Goal: Task Accomplishment & Management: Manage account settings

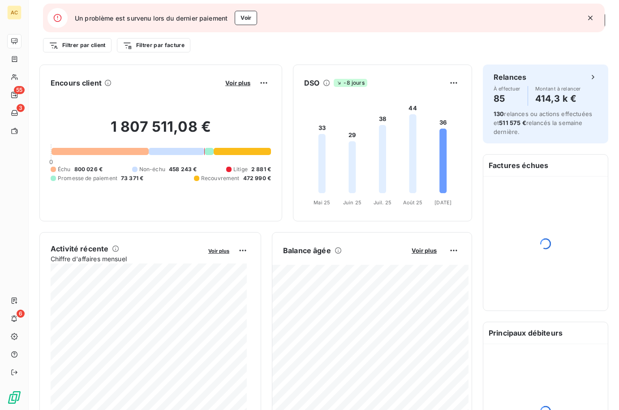
click at [591, 18] on icon "button" at bounding box center [590, 18] width 4 height 4
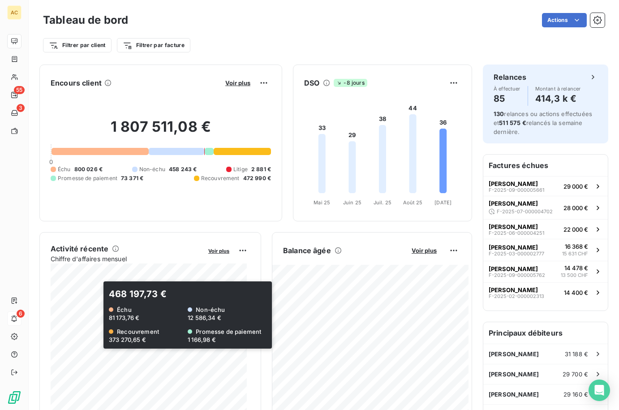
click at [21, 313] on div "6" at bounding box center [14, 318] width 14 height 14
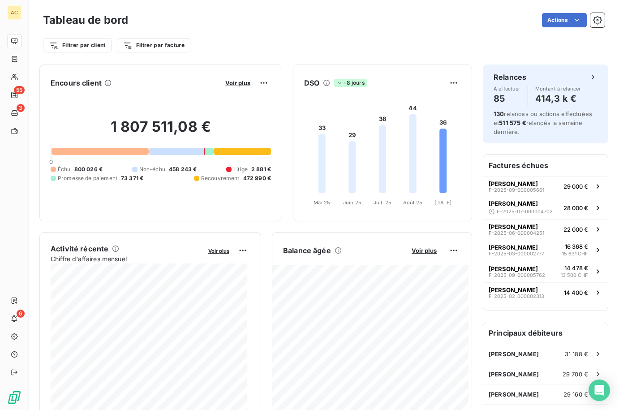
click at [302, 32] on div "Filtrer par client Filtrer par facture" at bounding box center [323, 42] width 561 height 24
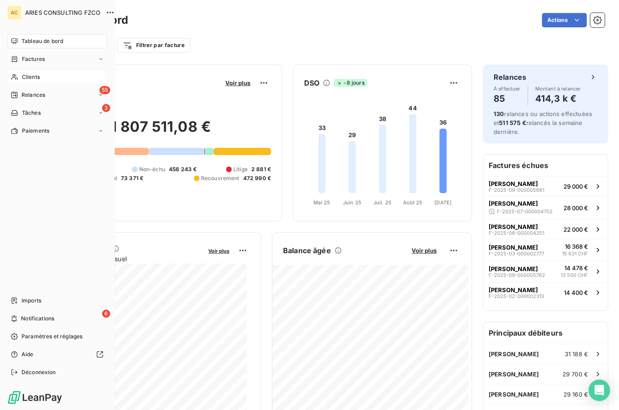
click at [17, 78] on icon at bounding box center [15, 76] width 8 height 7
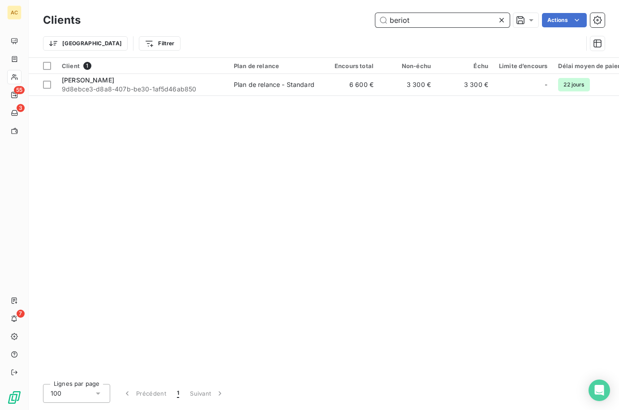
drag, startPoint x: 410, startPoint y: 22, endPoint x: 354, endPoint y: 21, distance: 56.4
click at [354, 21] on div "beriot Actions" at bounding box center [347, 20] width 513 height 14
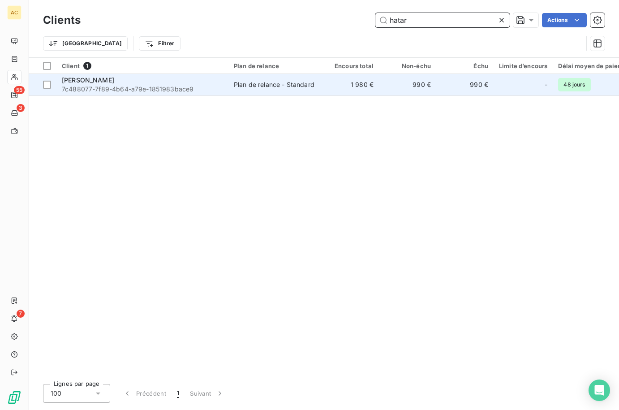
type input "hatar"
click at [178, 90] on span "7c488077-7f89-4b64-a79e-1851983bace9" at bounding box center [142, 89] width 161 height 9
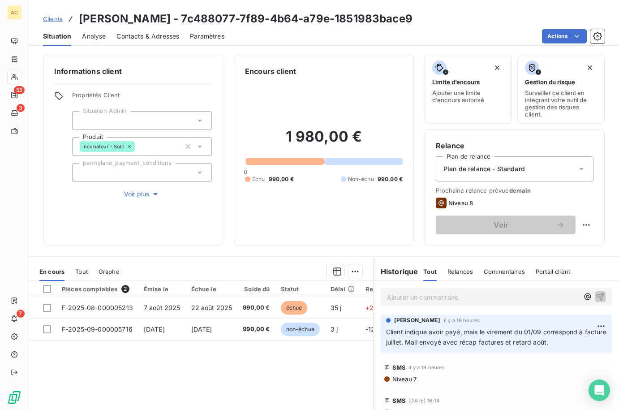
click at [143, 189] on span "Voir plus" at bounding box center [142, 193] width 36 height 9
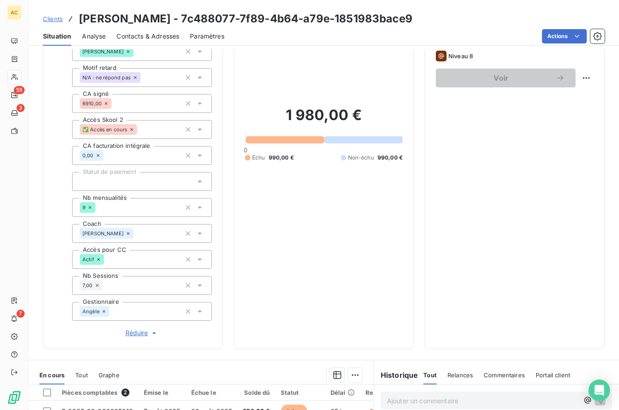
scroll to position [294, 0]
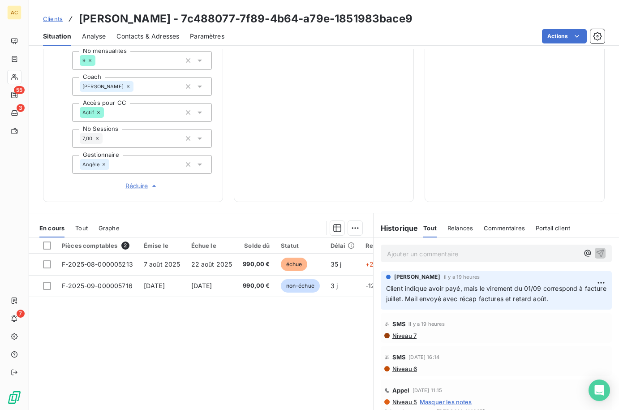
click at [82, 227] on span "Tout" at bounding box center [81, 227] width 13 height 7
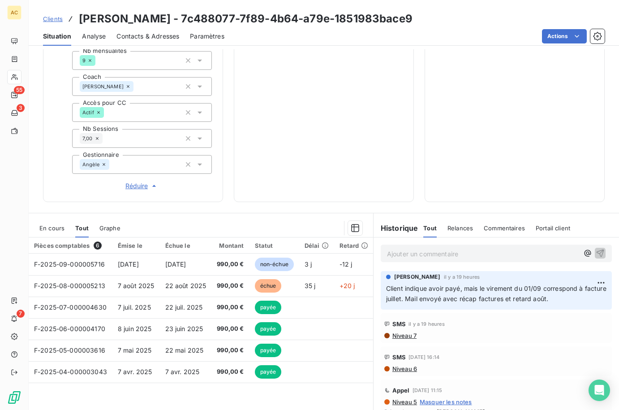
click at [435, 256] on p "Ajouter un commentaire ﻿" at bounding box center [483, 253] width 192 height 11
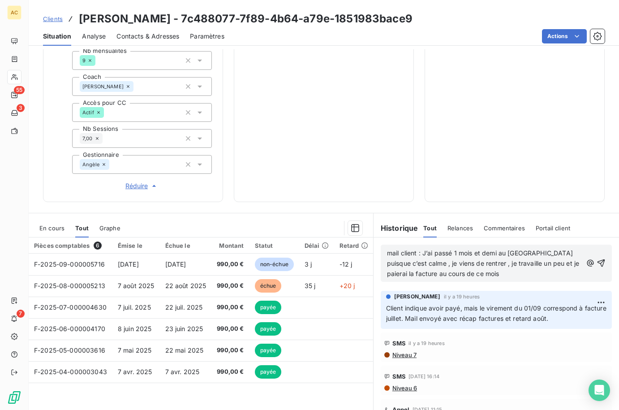
click at [419, 251] on span "mail client : J’ai passé 1 mois et demi au maroc puisque c’est calme , je viens…" at bounding box center [484, 263] width 194 height 28
click at [470, 274] on p "mail client : "J’ai passé 1 mois et demi au maroc puisque c’est calme , je vien…" at bounding box center [484, 263] width 195 height 31
click at [488, 274] on p "mail client : "J’ai passé 1 mois et demi au maroc puisque c’est calme , je vien…" at bounding box center [484, 263] width 195 height 31
click at [597, 264] on icon "button" at bounding box center [601, 263] width 8 height 8
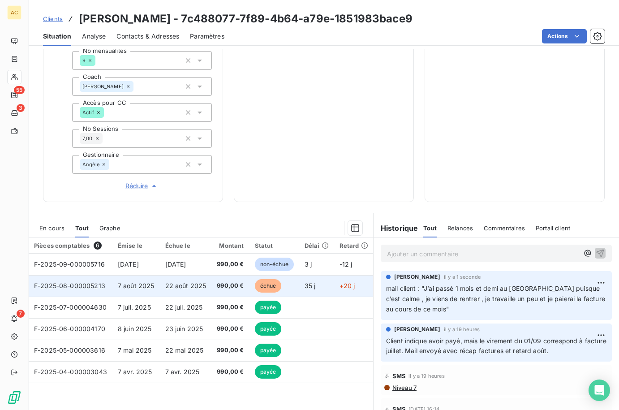
click at [205, 285] on span "22 août 2025" at bounding box center [185, 286] width 41 height 8
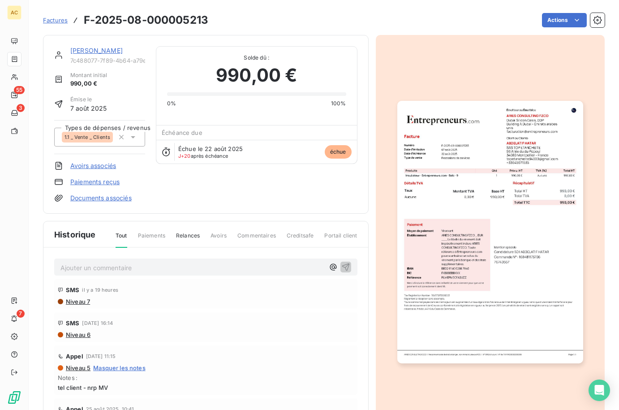
click at [101, 184] on link "Paiements reçus" at bounding box center [94, 181] width 49 height 9
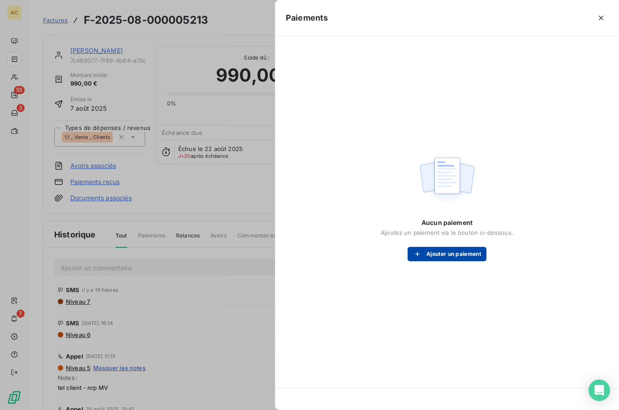
click at [440, 257] on button "Ajouter un paiement" at bounding box center [446, 254] width 79 height 14
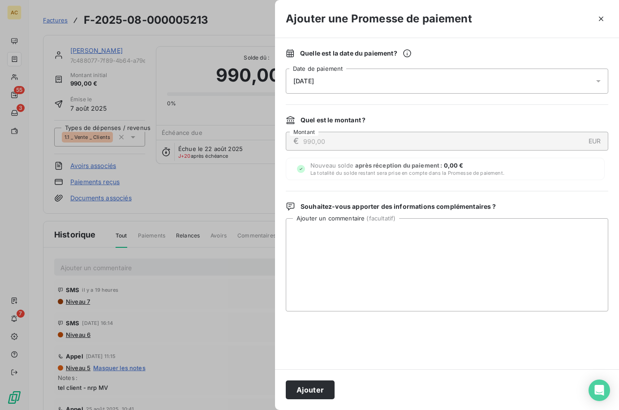
click at [343, 85] on div "[DATE]" at bounding box center [447, 80] width 322 height 25
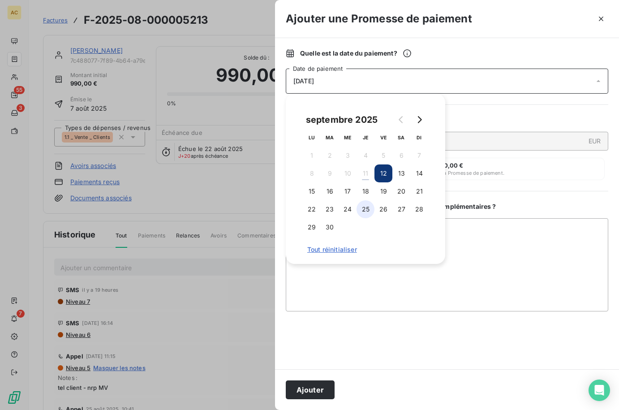
click at [367, 209] on button "25" at bounding box center [365, 209] width 18 height 18
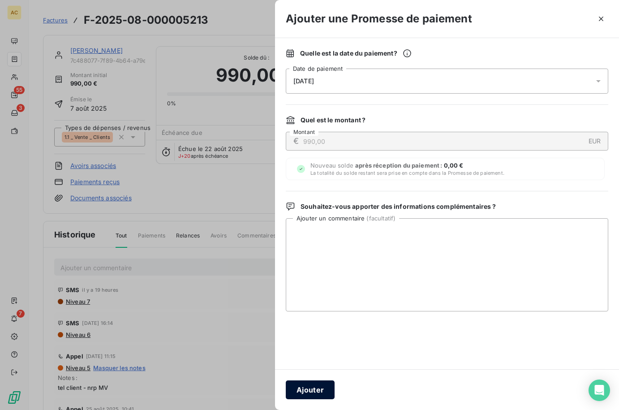
click at [307, 393] on button "Ajouter" at bounding box center [310, 389] width 49 height 19
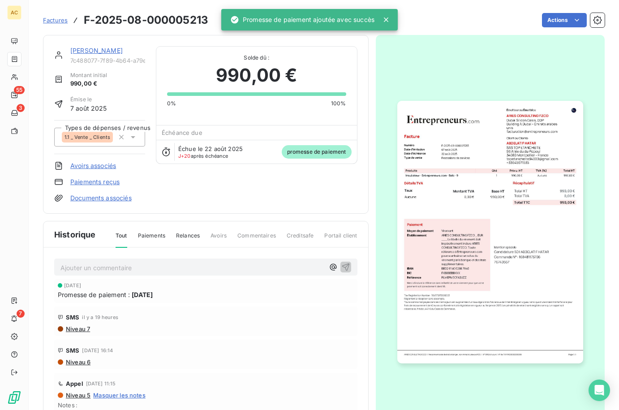
click at [89, 55] on div "[PERSON_NAME]" at bounding box center [107, 50] width 75 height 9
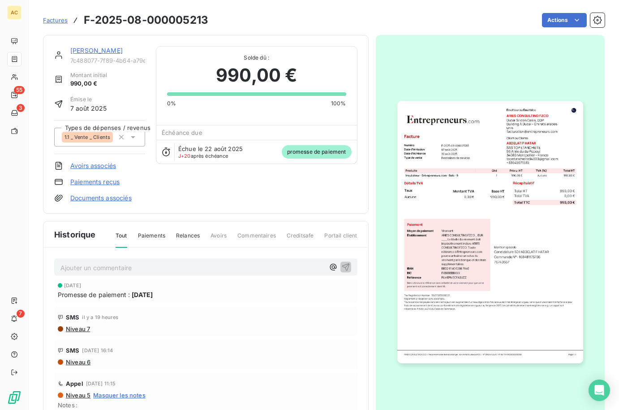
click at [90, 52] on link "[PERSON_NAME]" at bounding box center [96, 51] width 52 height 8
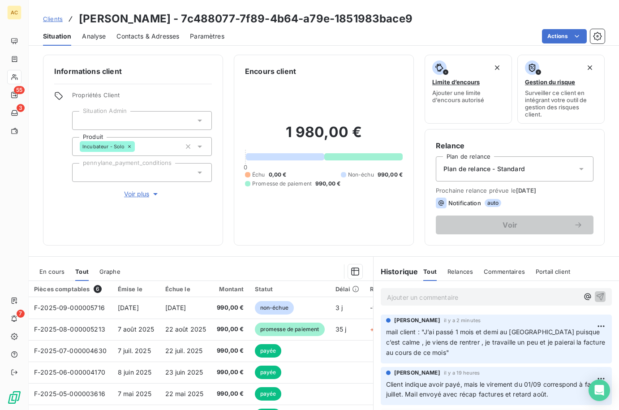
drag, startPoint x: 63, startPoint y: 35, endPoint x: 107, endPoint y: 35, distance: 44.3
click at [64, 35] on span "Situation" at bounding box center [57, 36] width 28 height 9
click at [48, 17] on span "Clients" at bounding box center [53, 18] width 20 height 7
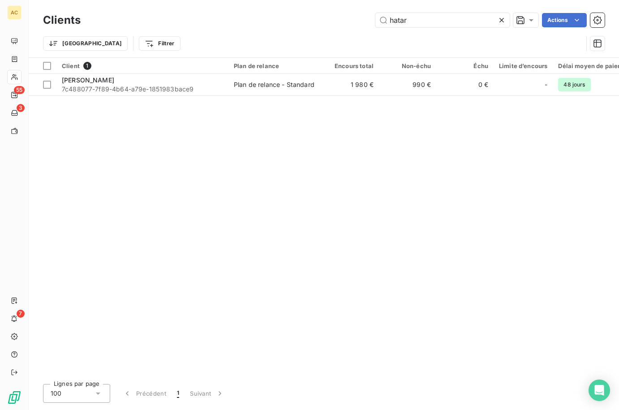
drag, startPoint x: 431, startPoint y: 22, endPoint x: 332, endPoint y: 23, distance: 98.9
click at [332, 23] on div "hatar Actions" at bounding box center [347, 20] width 513 height 14
type input "petan"
click at [119, 170] on div "Client 1 Plan de relance Encours total Non-échu Échu Limite d’encours Délai moy…" at bounding box center [324, 217] width 590 height 319
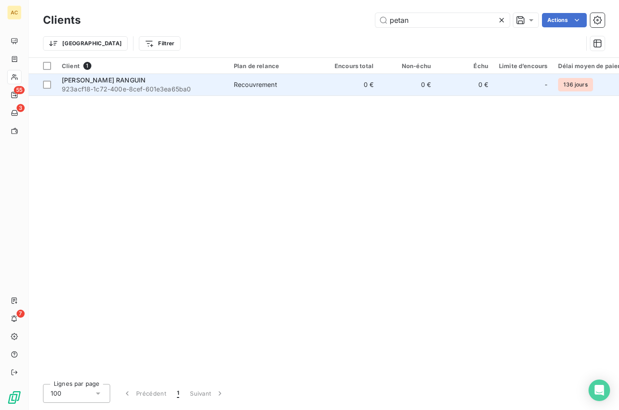
click at [141, 87] on span "923acf18-1c72-400e-8cef-601e3ea65ba0" at bounding box center [142, 89] width 161 height 9
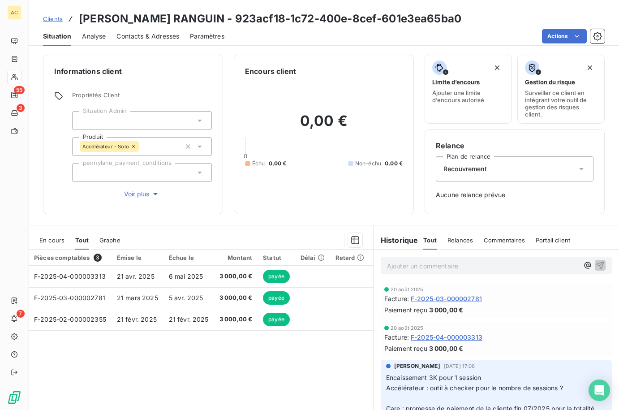
click at [132, 195] on span "Voir plus" at bounding box center [142, 193] width 36 height 9
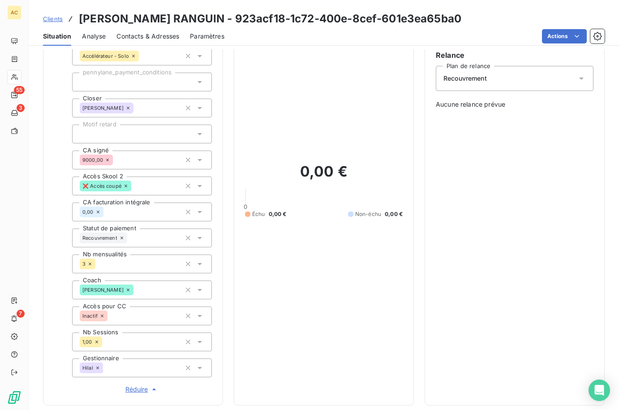
scroll to position [75, 0]
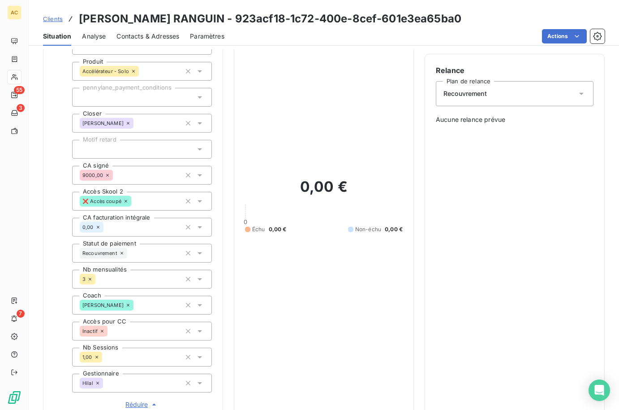
click at [54, 20] on span "Clients" at bounding box center [53, 18] width 20 height 7
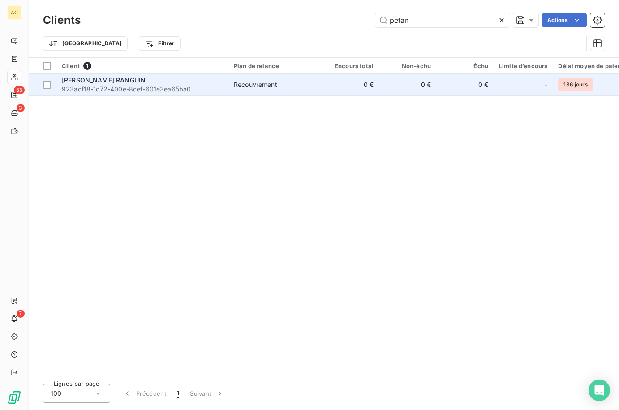
click at [162, 85] on span "923acf18-1c72-400e-8cef-601e3ea65ba0" at bounding box center [142, 89] width 161 height 9
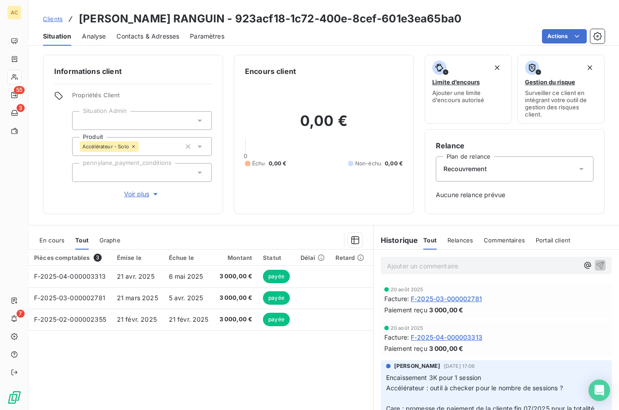
click at [56, 17] on span "Clients" at bounding box center [53, 18] width 20 height 7
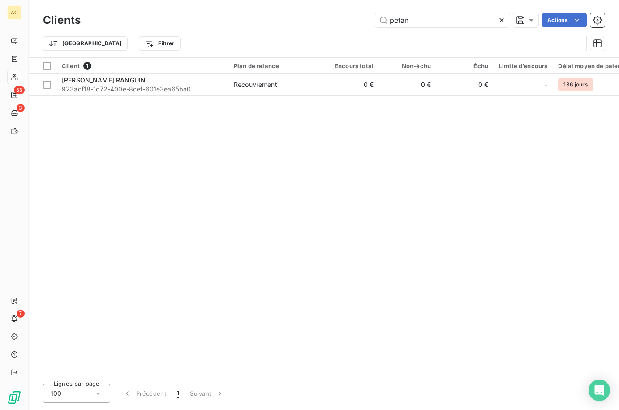
drag, startPoint x: 422, startPoint y: 20, endPoint x: 350, endPoint y: 6, distance: 72.9
click at [350, 6] on div "Clients petan Actions Trier Filtrer" at bounding box center [324, 28] width 590 height 57
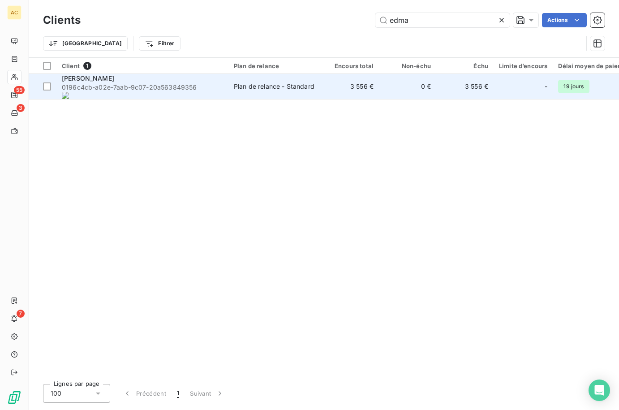
type input "edma"
click at [126, 85] on span "0196c4cb-a02e-7aab-9c07-20a 563849356" at bounding box center [142, 91] width 161 height 16
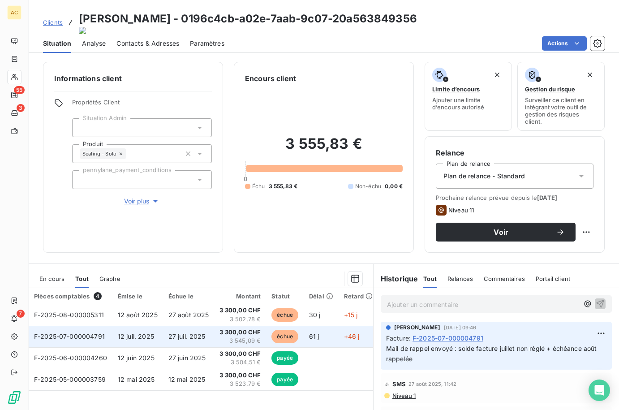
click at [170, 332] on span "27 juil. 2025" at bounding box center [186, 336] width 37 height 8
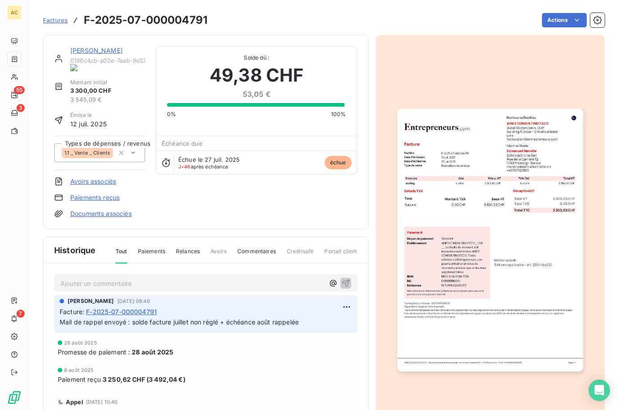
click at [487, 192] on img "button" at bounding box center [490, 239] width 186 height 262
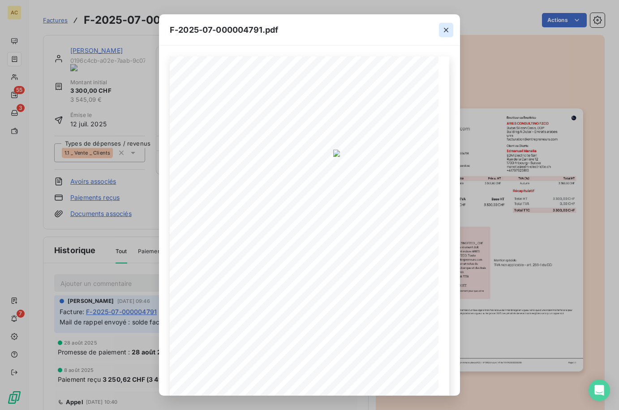
click at [447, 28] on icon "button" at bounding box center [446, 30] width 4 height 4
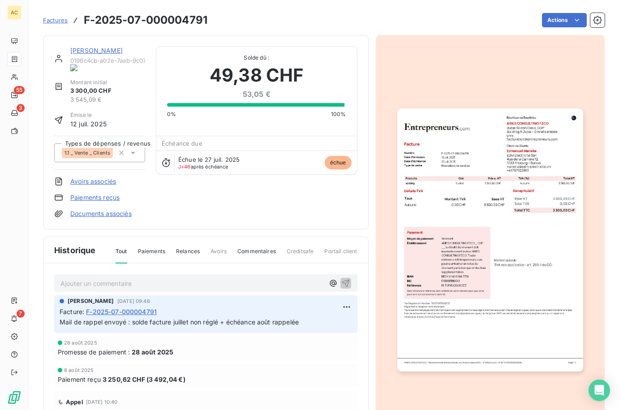
click at [89, 51] on link "[PERSON_NAME]" at bounding box center [96, 51] width 52 height 8
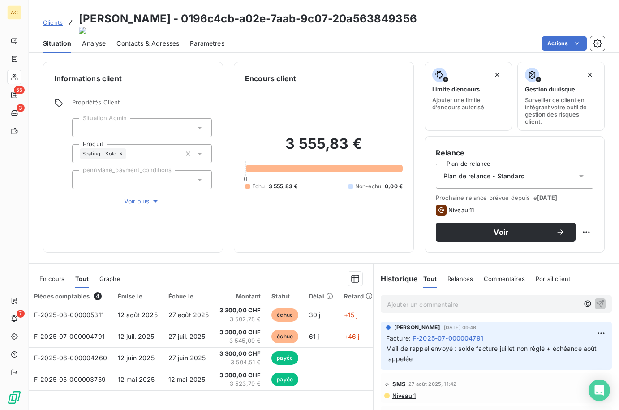
click at [154, 39] on span "Contacts & Adresses" at bounding box center [147, 43] width 63 height 9
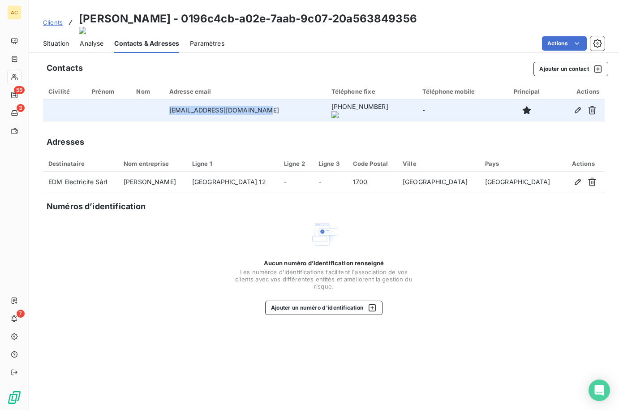
drag, startPoint x: 181, startPoint y: 102, endPoint x: 289, endPoint y: 107, distance: 107.9
click at [291, 107] on td "manelia@edm-electricite.ch" at bounding box center [245, 109] width 162 height 21
copy td "manelia@edm-electricite.ch"
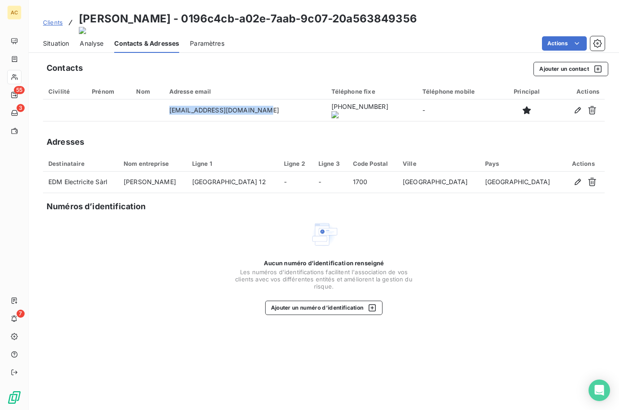
click at [61, 39] on span "Situation" at bounding box center [56, 43] width 26 height 9
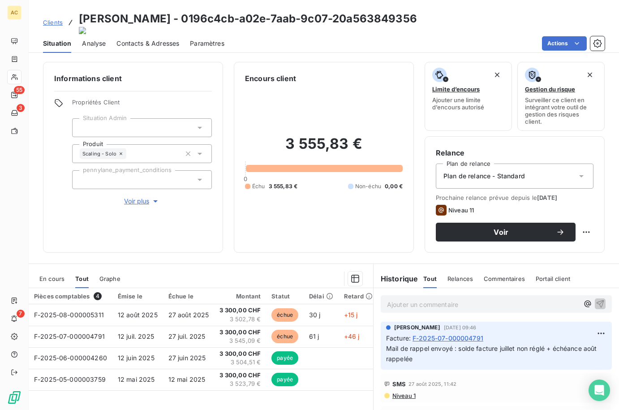
click at [136, 196] on span "Voir plus" at bounding box center [142, 200] width 36 height 9
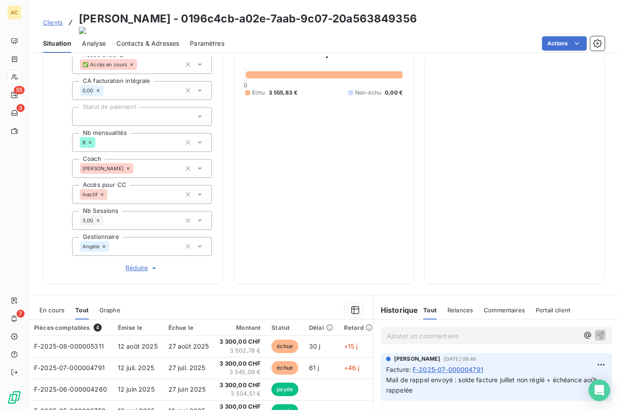
scroll to position [320, 0]
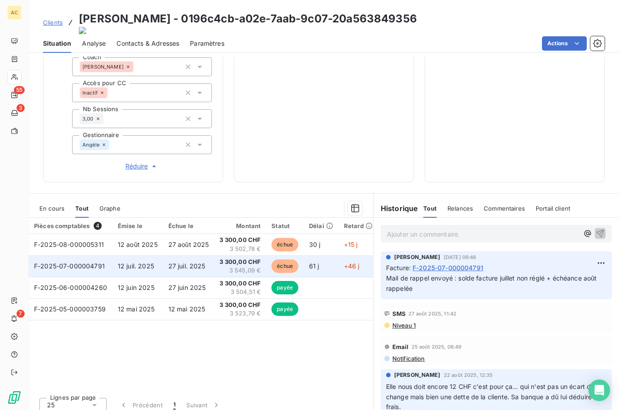
click at [177, 263] on td "27 juil. 2025" at bounding box center [188, 265] width 51 height 21
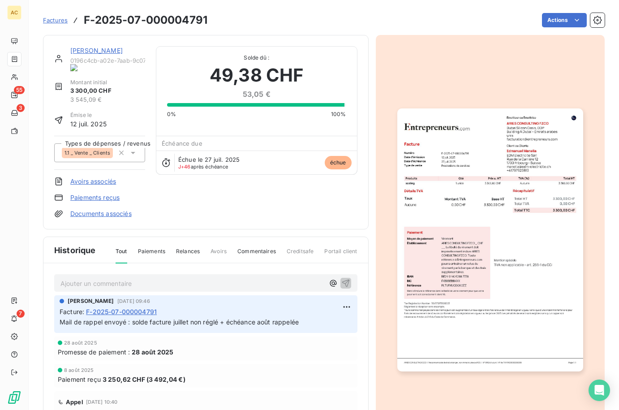
click at [435, 277] on img "button" at bounding box center [490, 239] width 186 height 262
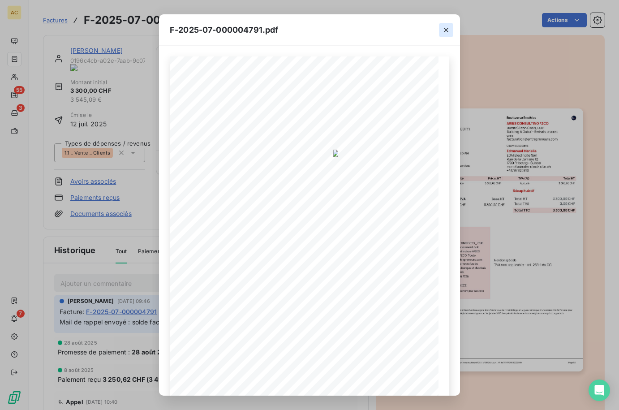
click at [447, 28] on icon "button" at bounding box center [446, 30] width 4 height 4
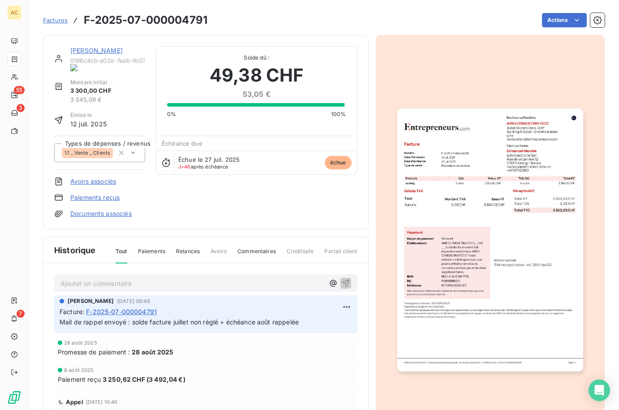
click at [87, 50] on link "[PERSON_NAME]" at bounding box center [96, 51] width 52 height 8
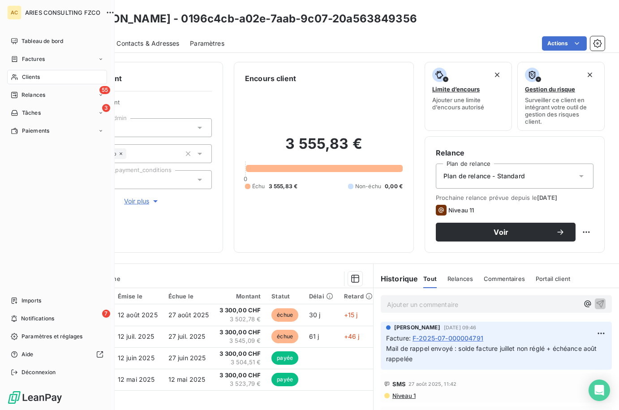
click at [23, 75] on span "Clients" at bounding box center [31, 77] width 18 height 8
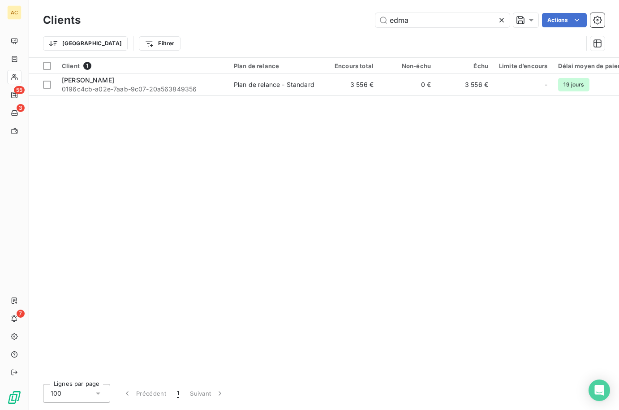
drag, startPoint x: 424, startPoint y: 20, endPoint x: 331, endPoint y: 20, distance: 93.1
click at [331, 20] on div "edma Actions" at bounding box center [347, 20] width 513 height 14
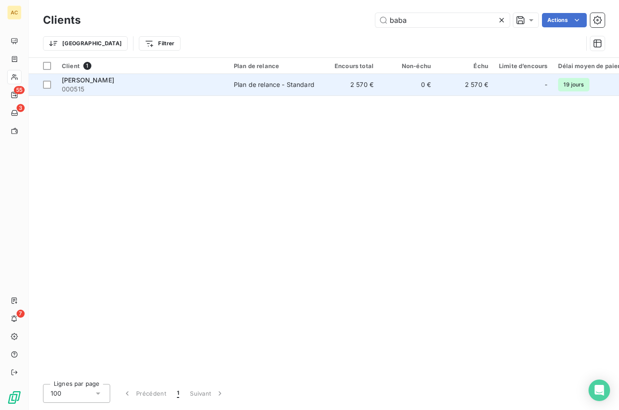
type input "baba"
click at [97, 86] on span "000515" at bounding box center [142, 89] width 161 height 9
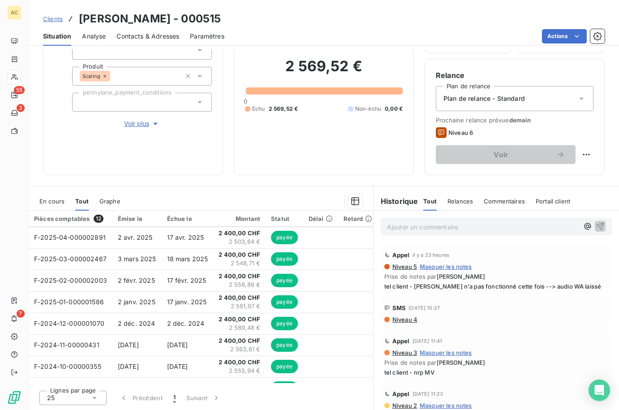
scroll to position [84, 0]
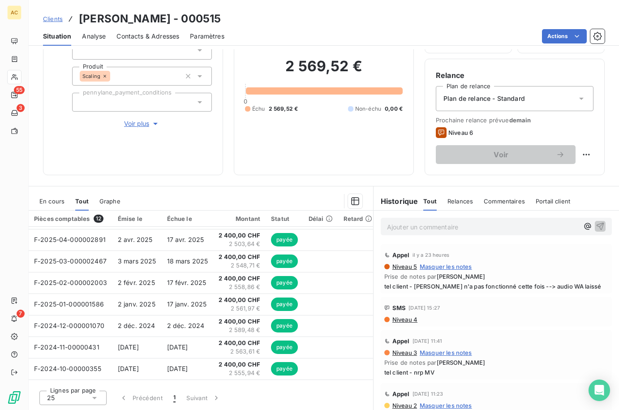
drag, startPoint x: 368, startPoint y: 295, endPoint x: 367, endPoint y: 290, distance: 5.0
click at [367, 290] on div "En cours Tout Graphe Pièces comptables 12 Émise le Échue le Montant Statut Déla…" at bounding box center [324, 298] width 590 height 224
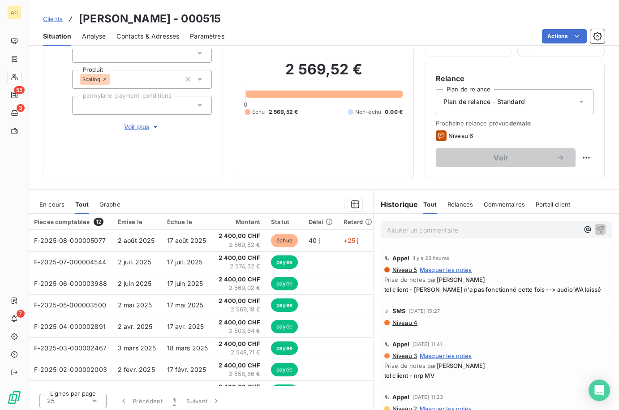
scroll to position [70, 0]
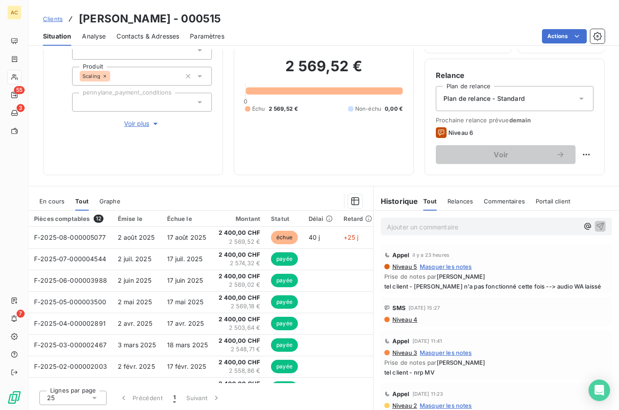
click at [410, 229] on p "Ajouter un commentaire ﻿" at bounding box center [483, 226] width 192 height 11
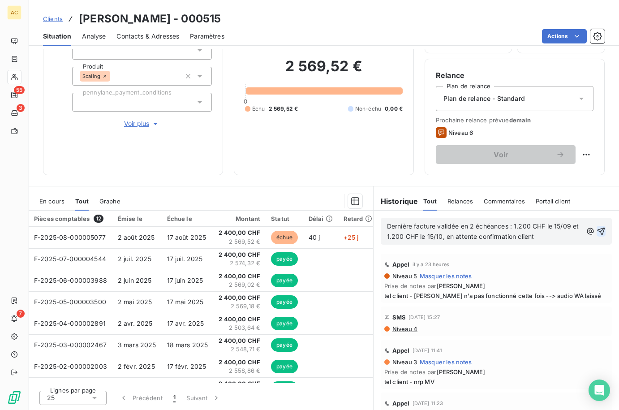
click at [597, 232] on icon "button" at bounding box center [601, 231] width 8 height 8
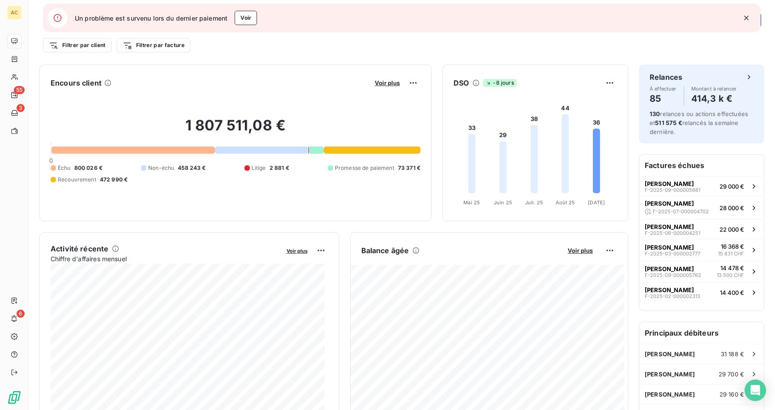
click at [747, 18] on icon "button" at bounding box center [746, 17] width 9 height 9
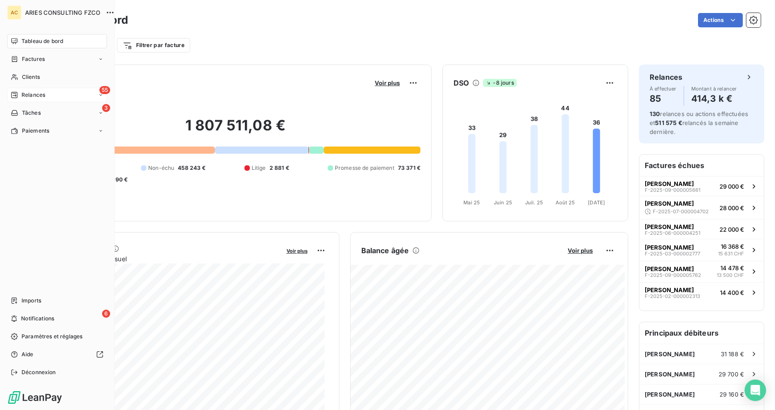
click at [22, 96] on span "Relances" at bounding box center [33, 95] width 24 height 8
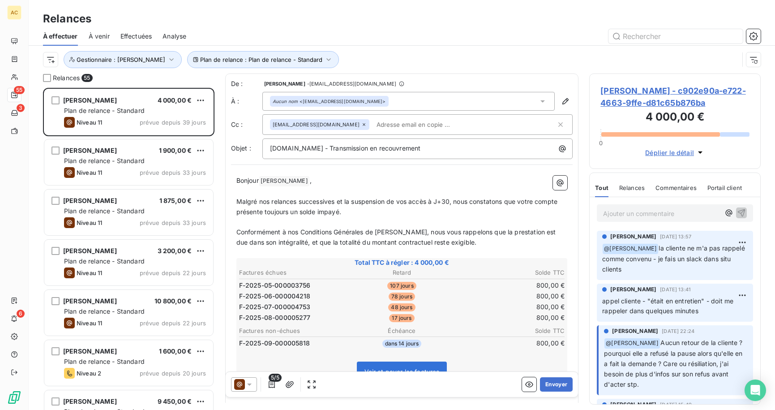
scroll to position [315, 165]
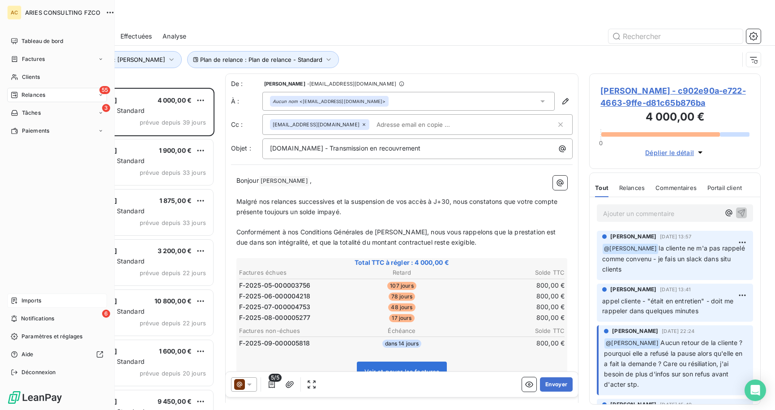
click at [41, 300] on span "Imports" at bounding box center [31, 300] width 20 height 8
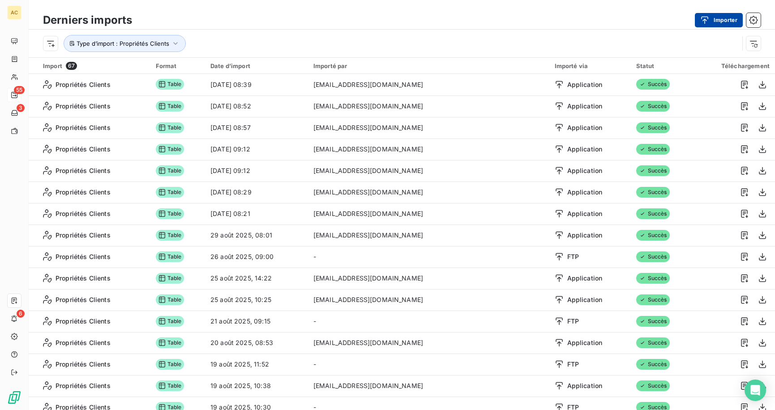
click at [727, 20] on button "Importer" at bounding box center [719, 20] width 48 height 14
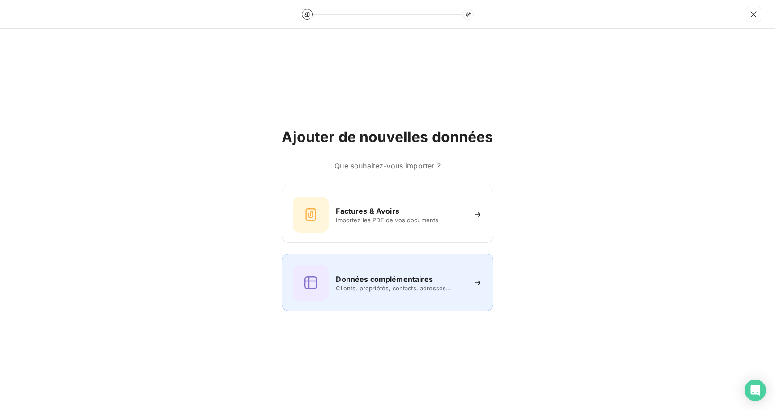
click at [418, 293] on div "Données complémentaires Clients, propriétés, contacts, adresses..." at bounding box center [387, 283] width 189 height 36
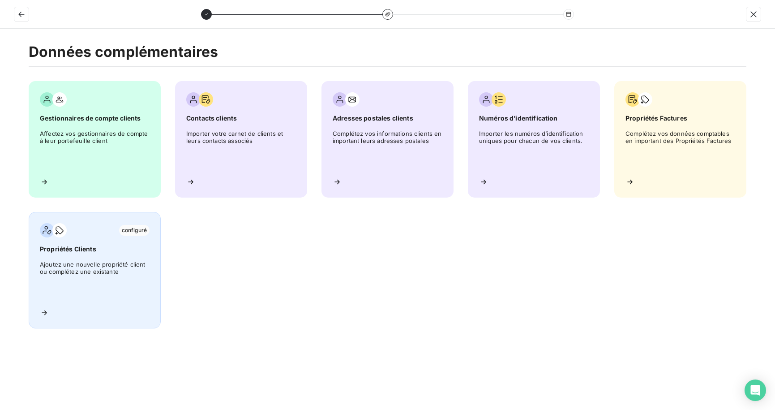
click at [77, 270] on span "Ajoutez une nouvelle propriété client ou complétez une existante" at bounding box center [95, 280] width 110 height 40
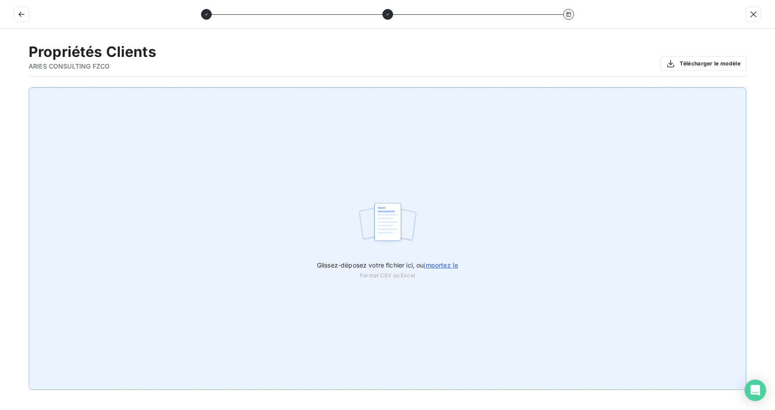
click at [441, 264] on span "importez le" at bounding box center [440, 265] width 34 height 8
click at [0, 88] on input "Glissez-déposez votre fichier ici, ou importez le" at bounding box center [0, 87] width 0 height 0
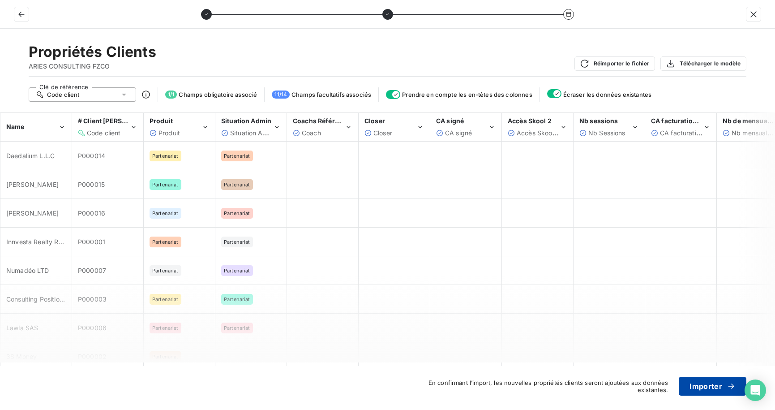
click at [716, 386] on button "Importer" at bounding box center [713, 385] width 68 height 19
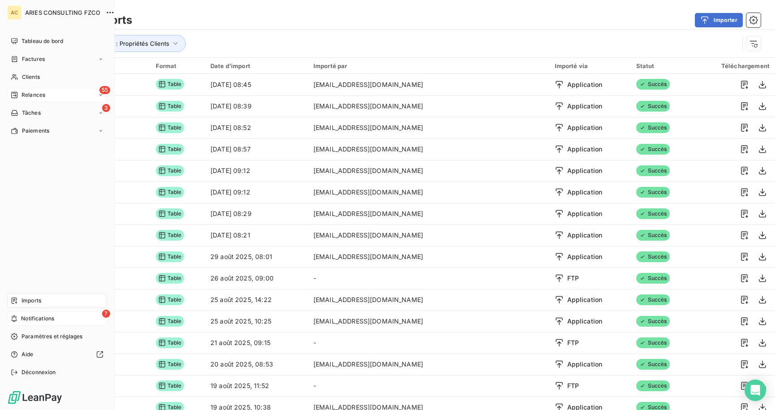
click at [17, 312] on div "7 Notifications" at bounding box center [57, 318] width 100 height 14
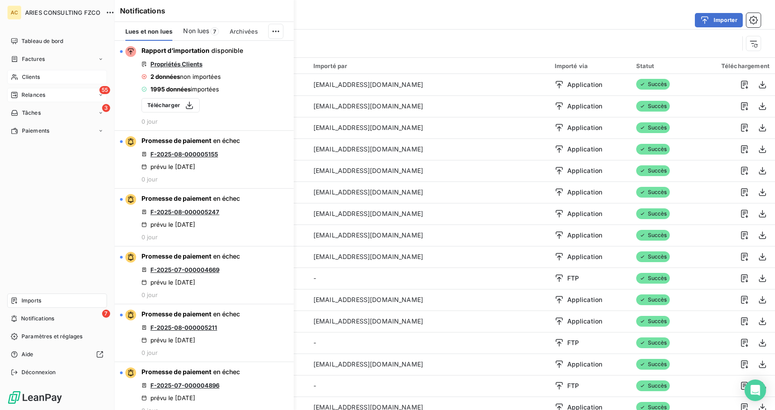
click at [16, 78] on icon at bounding box center [15, 76] width 8 height 7
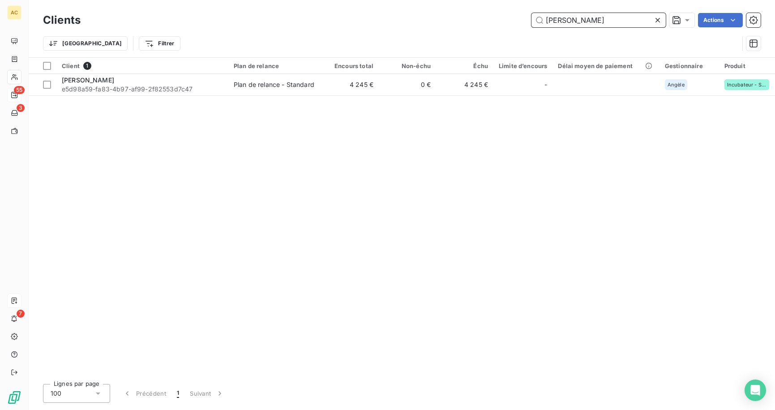
type input "[PERSON_NAME]"
click at [286, 164] on div "Client 1 Plan de relance Encours total Non-échu Échu Limite d’encours Délai moy…" at bounding box center [402, 217] width 746 height 319
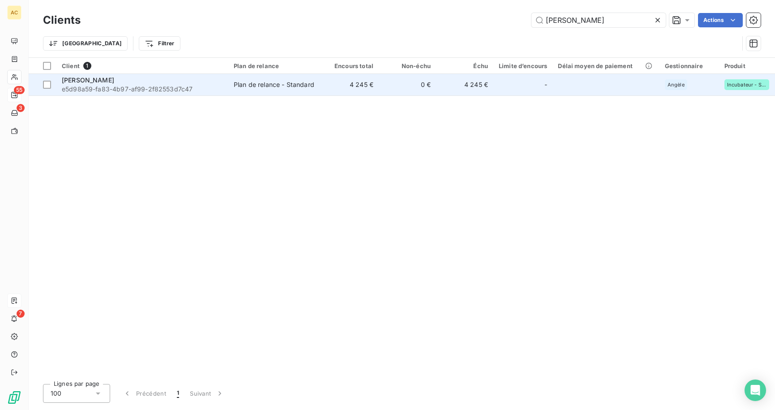
click at [148, 86] on span "e5d98a59-fa83-4b97-af99-2f82553d7c47" at bounding box center [142, 89] width 161 height 9
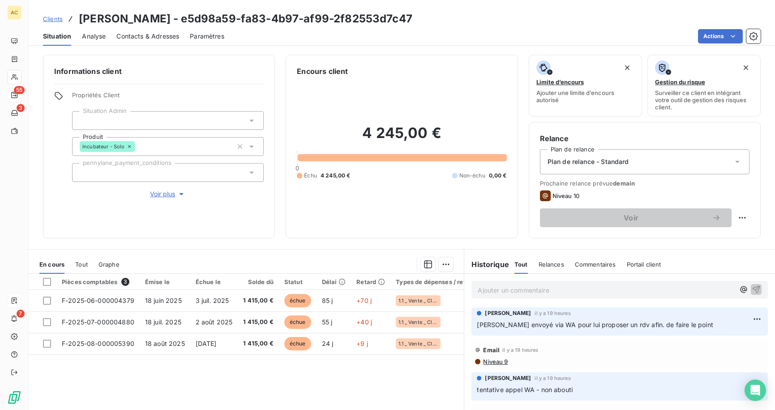
click at [80, 266] on span "Tout" at bounding box center [81, 263] width 13 height 7
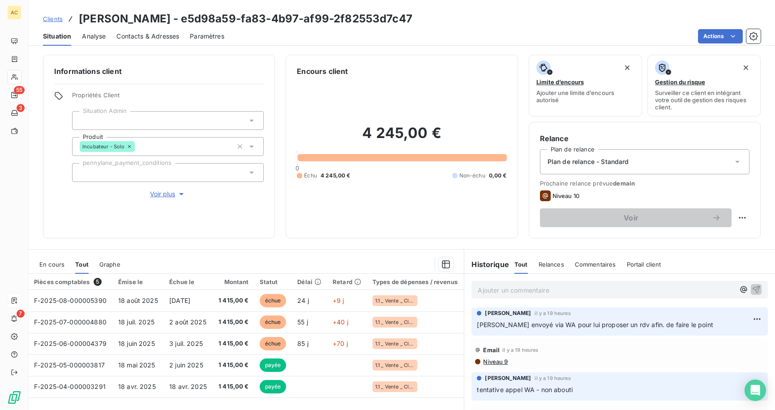
click at [152, 193] on span "Voir plus" at bounding box center [168, 193] width 36 height 9
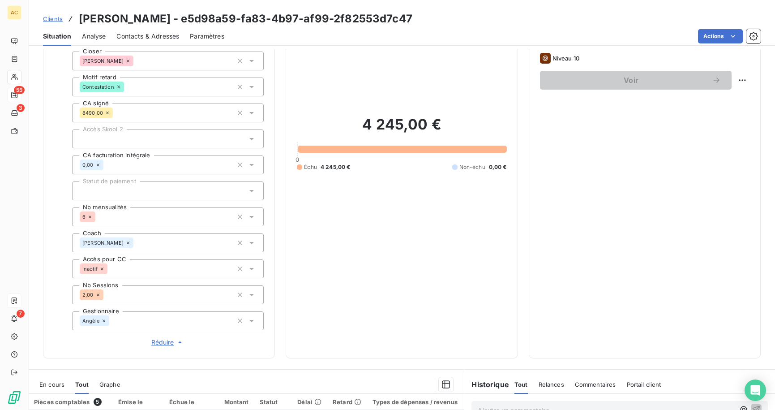
scroll to position [280, 0]
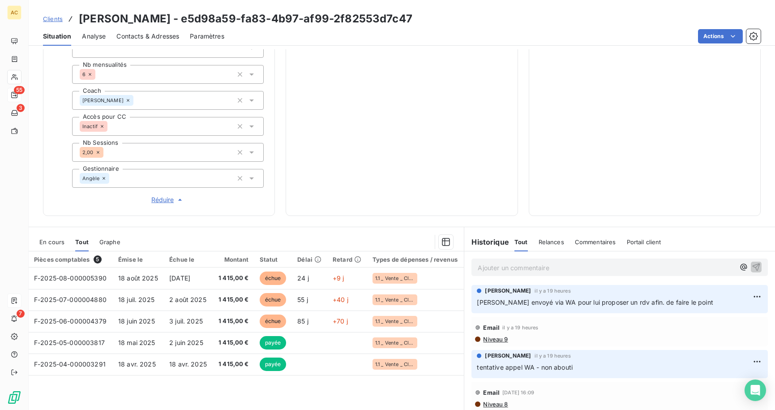
click at [58, 20] on span "Clients" at bounding box center [53, 18] width 20 height 7
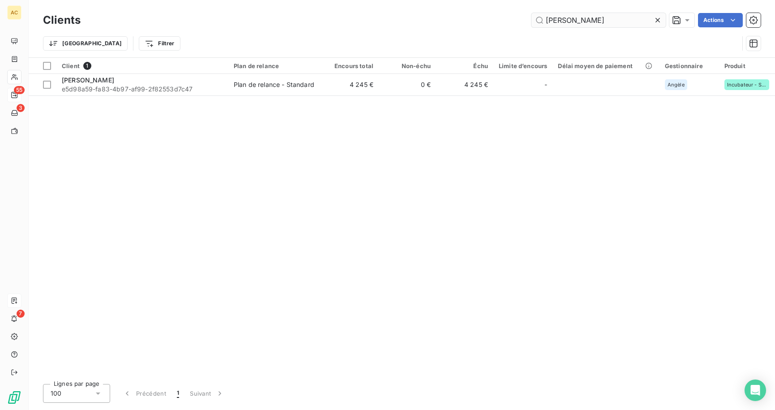
drag, startPoint x: 564, startPoint y: 20, endPoint x: 542, endPoint y: 21, distance: 22.0
click at [542, 21] on input "[PERSON_NAME]" at bounding box center [598, 20] width 134 height 14
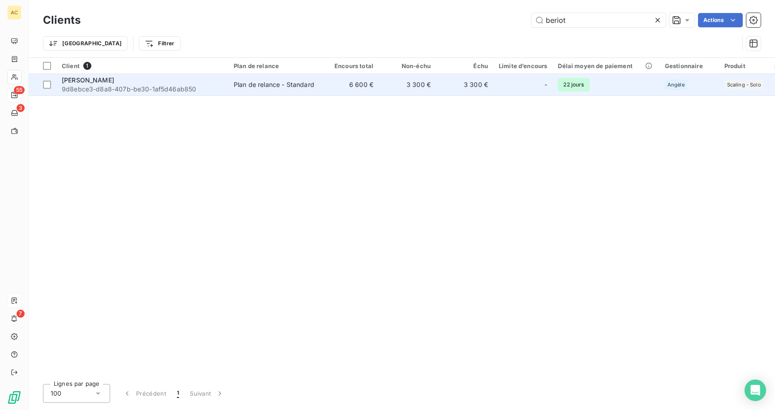
type input "beriot"
click at [179, 89] on span "9d8ebce3-d8a8-407b-be30-1af5d46ab850" at bounding box center [142, 89] width 161 height 9
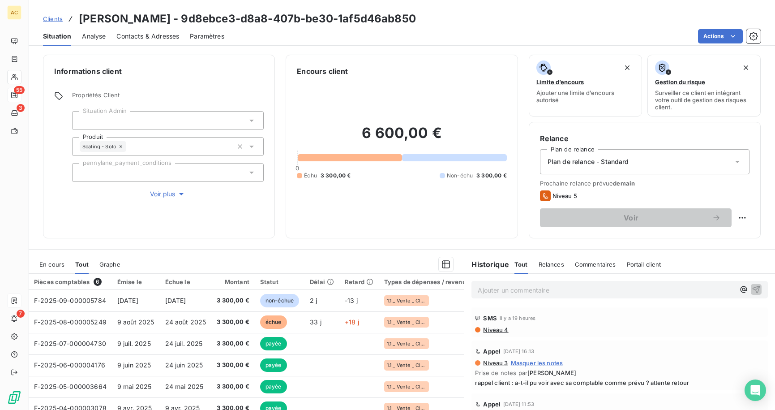
click at [171, 36] on span "Contacts & Adresses" at bounding box center [147, 36] width 63 height 9
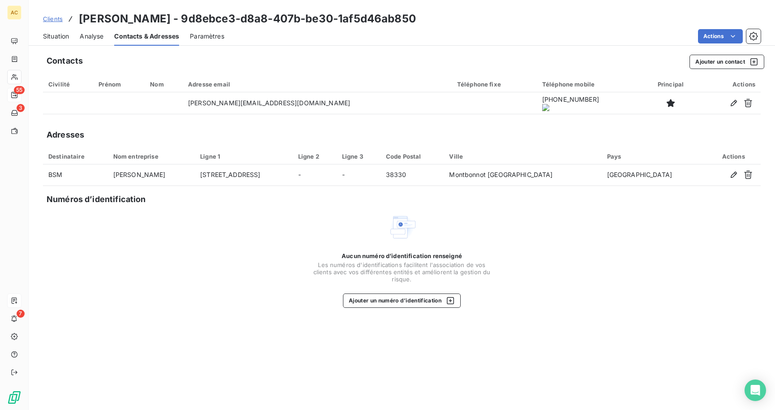
click at [64, 36] on span "Situation" at bounding box center [56, 36] width 26 height 9
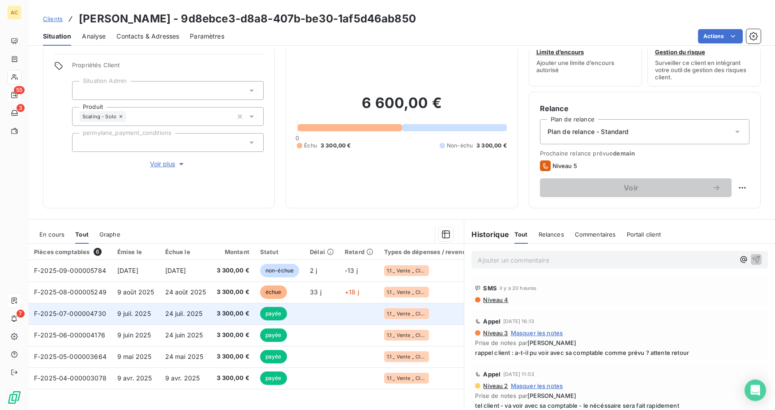
scroll to position [63, 0]
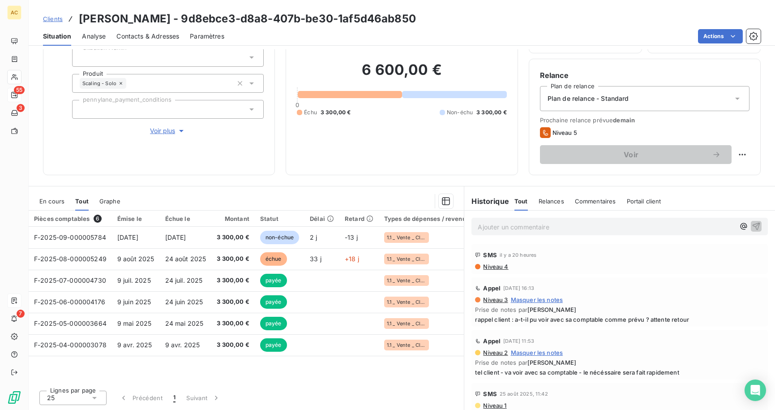
click at [520, 226] on p "Ajouter un commentaire ﻿" at bounding box center [606, 226] width 257 height 11
click at [568, 223] on span "visio client - quelques décalage de tréso - promesse au 22/09 pour aout" at bounding box center [587, 226] width 218 height 8
click at [751, 226] on icon "button" at bounding box center [755, 225] width 9 height 9
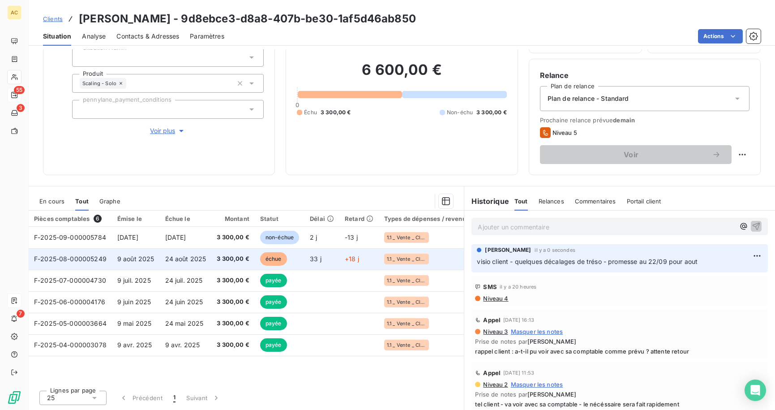
click at [188, 259] on span "24 août 2025" at bounding box center [185, 259] width 41 height 8
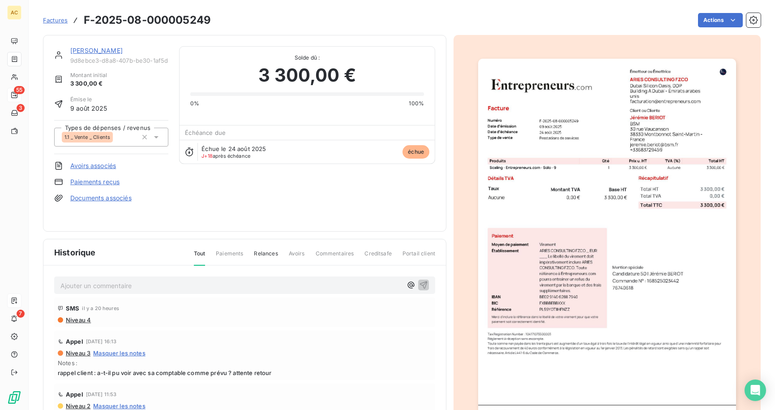
click at [104, 181] on link "Paiements reçus" at bounding box center [94, 181] width 49 height 9
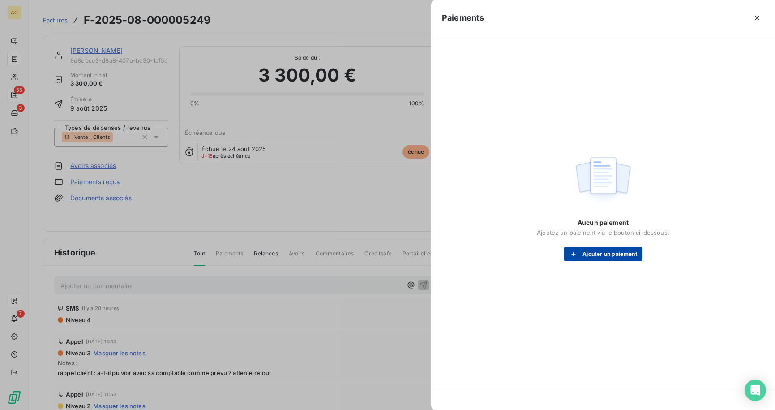
click at [594, 253] on button "Ajouter un paiement" at bounding box center [602, 254] width 79 height 14
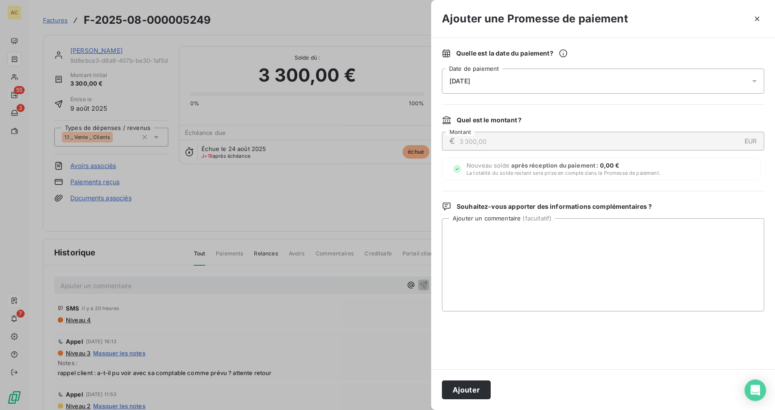
click at [508, 88] on div "12/09/2025" at bounding box center [603, 80] width 322 height 25
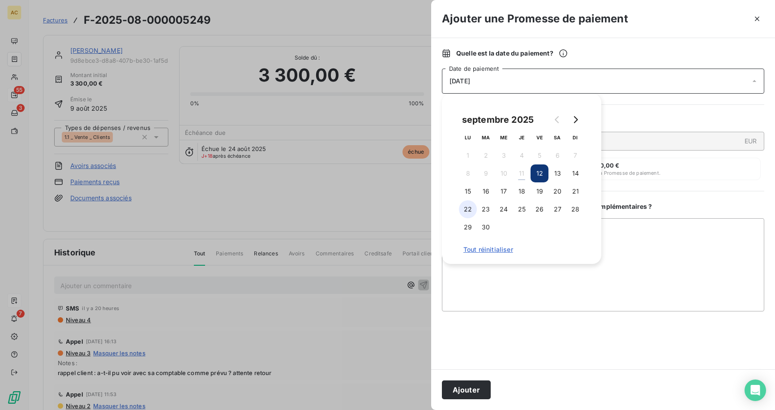
click at [468, 213] on button "22" at bounding box center [468, 209] width 18 height 18
click at [478, 394] on button "Ajouter" at bounding box center [466, 389] width 49 height 19
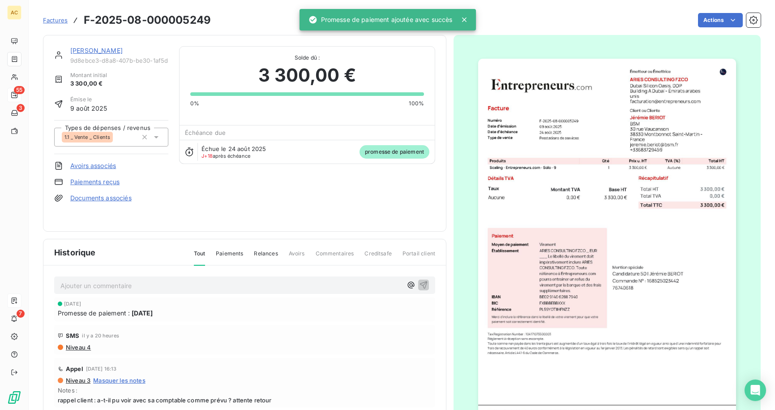
click at [90, 53] on link "Jérémie BERIOT" at bounding box center [96, 51] width 52 height 8
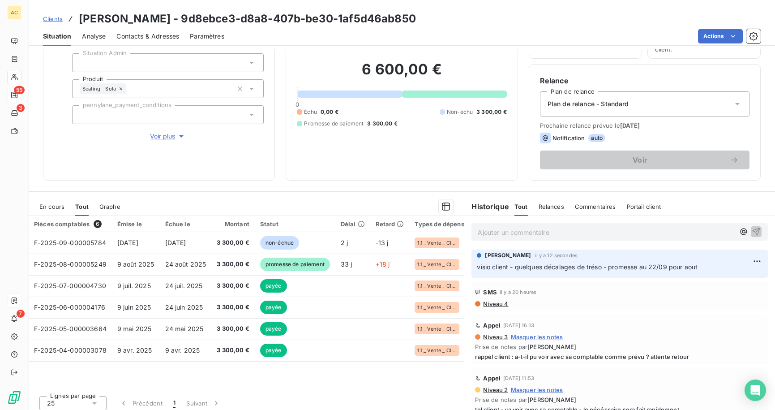
scroll to position [63, 0]
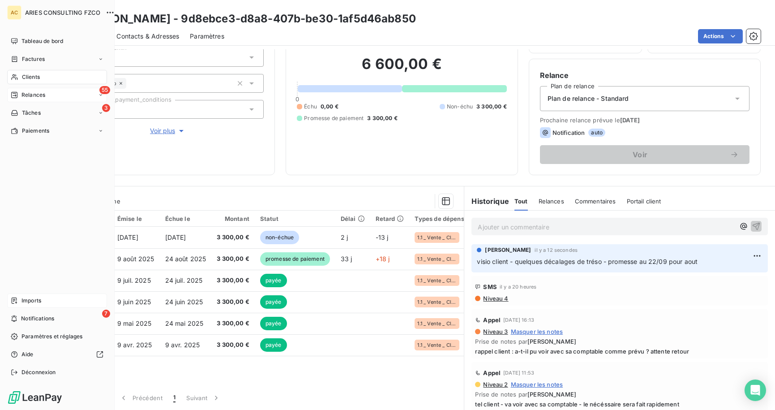
click at [21, 96] on span "Relances" at bounding box center [33, 95] width 24 height 8
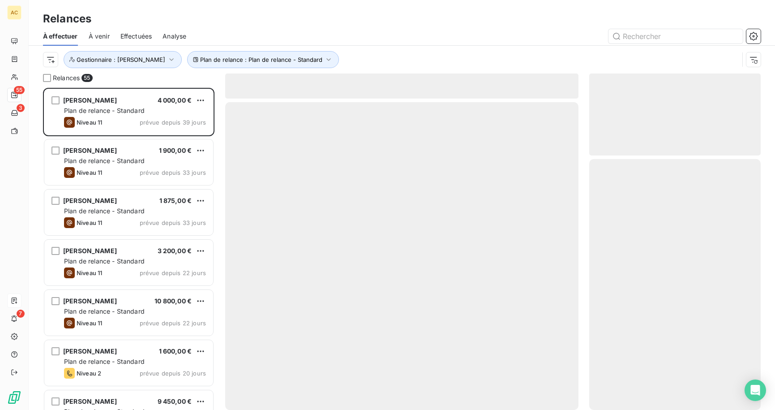
scroll to position [315, 165]
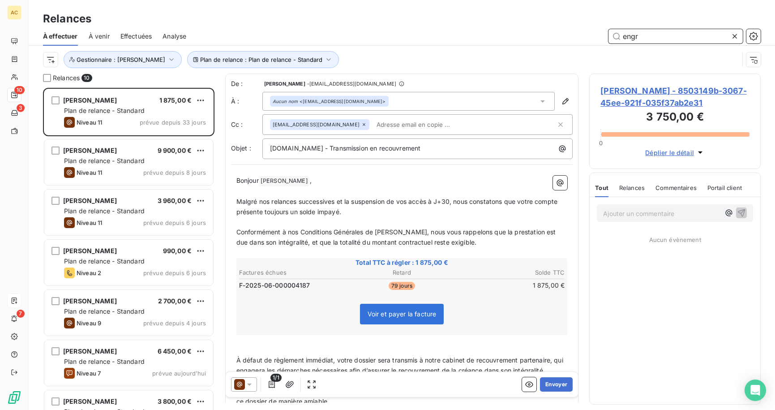
scroll to position [315, 165]
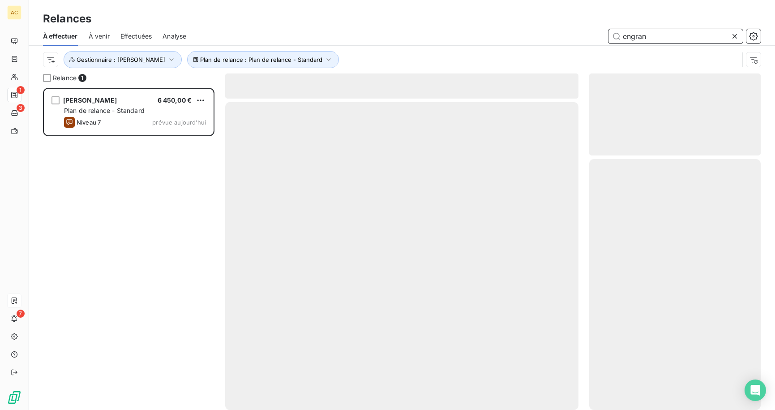
scroll to position [315, 165]
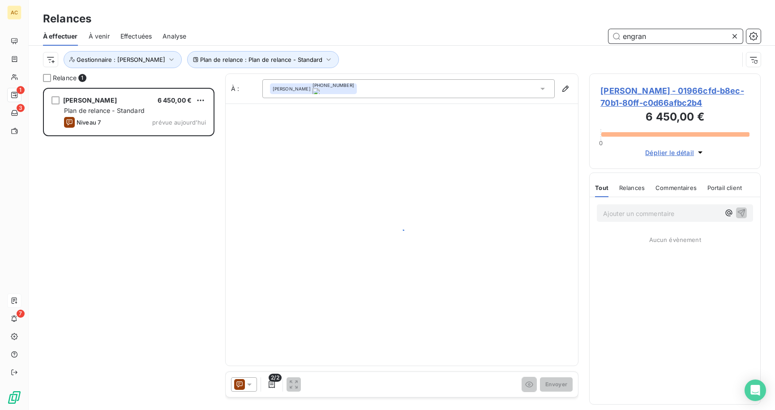
type input "engran"
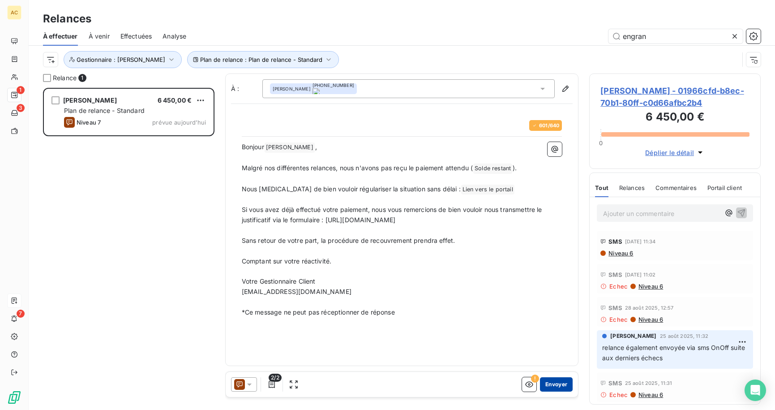
click at [554, 383] on button "Envoyer" at bounding box center [556, 384] width 33 height 14
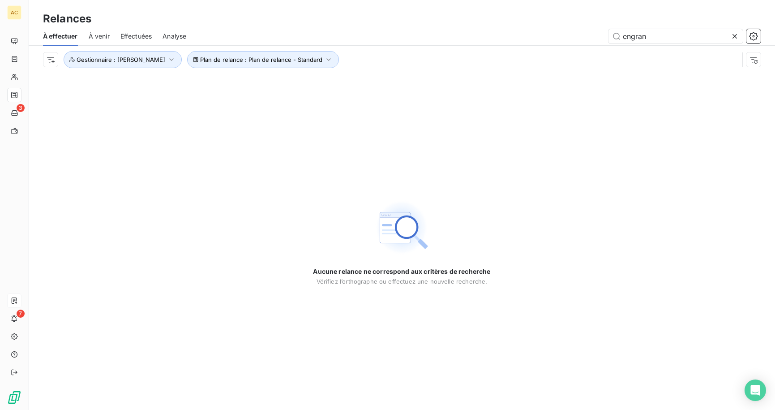
click at [732, 36] on icon at bounding box center [734, 36] width 9 height 9
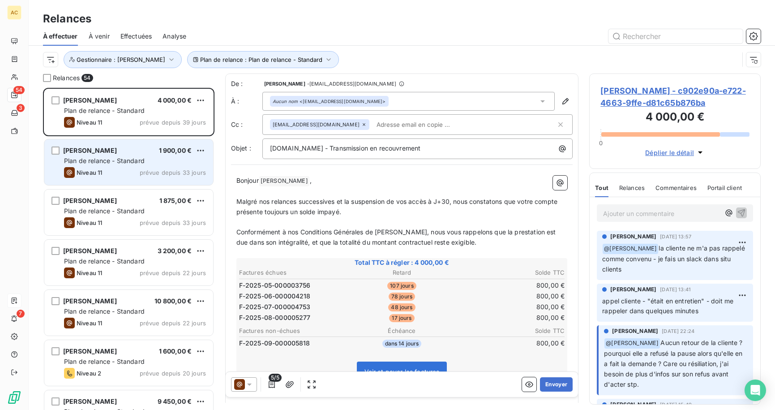
scroll to position [315, 165]
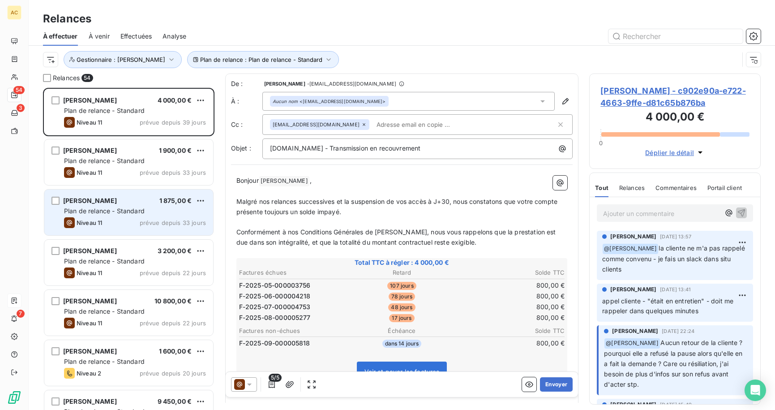
click at [123, 215] on div "Plan de relance - Standard" at bounding box center [135, 210] width 142 height 9
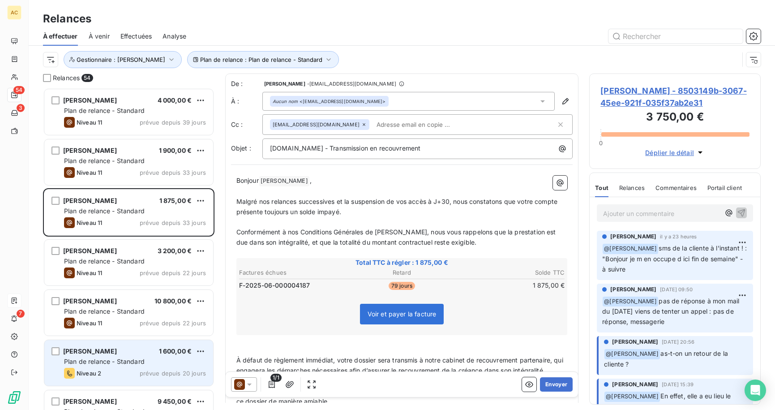
click at [121, 371] on div "Niveau 2 prévue depuis 20 jours" at bounding box center [135, 372] width 142 height 11
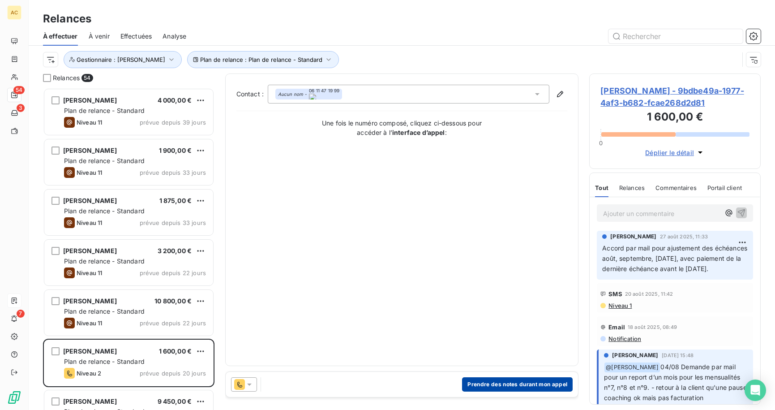
click at [504, 384] on button "Prendre des notes durant mon appel" at bounding box center [517, 384] width 111 height 14
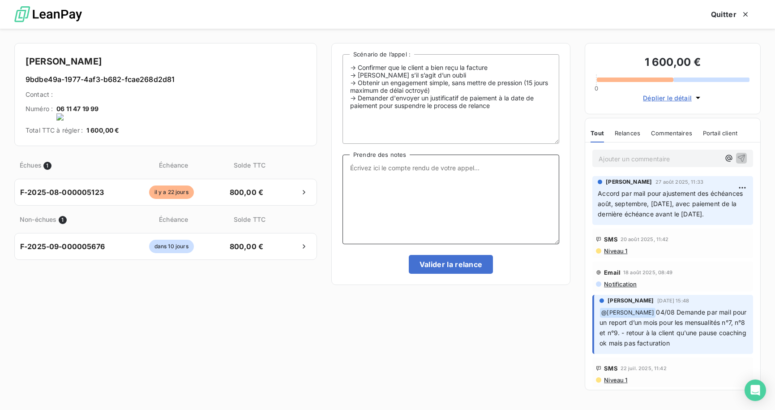
click at [361, 179] on textarea "Prendre des notes" at bounding box center [450, 199] width 217 height 90
type textarea "tel cliente - nrp MV"
click at [445, 264] on button "Valider la relance" at bounding box center [451, 264] width 85 height 19
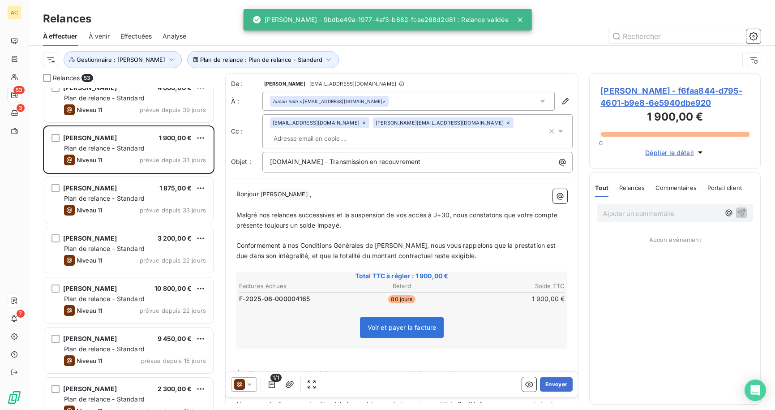
scroll to position [24, 0]
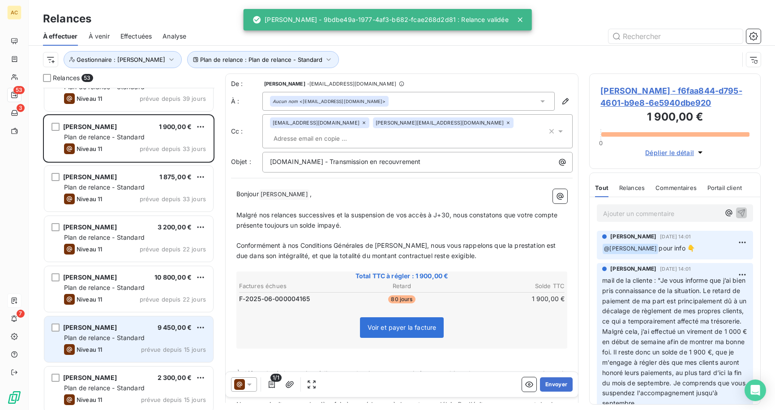
click at [118, 333] on span "Plan de relance - Standard" at bounding box center [104, 337] width 81 height 8
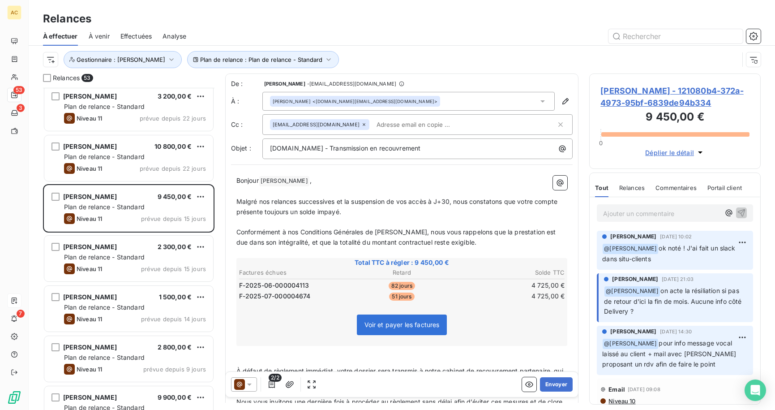
scroll to position [232, 0]
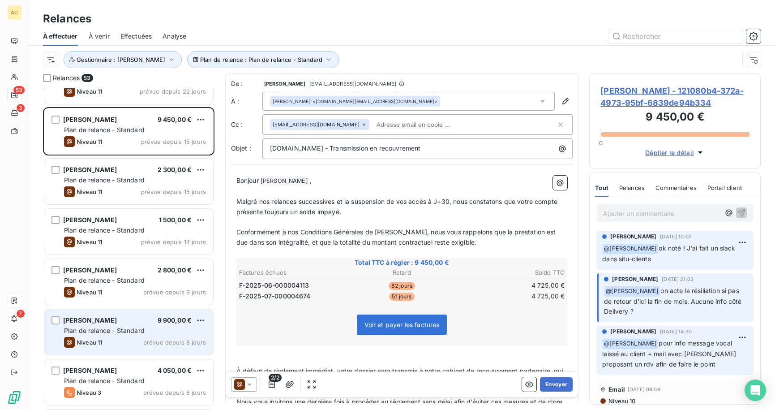
click at [103, 321] on div "Helena RUIZ 9 900,00 €" at bounding box center [135, 320] width 142 height 8
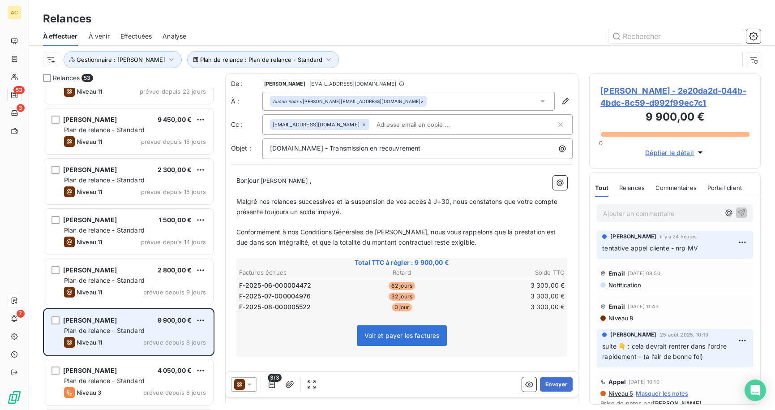
scroll to position [340, 0]
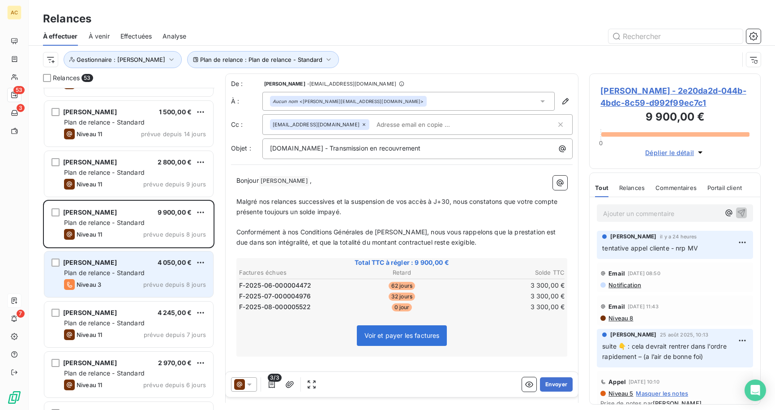
click at [128, 274] on span "Plan de relance - Standard" at bounding box center [104, 273] width 81 height 8
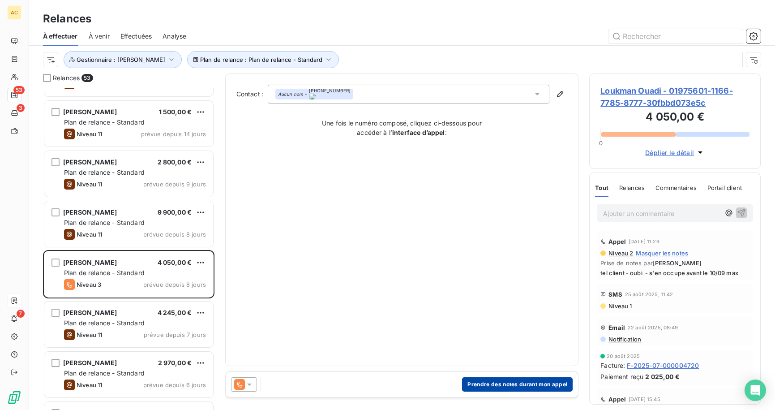
click at [518, 384] on button "Prendre des notes durant mon appel" at bounding box center [517, 384] width 111 height 14
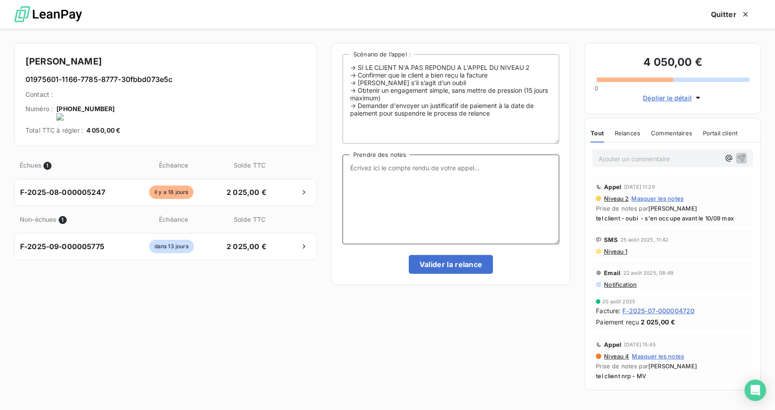
click at [359, 184] on textarea "Prendre des notes" at bounding box center [450, 199] width 217 height 90
click at [428, 171] on textarea "tel client -" at bounding box center [450, 199] width 217 height 90
click at [458, 175] on textarea "tel client - a fait le nécéssaire et va d ailleurs régler celle de septembre af…" at bounding box center [450, 199] width 217 height 90
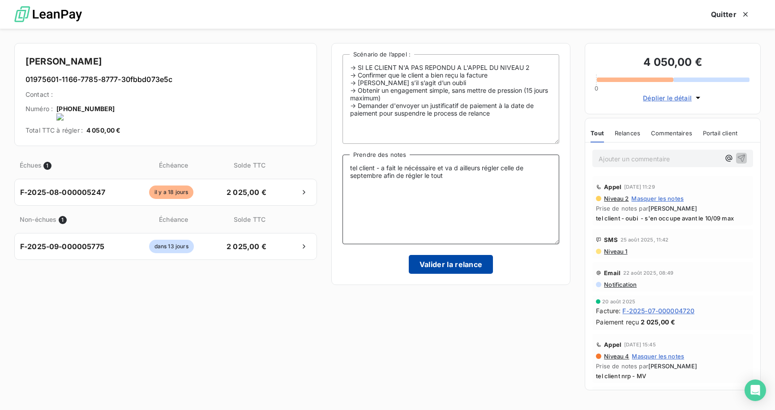
type textarea "tel client - a fait le nécéssaire et va d ailleurs régler celle de septembre af…"
click at [453, 261] on button "Valider la relance" at bounding box center [451, 264] width 85 height 19
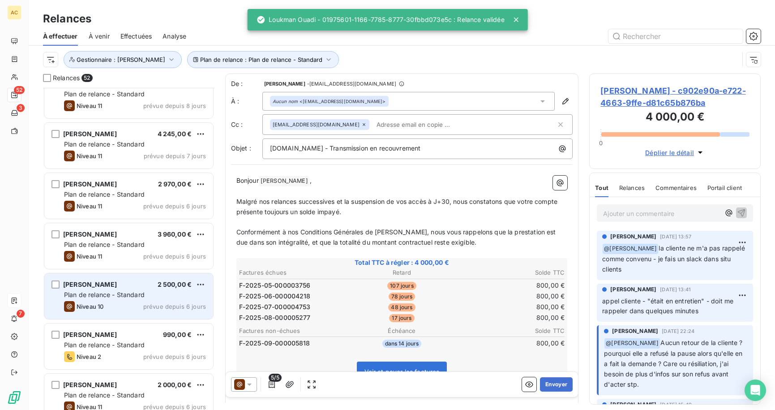
scroll to position [488, 0]
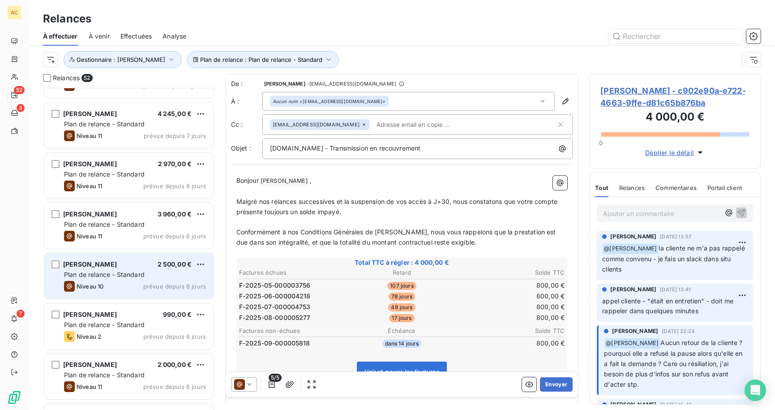
click at [142, 275] on span "Plan de relance - Standard" at bounding box center [104, 274] width 81 height 8
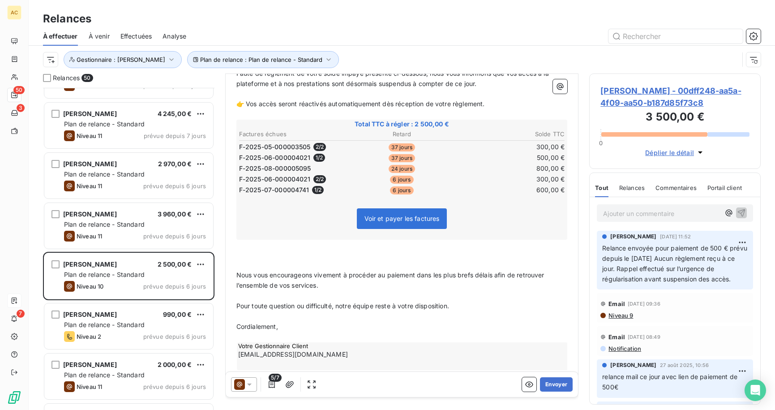
scroll to position [144, 0]
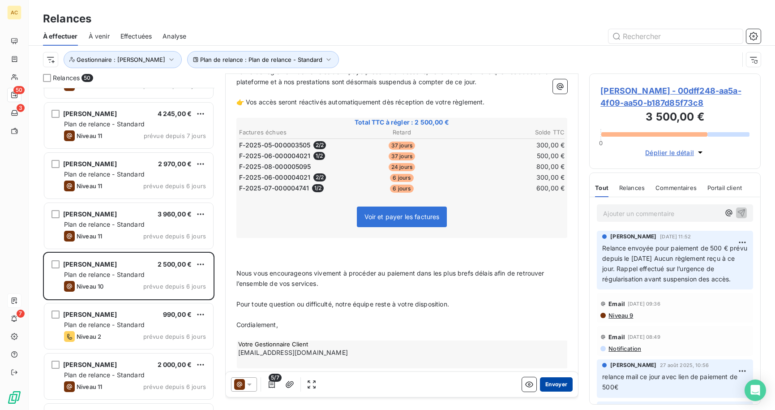
click at [555, 384] on button "Envoyer" at bounding box center [556, 384] width 33 height 14
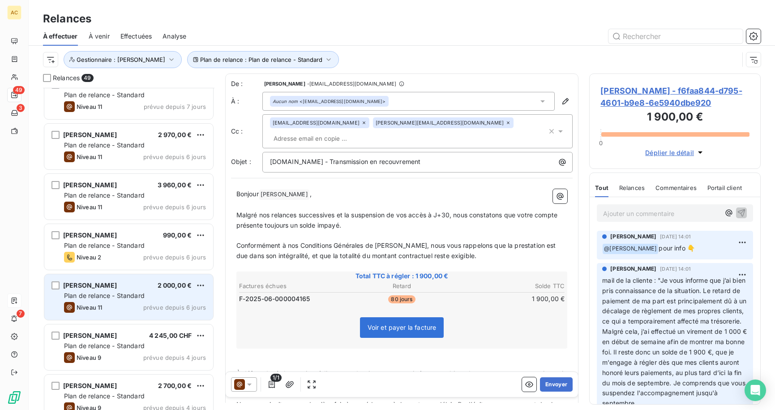
scroll to position [543, 0]
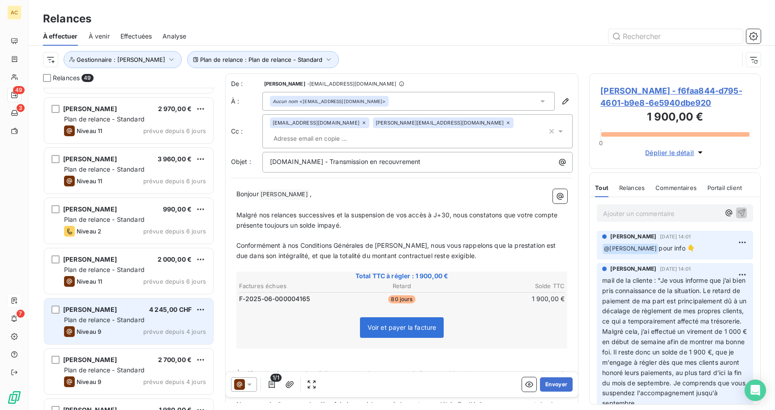
click at [128, 314] on div "emilie Bardettis 4 245,00 CHF Plan de relance - Standard Niveau 9 prévue depuis…" at bounding box center [128, 321] width 169 height 46
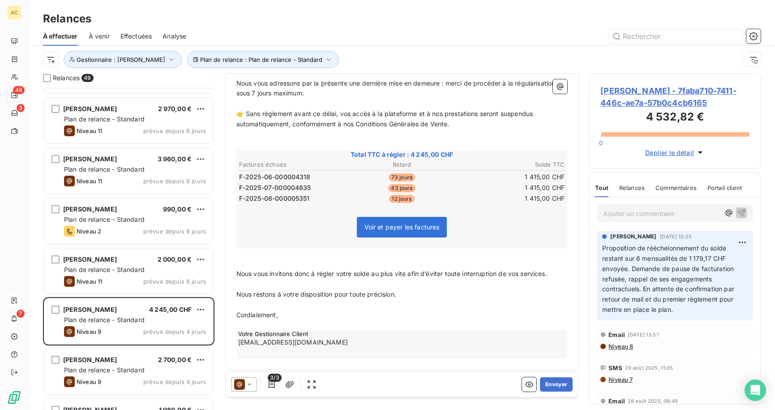
scroll to position [143, 0]
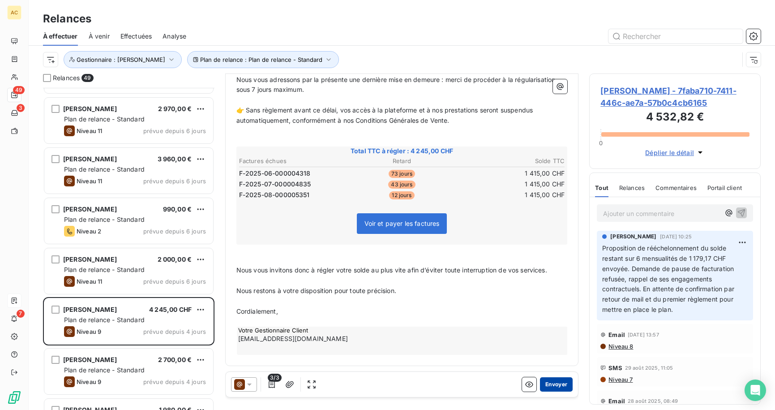
click at [544, 384] on button "Envoyer" at bounding box center [556, 384] width 33 height 14
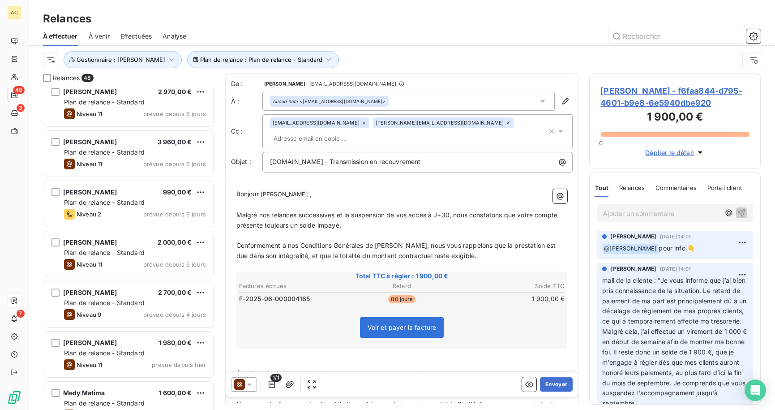
scroll to position [569, 0]
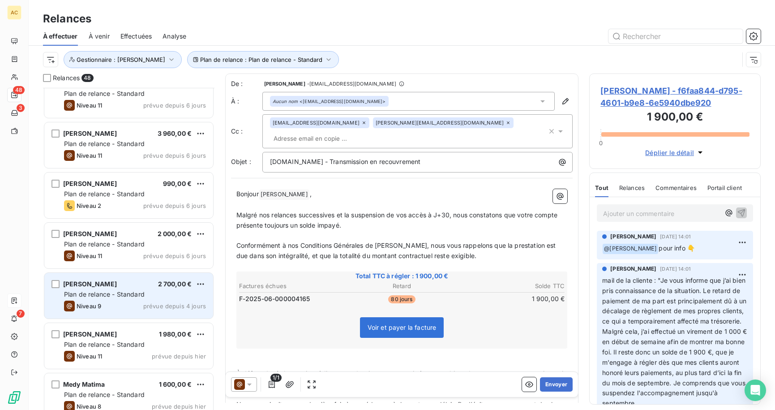
click at [121, 291] on span "Plan de relance - Standard" at bounding box center [104, 294] width 81 height 8
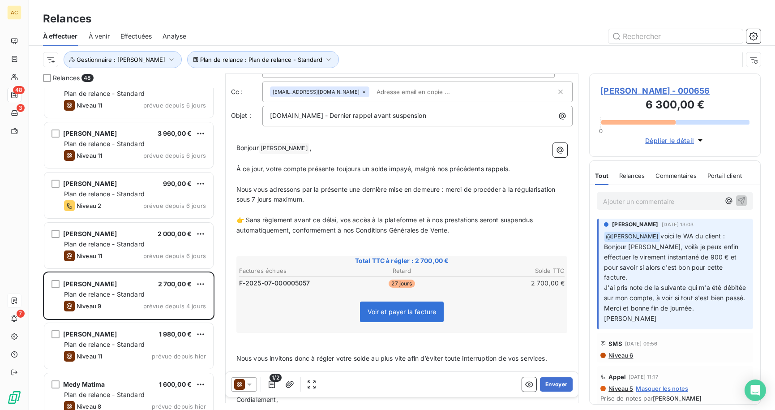
scroll to position [121, 0]
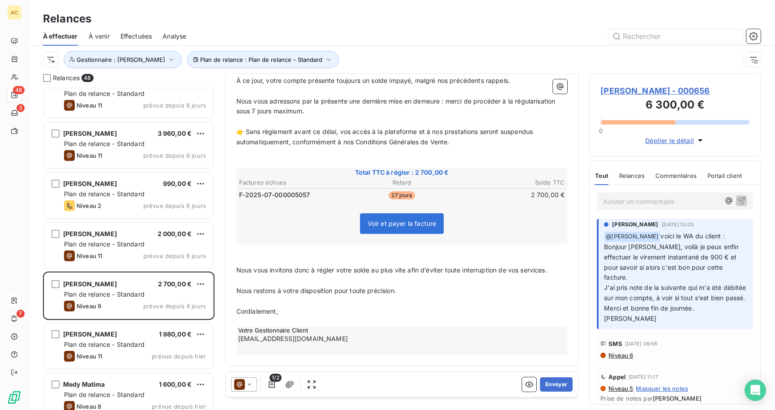
click at [426, 227] on span "Voir et payer la facture" at bounding box center [402, 223] width 84 height 21
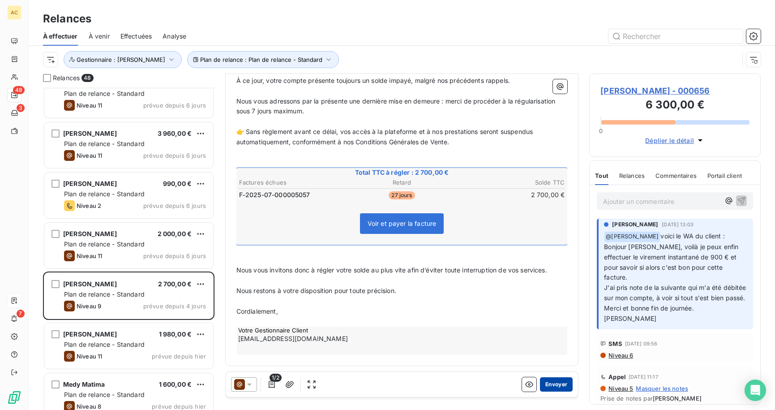
click at [550, 385] on button "Envoyer" at bounding box center [556, 384] width 33 height 14
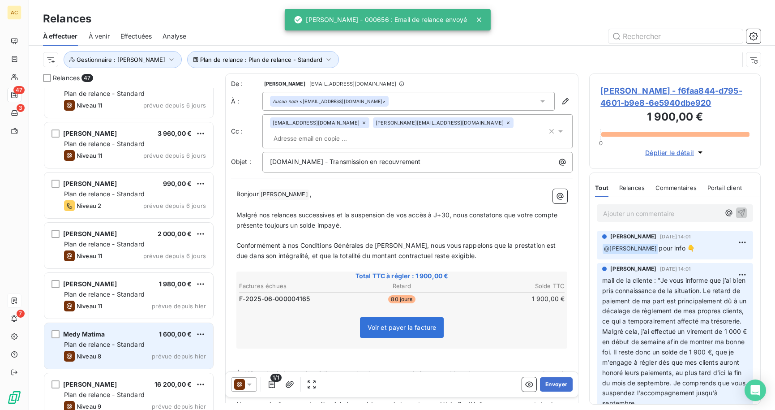
click at [128, 341] on span "Plan de relance - Standard" at bounding box center [104, 344] width 81 height 8
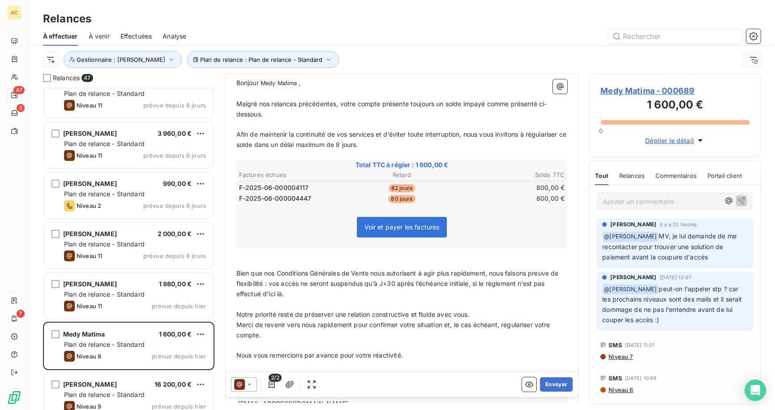
scroll to position [163, 0]
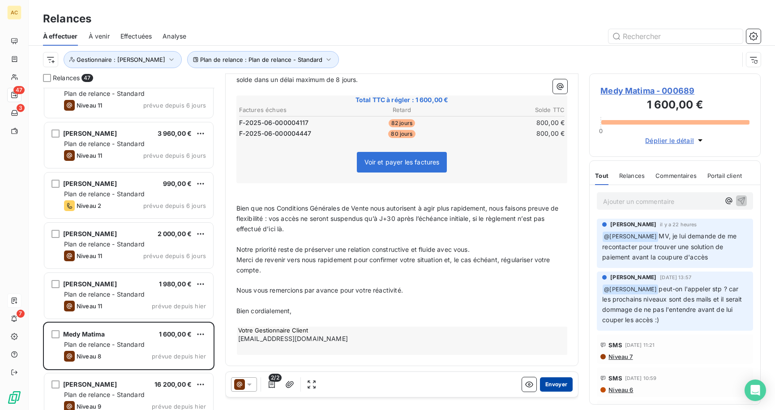
click at [547, 384] on button "Envoyer" at bounding box center [556, 384] width 33 height 14
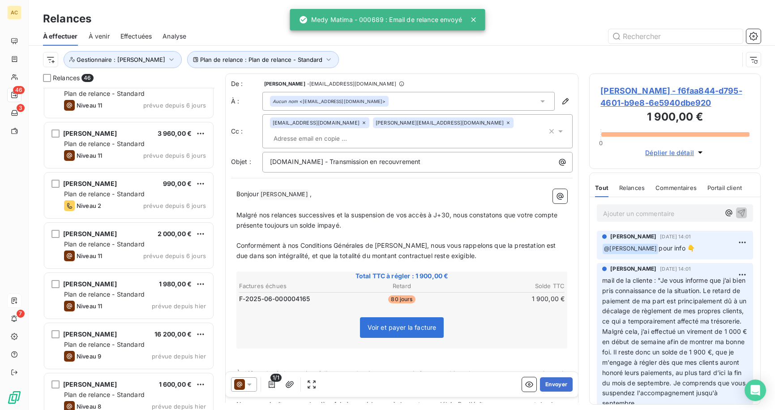
scroll to position [595, 0]
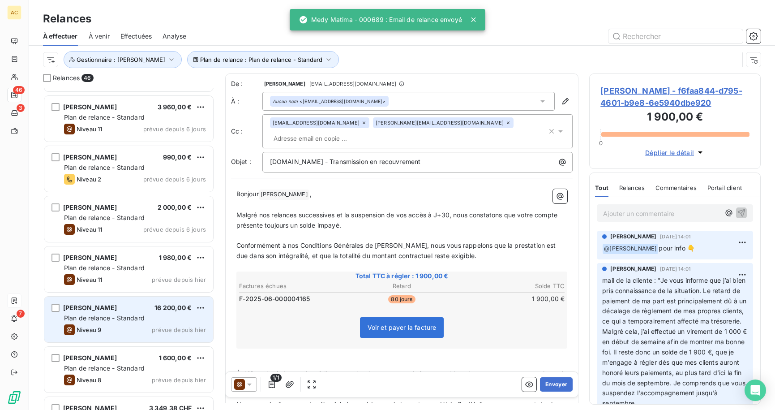
click at [167, 322] on div "Plan de relance - Standard" at bounding box center [135, 317] width 142 height 9
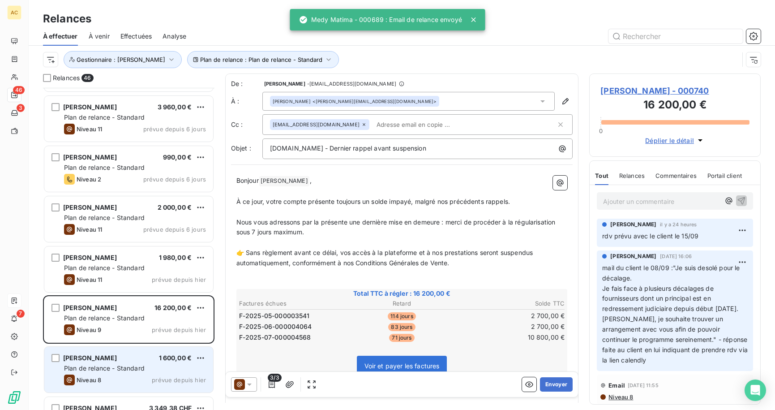
click at [143, 358] on div "tony szpala 1 600,00 €" at bounding box center [135, 358] width 142 height 8
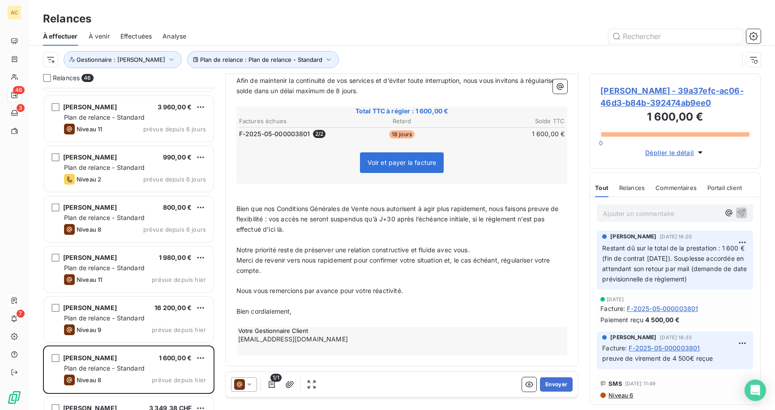
scroll to position [152, 0]
click at [546, 385] on button "Envoyer" at bounding box center [556, 384] width 33 height 14
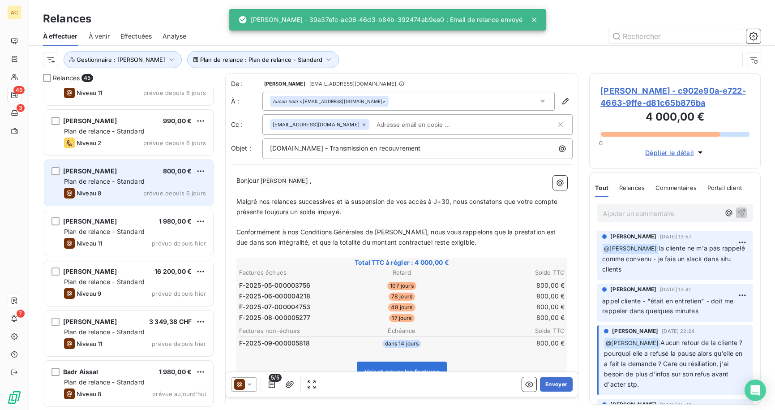
scroll to position [696, 0]
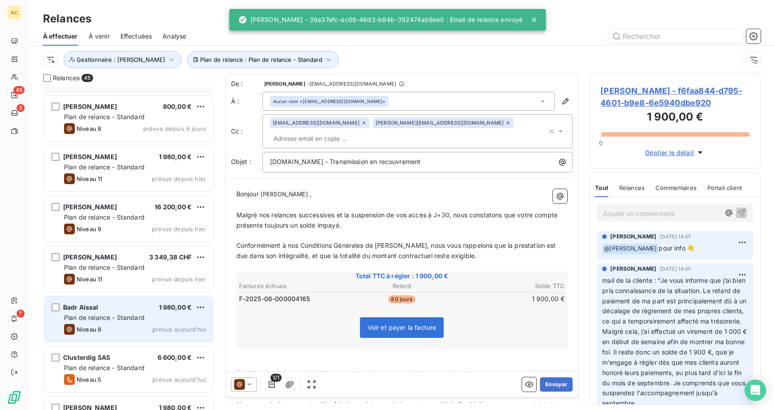
click at [128, 316] on span "Plan de relance - Standard" at bounding box center [104, 317] width 81 height 8
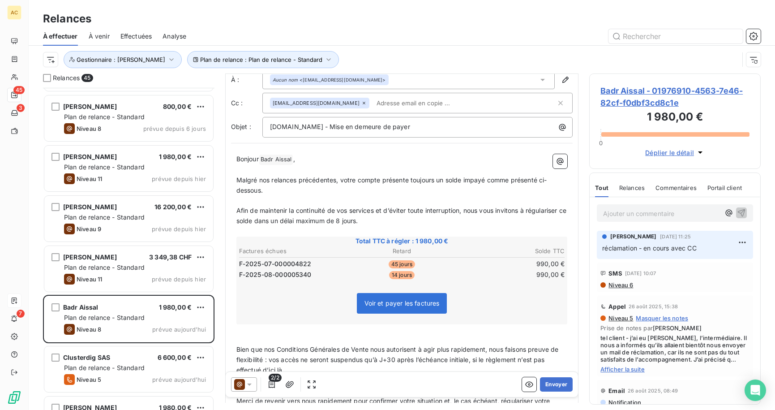
scroll to position [137, 0]
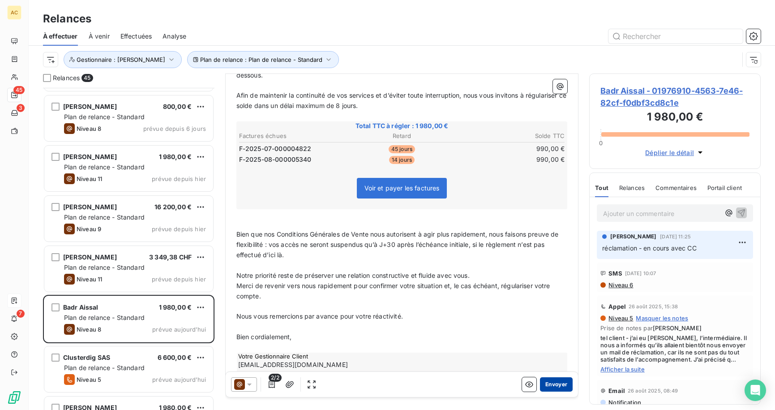
click at [543, 381] on button "Envoyer" at bounding box center [556, 384] width 33 height 14
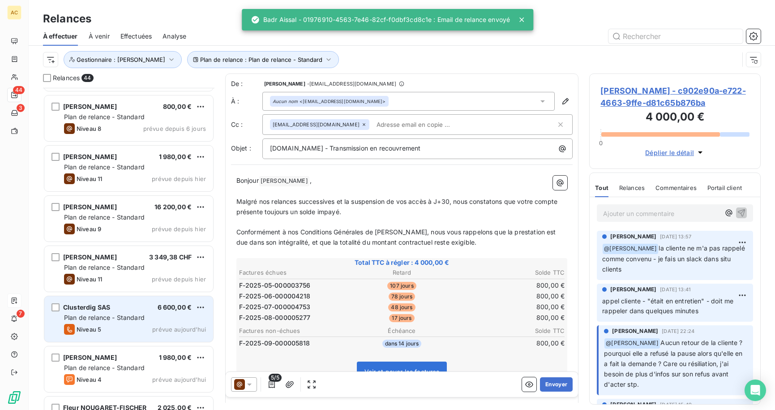
click at [151, 314] on div "Plan de relance - Standard" at bounding box center [135, 317] width 142 height 9
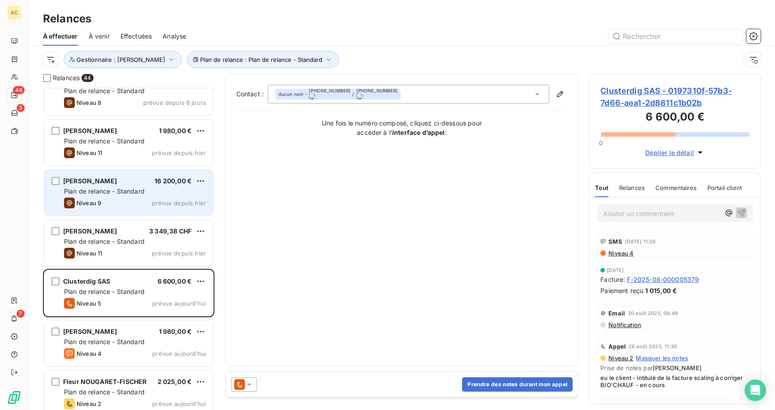
scroll to position [724, 0]
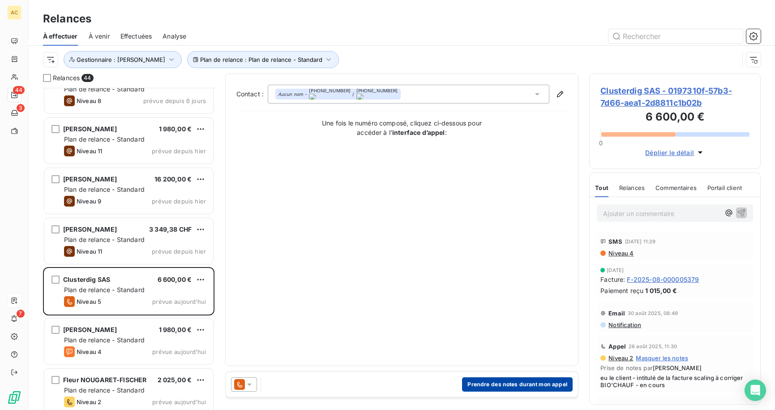
click at [499, 382] on button "Prendre des notes durant mon appel" at bounding box center [517, 384] width 111 height 14
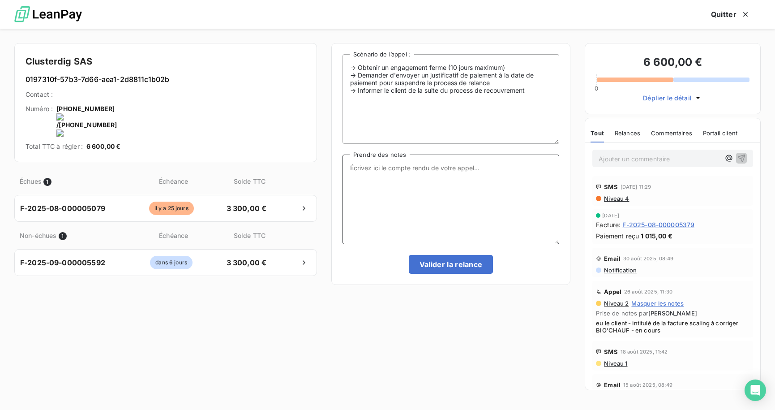
click at [401, 177] on textarea "Prendre des notes" at bounding box center [450, 199] width 217 height 90
paste textarea "Sophia Izza va voir pour les contrat duo et solo avec Leoni et Jeanroy"
click at [350, 174] on textarea "Sophia Izza va voir pour les contrat duo et solo avec Leoni et Jeanroy" at bounding box center [450, 199] width 217 height 90
click at [525, 177] on textarea "AT : "Sophia Izza va voir pour les contrat duo et solo avec Leoni et Jeanroy" at bounding box center [450, 199] width 217 height 90
type textarea "AT : "Sophia Izza va voir pour les contrat duo et solo avec Leoni et Jeanroy""
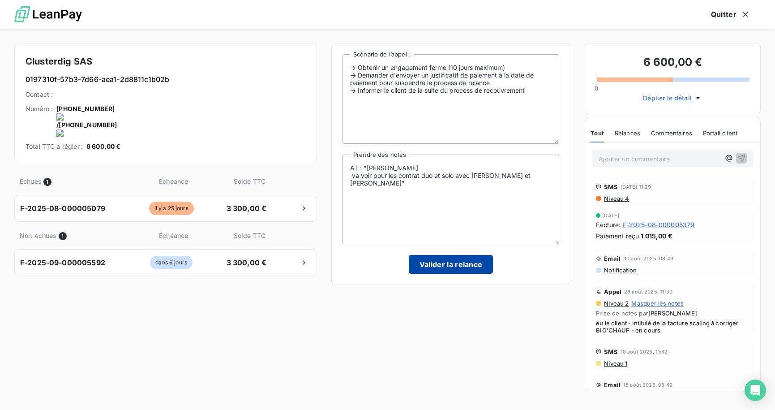
click at [457, 264] on button "Valider la relance" at bounding box center [451, 264] width 85 height 19
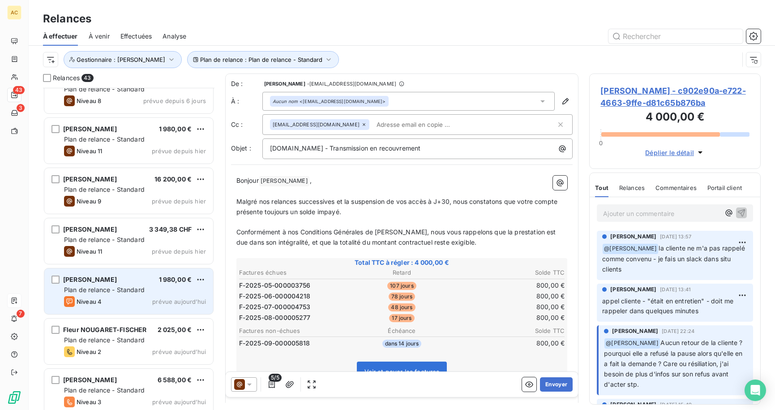
click at [127, 290] on span "Plan de relance - Standard" at bounding box center [104, 290] width 81 height 8
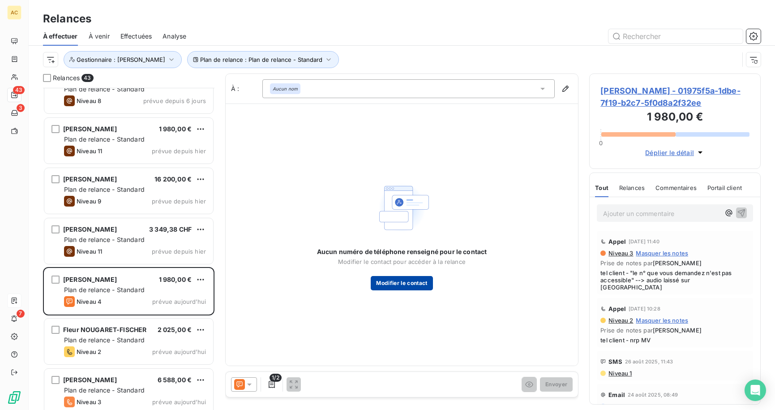
click at [384, 285] on button "Modifier le contact" at bounding box center [402, 283] width 62 height 14
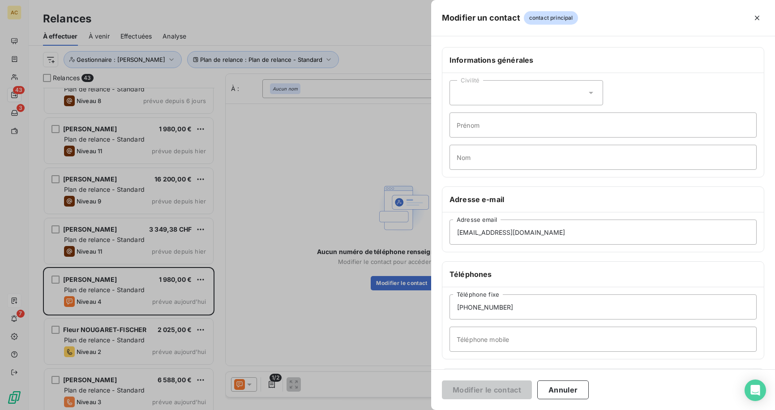
click at [376, 193] on div at bounding box center [387, 205] width 775 height 410
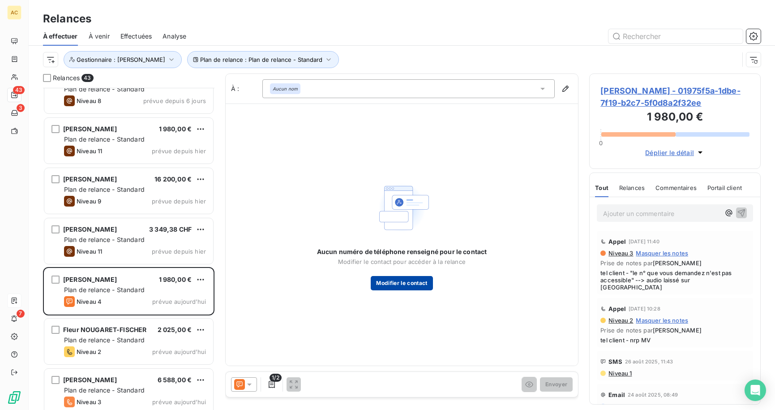
click at [421, 282] on button "Modifier le contact" at bounding box center [402, 283] width 62 height 14
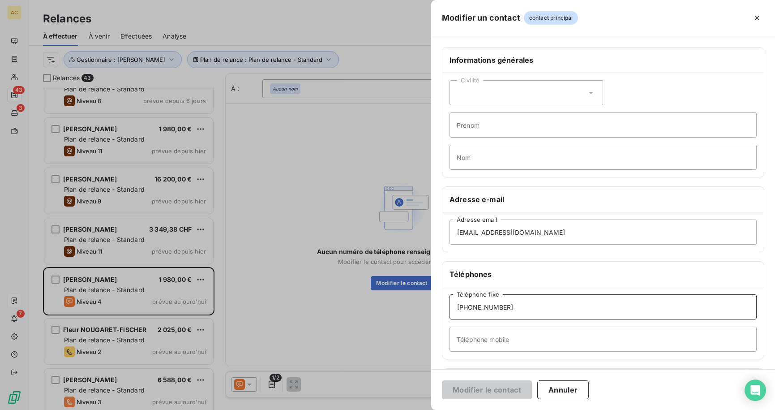
drag, startPoint x: 519, startPoint y: 312, endPoint x: 444, endPoint y: 308, distance: 74.8
click at [444, 308] on div "+33 6 21 10 19 83 Téléphone fixe Téléphone mobile" at bounding box center [602, 323] width 321 height 72
click at [464, 340] on input "Téléphone mobile" at bounding box center [602, 338] width 307 height 25
paste input "+33 6 21 10 19 83"
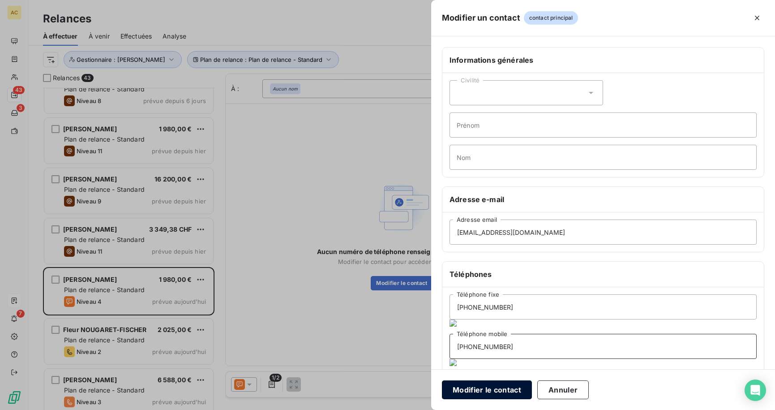
type input "+33 6 21 10 19 83"
click at [479, 387] on button "Modifier le contact" at bounding box center [487, 389] width 90 height 19
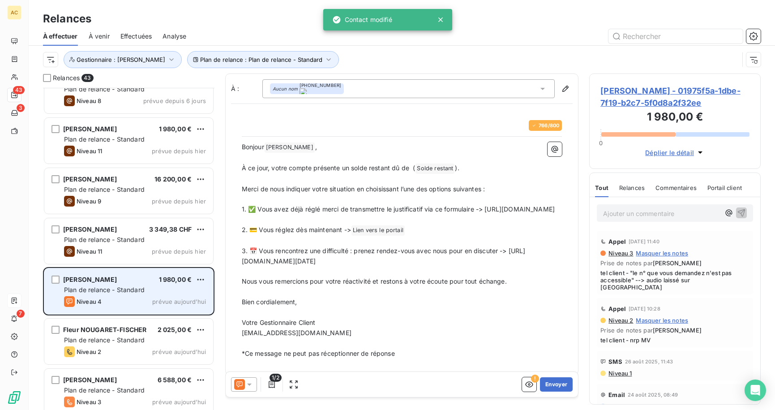
drag, startPoint x: 535, startPoint y: 273, endPoint x: 205, endPoint y: 272, distance: 330.3
click at [205, 272] on div "Relances 43 Lucien Larbaig 990,00 € Plan de relance - Standard Niveau 2 prévue …" at bounding box center [402, 241] width 746 height 336
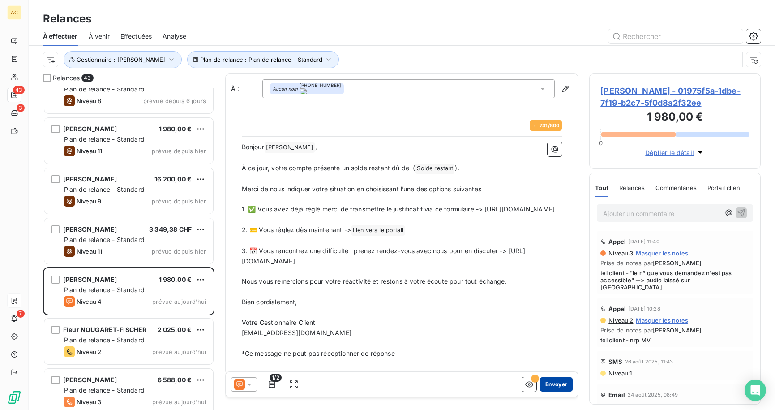
click at [548, 383] on button "Envoyer" at bounding box center [556, 384] width 33 height 14
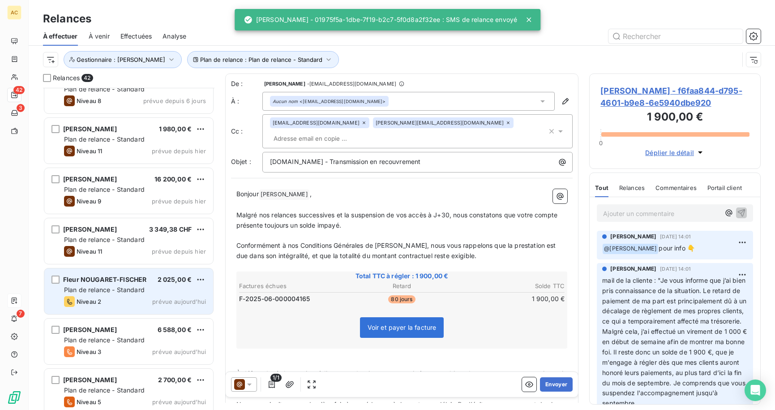
click at [137, 296] on div "Niveau 2 prévue aujourd’hui" at bounding box center [135, 301] width 142 height 11
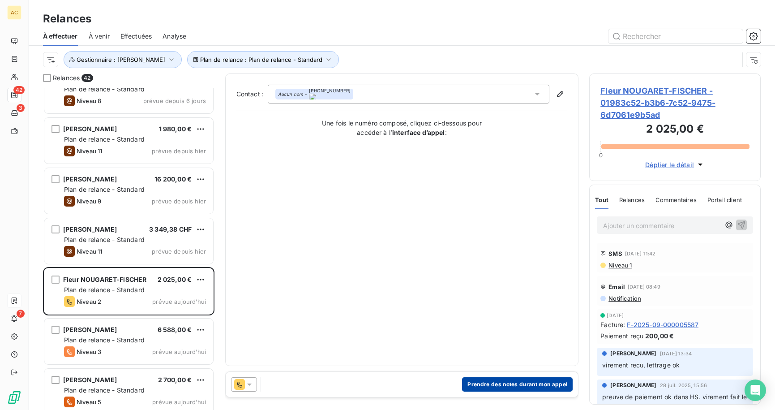
click at [510, 385] on button "Prendre des notes durant mon appel" at bounding box center [517, 384] width 111 height 14
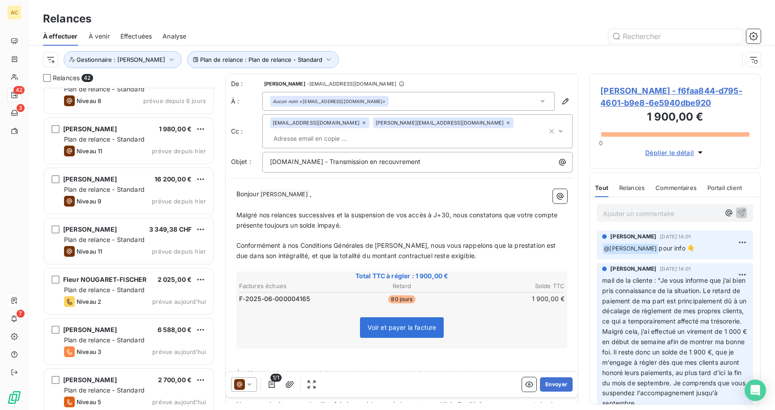
click at [132, 38] on span "Effectuées" at bounding box center [136, 36] width 32 height 9
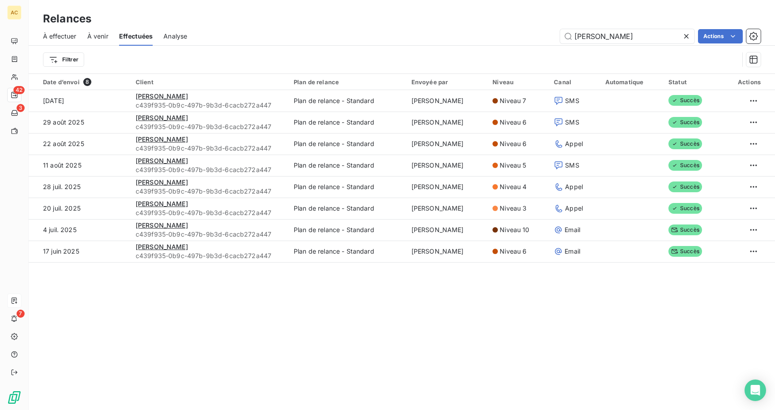
click at [685, 36] on icon at bounding box center [686, 36] width 4 height 4
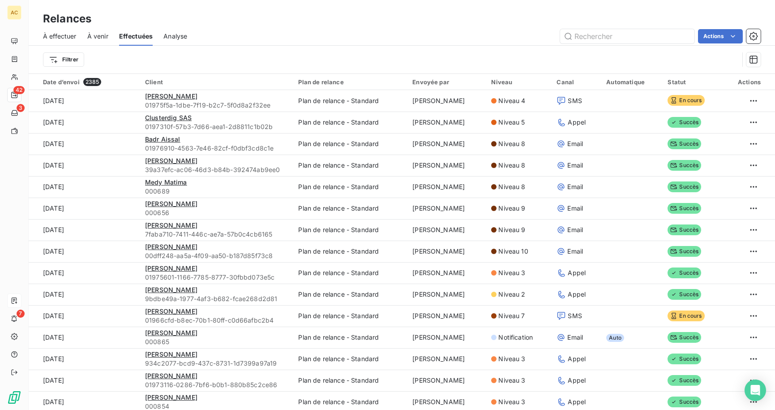
click at [60, 38] on span "À effectuer" at bounding box center [60, 36] width 34 height 9
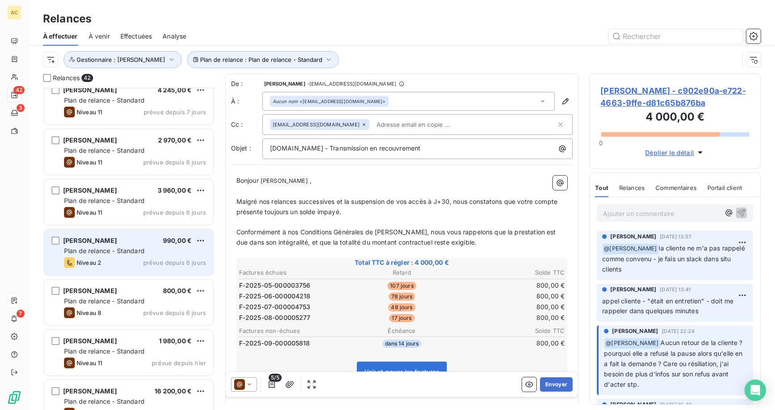
scroll to position [573, 0]
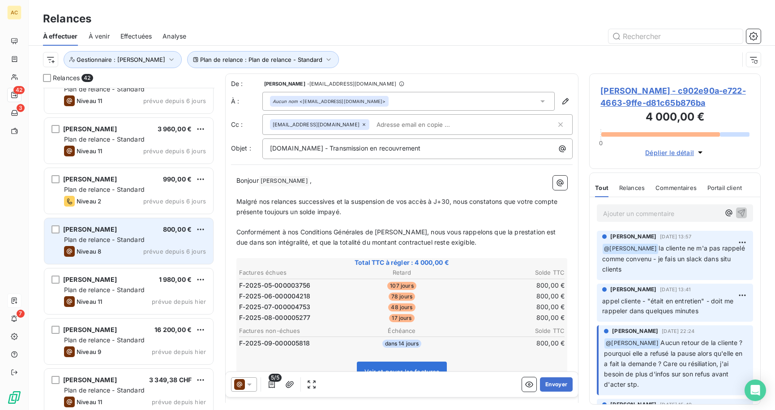
click at [122, 249] on div "Niveau 8 prévue depuis 6 jours" at bounding box center [135, 251] width 142 height 11
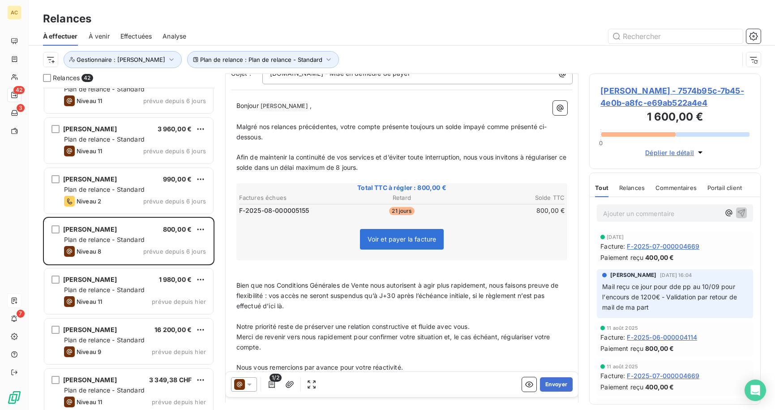
scroll to position [152, 0]
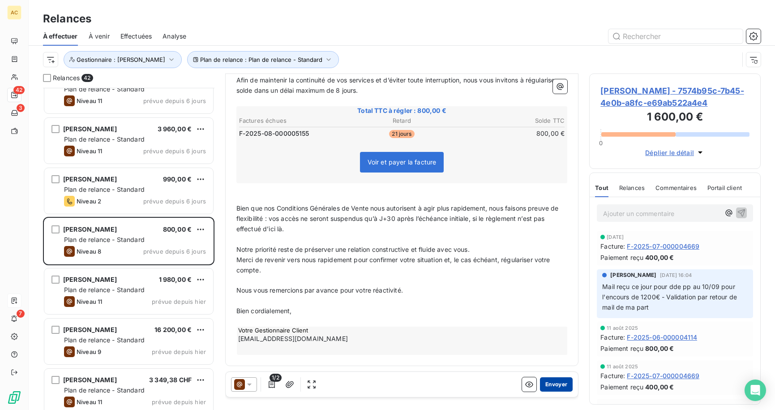
click at [545, 385] on button "Envoyer" at bounding box center [556, 384] width 33 height 14
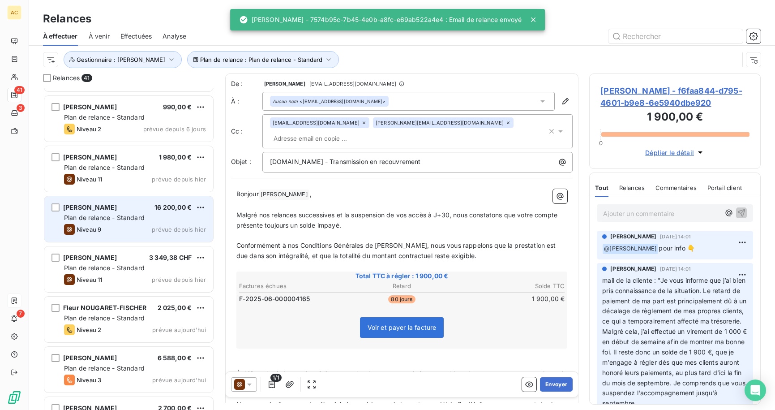
scroll to position [716, 0]
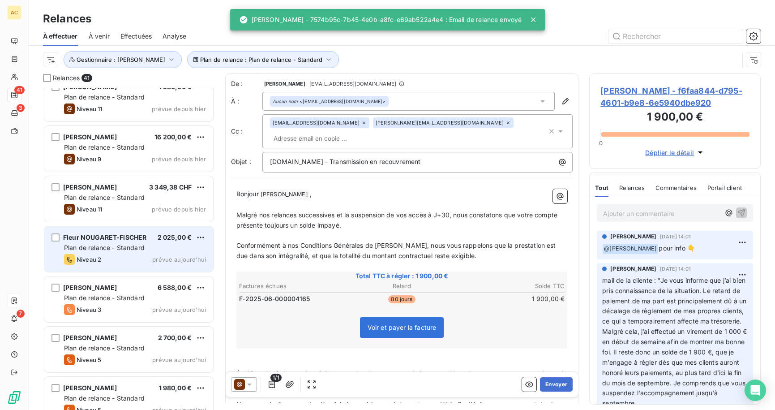
click at [123, 240] on span "Fleur NOUGARET-FISCHER" at bounding box center [104, 237] width 83 height 8
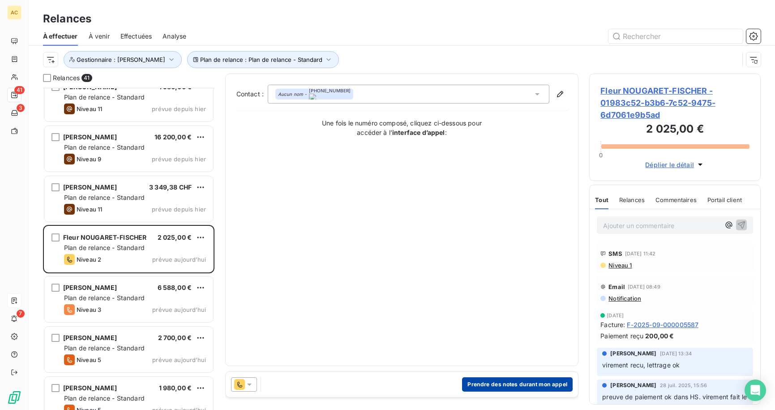
click at [486, 384] on button "Prendre des notes durant mon appel" at bounding box center [517, 384] width 111 height 14
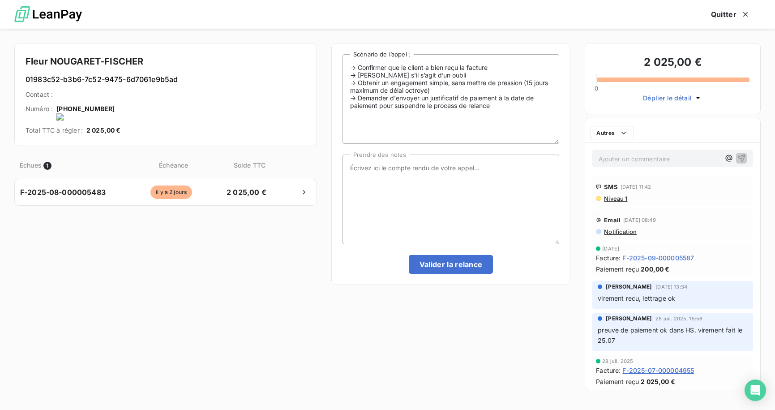
click at [486, 384] on body "AC 41 3 7 Relances À effectuer À venir Effectuées Analyse Plan de relance : Pla…" at bounding box center [387, 205] width 775 height 410
click at [448, 175] on textarea "Prendre des notes" at bounding box center [450, 199] width 217 height 90
click at [117, 97] on onoff-telecom-ce-actions-button at bounding box center [117, 97] width 0 height 0
click at [391, 170] on textarea "Prendre des notes" at bounding box center [450, 199] width 217 height 90
type textarea "tel cliente - nrp MV"
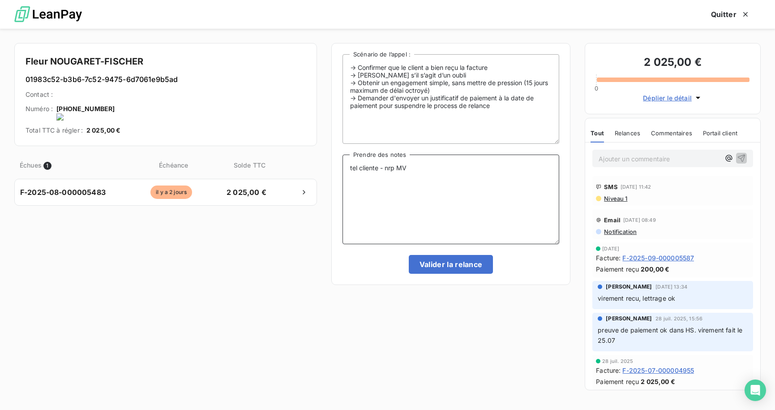
click at [469, 197] on textarea "tel cliente - nrp MV" at bounding box center [450, 199] width 217 height 90
click at [435, 258] on button "Valider la relance" at bounding box center [451, 264] width 85 height 19
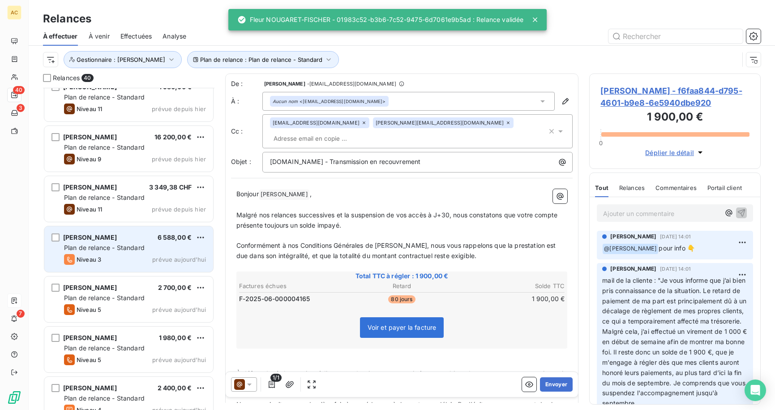
click at [108, 258] on div "Niveau 3 prévue aujourd’hui" at bounding box center [135, 259] width 142 height 11
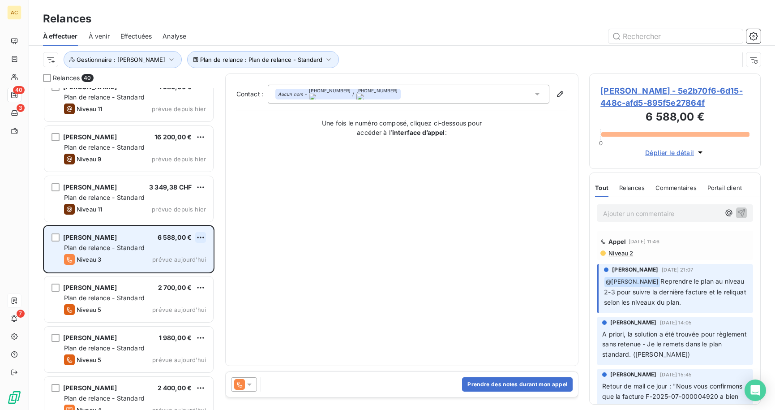
click at [201, 237] on html "AC 40 3 7 Relances À effectuer À venir Effectuées Analyse Plan de relance : Pla…" at bounding box center [387, 205] width 775 height 410
click at [167, 270] on div "Passer cette action" at bounding box center [162, 271] width 80 height 14
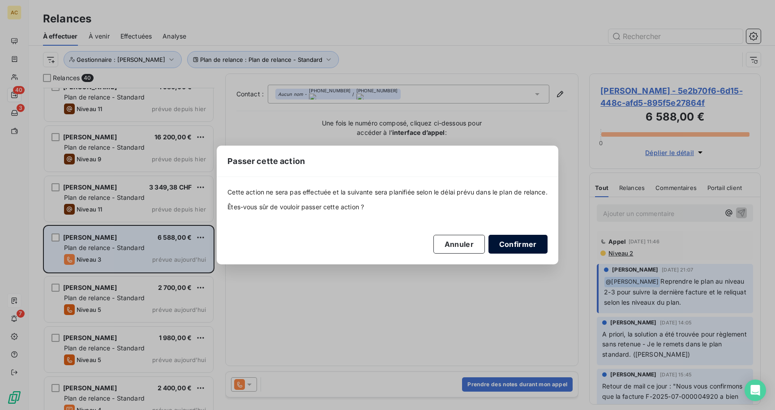
click at [536, 248] on button "Confirmer" at bounding box center [517, 244] width 59 height 19
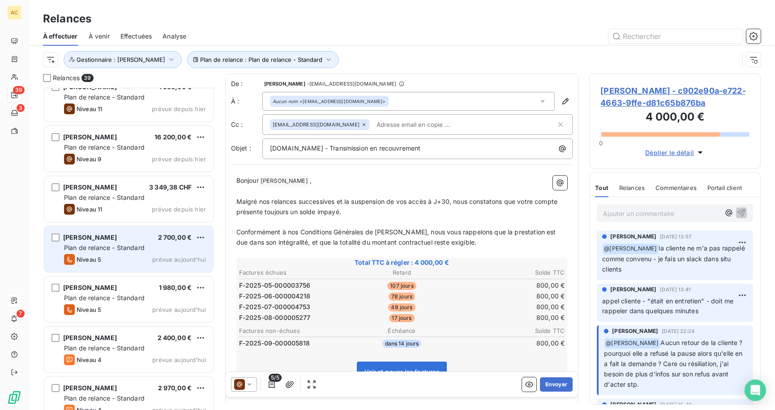
click at [148, 252] on div "Plan de relance - Standard" at bounding box center [135, 247] width 142 height 9
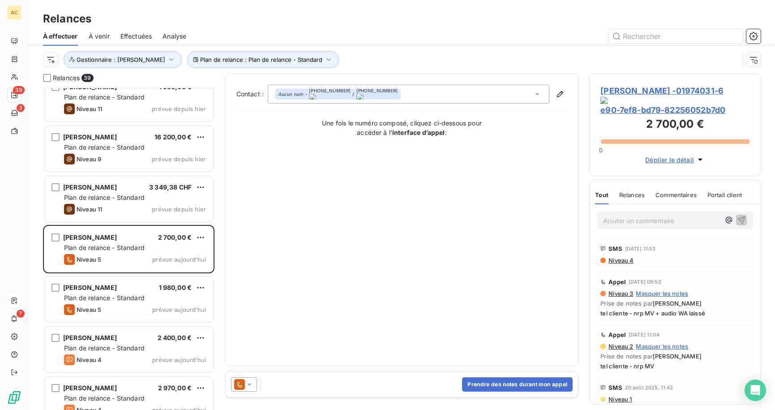
click at [131, 37] on span "Effectuées" at bounding box center [136, 36] width 32 height 9
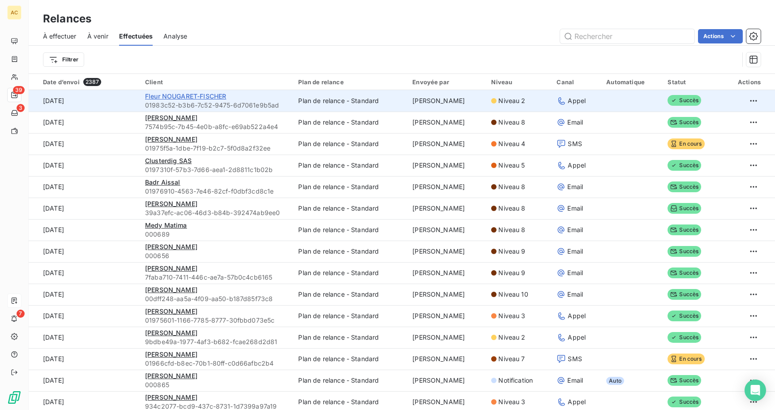
click at [179, 95] on span "Fleur NOUGARET-FISCHER" at bounding box center [185, 96] width 81 height 8
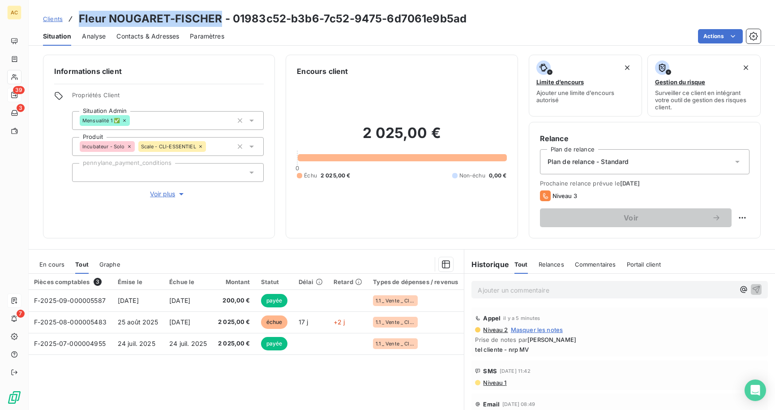
drag, startPoint x: 79, startPoint y: 17, endPoint x: 218, endPoint y: 17, distance: 139.2
click at [218, 17] on h3 "Fleur NOUGARET-FISCHER - 01983c52-b3b6-7c52-9475-6d7061e9b5ad" at bounding box center [273, 19] width 388 height 16
copy h3 "Fleur NOUGARET-FISCHER"
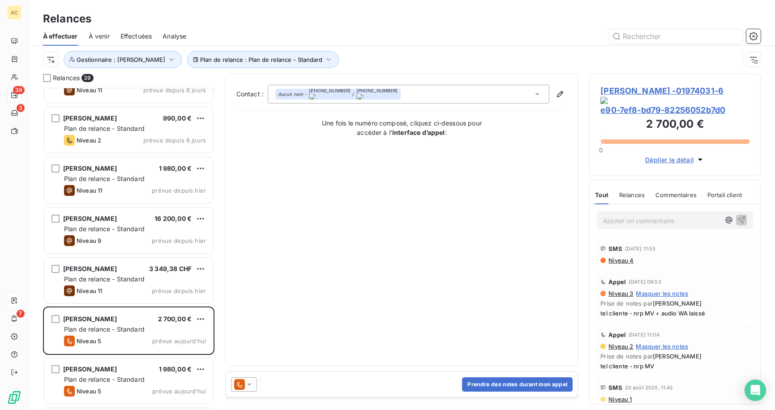
scroll to position [666, 0]
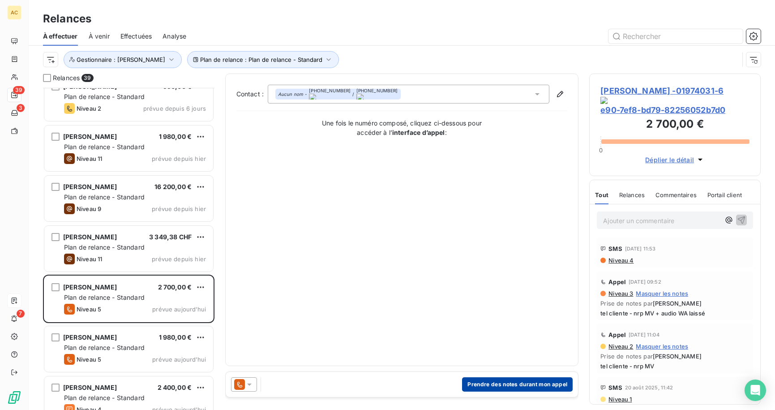
click at [503, 385] on button "Prendre des notes durant mon appel" at bounding box center [517, 384] width 111 height 14
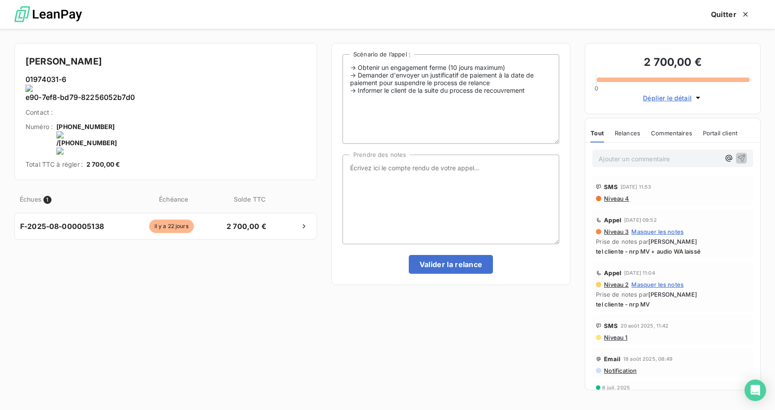
click at [199, 97] on onoff-telecom-ce-actions-button at bounding box center [199, 97] width 0 height 0
click at [485, 176] on textarea "Prendre des notes" at bounding box center [450, 199] width 217 height 90
click at [448, 172] on textarea "tel cliente - nrp MV" at bounding box center [450, 199] width 217 height 90
type textarea "tel cliente - nrp MV + relance via WA"
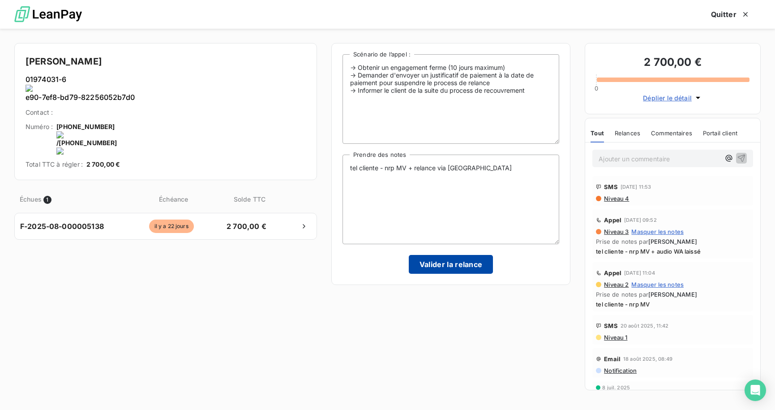
click at [453, 263] on button "Valider la relance" at bounding box center [451, 264] width 85 height 19
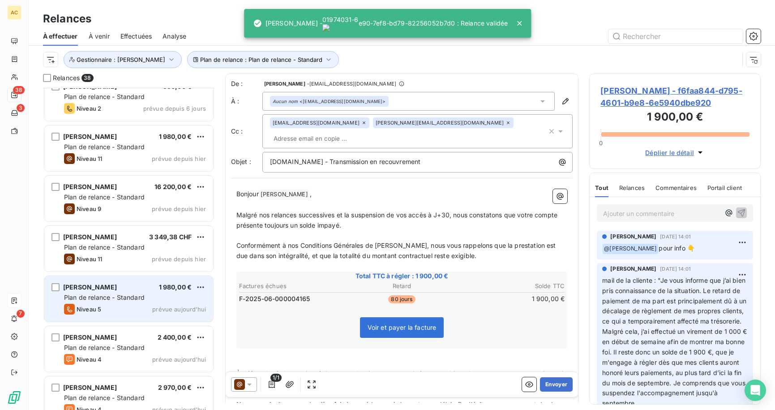
click at [120, 299] on span "Plan de relance - Standard" at bounding box center [104, 297] width 81 height 8
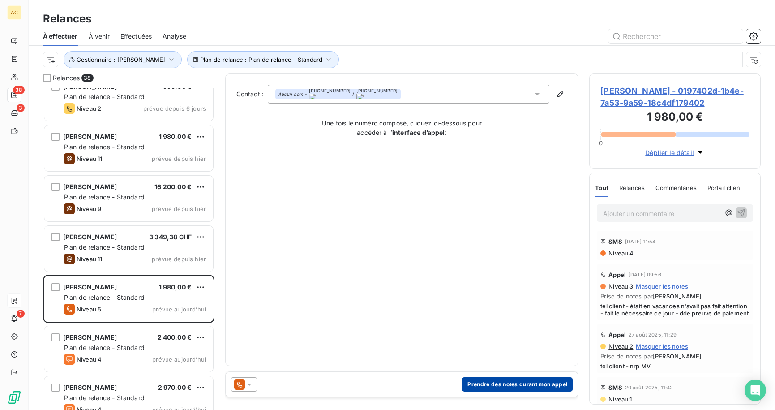
click at [511, 385] on button "Prendre des notes durant mon appel" at bounding box center [517, 384] width 111 height 14
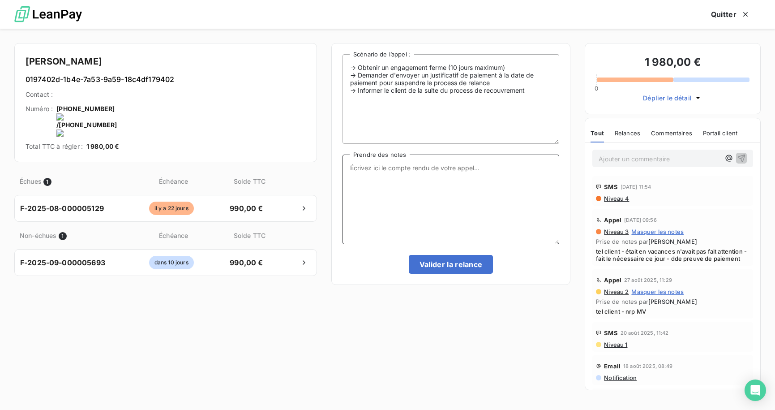
drag, startPoint x: 486, startPoint y: 173, endPoint x: 530, endPoint y: 165, distance: 45.1
click at [486, 173] on textarea "Prendre des notes" at bounding box center [450, 199] width 217 height 90
click at [191, 97] on onoff-telecom-ce-actions-button at bounding box center [191, 97] width 0 height 0
click at [440, 177] on textarea "Prendre des notes" at bounding box center [450, 199] width 217 height 90
type textarea "r"
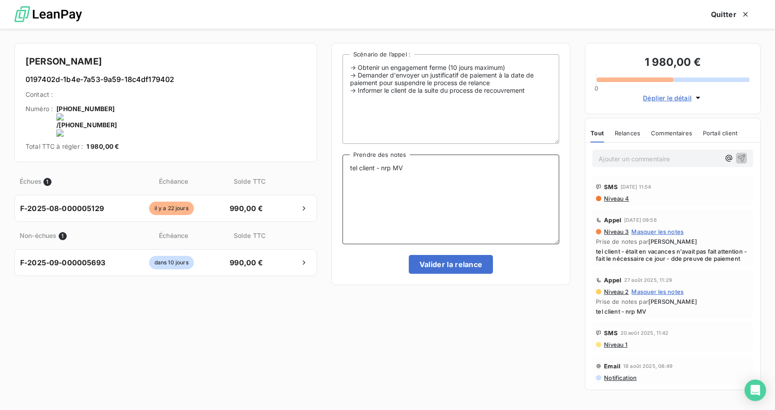
type textarea "tel client - nrp MV"
click at [504, 190] on textarea "tel client - nrp MV" at bounding box center [450, 199] width 217 height 90
click at [447, 263] on button "Valider la relance" at bounding box center [451, 264] width 85 height 19
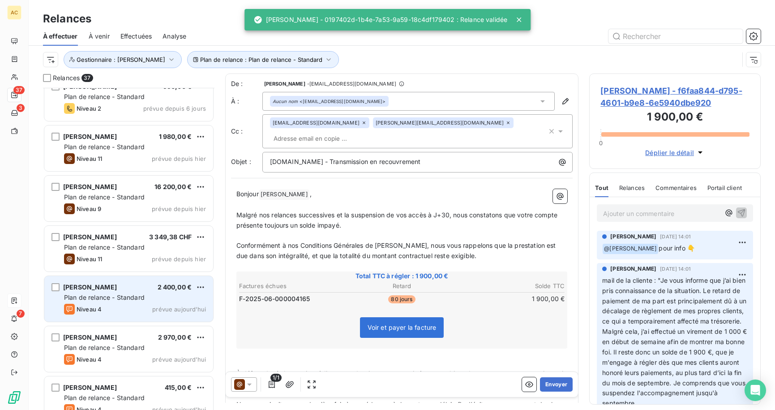
click at [134, 307] on div "Niveau 4 prévue aujourd’hui" at bounding box center [135, 308] width 142 height 11
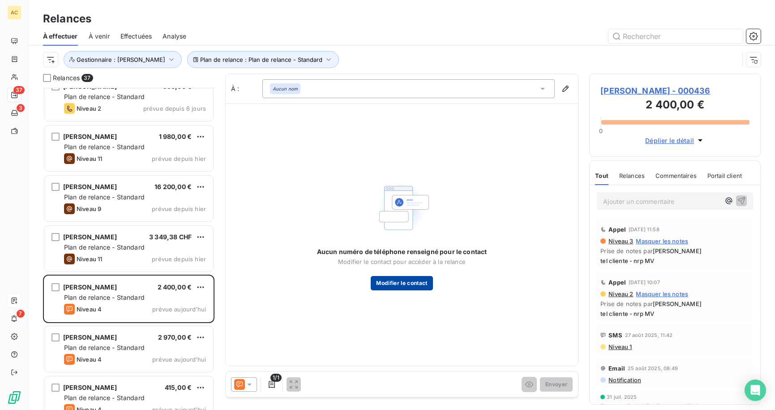
click at [393, 283] on button "Modifier le contact" at bounding box center [402, 283] width 62 height 14
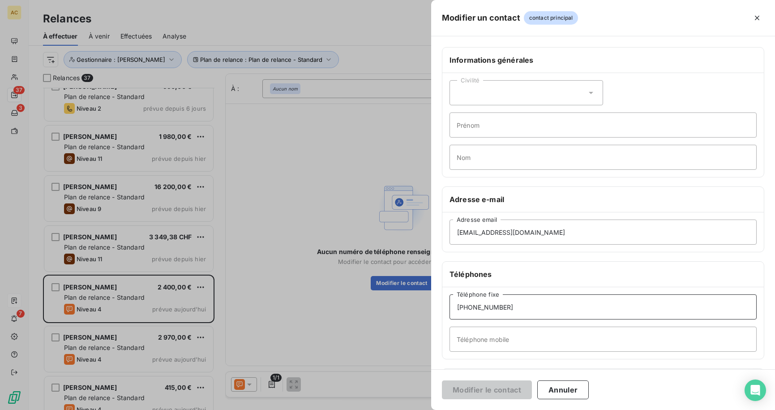
drag, startPoint x: 518, startPoint y: 307, endPoint x: 426, endPoint y: 305, distance: 91.8
click at [426, 409] on div "Modifier un contact contact principal Informations générales Civilité Prénom No…" at bounding box center [387, 410] width 775 height 0
click at [474, 340] on input "Téléphone mobile" at bounding box center [602, 338] width 307 height 25
paste input "+33 6 66 93 39 72"
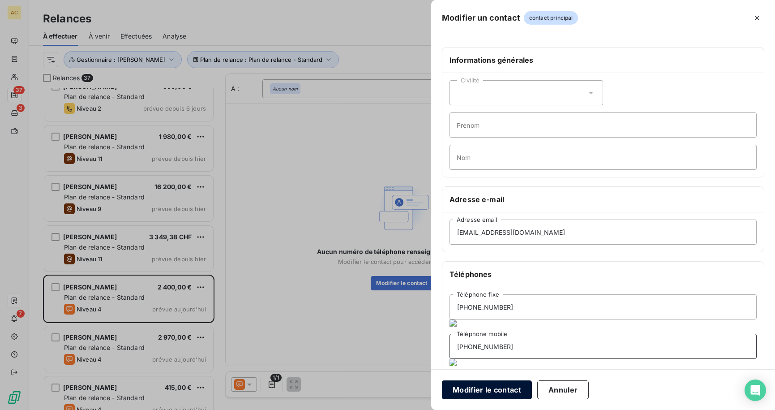
type input "+33 6 66 93 39 72"
click at [481, 390] on button "Modifier le contact" at bounding box center [487, 389] width 90 height 19
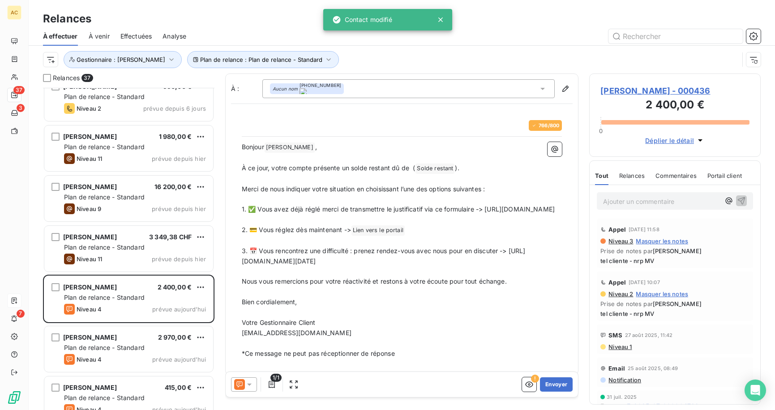
drag, startPoint x: 539, startPoint y: 273, endPoint x: 186, endPoint y: 273, distance: 353.1
click at [186, 273] on div "Relances 37 Damien Payet 3 960,00 € Plan de relance - Standard Niveau 11 prévue…" at bounding box center [402, 241] width 746 height 336
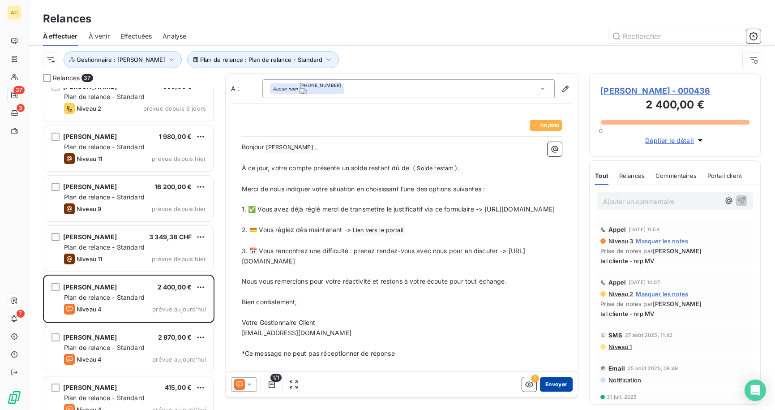
click at [556, 384] on button "Envoyer" at bounding box center [556, 384] width 33 height 14
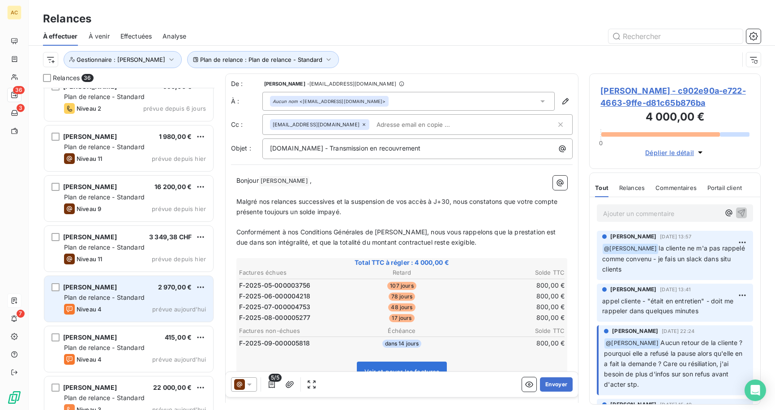
click at [134, 307] on div "Niveau 4 prévue aujourd’hui" at bounding box center [135, 308] width 142 height 11
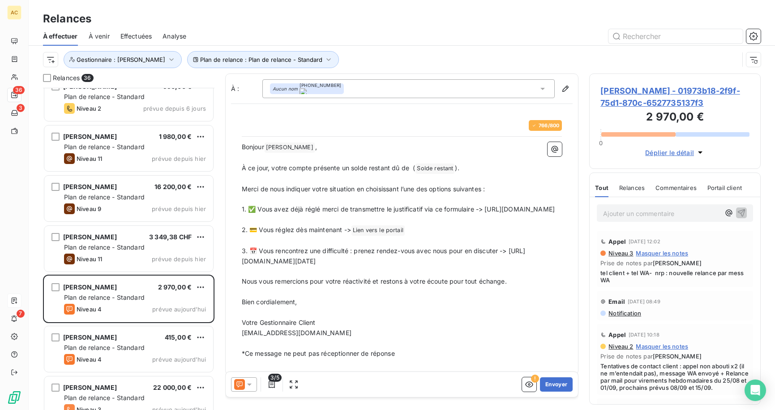
drag, startPoint x: 541, startPoint y: 274, endPoint x: 239, endPoint y: 269, distance: 301.2
click at [239, 269] on div "766 / 800 Bonjour Sonna DONFACK ﻿ , ﻿ À ce jour, votre compte présente un solde…" at bounding box center [401, 239] width 331 height 249
click at [555, 384] on button "Envoyer" at bounding box center [556, 384] width 33 height 14
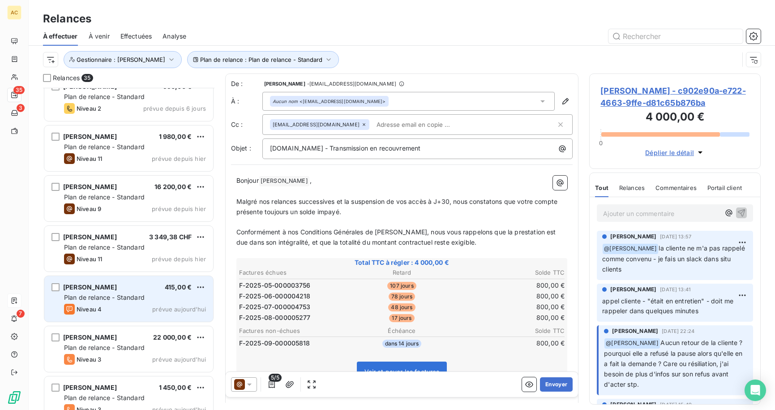
click at [144, 303] on div "Niveau 4 prévue aujourd’hui" at bounding box center [135, 308] width 142 height 11
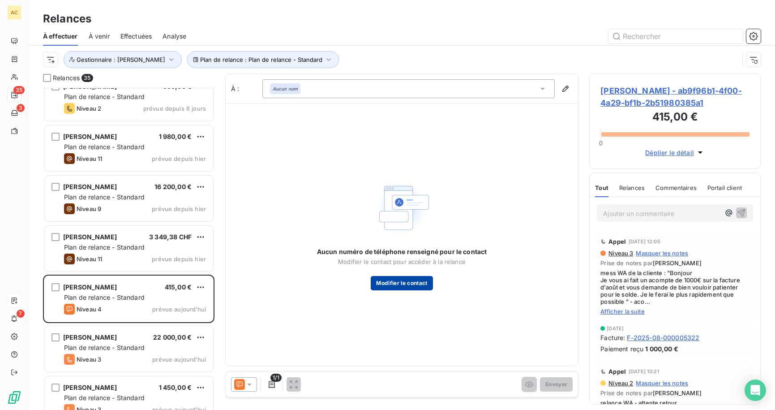
click at [399, 286] on button "Modifier le contact" at bounding box center [402, 283] width 62 height 14
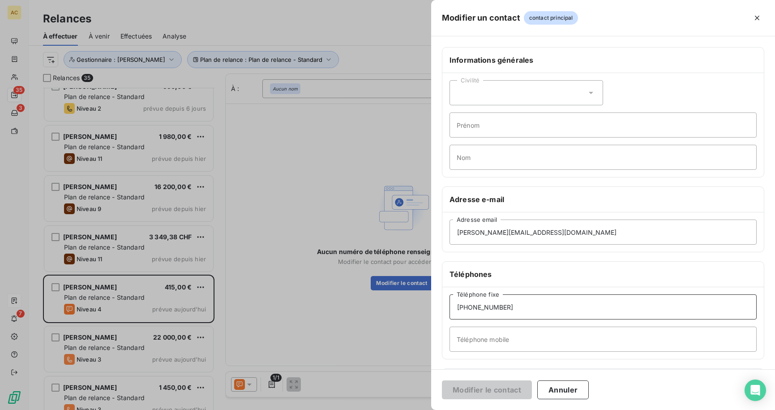
drag, startPoint x: 524, startPoint y: 309, endPoint x: 414, endPoint y: 293, distance: 110.9
click at [414, 409] on div "Modifier un contact contact principal Informations générales Civilité Prénom No…" at bounding box center [387, 410] width 775 height 0
click at [470, 334] on input "Téléphone mobile" at bounding box center [602, 338] width 307 height 25
paste input "+596696222760"
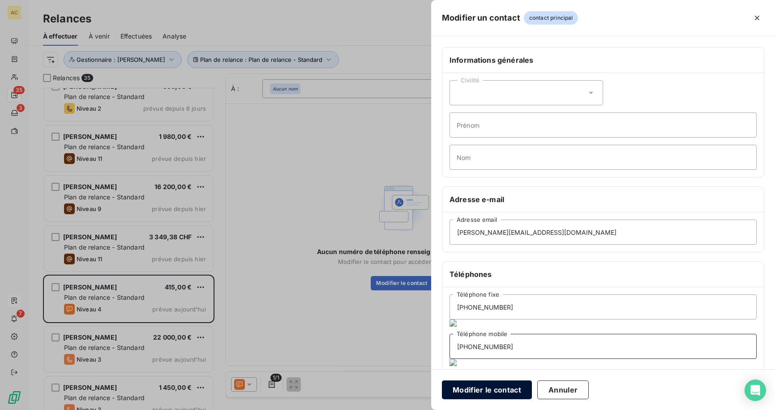
type input "+596696222760"
click at [474, 388] on button "Modifier le contact" at bounding box center [487, 389] width 90 height 19
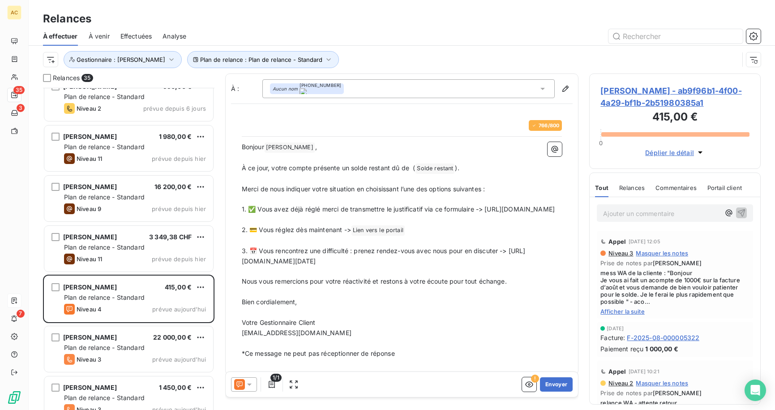
drag, startPoint x: 409, startPoint y: 271, endPoint x: 231, endPoint y: 271, distance: 177.7
click at [231, 271] on div "766 / 800 Bonjour CAROLE FACELINA ﻿ , ﻿ À ce jour, votre compte présente un sol…" at bounding box center [402, 239] width 342 height 260
drag, startPoint x: 509, startPoint y: 274, endPoint x: 235, endPoint y: 272, distance: 273.9
click at [235, 272] on div "766 / 800 Bonjour CAROLE FACELINA ﻿ , ﻿ À ce jour, votre compte présente un sol…" at bounding box center [402, 239] width 342 height 260
click at [551, 384] on button "Envoyer" at bounding box center [556, 384] width 33 height 14
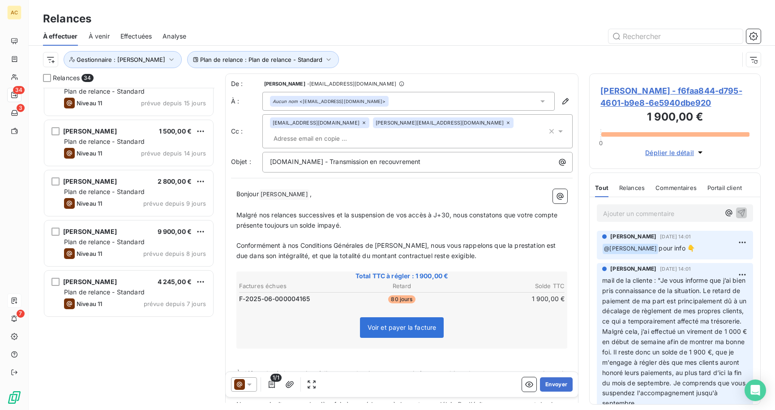
scroll to position [164, 0]
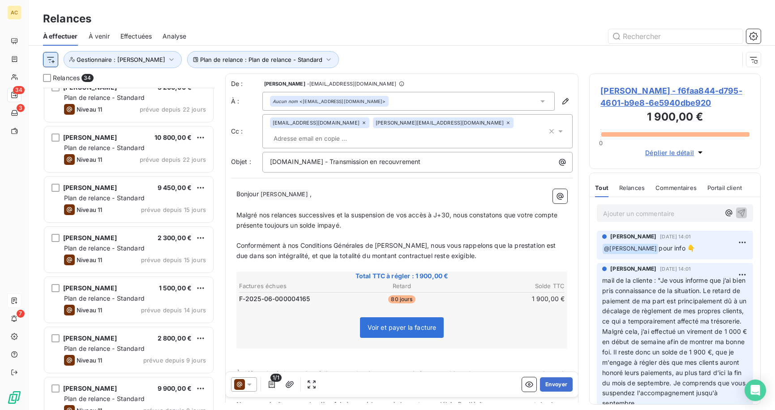
click at [52, 62] on html "AC 34 3 7 Relances À effectuer À venir Effectuées Analyse Plan de relance : Pla…" at bounding box center [387, 205] width 775 height 410
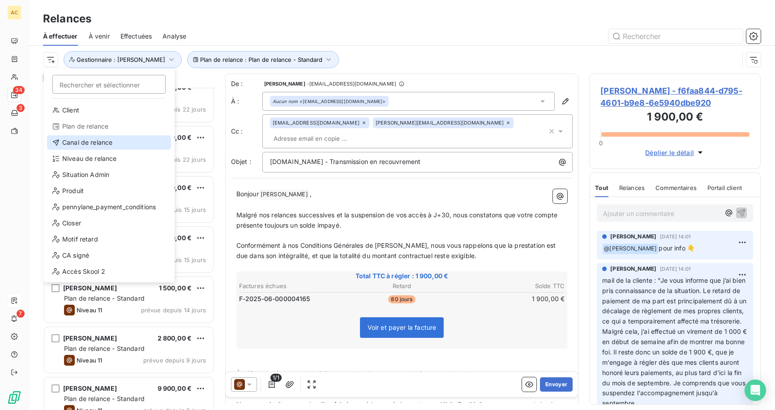
click at [104, 145] on div "Canal de relance" at bounding box center [109, 142] width 124 height 14
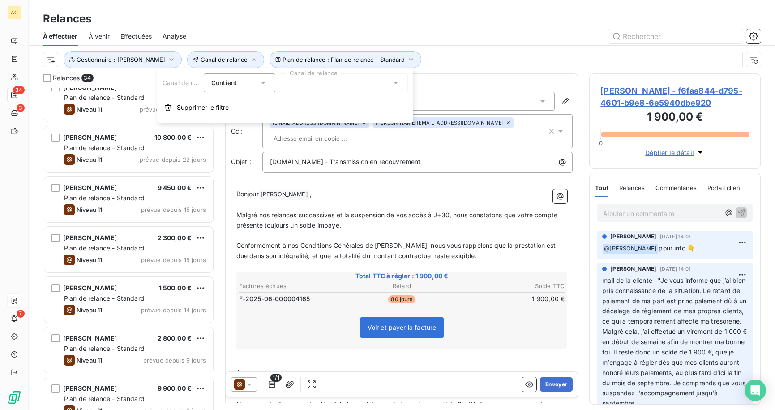
click at [297, 87] on div at bounding box center [343, 82] width 129 height 19
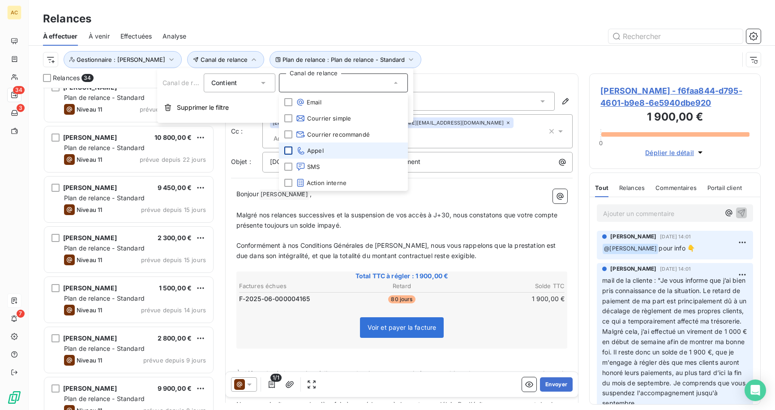
click at [288, 148] on div at bounding box center [288, 150] width 8 height 8
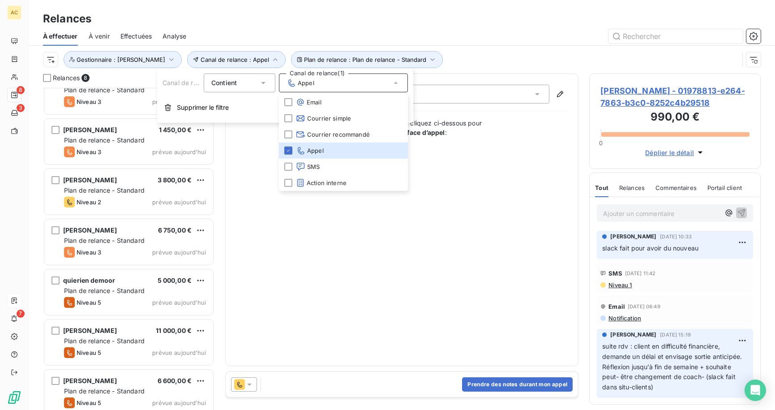
scroll to position [80, 0]
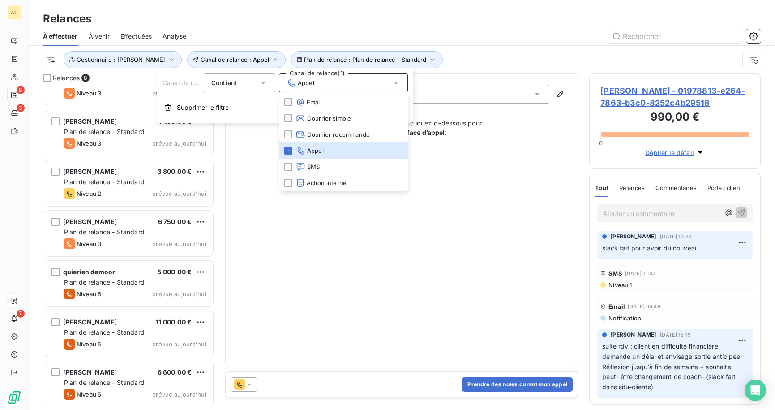
drag, startPoint x: 464, startPoint y: 42, endPoint x: 397, endPoint y: 69, distance: 72.1
click at [465, 42] on div at bounding box center [478, 36] width 563 height 14
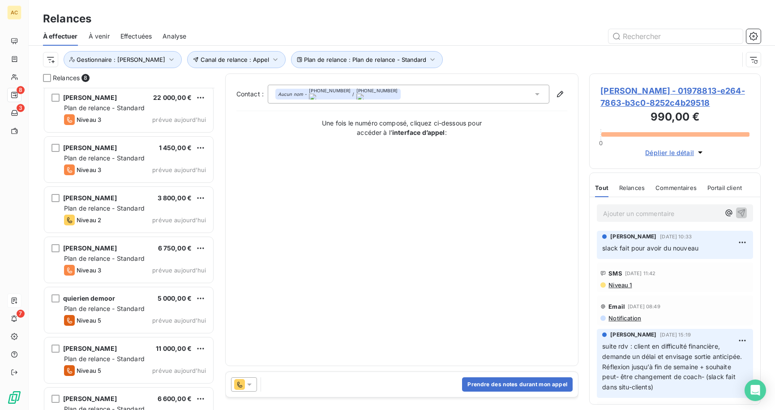
scroll to position [0, 0]
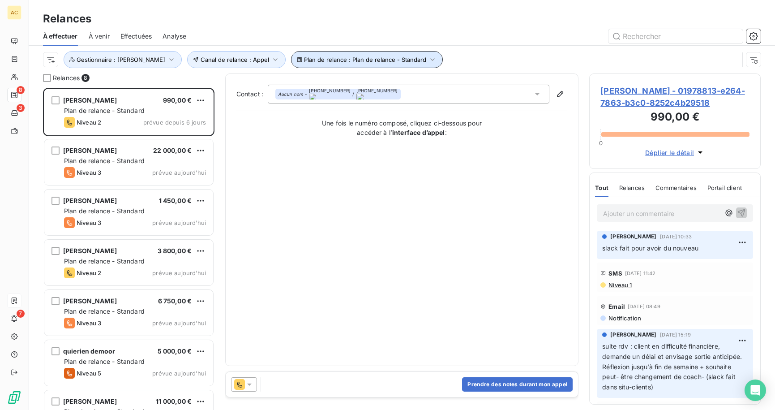
click at [428, 59] on icon "button" at bounding box center [432, 59] width 9 height 9
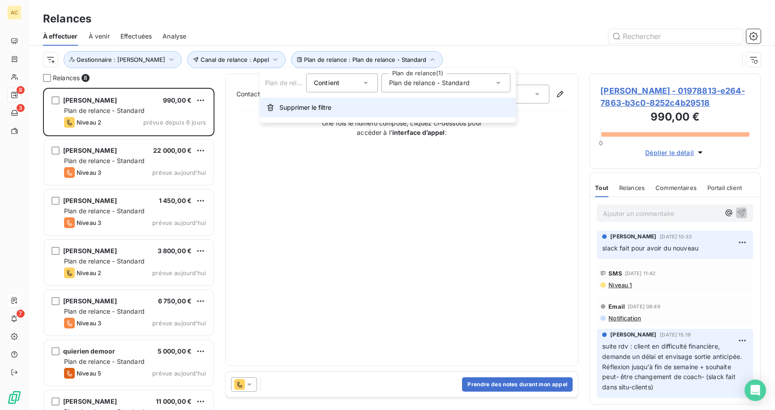
click at [319, 111] on span "Supprimer le filtre" at bounding box center [305, 107] width 52 height 9
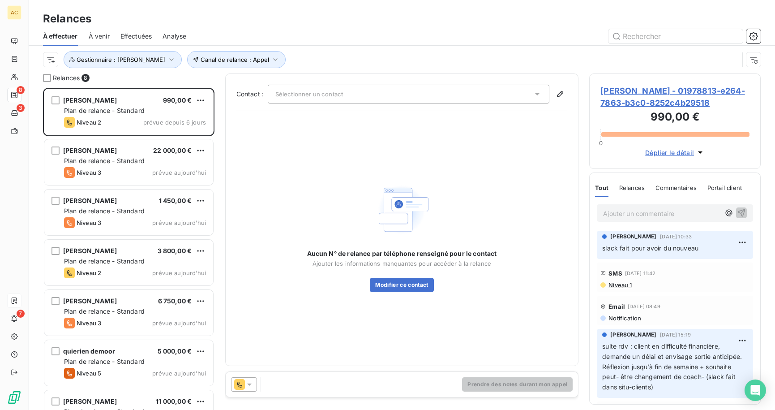
scroll to position [315, 165]
click at [230, 57] on span "Canal de relance : Appel" at bounding box center [235, 59] width 68 height 7
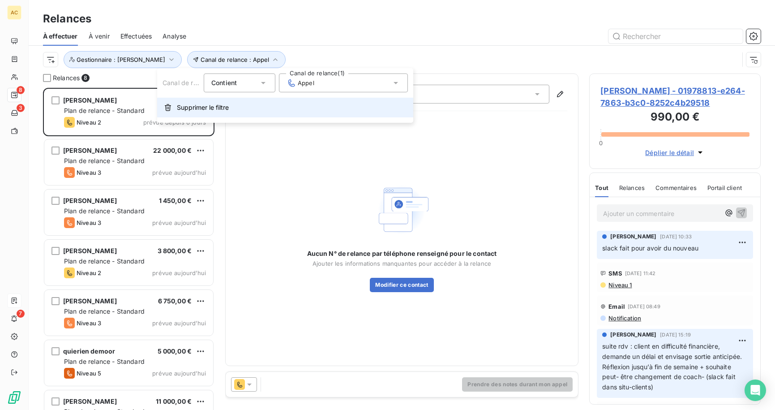
click at [211, 108] on span "Supprimer le filtre" at bounding box center [203, 107] width 52 height 9
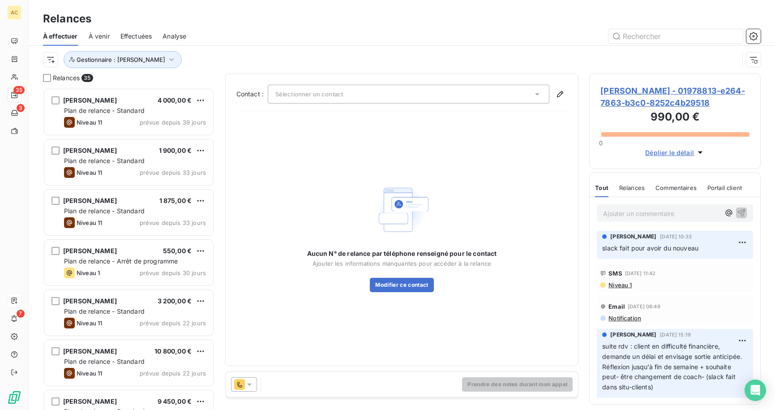
click at [53, 61] on html "AC 35 3 7 Relances À effectuer À venir Effectuées Analyse Gestionnaire : Angèle…" at bounding box center [387, 205] width 775 height 410
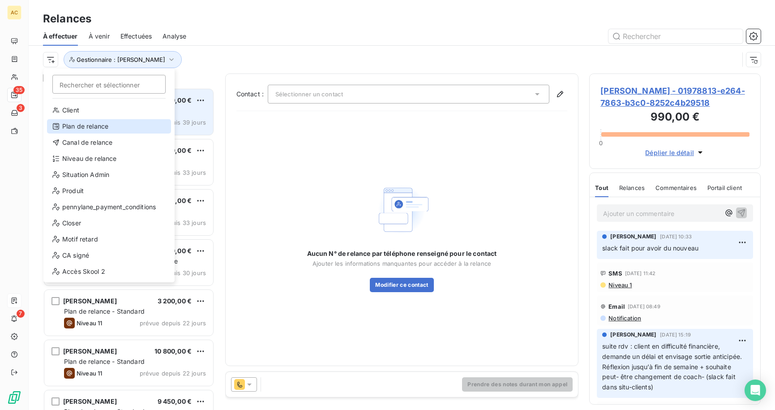
drag, startPoint x: 107, startPoint y: 128, endPoint x: 120, endPoint y: 124, distance: 13.4
click at [108, 128] on div "Plan de relance" at bounding box center [109, 126] width 124 height 14
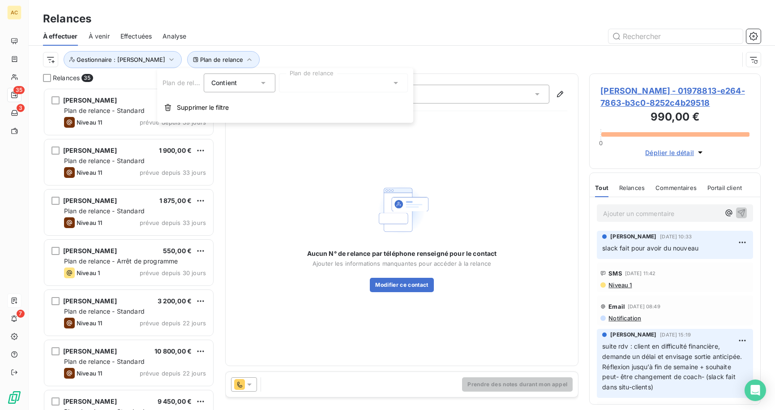
click at [319, 83] on div at bounding box center [343, 82] width 129 height 19
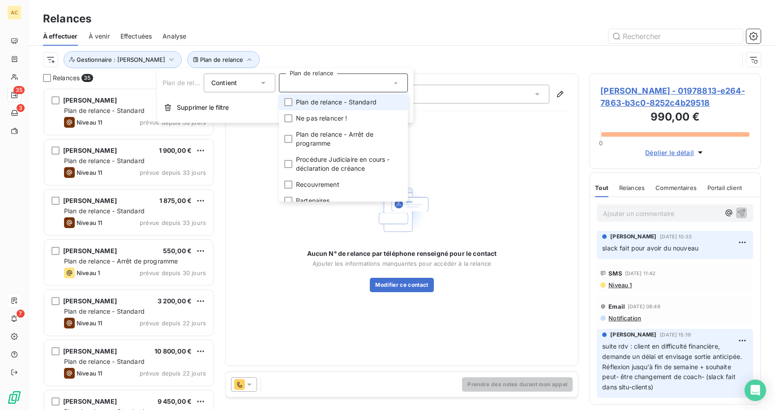
click at [334, 103] on span "Plan de relance - Standard" at bounding box center [336, 102] width 81 height 9
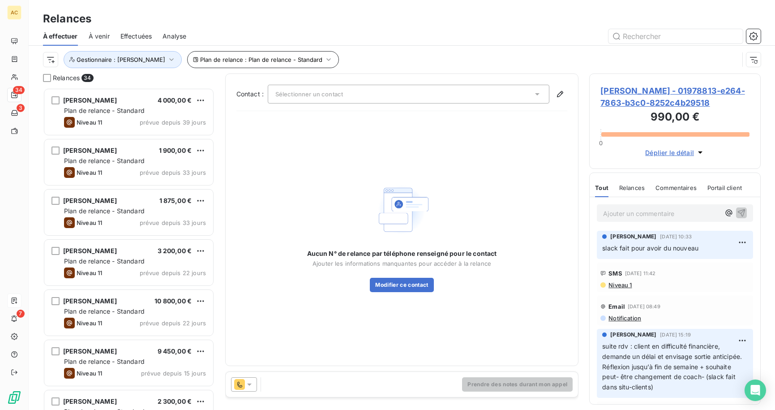
drag, startPoint x: 340, startPoint y: 47, endPoint x: 241, endPoint y: 64, distance: 100.5
click at [340, 47] on div "Plan de relance : Plan de relance - Standard Gestionnaire : Angèle" at bounding box center [401, 60] width 717 height 28
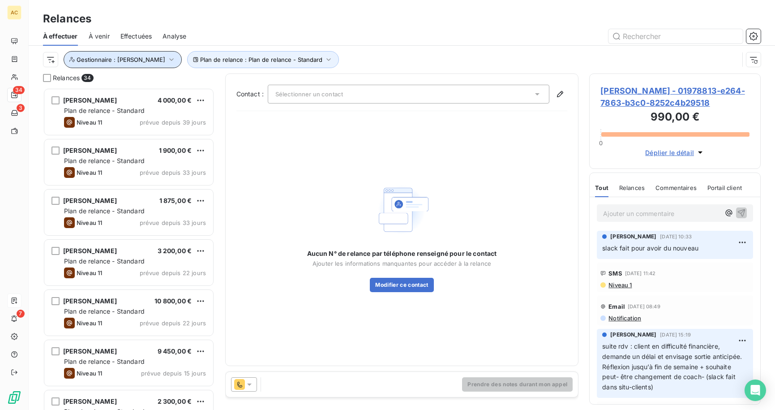
click at [167, 57] on icon "button" at bounding box center [171, 59] width 9 height 9
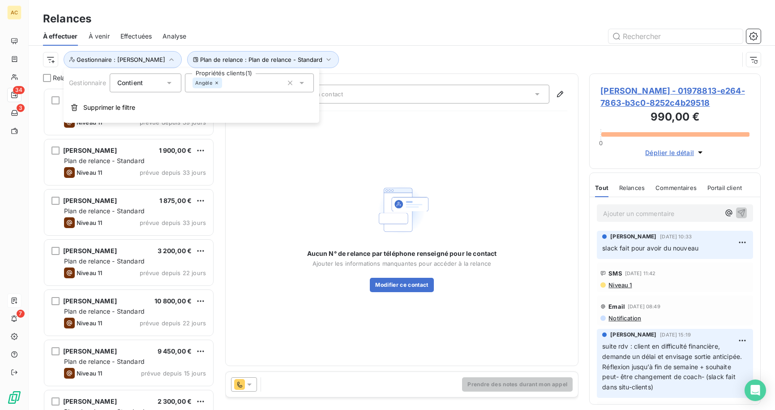
click at [217, 83] on icon at bounding box center [216, 82] width 3 height 3
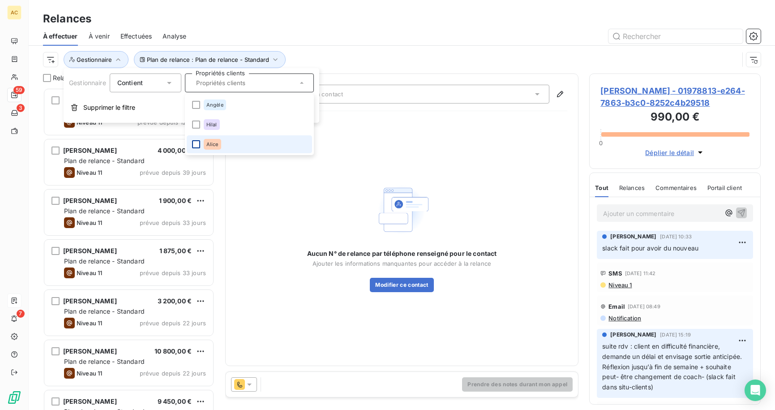
click at [196, 146] on div at bounding box center [196, 144] width 8 height 8
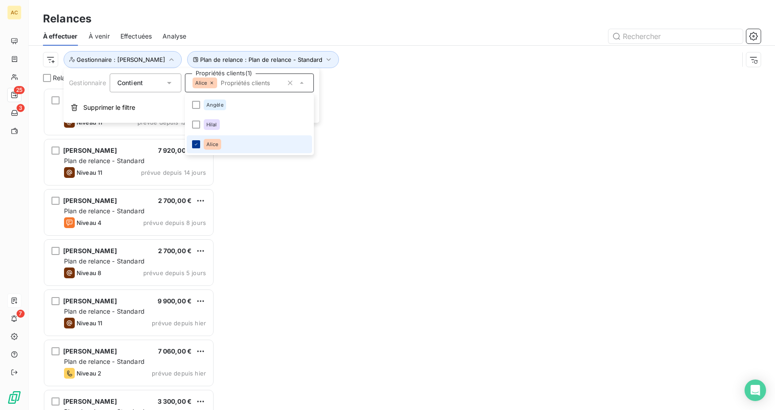
scroll to position [315, 165]
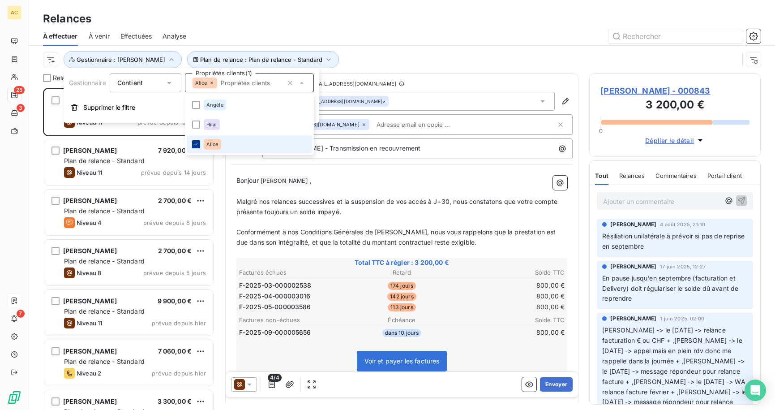
click at [197, 143] on icon at bounding box center [195, 143] width 5 height 5
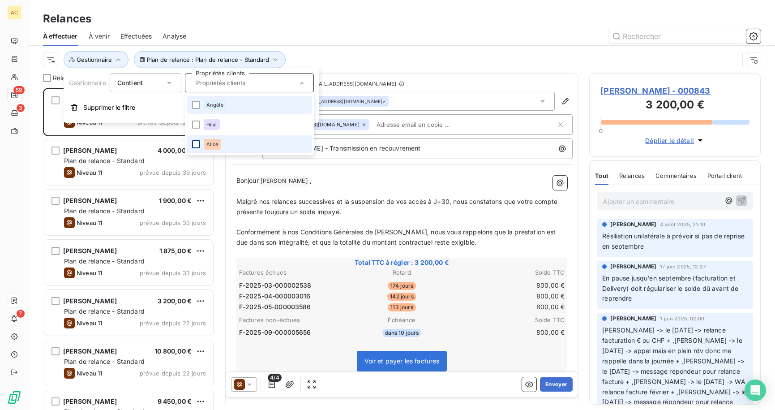
drag, startPoint x: 197, startPoint y: 108, endPoint x: 239, endPoint y: 81, distance: 49.2
click at [197, 108] on div at bounding box center [196, 105] width 8 height 8
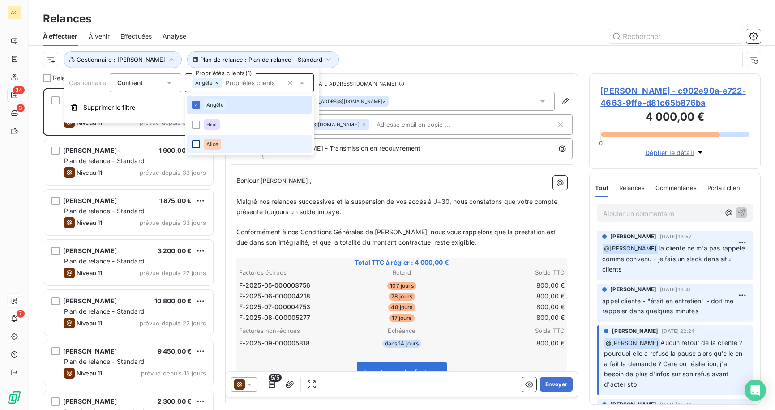
click at [435, 52] on div "Plan de relance : Plan de relance - Standard Gestionnaire : Angèle" at bounding box center [391, 59] width 696 height 17
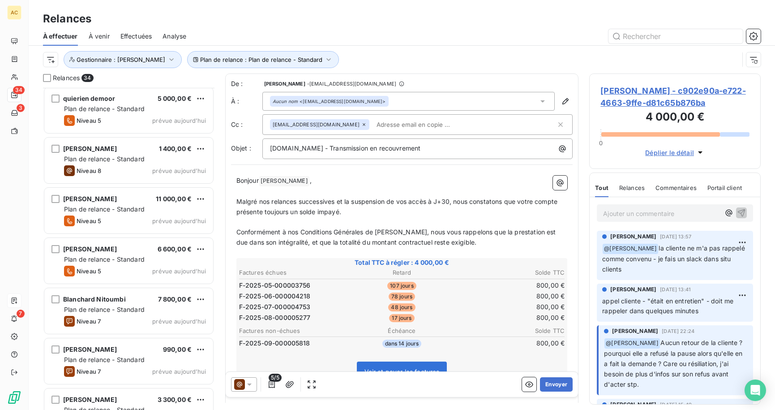
scroll to position [1383, 0]
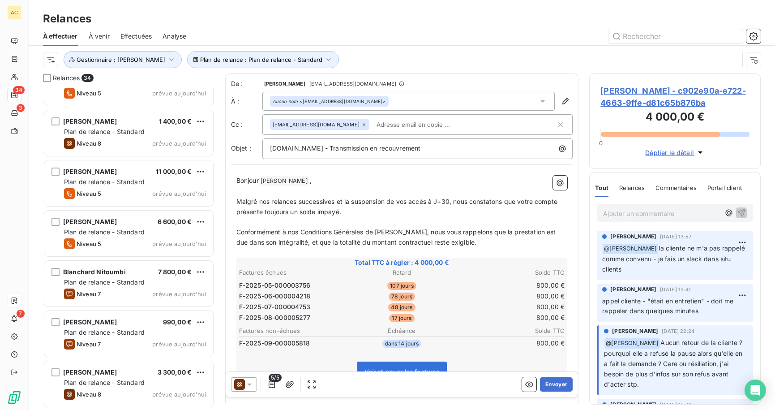
click at [219, 162] on div "Relances 34 Assa Sacko 9 900,00 € Plan de relance - Standard Niveau 10 prévue a…" at bounding box center [402, 241] width 746 height 336
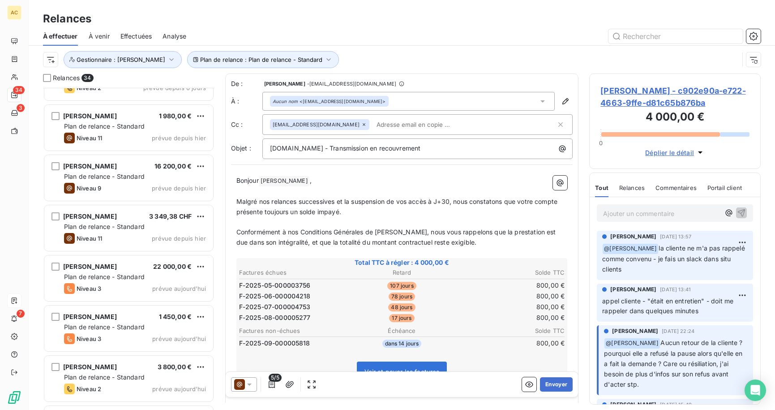
scroll to position [750, 0]
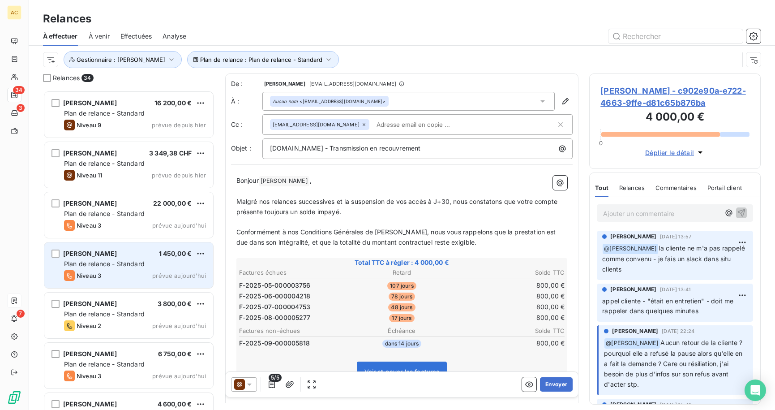
click at [154, 265] on div "Plan de relance - Standard" at bounding box center [135, 263] width 142 height 9
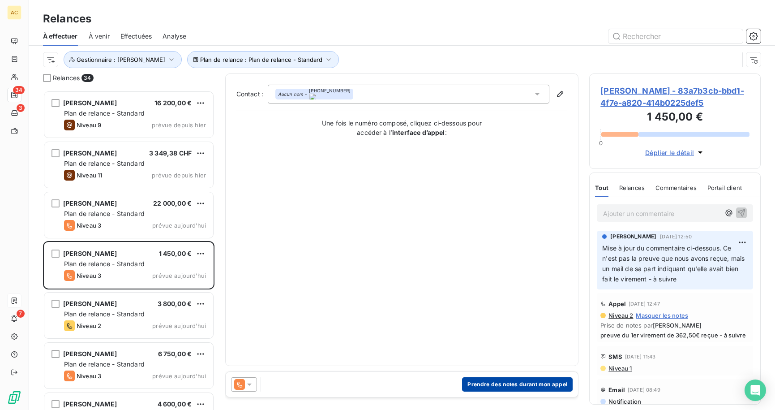
click at [516, 384] on button "Prendre des notes durant mon appel" at bounding box center [517, 384] width 111 height 14
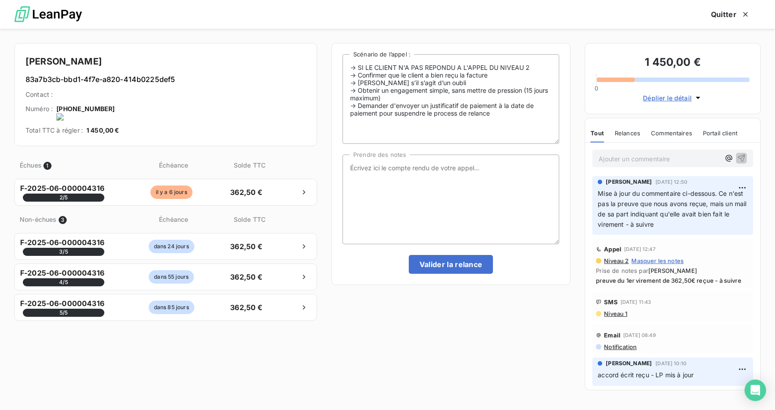
click at [113, 97] on onoff-telecom-ce-actions-button at bounding box center [113, 97] width 0 height 0
click at [495, 185] on textarea "Prendre des notes" at bounding box center [450, 199] width 217 height 90
type textarea "tel cliente - m'envoie la preuve de paiement"
click at [469, 265] on button "Valider la relance" at bounding box center [451, 264] width 85 height 19
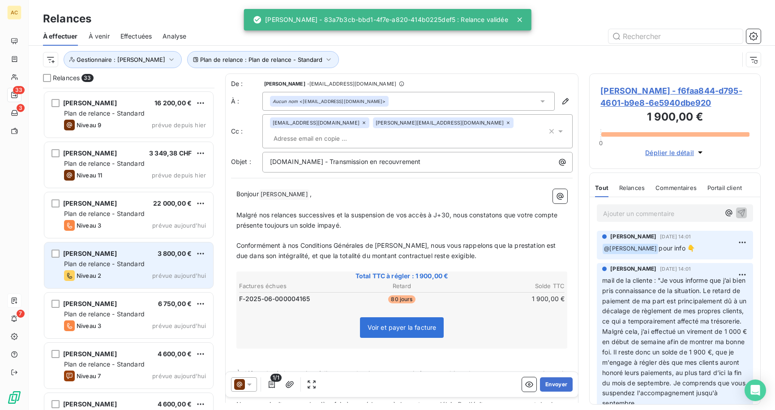
click at [127, 267] on div "Plan de relance - Standard" at bounding box center [135, 263] width 142 height 9
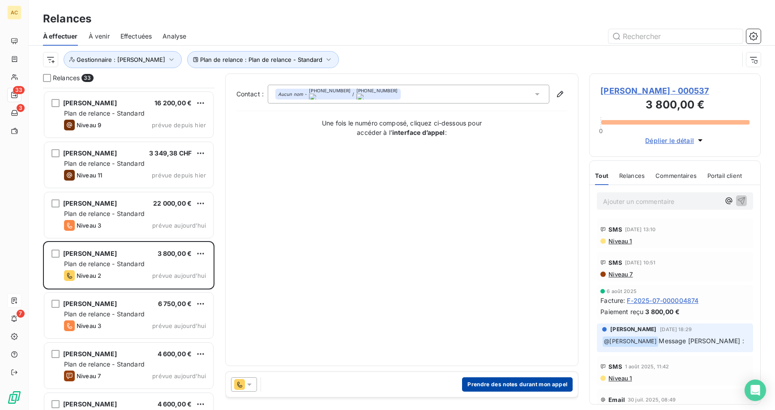
click at [509, 384] on button "Prendre des notes durant mon appel" at bounding box center [517, 384] width 111 height 14
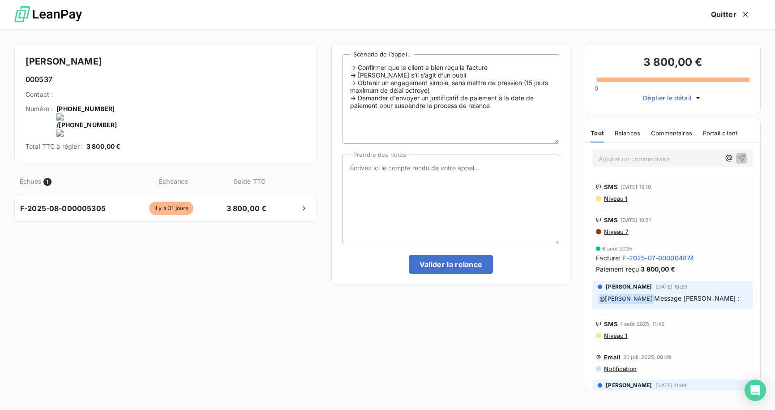
click at [184, 97] on onoff-telecom-ce-actions-button at bounding box center [184, 97] width 0 height 0
click at [442, 179] on textarea "Prendre des notes" at bounding box center [450, 199] width 217 height 90
drag, startPoint x: 422, startPoint y: 170, endPoint x: 304, endPoint y: 150, distance: 118.8
click at [304, 150] on div "Quentin Nier 000537 Contact : Numéro : +33 7 71 73 18 79 / +33 7 71 73 18 79 To…" at bounding box center [387, 219] width 775 height 381
click at [408, 171] on textarea "facture deja réglée - en cours" at bounding box center [450, 199] width 217 height 90
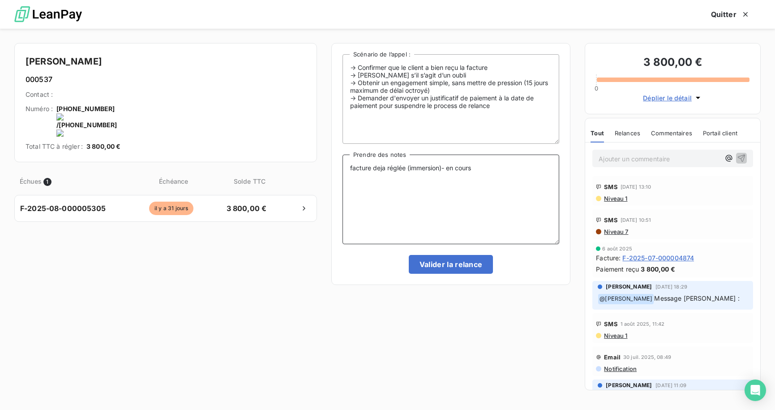
click at [378, 169] on textarea "facture deja réglée (immersion)- en cours" at bounding box center [450, 199] width 217 height 90
click at [385, 167] on textarea "facture déja réglée (immersion)- en cours" at bounding box center [450, 199] width 217 height 90
click at [482, 170] on textarea "facture déjà réglée (immersion)- en cours" at bounding box center [450, 199] width 217 height 90
click at [473, 166] on textarea "facture déjà réglée (immersion)- en cours avec Alice" at bounding box center [450, 199] width 217 height 90
click at [534, 170] on textarea "facture déjà réglée (immersion)- en cours de vérif avec Alice" at bounding box center [450, 199] width 217 height 90
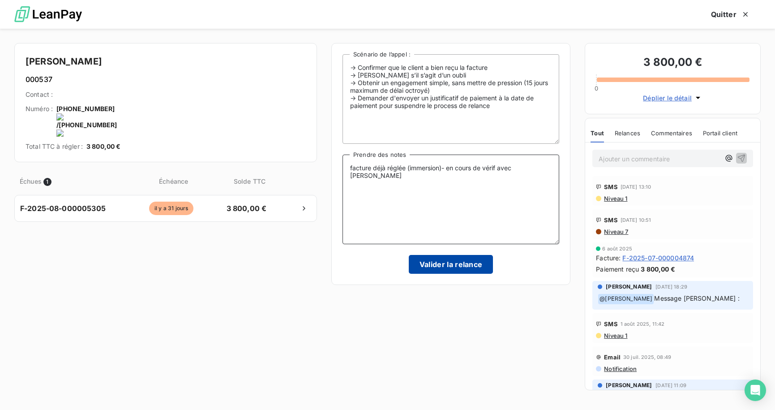
type textarea "facture déjà réglée (immersion)- en cours de vérif avec Alice"
click at [454, 263] on button "Valider la relance" at bounding box center [451, 264] width 85 height 19
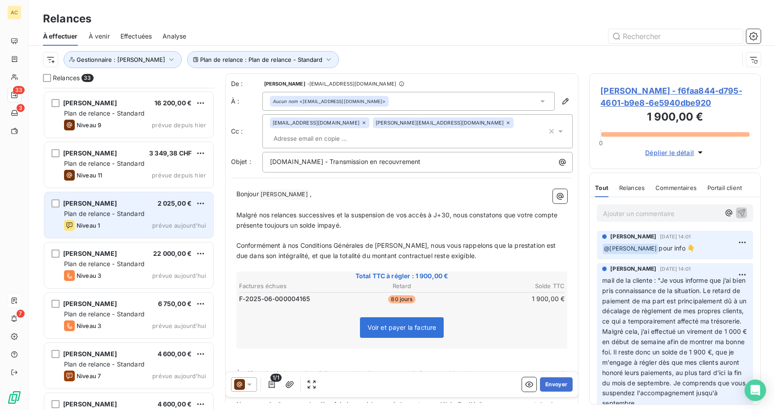
click at [113, 216] on span "Plan de relance - Standard" at bounding box center [104, 213] width 81 height 8
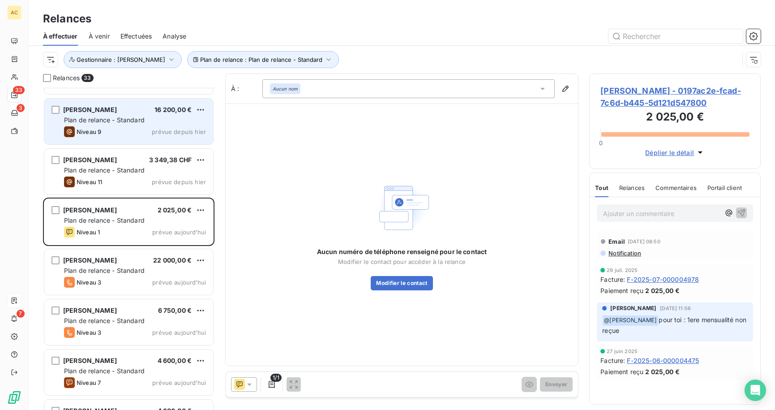
scroll to position [760, 0]
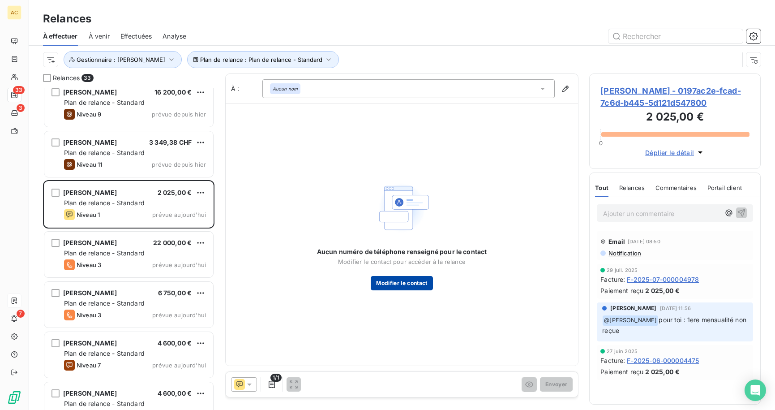
click at [411, 282] on button "Modifier le contact" at bounding box center [402, 283] width 62 height 14
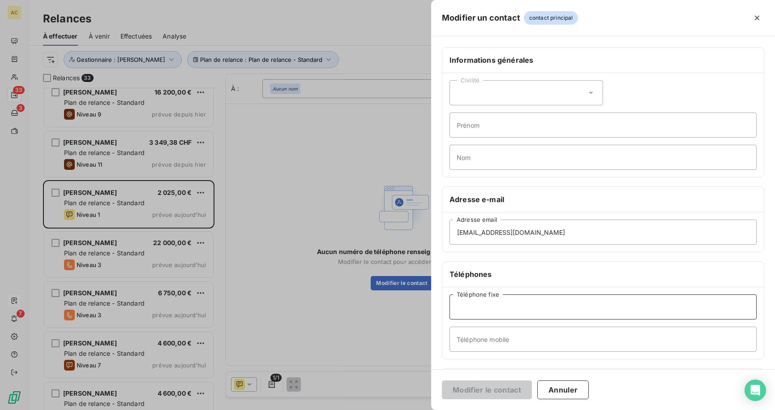
click at [516, 316] on input "Téléphone fixe" at bounding box center [602, 306] width 307 height 25
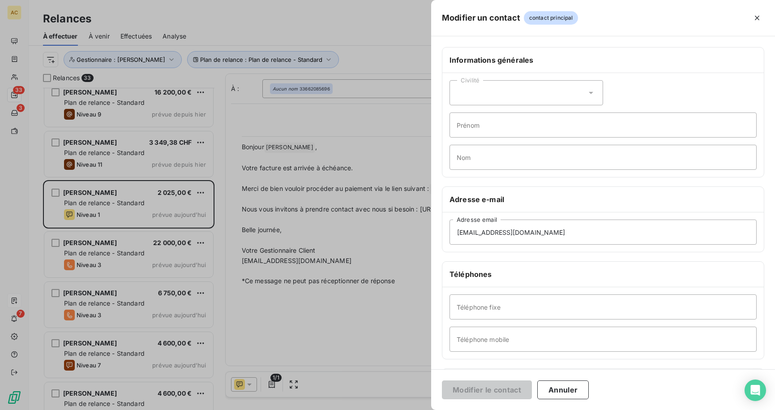
click at [361, 174] on div at bounding box center [387, 205] width 775 height 410
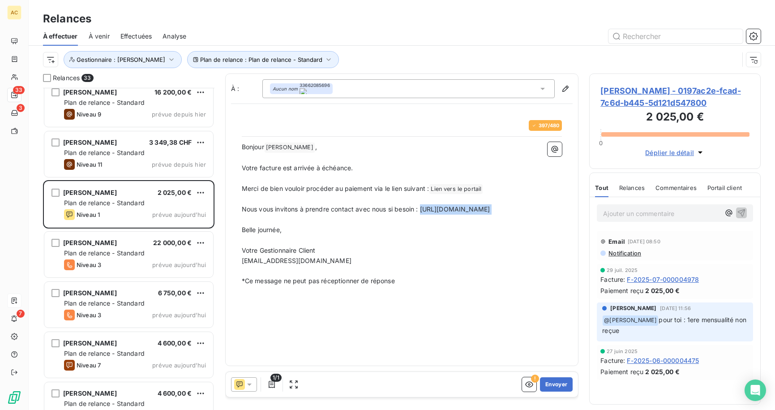
drag, startPoint x: 421, startPoint y: 209, endPoint x: 454, endPoint y: 228, distance: 38.1
click at [454, 228] on div "Bonjour Régine Danet ﻿ , ﻿ Votre facture est arrivée à échéance. ﻿ Merci de bie…" at bounding box center [402, 214] width 320 height 144
click at [551, 385] on button "Envoyer" at bounding box center [556, 384] width 33 height 14
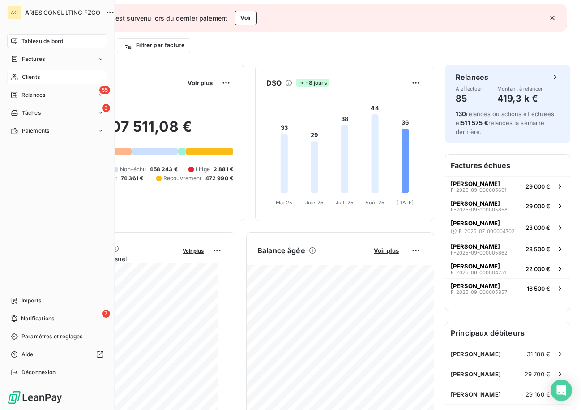
click at [17, 80] on icon at bounding box center [15, 76] width 8 height 7
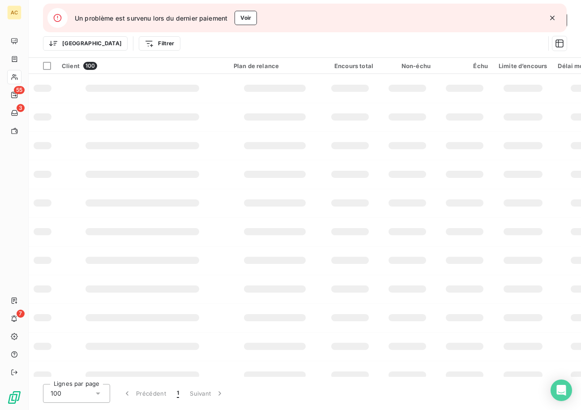
click at [553, 19] on icon "button" at bounding box center [552, 18] width 4 height 4
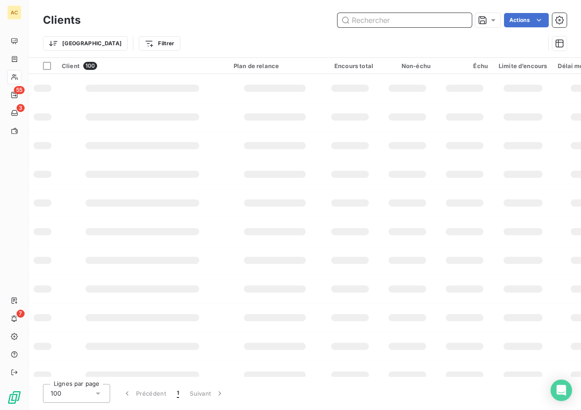
click at [381, 18] on input "text" at bounding box center [404, 20] width 134 height 14
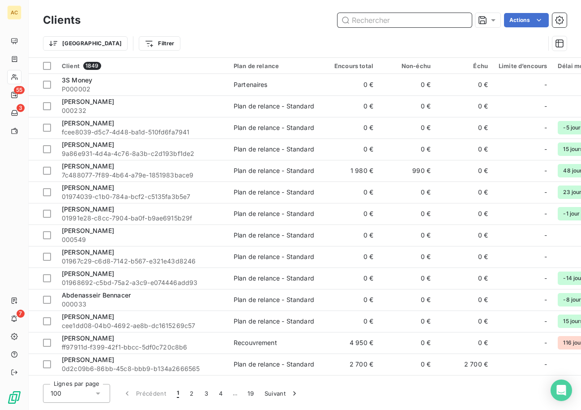
click at [379, 20] on input "text" at bounding box center [404, 20] width 134 height 14
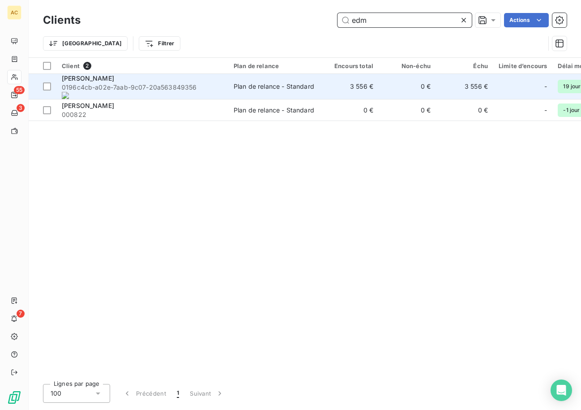
type input "edm"
click at [122, 90] on span "0196c4cb-a02e-7aab-9c07-20a 563849356" at bounding box center [142, 91] width 161 height 16
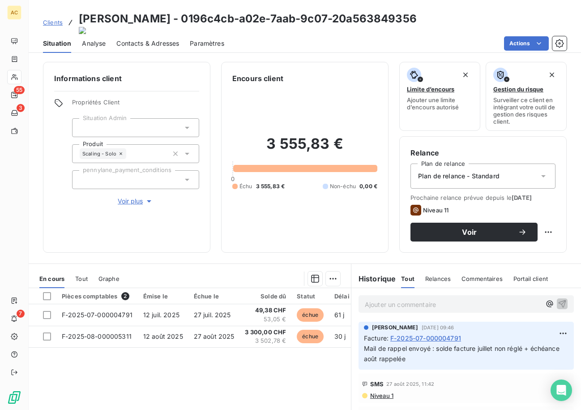
click at [140, 196] on span "Voir plus" at bounding box center [136, 200] width 36 height 9
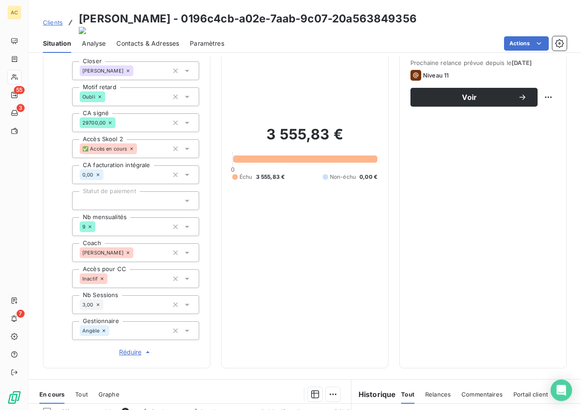
scroll to position [320, 0]
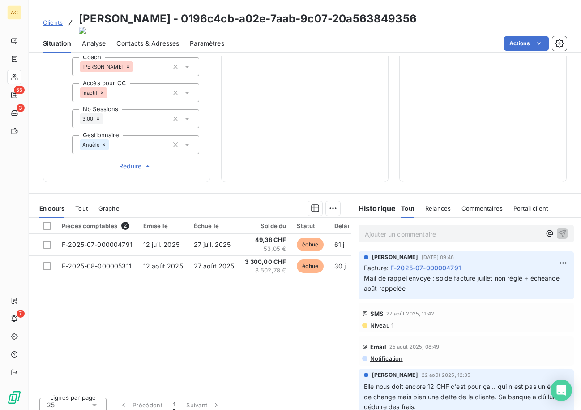
click at [88, 203] on div "En cours Tout Graphe" at bounding box center [190, 208] width 322 height 19
click at [85, 205] on span "Tout" at bounding box center [81, 208] width 13 height 7
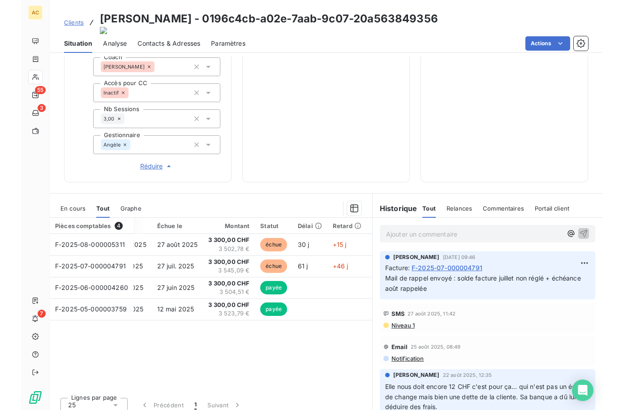
scroll to position [0, 34]
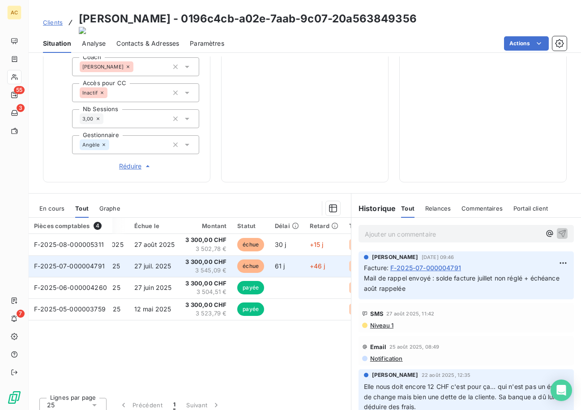
click at [182, 258] on td "3 300,00 CHF 3 545,09 €" at bounding box center [206, 265] width 52 height 21
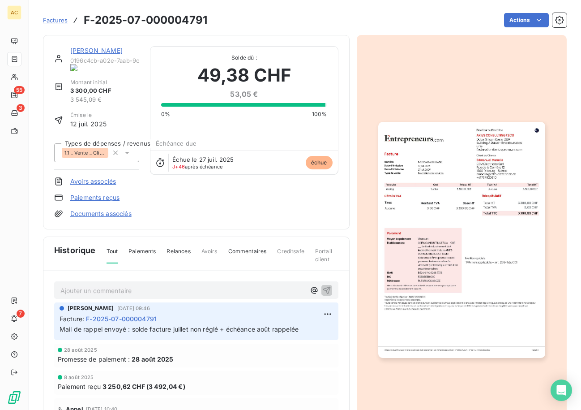
click at [108, 193] on link "Paiements reçus" at bounding box center [94, 197] width 49 height 9
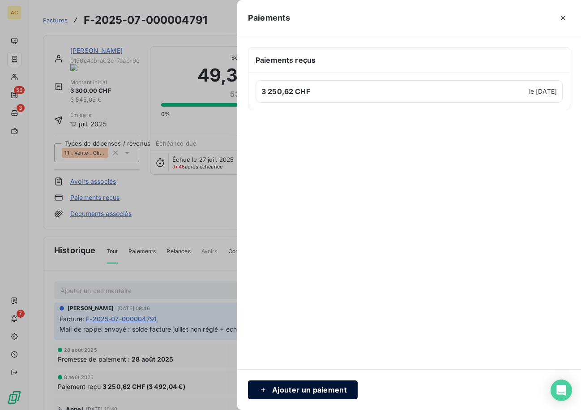
click at [296, 387] on button "Ajouter un paiement" at bounding box center [303, 389] width 110 height 19
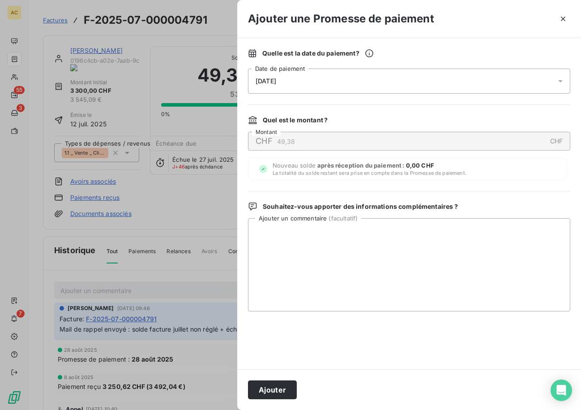
click at [313, 85] on div "[DATE]" at bounding box center [409, 80] width 322 height 25
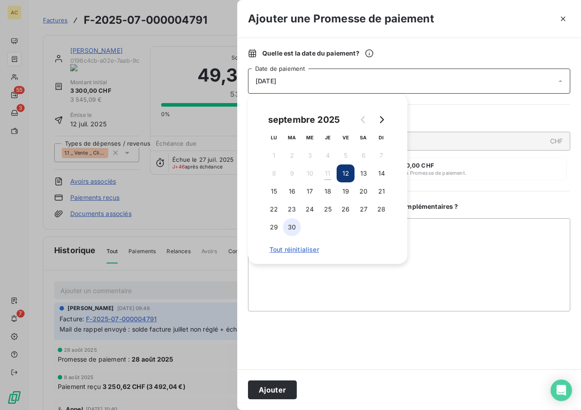
click at [293, 229] on button "30" at bounding box center [292, 227] width 18 height 18
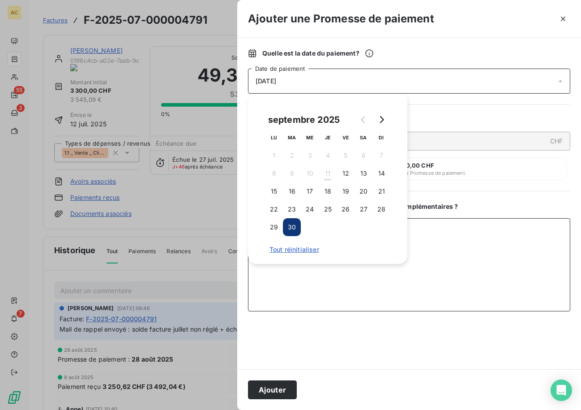
click at [288, 282] on textarea "Ajouter un commentaire ( facultatif )" at bounding box center [409, 264] width 322 height 93
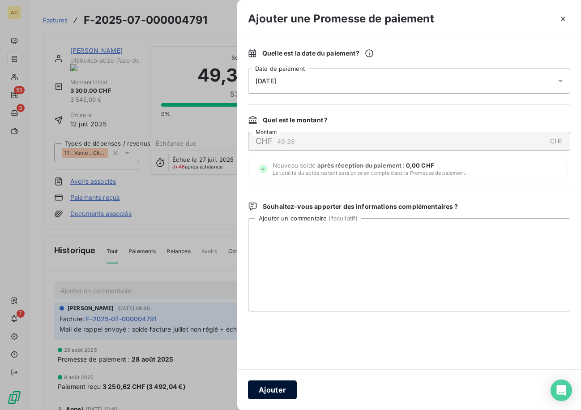
click at [269, 388] on button "Ajouter" at bounding box center [272, 389] width 49 height 19
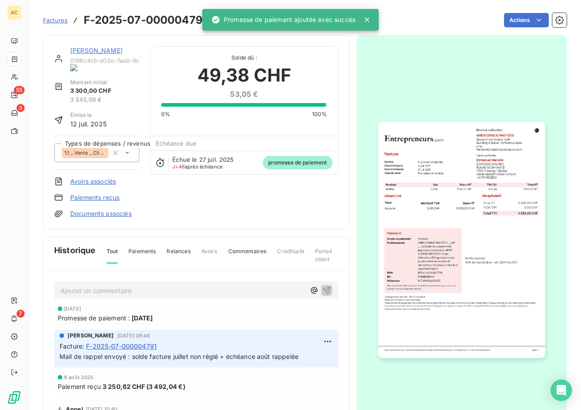
click at [102, 55] on div "Edmanuel Manelia 0196c4cb-a02e-7aab-9c07-20a 563849356" at bounding box center [104, 58] width 69 height 25
click at [102, 53] on link "[PERSON_NAME]" at bounding box center [96, 51] width 52 height 8
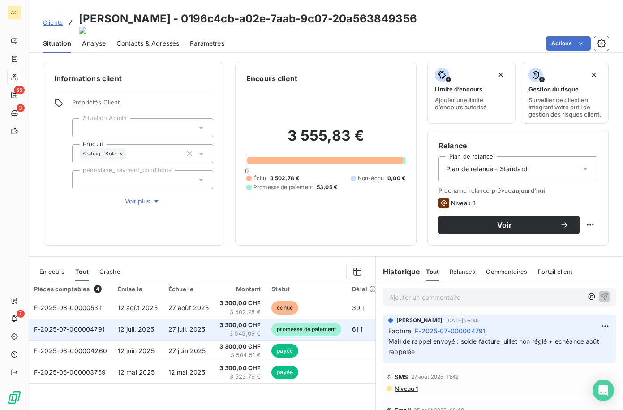
click at [152, 334] on td "12 juil. 2025" at bounding box center [137, 328] width 51 height 21
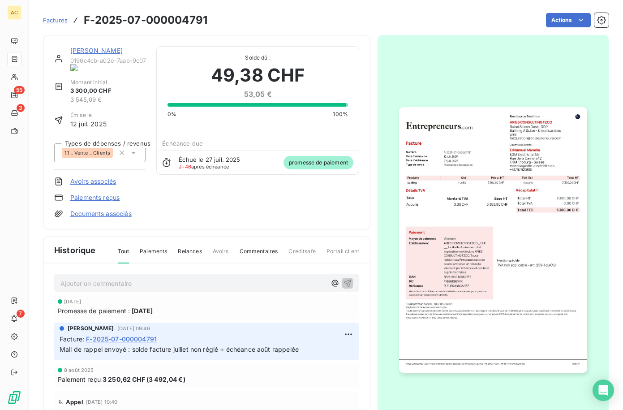
click at [102, 193] on link "Paiements reçus" at bounding box center [94, 197] width 49 height 9
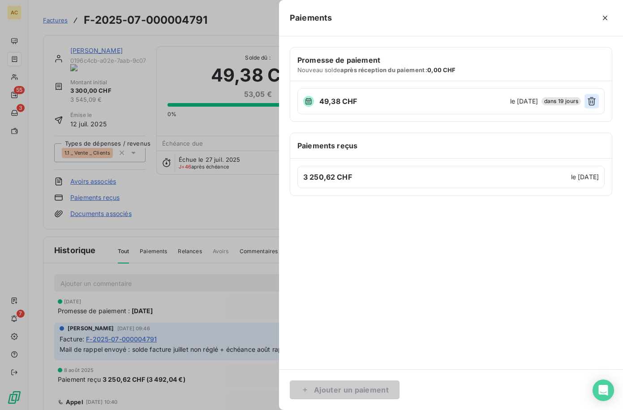
click at [581, 104] on icon "button" at bounding box center [591, 101] width 9 height 9
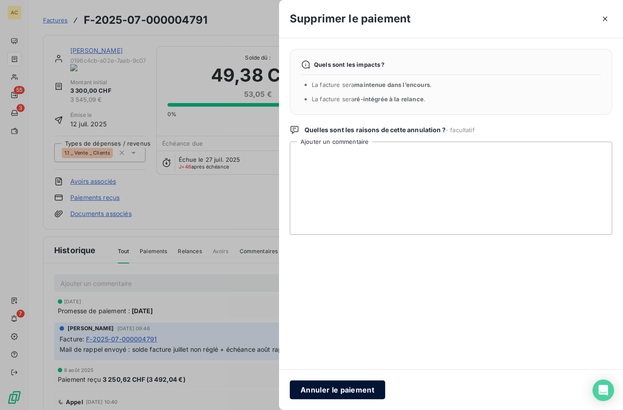
click at [351, 393] on button "Annuler le paiement" at bounding box center [337, 389] width 95 height 19
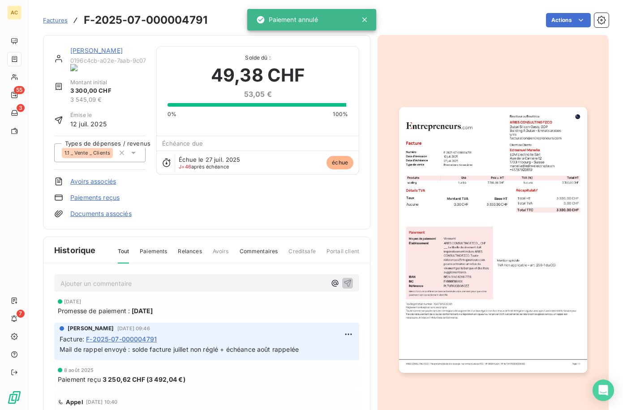
click at [85, 50] on link "[PERSON_NAME]" at bounding box center [96, 51] width 52 height 8
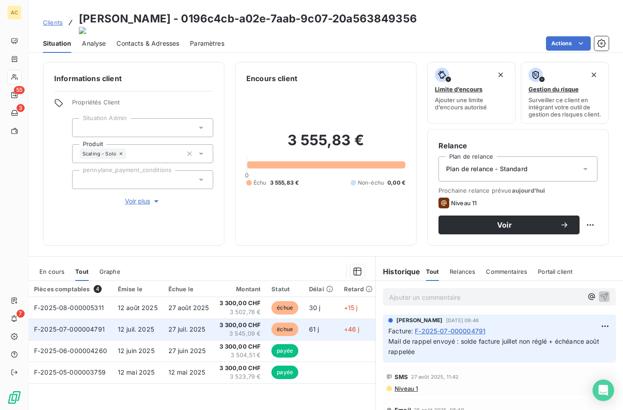
click at [73, 321] on td "F-2025-07-000004791" at bounding box center [71, 328] width 84 height 21
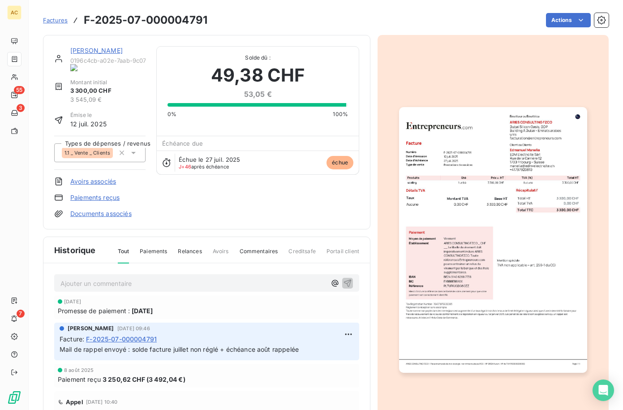
click at [79, 50] on link "[PERSON_NAME]" at bounding box center [96, 51] width 52 height 8
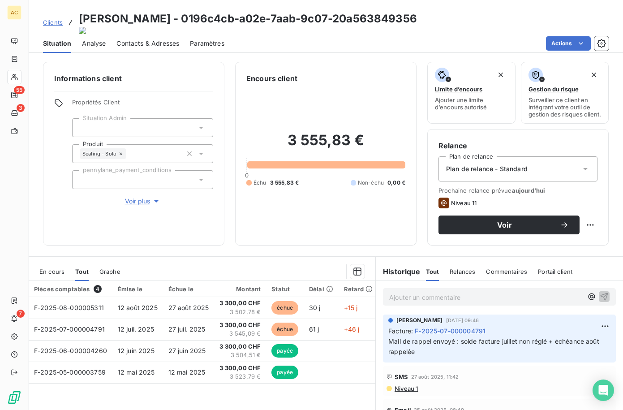
click at [57, 22] on link "Clients" at bounding box center [53, 22] width 20 height 9
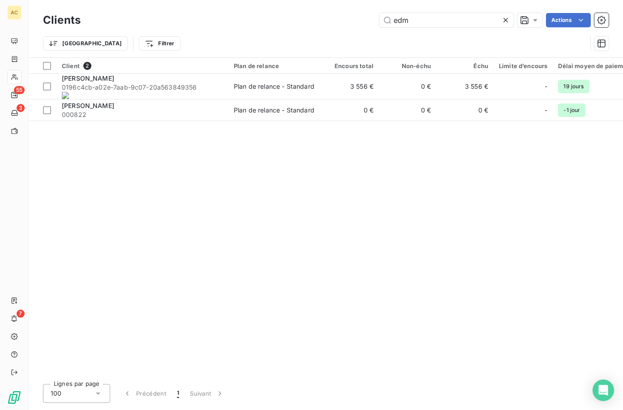
drag, startPoint x: 408, startPoint y: 20, endPoint x: 368, endPoint y: 18, distance: 39.9
click at [368, 18] on div "edm Actions" at bounding box center [349, 20] width 517 height 14
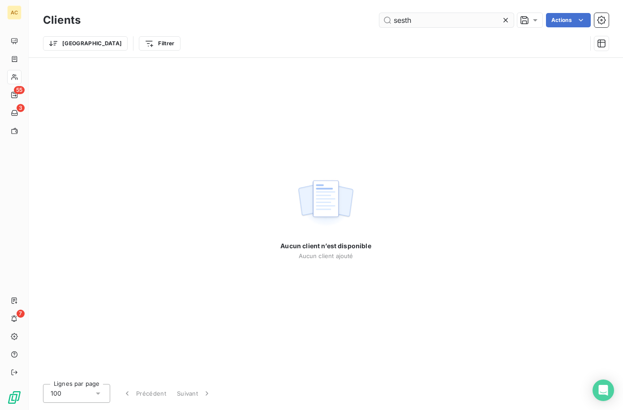
click at [397, 22] on input "sesth" at bounding box center [446, 20] width 134 height 14
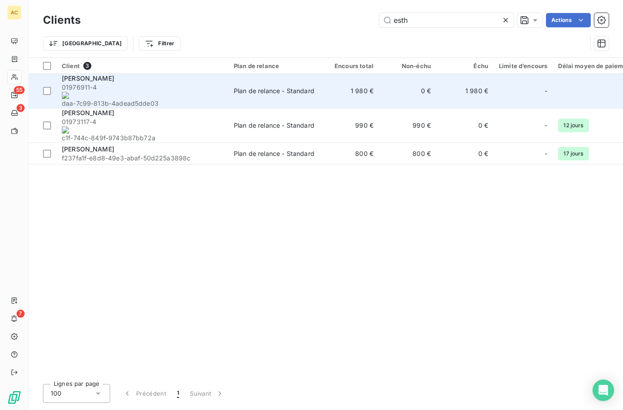
type input "esth"
click at [156, 88] on span "01976911-4 daa-7c99-813b-4adead5dde03" at bounding box center [142, 95] width 161 height 25
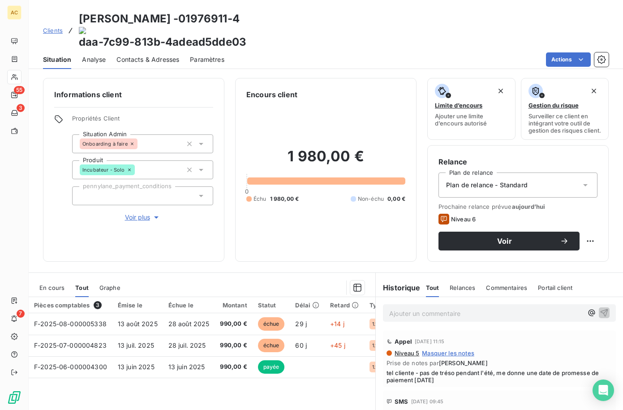
click at [173, 55] on span "Contacts & Adresses" at bounding box center [147, 59] width 63 height 9
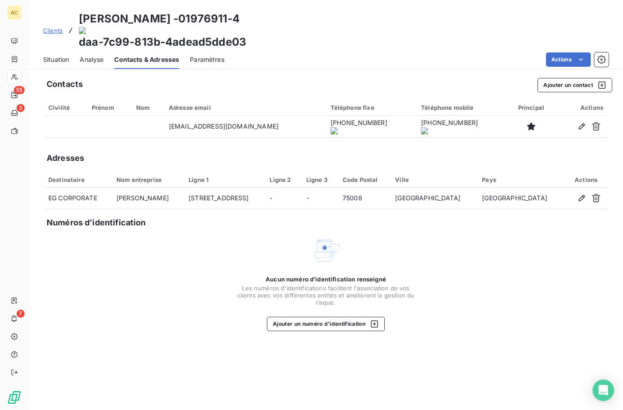
click at [54, 55] on span "Situation" at bounding box center [56, 59] width 26 height 9
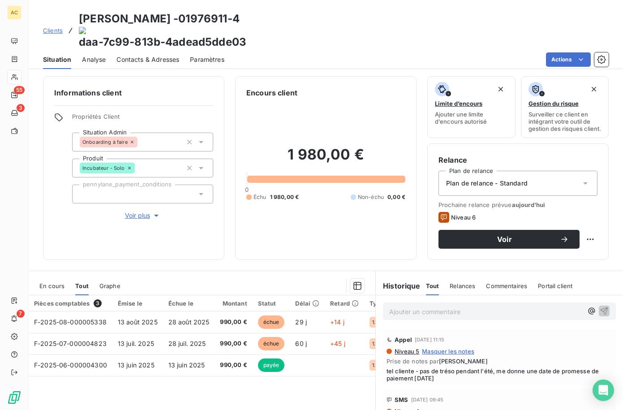
scroll to position [20, 0]
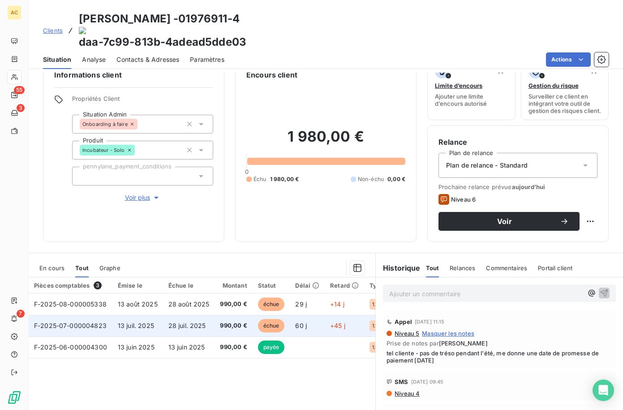
click at [185, 321] on span "28 juil. 2025" at bounding box center [187, 325] width 38 height 8
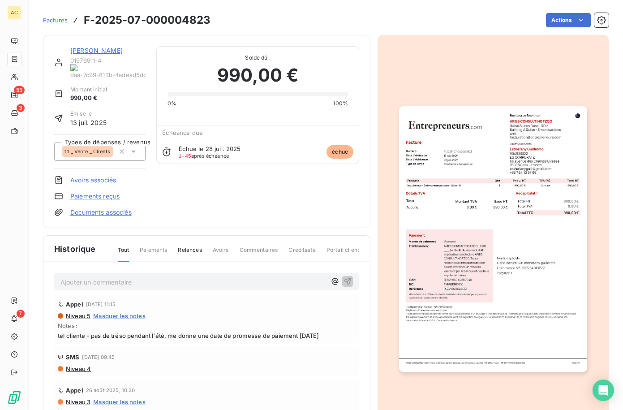
click at [105, 202] on div "Esthefany Guillermo 01976911-4 daa-7c99-813b-4adead5dde03 Montant initial 990,0…" at bounding box center [206, 131] width 327 height 193
click at [102, 192] on link "Paiements reçus" at bounding box center [94, 196] width 49 height 9
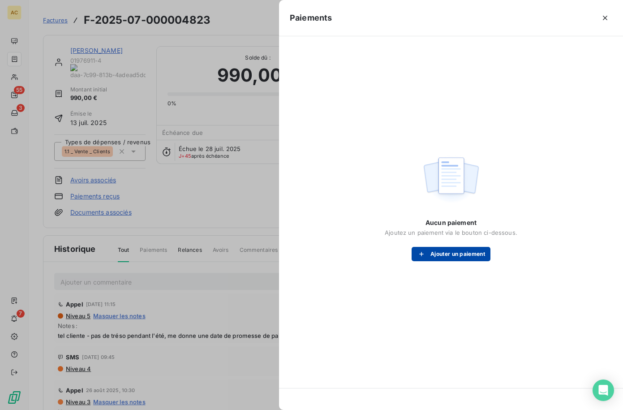
click at [470, 253] on button "Ajouter un paiement" at bounding box center [450, 254] width 79 height 14
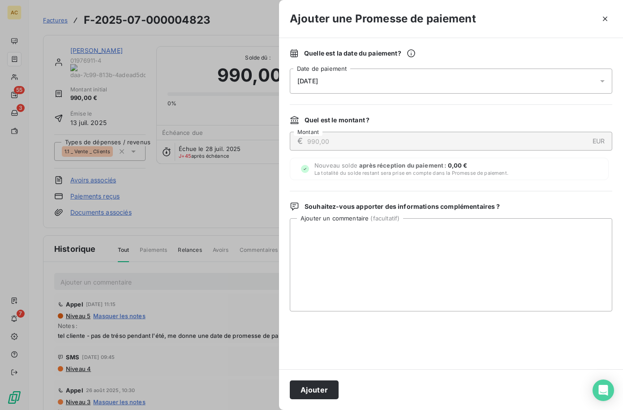
click at [431, 85] on div "[DATE]" at bounding box center [451, 80] width 322 height 25
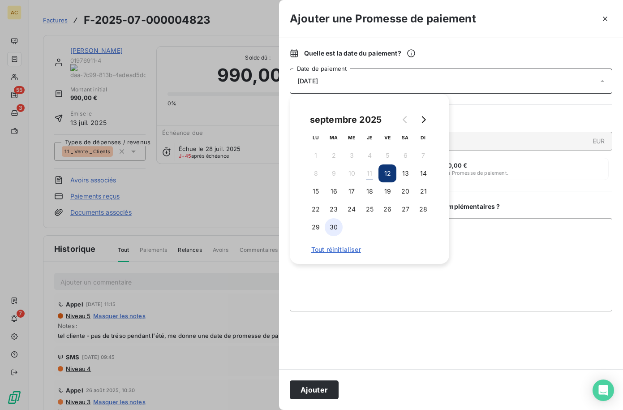
click at [338, 226] on button "30" at bounding box center [333, 227] width 18 height 18
click at [346, 286] on textarea "Ajouter un commentaire ( facultatif )" at bounding box center [451, 264] width 322 height 93
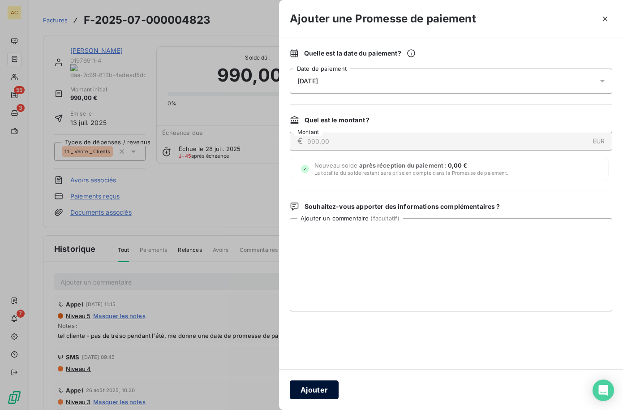
click at [325, 388] on button "Ajouter" at bounding box center [314, 389] width 49 height 19
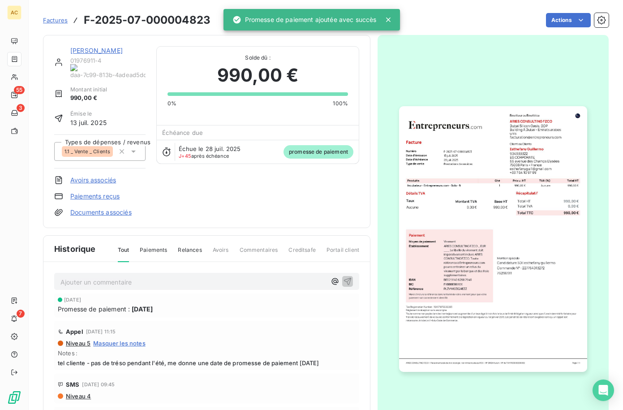
click at [97, 53] on link "[PERSON_NAME]" at bounding box center [96, 51] width 52 height 8
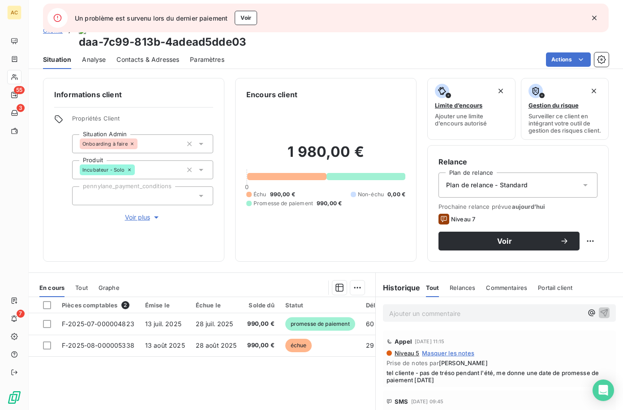
click at [81, 284] on span "Tout" at bounding box center [81, 287] width 13 height 7
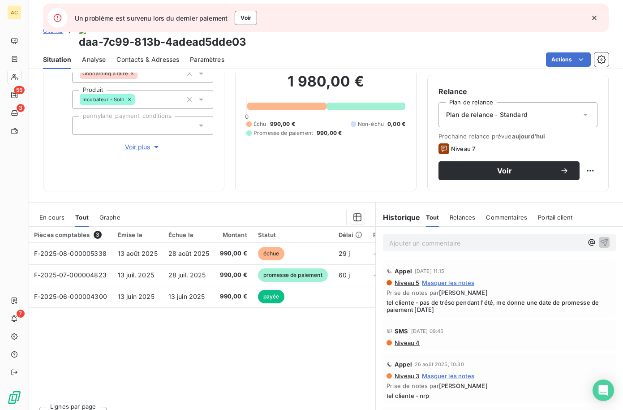
click at [433, 237] on p "Ajouter un commentaire ﻿" at bounding box center [485, 242] width 193 height 11
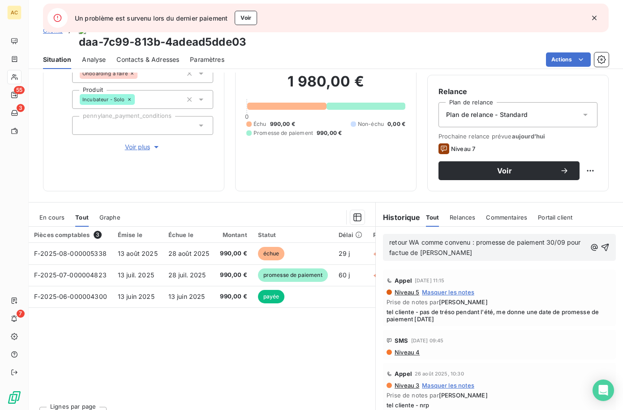
click at [415, 238] on span "retour WA comme convenu : promesse de paiement 30/09 pour factue de huillet" at bounding box center [485, 247] width 193 height 18
click at [437, 238] on span "retour WA comme convenu : promesse de paiement 30/09 pour facture de huillet" at bounding box center [485, 247] width 193 height 18
click at [600, 243] on icon "button" at bounding box center [604, 247] width 9 height 9
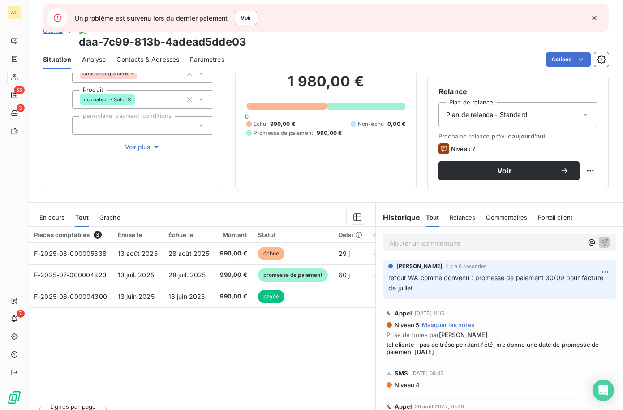
click at [317, 350] on div "Pièces comptables 3 Émise le Échue le Montant Statut Délai Retard Types de dépe…" at bounding box center [202, 312] width 346 height 172
click at [595, 20] on icon "button" at bounding box center [593, 17] width 9 height 9
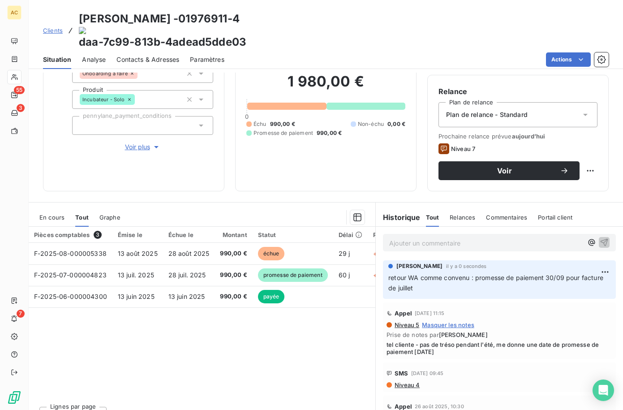
click at [58, 27] on span "Clients" at bounding box center [53, 30] width 20 height 7
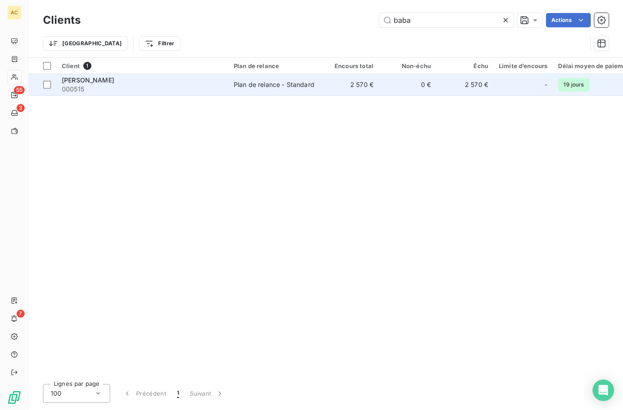
type input "baba"
click at [129, 85] on span "000515" at bounding box center [142, 89] width 161 height 9
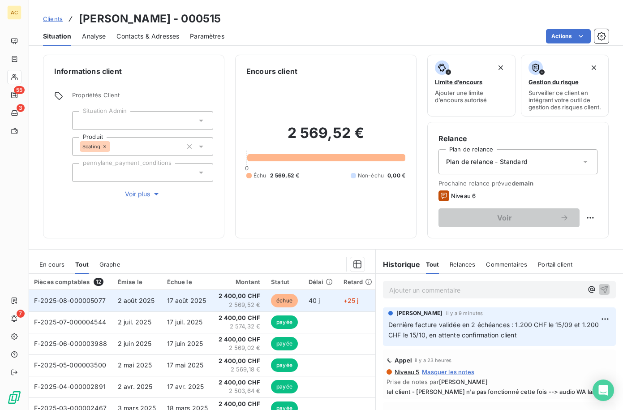
click at [172, 311] on td "17 août 2025" at bounding box center [188, 300] width 52 height 21
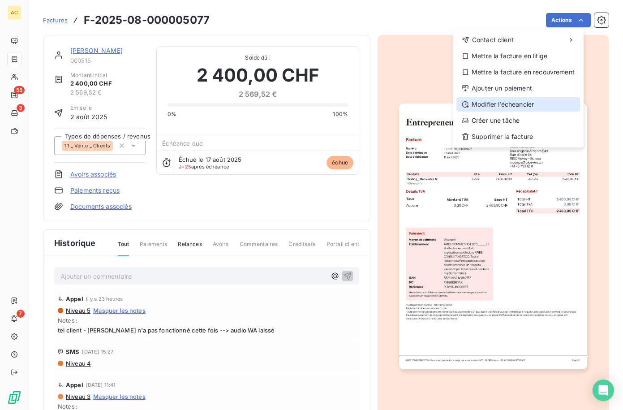
click at [503, 103] on div "Modifier l’échéancier" at bounding box center [518, 104] width 124 height 14
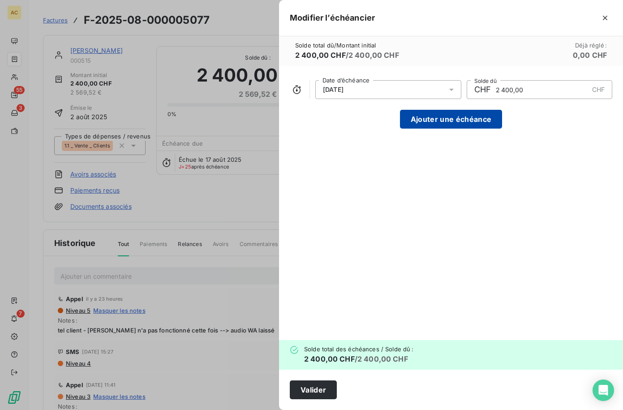
click at [452, 123] on button "Ajouter une échéance" at bounding box center [451, 119] width 102 height 19
type input "1 200,00"
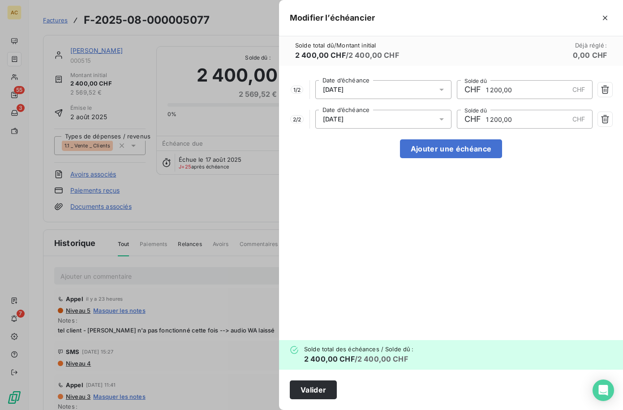
click at [441, 89] on icon at bounding box center [441, 90] width 4 height 2
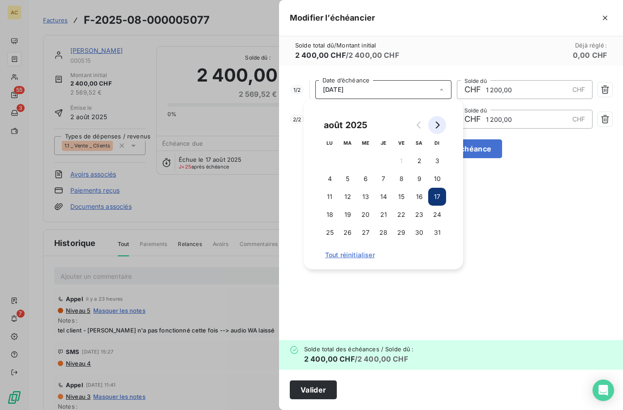
click at [440, 125] on button "Go to next month" at bounding box center [437, 125] width 18 height 18
click at [333, 199] on button "15" at bounding box center [329, 197] width 18 height 18
click at [507, 201] on div "1 / 2 15/09/2025 Date d’échéance CHF 1 200,00 CHF Solde dû 2 / 2 17/09/2025 Dat…" at bounding box center [451, 203] width 344 height 274
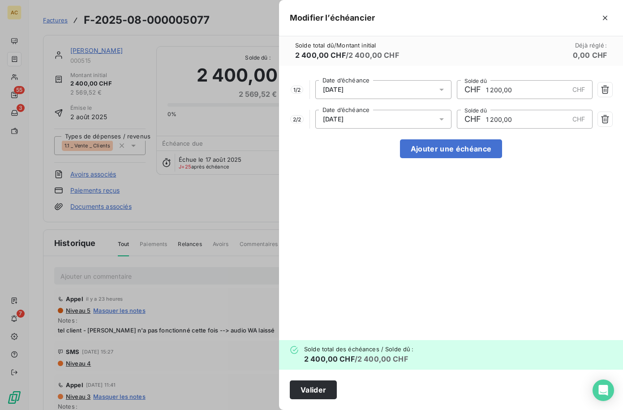
click at [412, 124] on div "17/09/2025" at bounding box center [383, 119] width 136 height 19
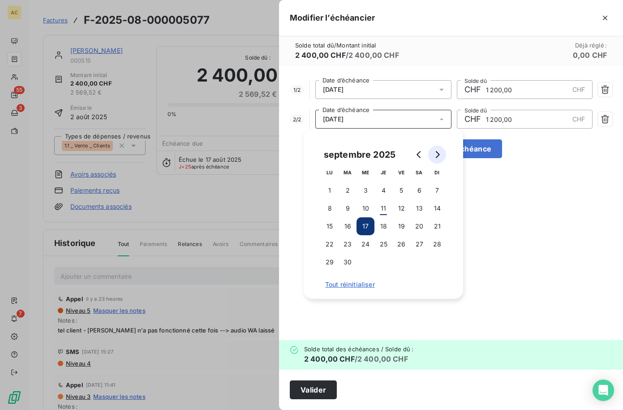
click at [440, 153] on icon "Go to next month" at bounding box center [436, 154] width 7 height 7
click at [367, 226] on button "15" at bounding box center [365, 226] width 18 height 18
click at [505, 236] on div "1 / 2 15/09/2025 Date d’échéance CHF 1 200,00 CHF Solde dû 2 / 2 15/10/2025 Dat…" at bounding box center [451, 203] width 344 height 274
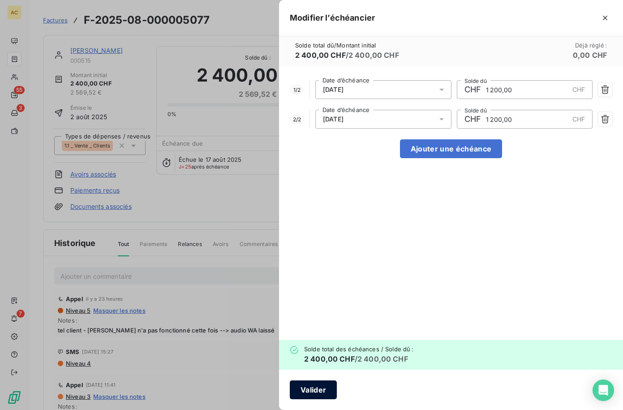
click at [324, 388] on button "Valider" at bounding box center [313, 389] width 47 height 19
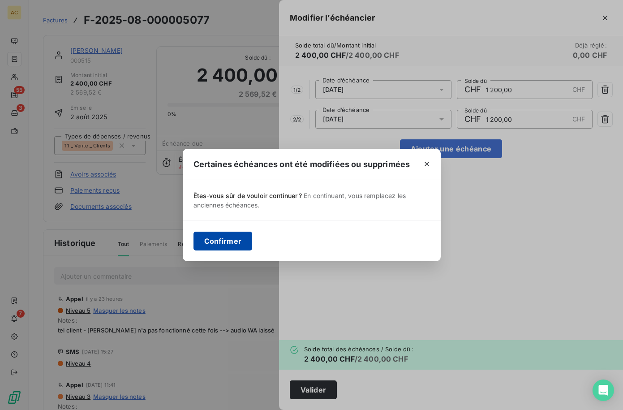
click at [227, 240] on button "Confirmer" at bounding box center [222, 240] width 59 height 19
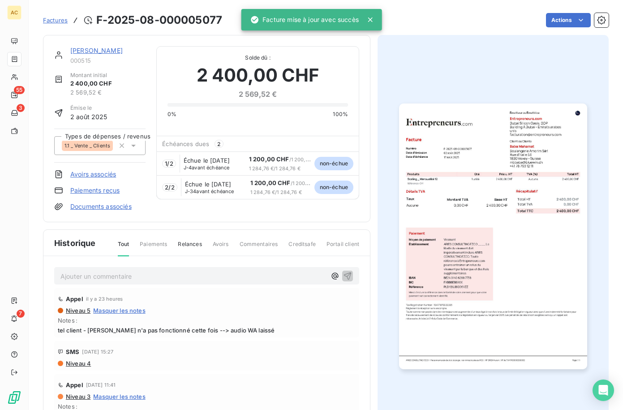
click at [162, 280] on p "Ajouter un commentaire ﻿" at bounding box center [192, 275] width 265 height 11
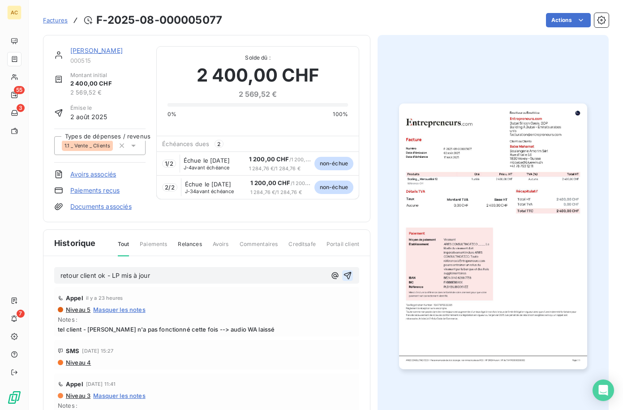
click at [343, 276] on icon "button" at bounding box center [347, 275] width 9 height 9
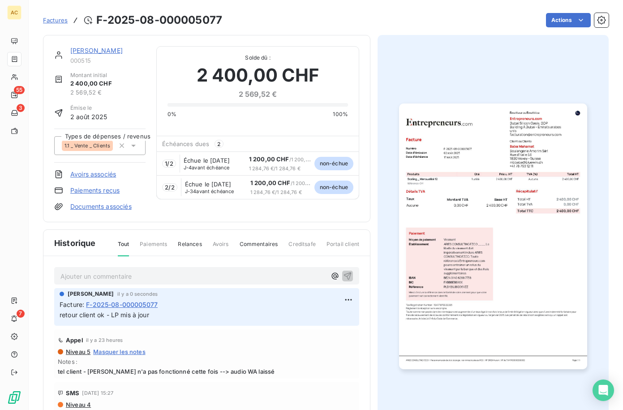
click at [85, 51] on link "[PERSON_NAME]" at bounding box center [96, 51] width 52 height 8
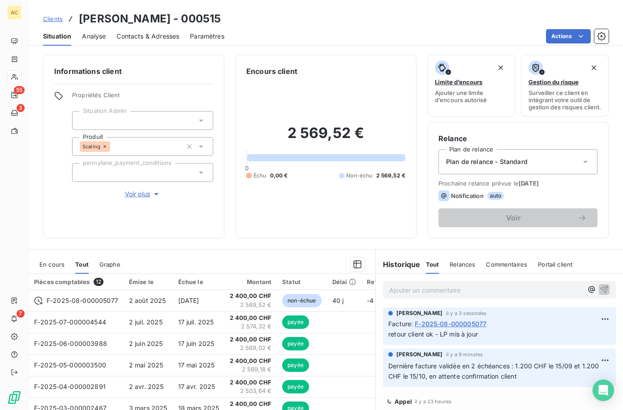
scroll to position [70, 0]
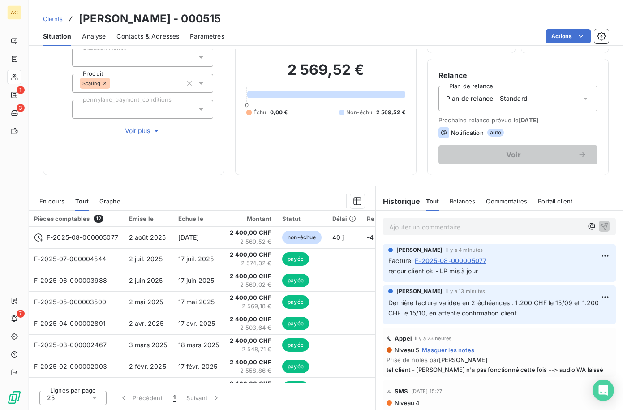
click at [57, 21] on span "Clients" at bounding box center [53, 18] width 20 height 7
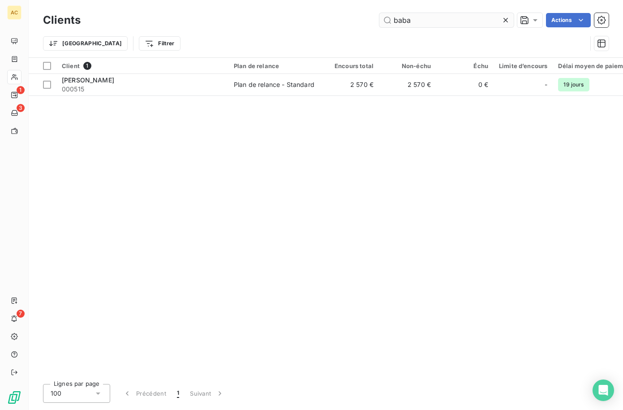
drag, startPoint x: 417, startPoint y: 22, endPoint x: 384, endPoint y: 19, distance: 32.9
click at [384, 19] on input "baba" at bounding box center [446, 20] width 134 height 14
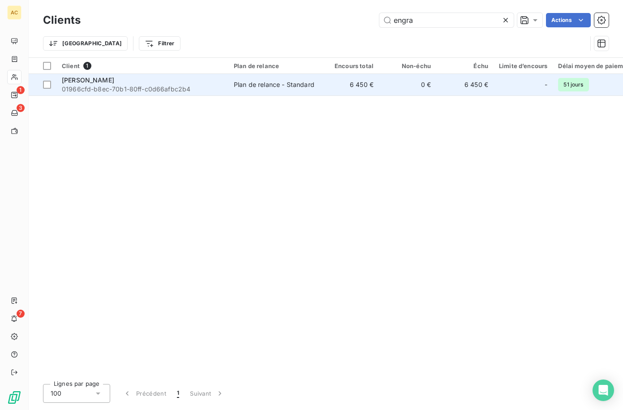
type input "engra"
click at [151, 82] on div "[PERSON_NAME]" at bounding box center [142, 80] width 161 height 9
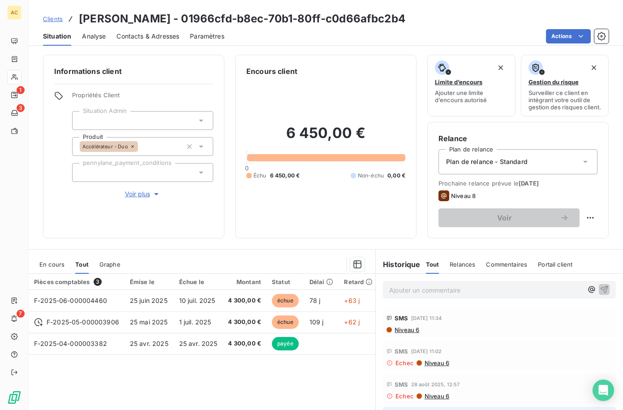
click at [134, 36] on span "Contacts & Adresses" at bounding box center [147, 36] width 63 height 9
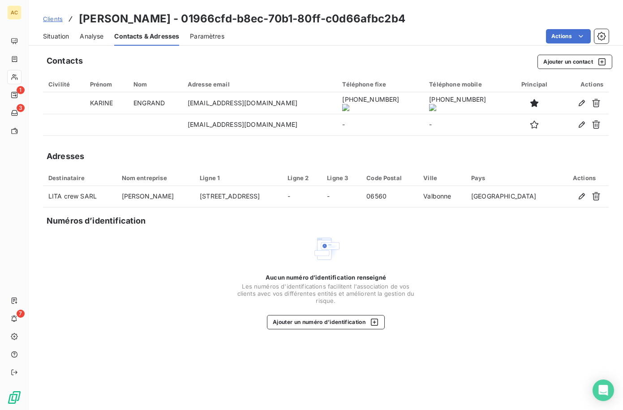
click at [60, 36] on span "Situation" at bounding box center [56, 36] width 26 height 9
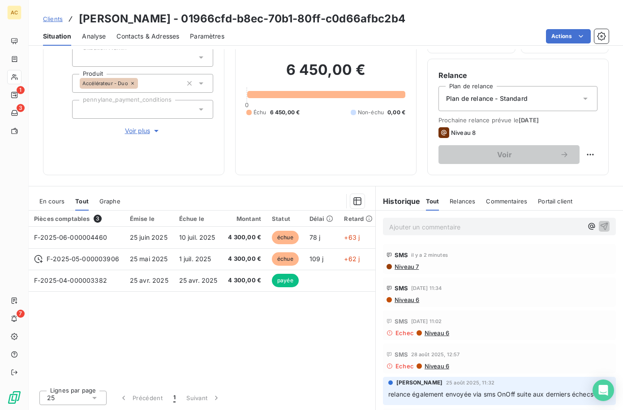
click at [438, 226] on p "Ajouter un commentaire ﻿" at bounding box center [485, 226] width 193 height 11
click at [147, 38] on span "Contacts & Adresses" at bounding box center [147, 36] width 63 height 9
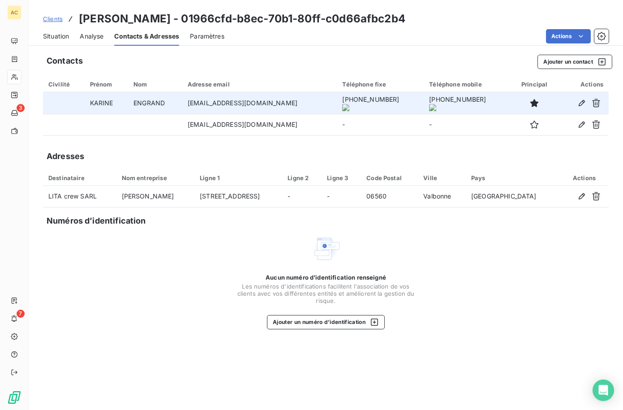
drag, startPoint x: 320, startPoint y: 104, endPoint x: 365, endPoint y: 103, distance: 44.8
click at [365, 103] on onoff-telecom-ce-phone-number-wrapper "[PHONE_NUMBER]" at bounding box center [370, 99] width 57 height 8
copy onoff-telecom-ce-phone-number-wrapper "[PHONE_NUMBER]"
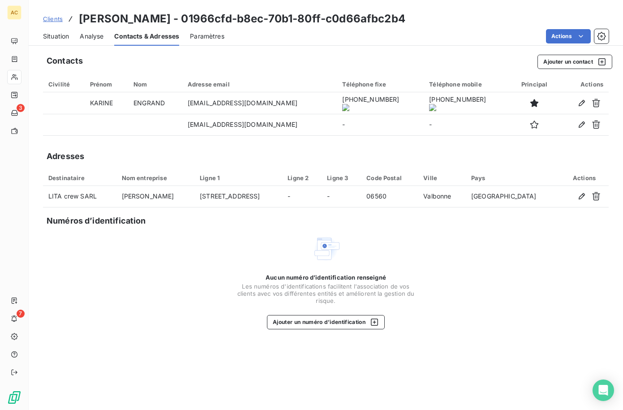
click at [63, 36] on span "Situation" at bounding box center [56, 36] width 26 height 9
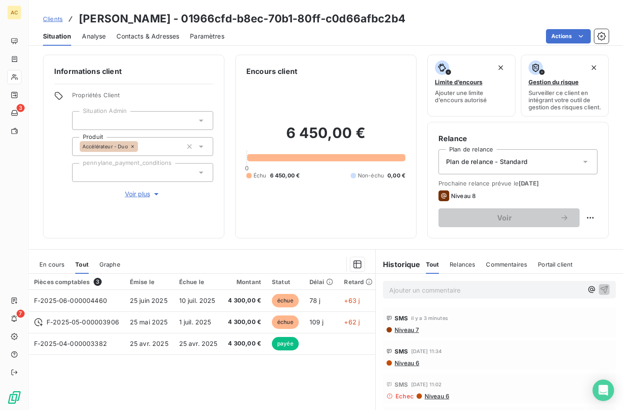
click at [433, 295] on p "Ajouter un commentaire ﻿" at bounding box center [485, 289] width 193 height 11
click at [444, 295] on p "Ajouter un commentaire ﻿" at bounding box center [485, 289] width 193 height 11
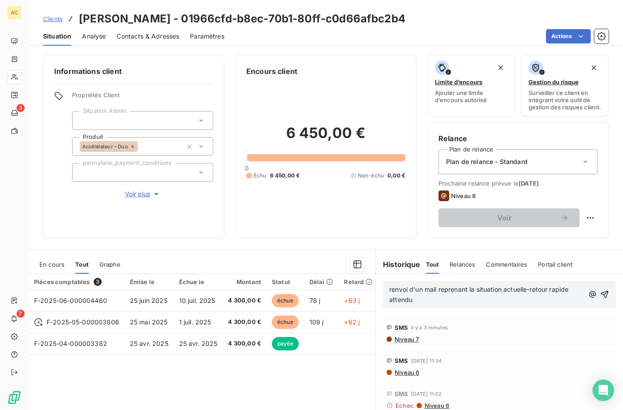
click at [445, 305] on p "renvoi d'un mail reprenant la situation actuelle-retour rapide attendu" at bounding box center [486, 294] width 194 height 21
click at [600, 298] on icon "button" at bounding box center [604, 294] width 8 height 8
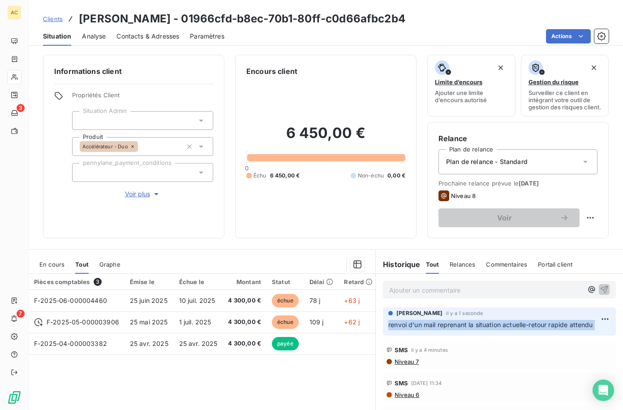
drag, startPoint x: 384, startPoint y: 331, endPoint x: 563, endPoint y: 335, distance: 179.5
click at [595, 330] on div "Angèle GAUDIN il y a 1 seconde renvoi d'un mail reprenant la situation actuelle…" at bounding box center [499, 321] width 233 height 28
copy div "renvoi d'un mail reprenant la situation actuelle-retour rapide attendu"
click at [56, 19] on span "Clients" at bounding box center [53, 18] width 20 height 7
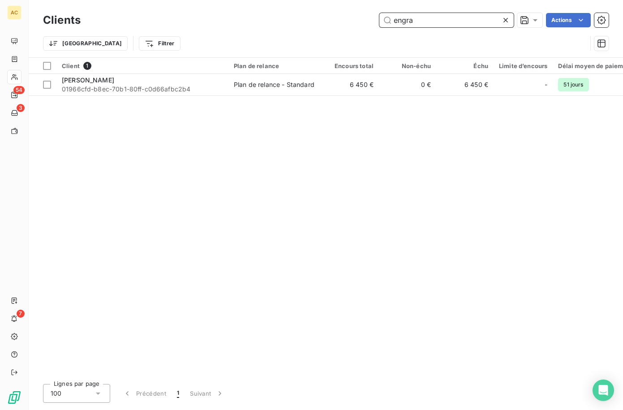
drag, startPoint x: 396, startPoint y: 20, endPoint x: 380, endPoint y: 18, distance: 15.3
click at [380, 18] on input "engra" at bounding box center [446, 20] width 134 height 14
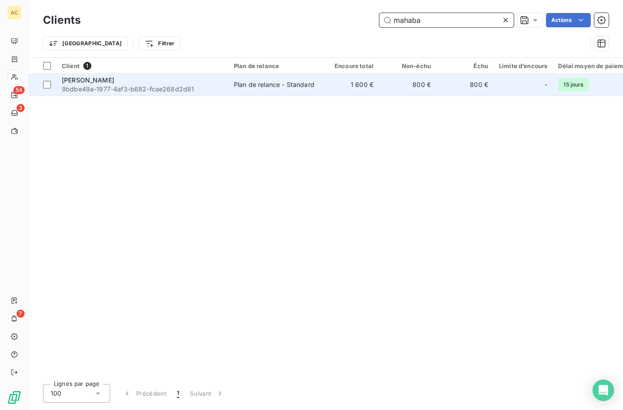
type input "mahaba"
click at [203, 81] on div "Mahaba SYLLA" at bounding box center [142, 80] width 161 height 9
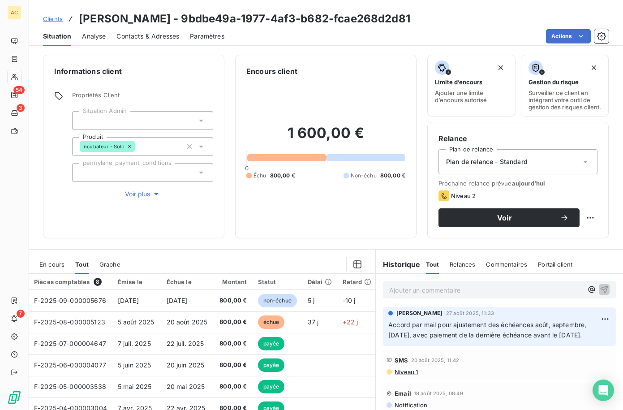
click at [129, 194] on span "Voir plus" at bounding box center [143, 193] width 36 height 9
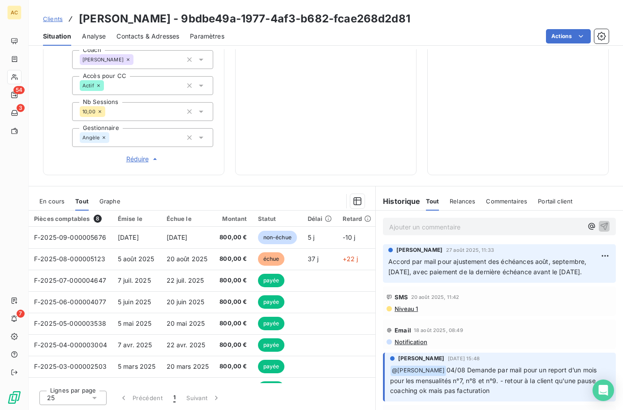
click at [145, 38] on span "Contacts & Adresses" at bounding box center [147, 36] width 63 height 9
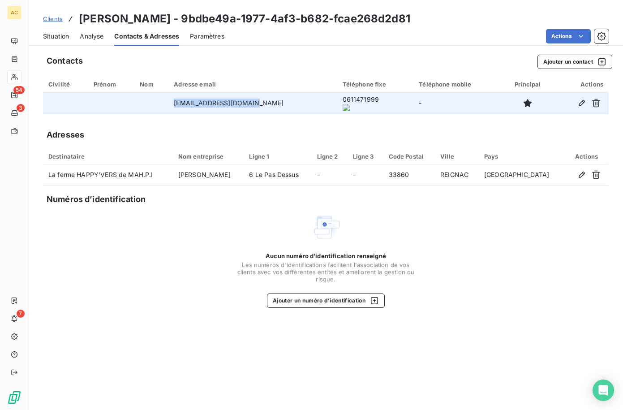
drag, startPoint x: 177, startPoint y: 100, endPoint x: 270, endPoint y: 107, distance: 93.4
click at [270, 107] on td "contact@happy-vers.com" at bounding box center [252, 102] width 168 height 21
copy td "contact@happy-vers.com"
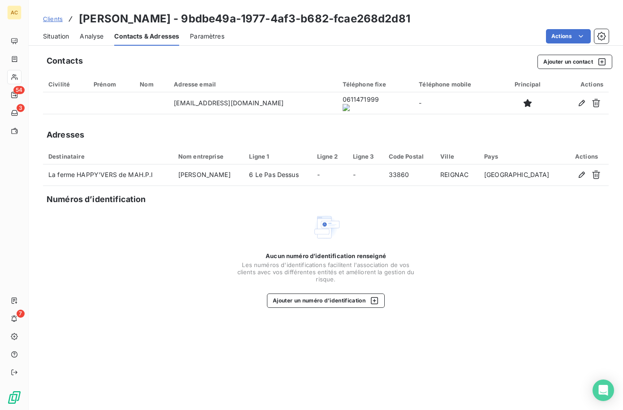
click at [355, 90] on onoff-telecom-ce-actions-button at bounding box center [355, 90] width 0 height 0
drag, startPoint x: 79, startPoint y: 17, endPoint x: 159, endPoint y: 20, distance: 80.2
click at [160, 20] on h3 "Mahaba SYLLA - 9bdbe49a-1977-4af3-b682-fcae268d2d81" at bounding box center [244, 19] width 331 height 16
copy h3 "Mahaba SYLLA"
click at [52, 20] on span "Clients" at bounding box center [53, 18] width 20 height 7
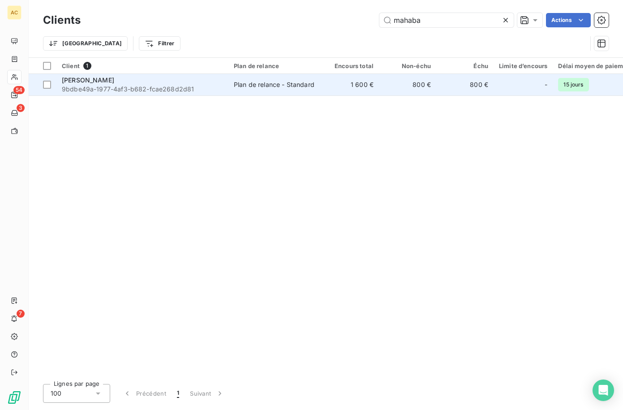
drag, startPoint x: 93, startPoint y: 83, endPoint x: 98, endPoint y: 85, distance: 5.4
click at [94, 83] on span "Mahaba SYLLA" at bounding box center [88, 80] width 52 height 8
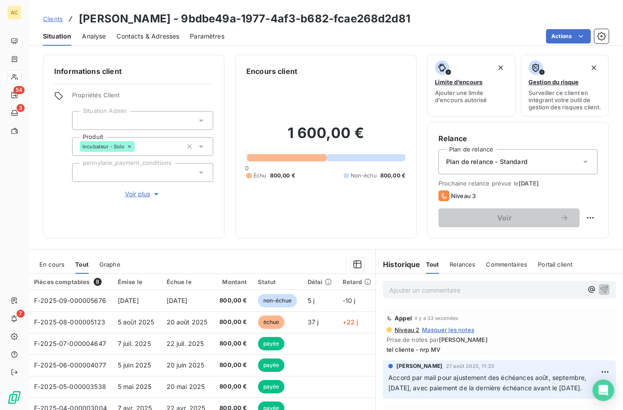
click at [131, 192] on span "Voir plus" at bounding box center [143, 193] width 36 height 9
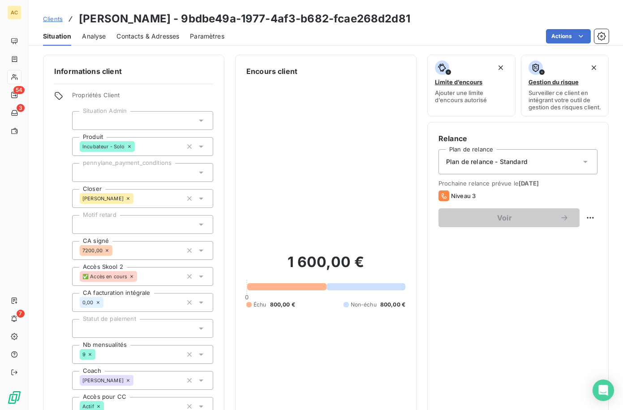
click at [132, 225] on div at bounding box center [142, 224] width 141 height 19
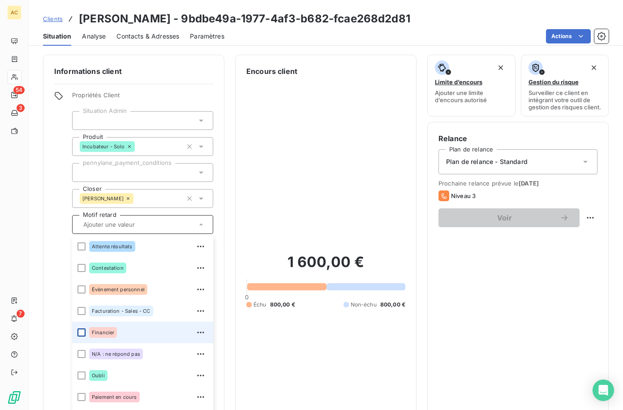
click at [82, 333] on div at bounding box center [81, 332] width 8 height 8
drag, startPoint x: 55, startPoint y: 20, endPoint x: 187, endPoint y: 19, distance: 131.1
click at [56, 19] on span "Clients" at bounding box center [53, 18] width 20 height 7
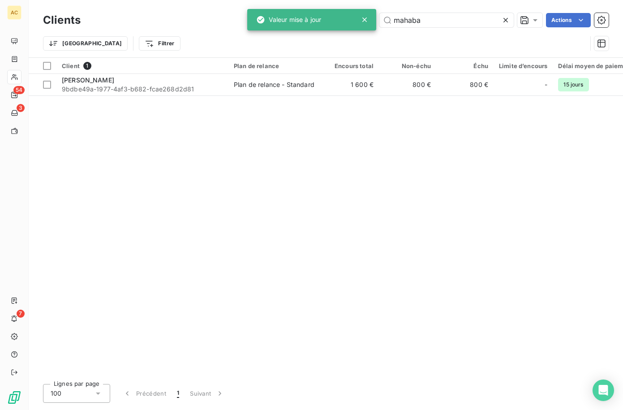
drag, startPoint x: 426, startPoint y: 23, endPoint x: 367, endPoint y: 16, distance: 59.9
click at [367, 16] on div "AC 54 3 7 Clients mahaba Actions Trier Filtrer Client 1 Plan de relance Encours…" at bounding box center [311, 205] width 623 height 410
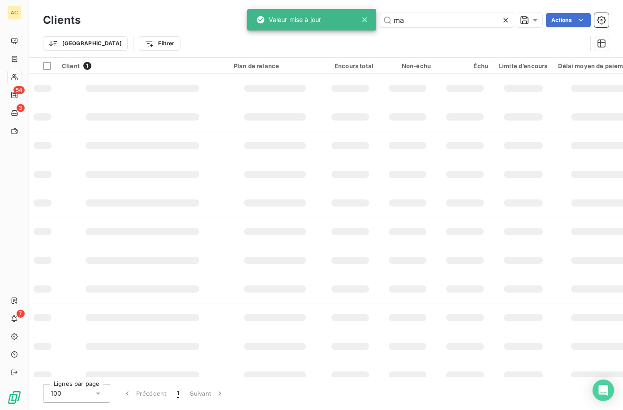
type input "m"
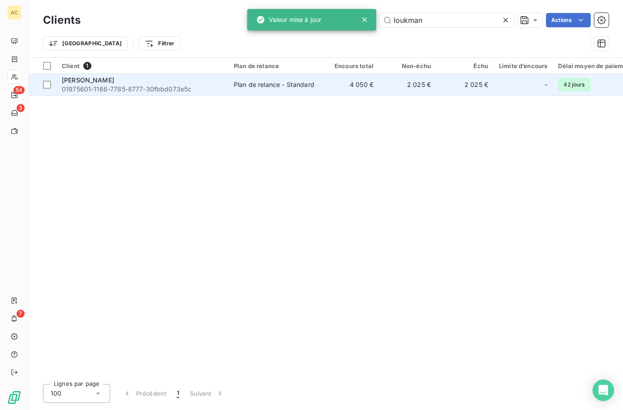
type input "loukman"
click at [138, 85] on span "01975601-1166-7785-8777-30fbbd073e5c" at bounding box center [142, 89] width 161 height 9
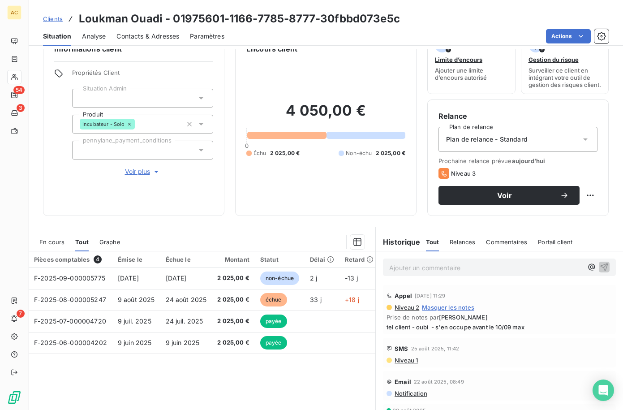
scroll to position [24, 0]
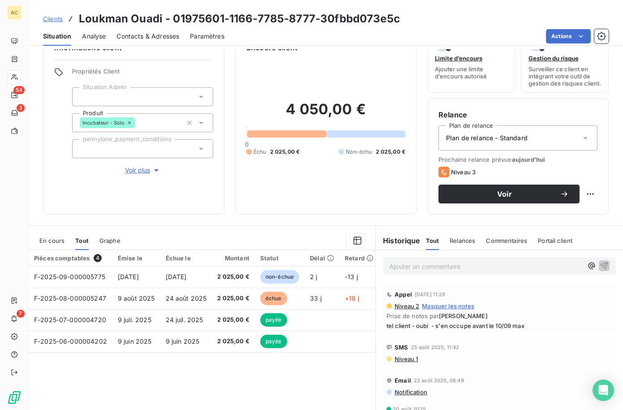
click at [144, 171] on span "Voir plus" at bounding box center [143, 170] width 36 height 9
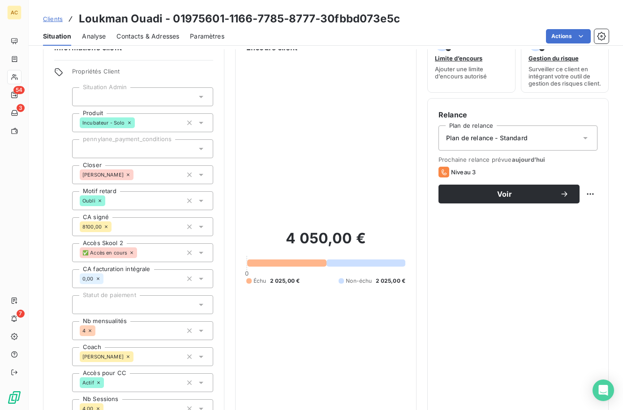
click at [55, 20] on span "Clients" at bounding box center [53, 18] width 20 height 7
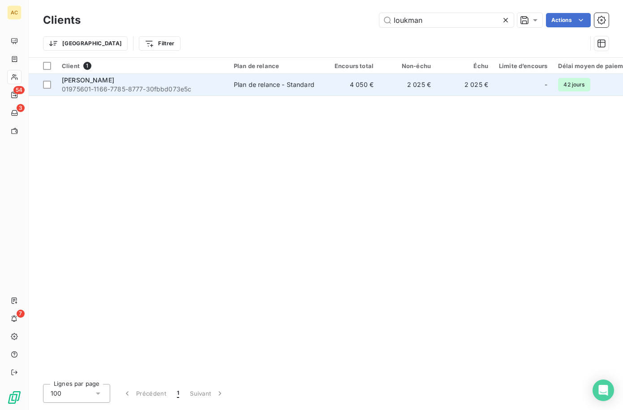
click at [303, 83] on div "Plan de relance - Standard" at bounding box center [274, 84] width 81 height 9
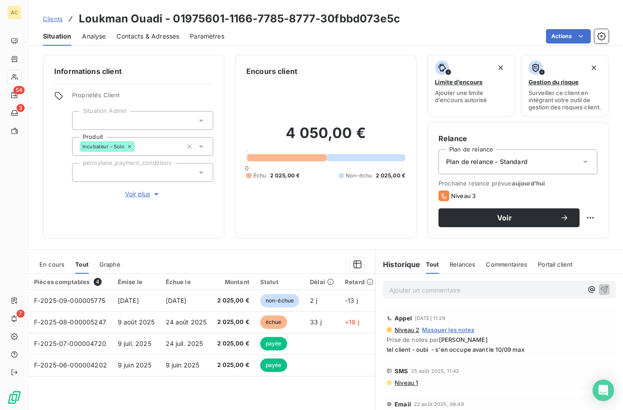
click at [164, 37] on span "Contacts & Adresses" at bounding box center [147, 36] width 63 height 9
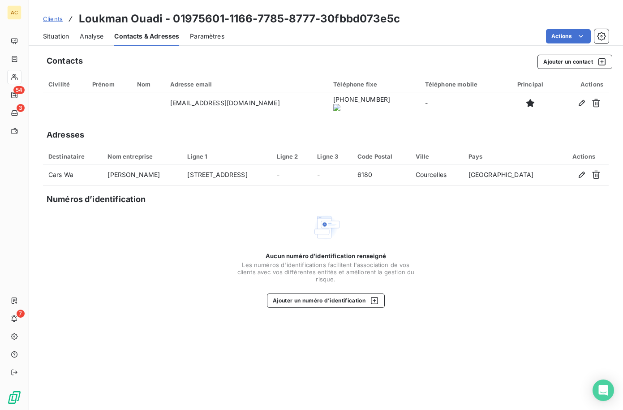
click at [358, 90] on onoff-telecom-ce-actions-button at bounding box center [358, 90] width 0 height 0
click at [51, 36] on span "Situation" at bounding box center [56, 36] width 26 height 9
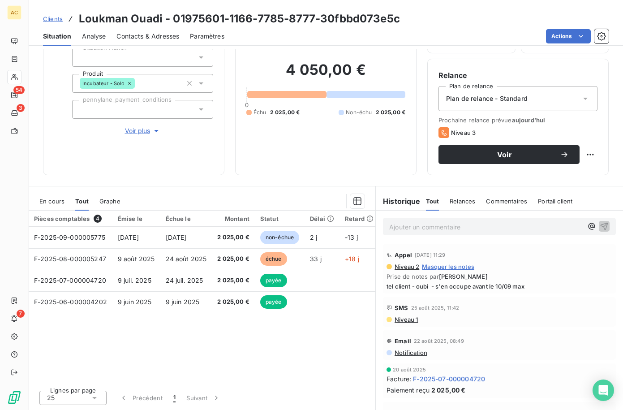
scroll to position [70, 0]
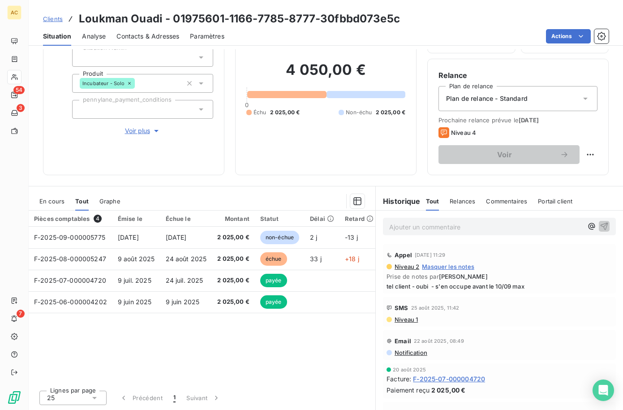
click at [55, 21] on span "Clients" at bounding box center [53, 18] width 20 height 7
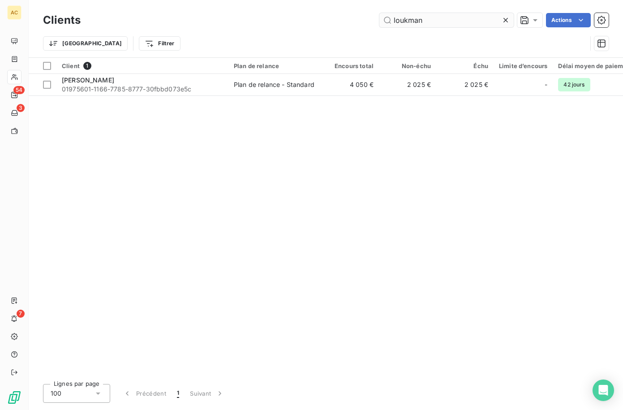
drag, startPoint x: 433, startPoint y: 21, endPoint x: 388, endPoint y: 21, distance: 44.3
click at [388, 21] on input "loukman" at bounding box center [446, 20] width 134 height 14
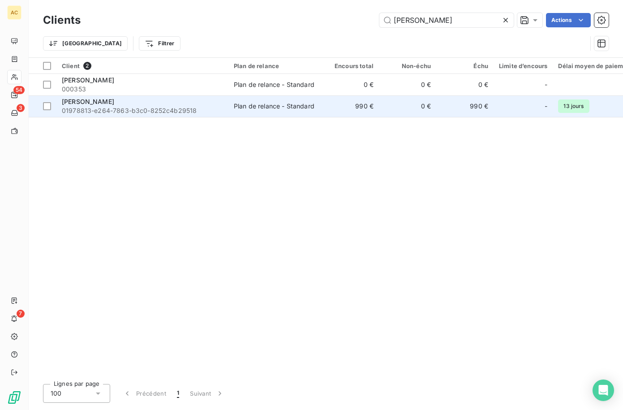
type input "lucien"
click at [146, 109] on span "01978813-e264-7863-b3c0-8252c4b29518" at bounding box center [142, 110] width 161 height 9
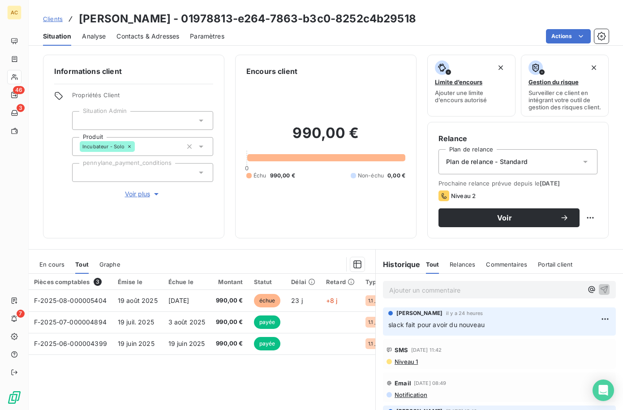
click at [148, 35] on span "Contacts & Adresses" at bounding box center [147, 36] width 63 height 9
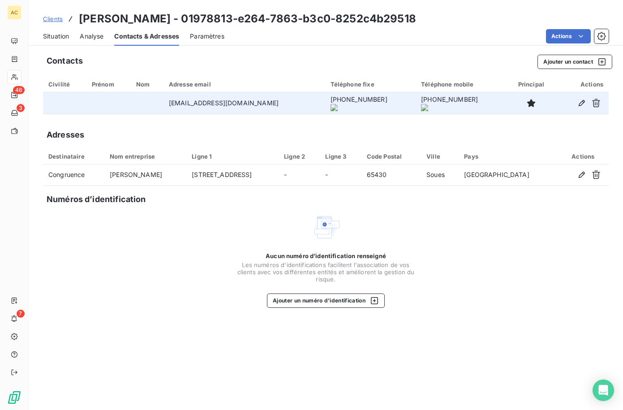
drag, startPoint x: 166, startPoint y: 104, endPoint x: 296, endPoint y: 108, distance: 129.9
click at [298, 108] on td "lasourcefitness.tarbes@gmail.com" at bounding box center [244, 102] width 162 height 21
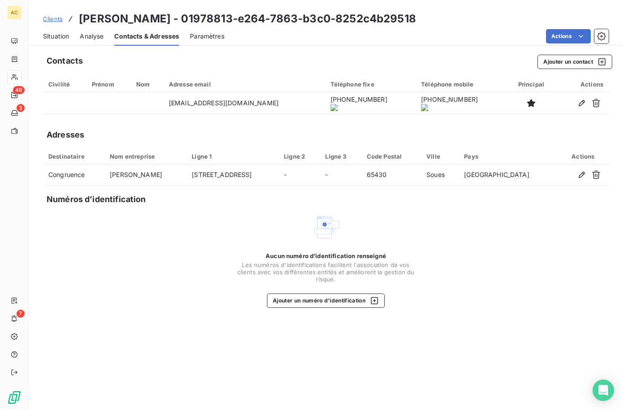
drag, startPoint x: 246, startPoint y: 100, endPoint x: 161, endPoint y: 90, distance: 85.2
click at [167, 99] on td "lasourcefitness.tarbes@gmail.com" at bounding box center [244, 102] width 162 height 21
click at [48, 17] on span "Clients" at bounding box center [53, 18] width 20 height 7
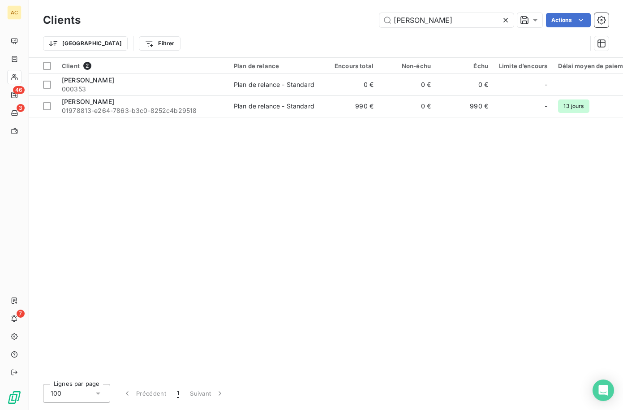
drag, startPoint x: 414, startPoint y: 23, endPoint x: 378, endPoint y: 15, distance: 37.0
click at [378, 15] on div "lucien Actions" at bounding box center [349, 20] width 517 height 14
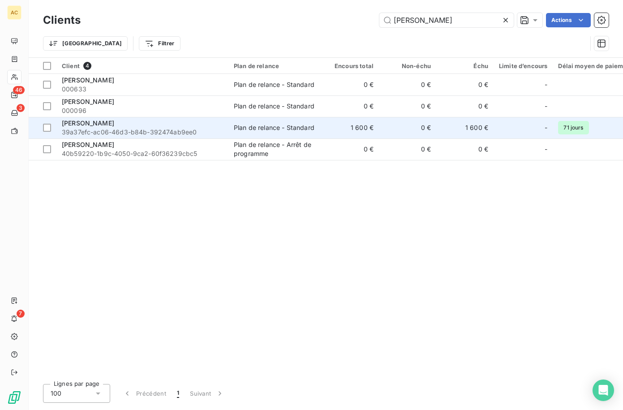
type input "tony"
click at [102, 122] on div "tony szpala" at bounding box center [142, 123] width 161 height 9
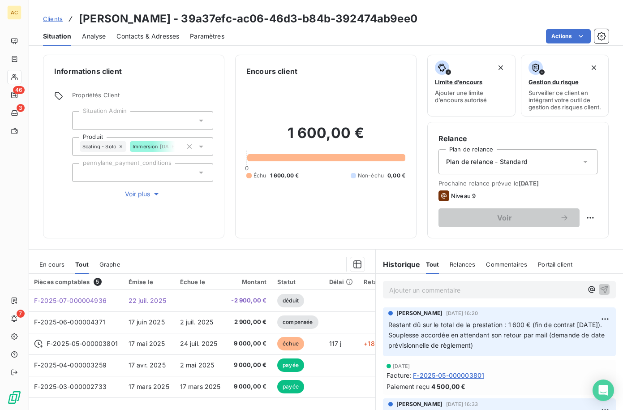
click at [145, 36] on span "Contacts & Adresses" at bounding box center [147, 36] width 63 height 9
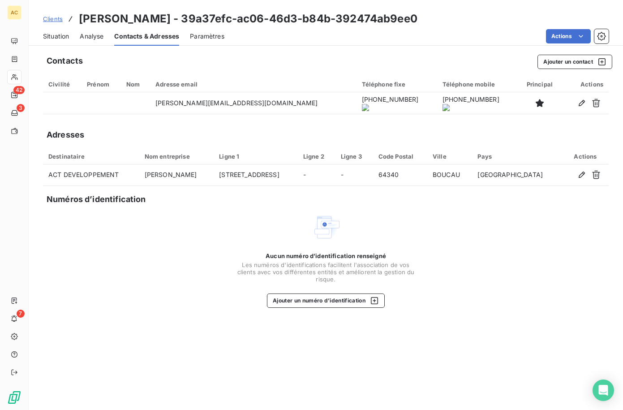
click at [64, 36] on span "Situation" at bounding box center [56, 36] width 26 height 9
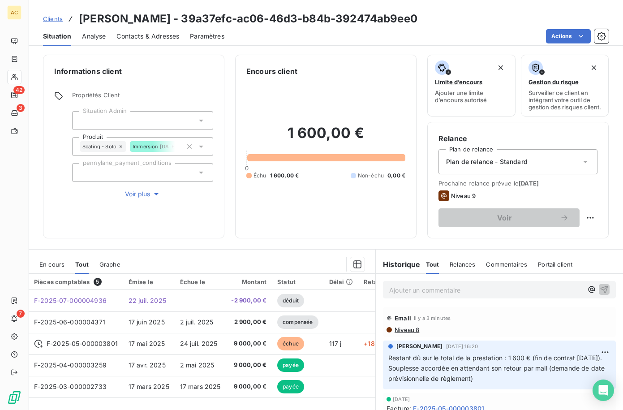
click at [55, 21] on span "Clients" at bounding box center [53, 18] width 20 height 7
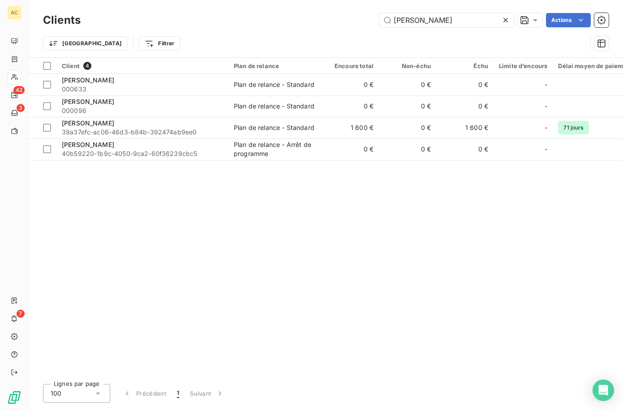
drag, startPoint x: 387, startPoint y: 22, endPoint x: 347, endPoint y: 22, distance: 39.8
click at [347, 22] on div "tony Actions" at bounding box center [349, 20] width 517 height 14
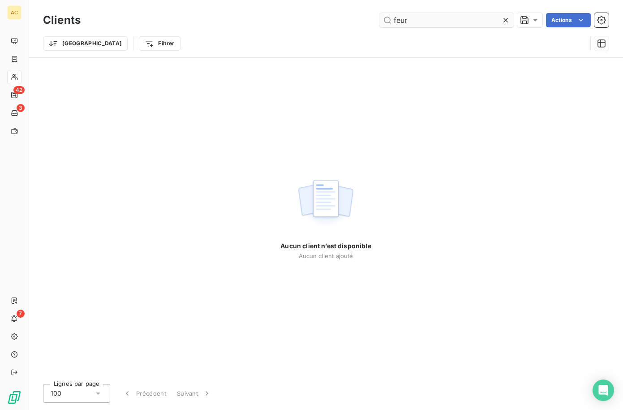
click at [397, 20] on input "feur" at bounding box center [446, 20] width 134 height 14
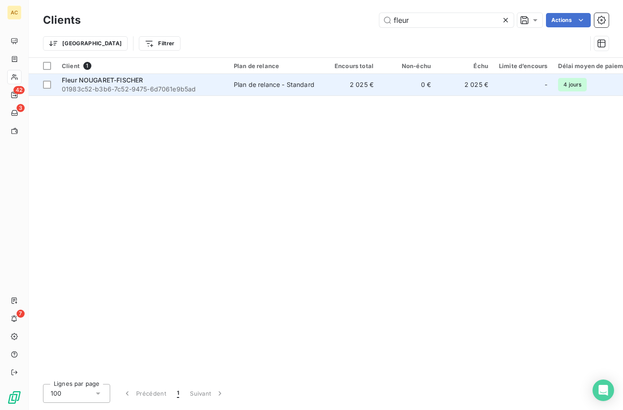
type input "fleur"
click at [166, 88] on span "01983c52-b3b6-7c52-9475-6d7061e9b5ad" at bounding box center [142, 89] width 161 height 9
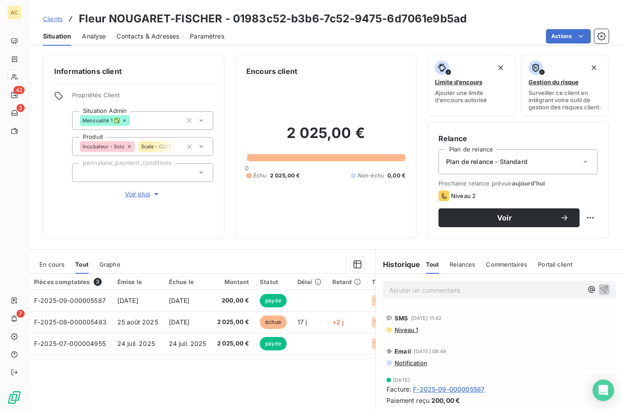
click at [139, 196] on span "Voir plus" at bounding box center [143, 193] width 36 height 9
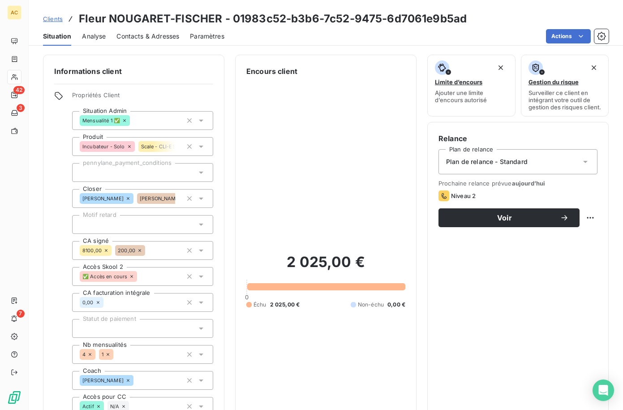
click at [150, 37] on span "Contacts & Adresses" at bounding box center [147, 36] width 63 height 9
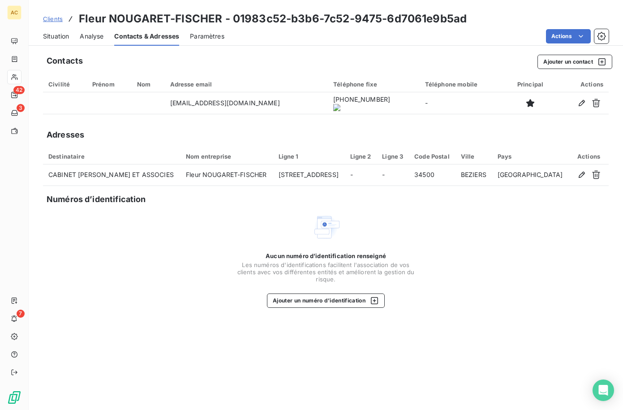
click at [51, 35] on span "Situation" at bounding box center [56, 36] width 26 height 9
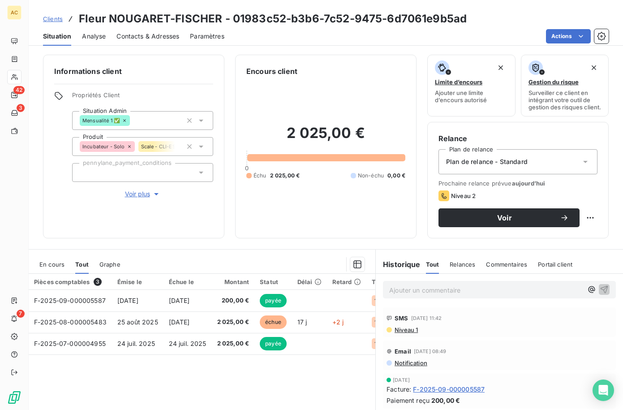
click at [140, 38] on span "Contacts & Adresses" at bounding box center [147, 36] width 63 height 9
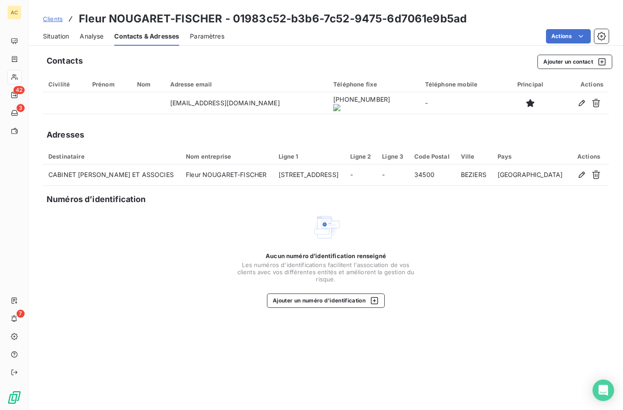
click at [61, 34] on span "Situation" at bounding box center [56, 36] width 26 height 9
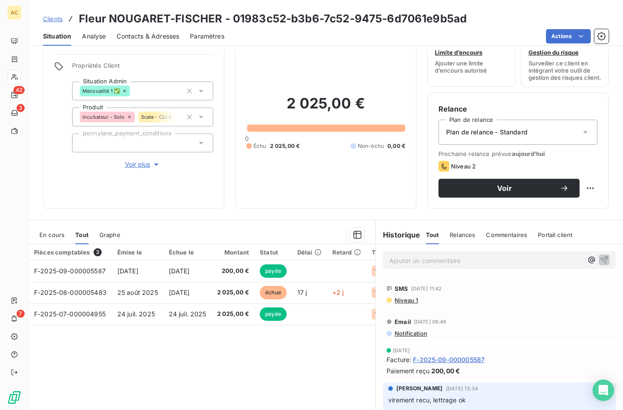
scroll to position [70, 0]
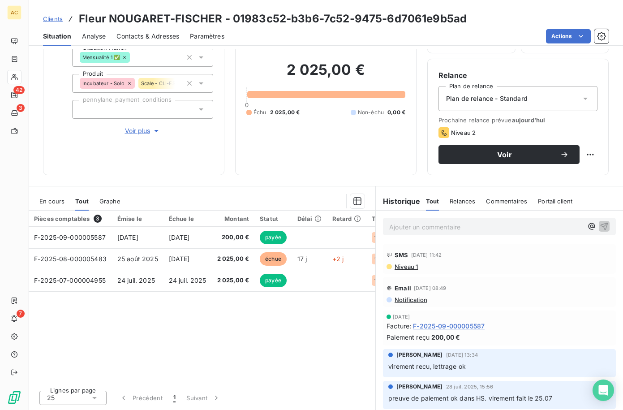
click at [58, 18] on span "Clients" at bounding box center [53, 18] width 20 height 7
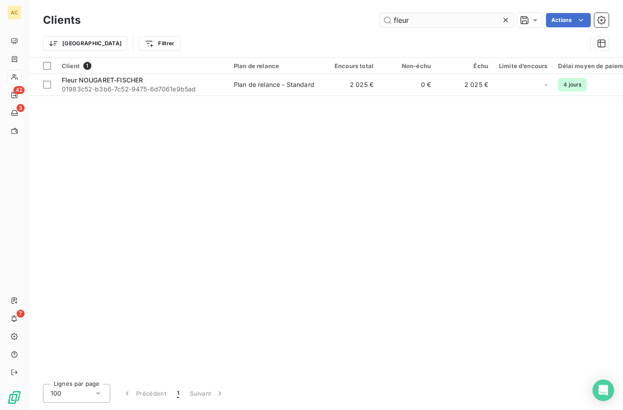
drag, startPoint x: 413, startPoint y: 18, endPoint x: 381, endPoint y: 16, distance: 31.4
click at [381, 16] on input "fleur" at bounding box center [446, 20] width 134 height 14
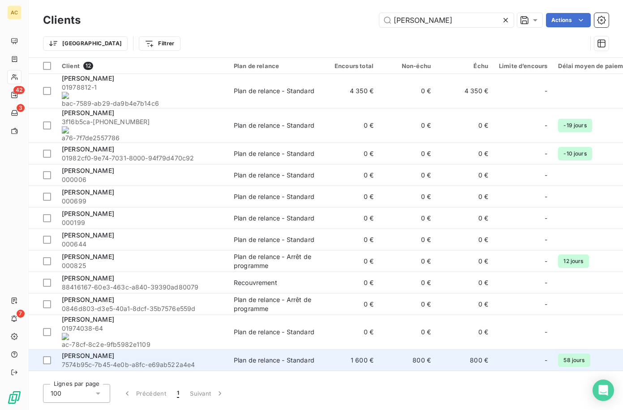
type input "caroline"
click at [92, 351] on span "Caroline Vauselle" at bounding box center [88, 355] width 52 height 8
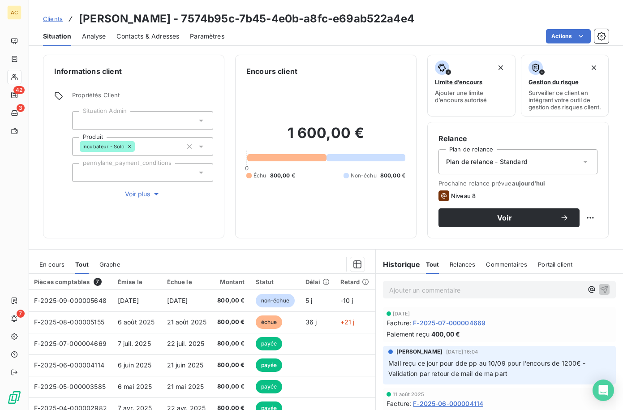
click at [125, 190] on span "Voir plus" at bounding box center [143, 193] width 36 height 9
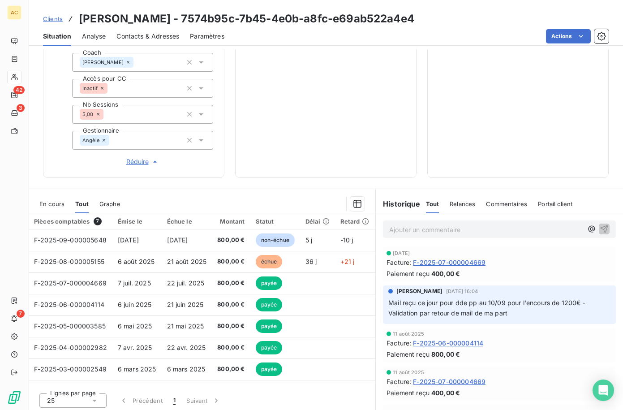
scroll to position [320, 0]
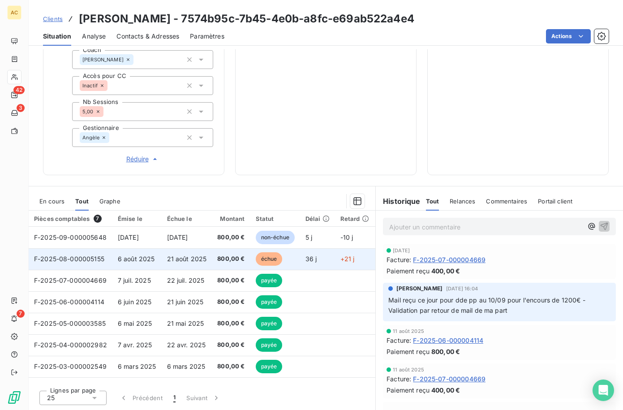
click at [162, 257] on td "21 août 2025" at bounding box center [187, 258] width 51 height 21
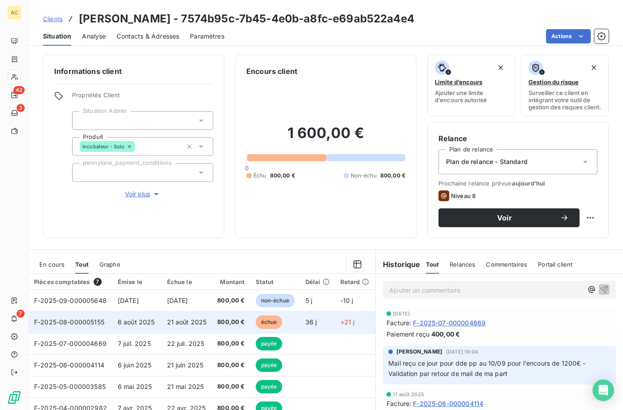
click at [237, 326] on span "800,00 €" at bounding box center [230, 321] width 27 height 9
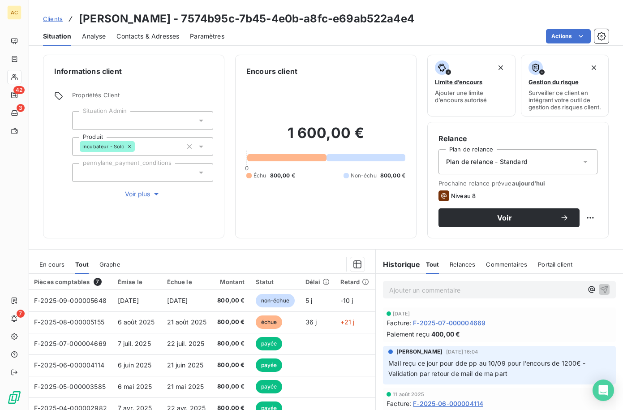
scroll to position [24, 0]
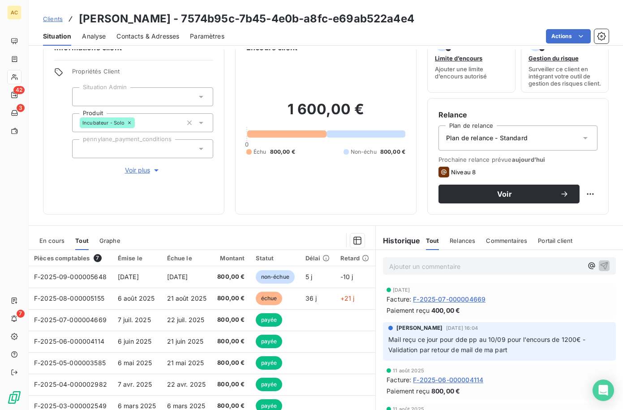
click at [166, 40] on div "Contacts & Adresses" at bounding box center [147, 36] width 63 height 19
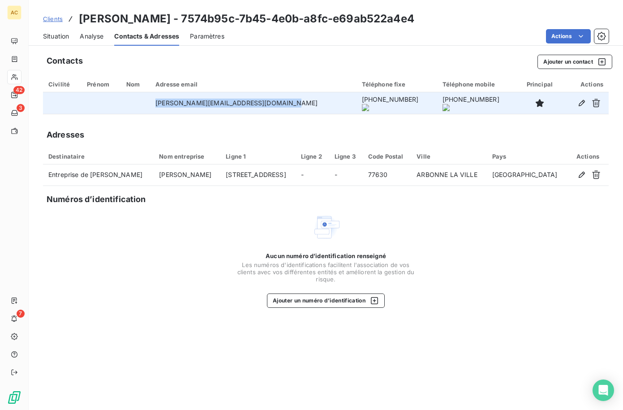
drag, startPoint x: 155, startPoint y: 103, endPoint x: 285, endPoint y: 105, distance: 129.8
click at [285, 105] on td "caroline.vauselle@cdeveloppements.com" at bounding box center [253, 102] width 206 height 21
copy td "caroline.vauselle@cdeveloppements.com"
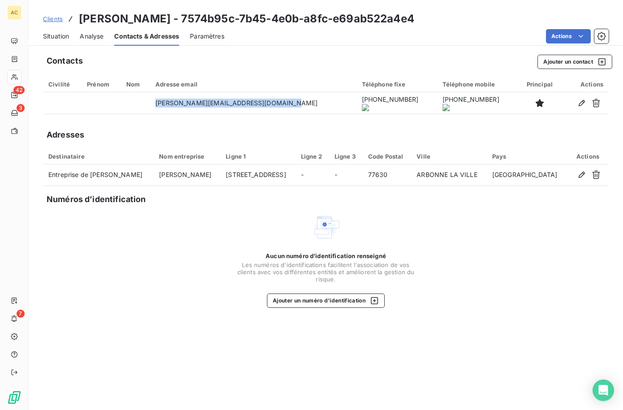
click at [64, 36] on span "Situation" at bounding box center [56, 36] width 26 height 9
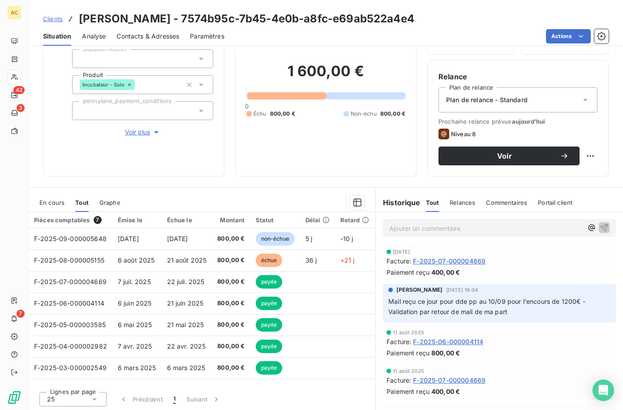
scroll to position [70, 0]
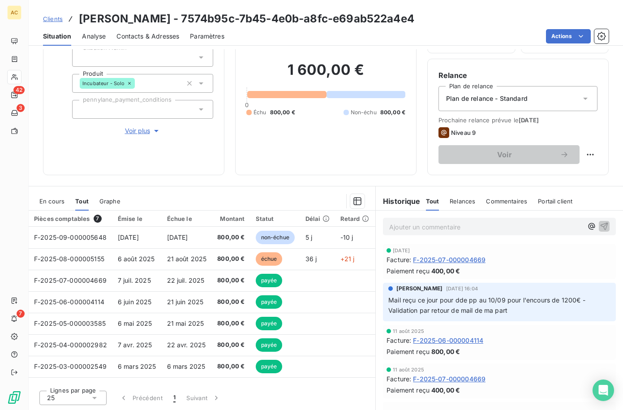
click at [55, 20] on span "Clients" at bounding box center [53, 18] width 20 height 7
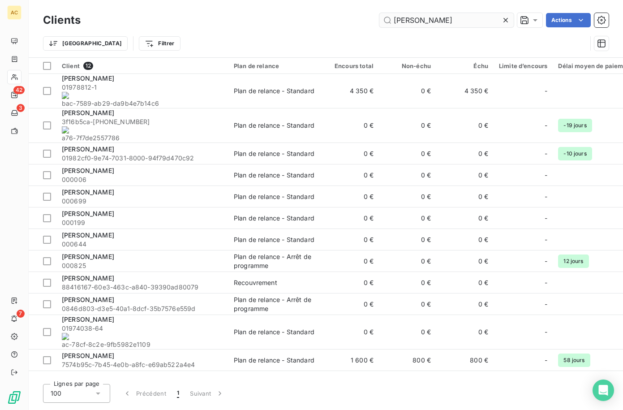
drag, startPoint x: 397, startPoint y: 18, endPoint x: 386, endPoint y: 20, distance: 11.3
click at [386, 20] on input "caroline" at bounding box center [446, 20] width 134 height 14
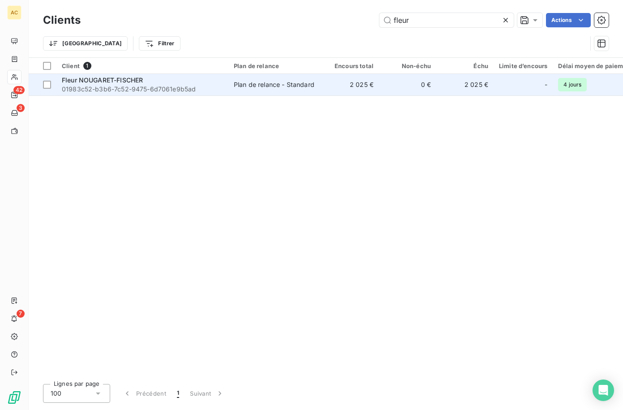
type input "fleur"
click at [203, 83] on div "Fleur NOUGARET-FISCHER" at bounding box center [142, 80] width 161 height 9
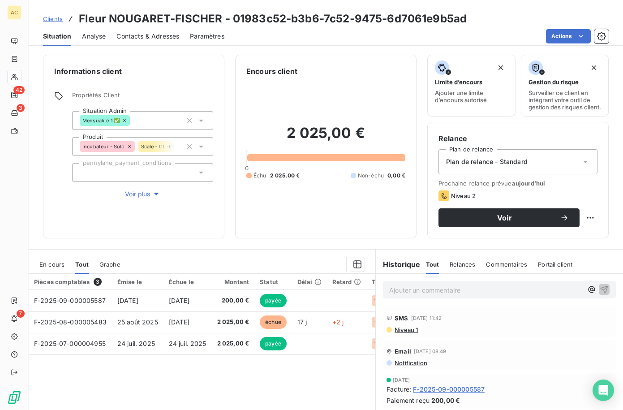
click at [139, 38] on span "Contacts & Adresses" at bounding box center [147, 36] width 63 height 9
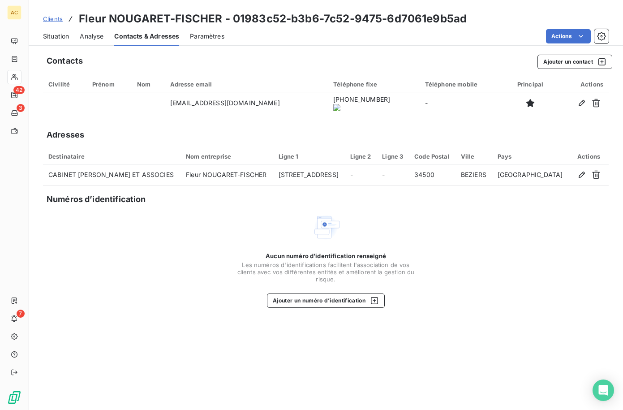
click at [55, 36] on span "Situation" at bounding box center [56, 36] width 26 height 9
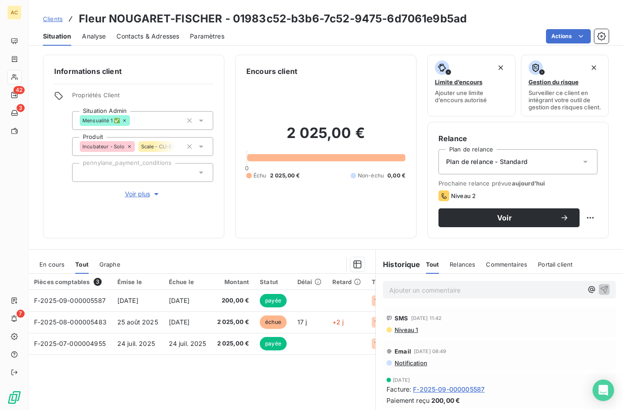
click at [126, 194] on span "Voir plus" at bounding box center [143, 193] width 36 height 9
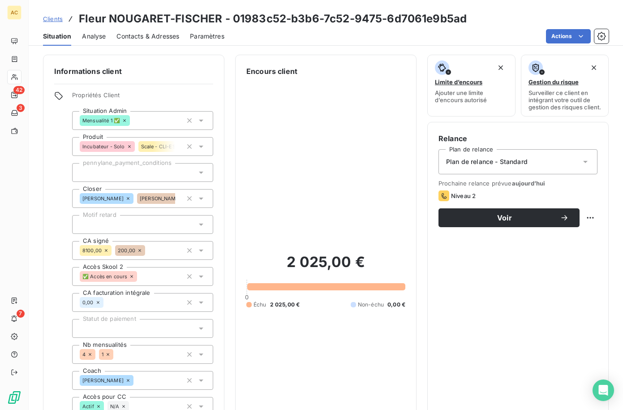
click at [128, 226] on div at bounding box center [142, 224] width 141 height 19
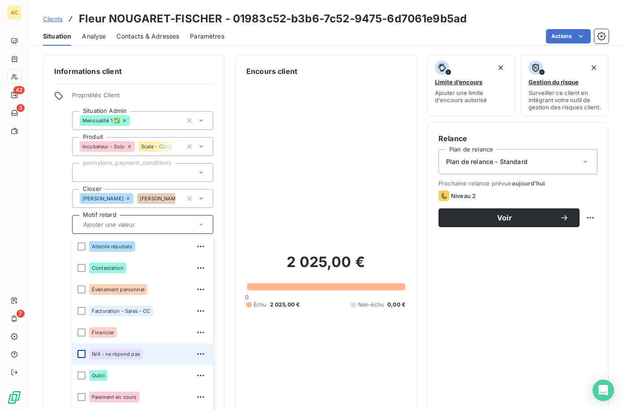
click at [84, 354] on div at bounding box center [81, 354] width 8 height 8
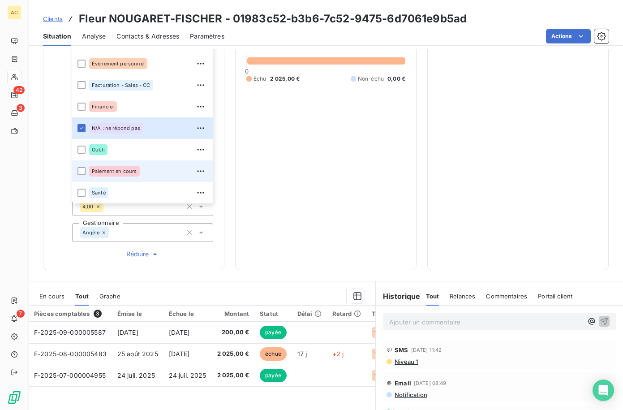
scroll to position [302, 0]
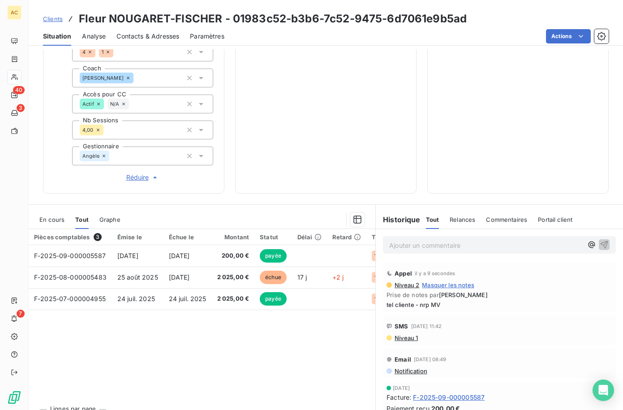
click at [51, 20] on span "Clients" at bounding box center [53, 18] width 20 height 7
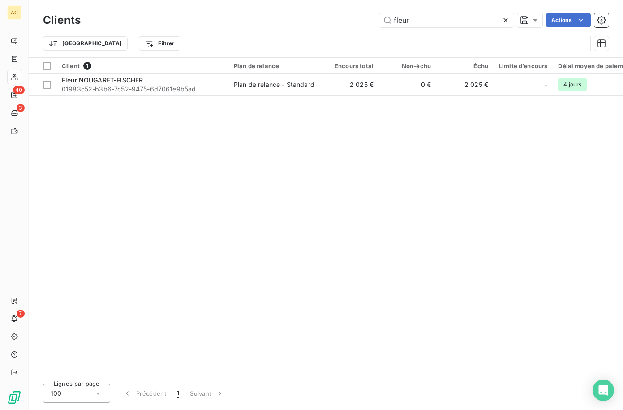
drag, startPoint x: 412, startPoint y: 21, endPoint x: 376, endPoint y: 21, distance: 35.8
click at [376, 21] on div "fleur Actions" at bounding box center [349, 20] width 517 height 14
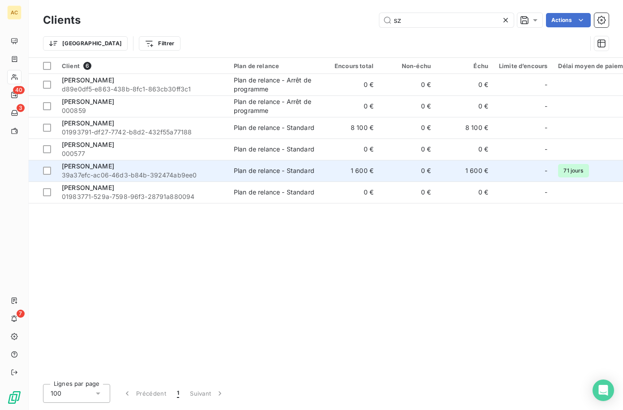
type input "sz"
click at [95, 171] on span "39a37efc-ac06-46d3-b84b-392474ab9ee0" at bounding box center [142, 175] width 161 height 9
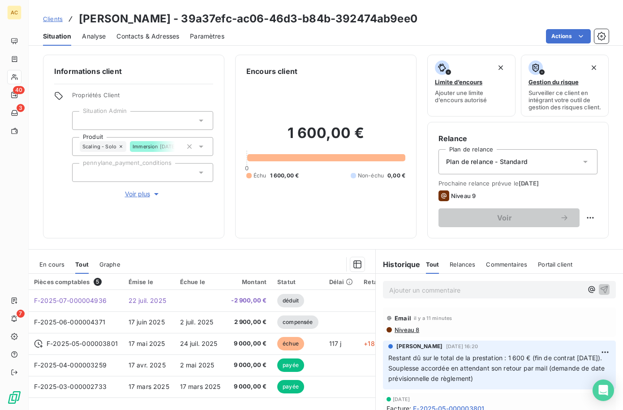
click at [400, 295] on p "Ajouter un commentaire ﻿" at bounding box center [485, 289] width 193 height 11
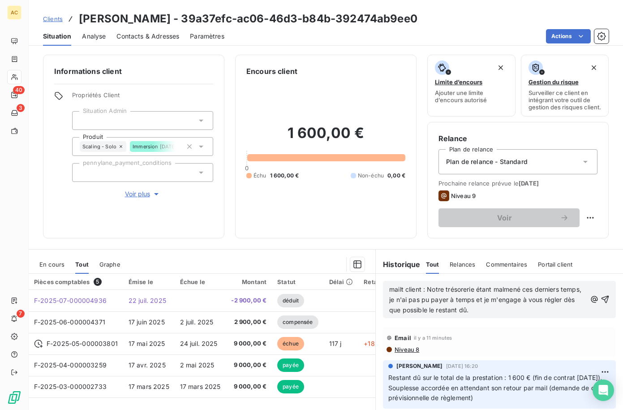
click at [399, 297] on span "mailt client : Notre trésorerie étant malmené ces derniers temps, je n'ai pas p…" at bounding box center [486, 299] width 194 height 28
click at [601, 303] on icon "button" at bounding box center [605, 299] width 8 height 8
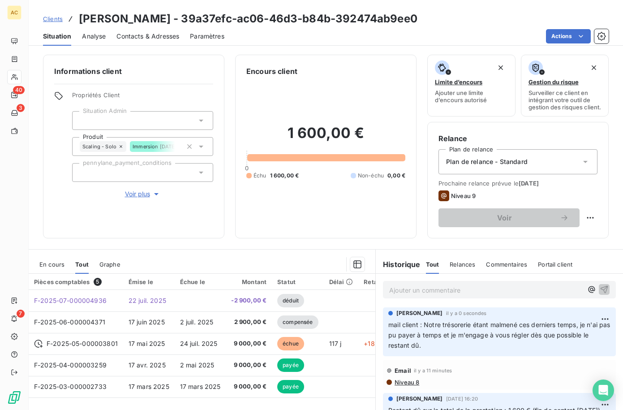
click at [56, 20] on span "Clients" at bounding box center [53, 18] width 20 height 7
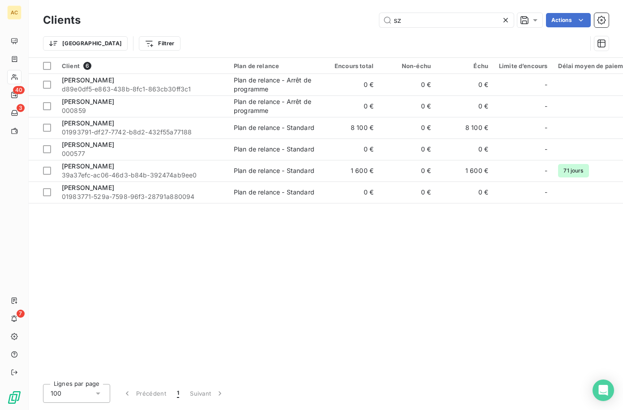
drag, startPoint x: 381, startPoint y: 19, endPoint x: 373, endPoint y: 20, distance: 7.6
click at [373, 20] on div "sz Actions" at bounding box center [349, 20] width 517 height 14
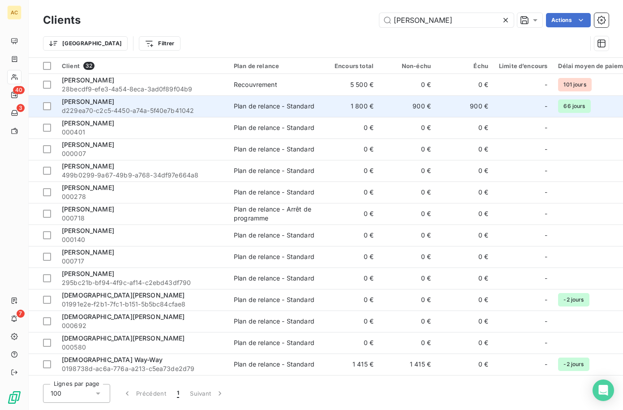
type input "chris"
click at [215, 109] on span "d229ea70-c2c5-4450-a74a-5f40e7b41042" at bounding box center [142, 110] width 161 height 9
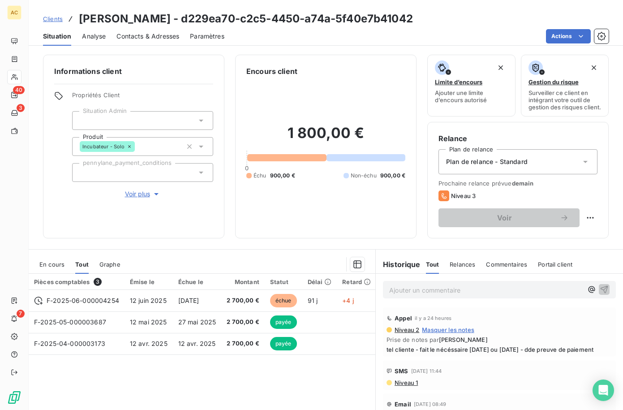
click at [436, 295] on p "Ajouter un commentaire ﻿" at bounding box center [485, 289] width 193 height 11
click at [600, 293] on icon "button" at bounding box center [604, 289] width 8 height 8
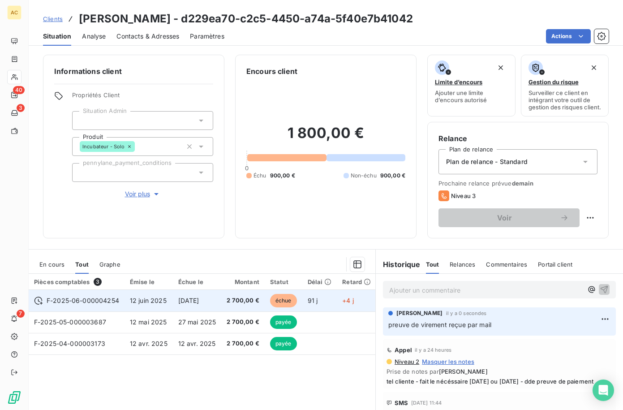
click at [222, 306] on td "2 700,00 €" at bounding box center [242, 300] width 43 height 21
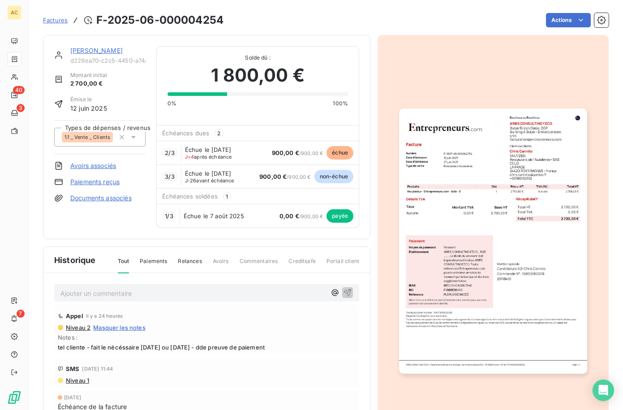
click at [213, 248] on div "Historique Tout Paiements Relances Avoirs Commentaires Creditsafe Portail client" at bounding box center [206, 260] width 326 height 26
click at [81, 51] on link "Chris Cannito" at bounding box center [96, 51] width 52 height 8
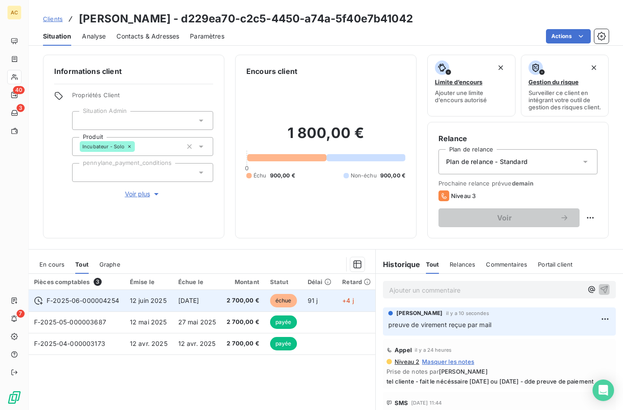
click at [121, 307] on td "F-2025-06-000004254" at bounding box center [77, 300] width 96 height 21
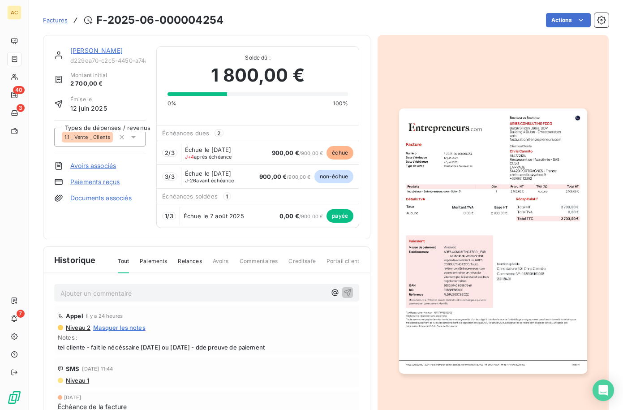
click at [86, 196] on link "Documents associés" at bounding box center [100, 197] width 61 height 9
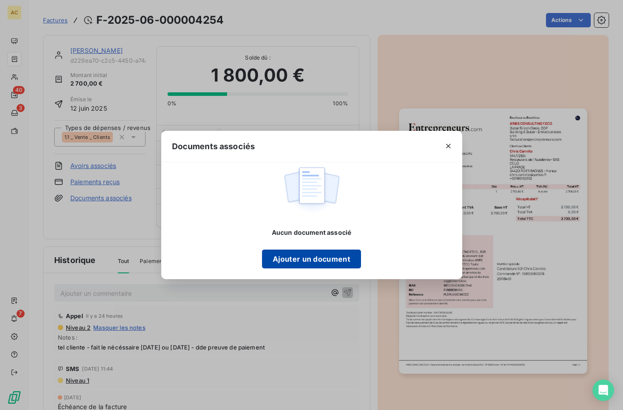
click at [322, 261] on button "Ajouter un document" at bounding box center [311, 258] width 99 height 19
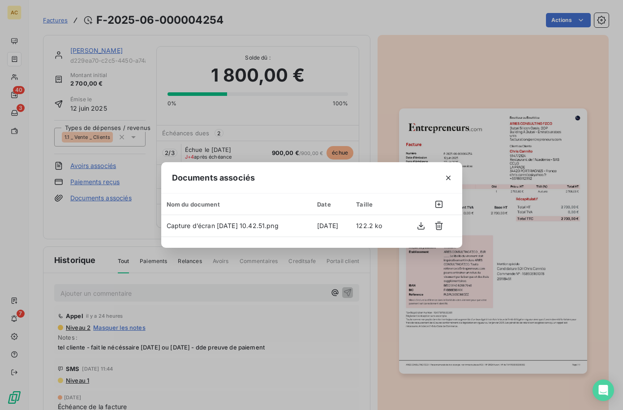
click at [448, 177] on icon "button" at bounding box center [448, 177] width 4 height 4
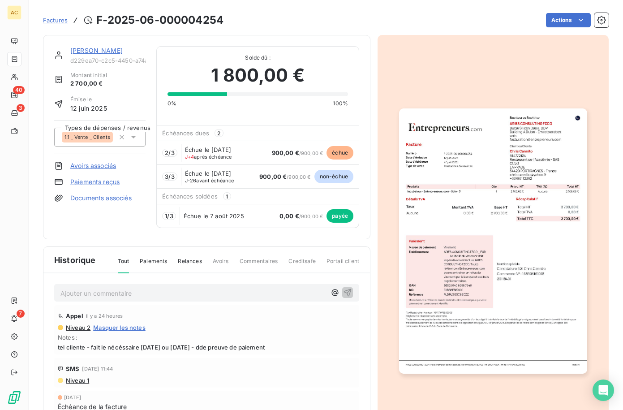
click at [81, 53] on link "Chris Cannito" at bounding box center [96, 51] width 52 height 8
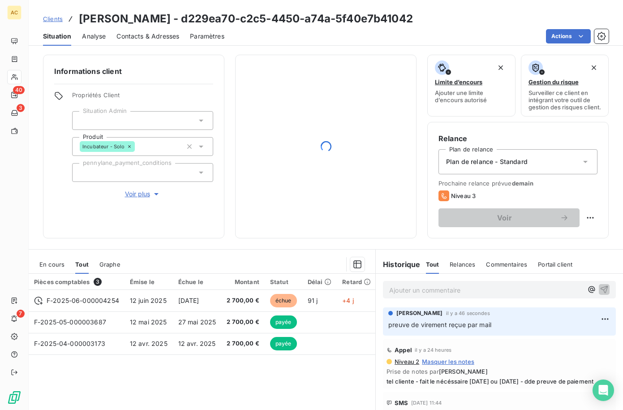
click at [137, 195] on span "Voir plus" at bounding box center [143, 193] width 36 height 9
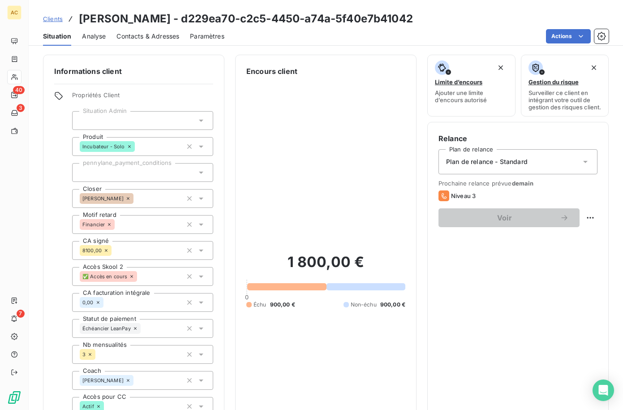
click at [60, 20] on span "Clients" at bounding box center [53, 18] width 20 height 7
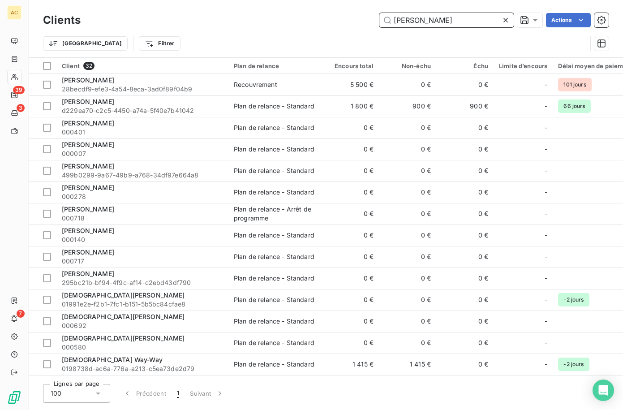
drag, startPoint x: 392, startPoint y: 20, endPoint x: 357, endPoint y: 18, distance: 35.4
click at [357, 18] on div "chris Actions" at bounding box center [349, 20] width 517 height 14
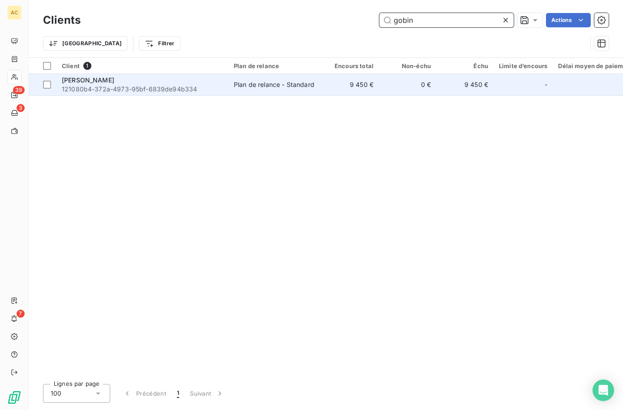
type input "gobin"
click at [214, 89] on span "121080b4-372a-4973-95bf-6839de94b334" at bounding box center [142, 89] width 161 height 9
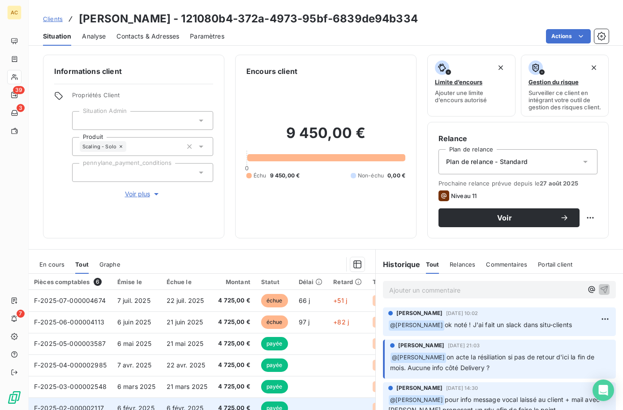
scroll to position [70, 0]
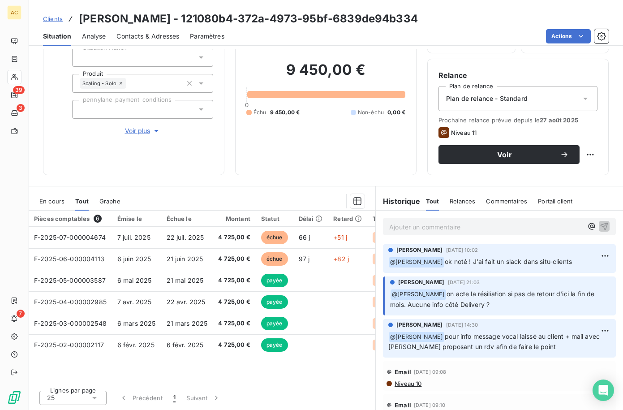
click at [133, 126] on span "Voir plus" at bounding box center [143, 130] width 36 height 9
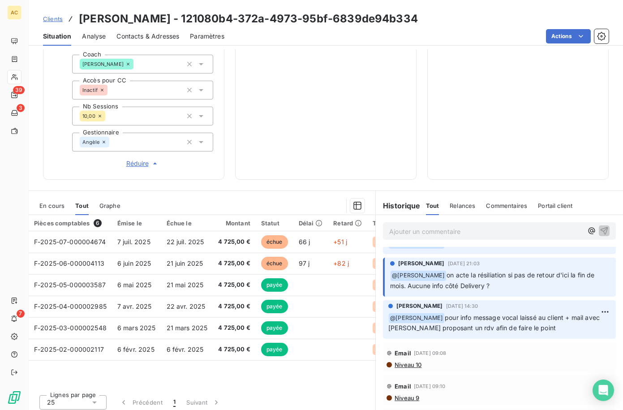
scroll to position [0, 0]
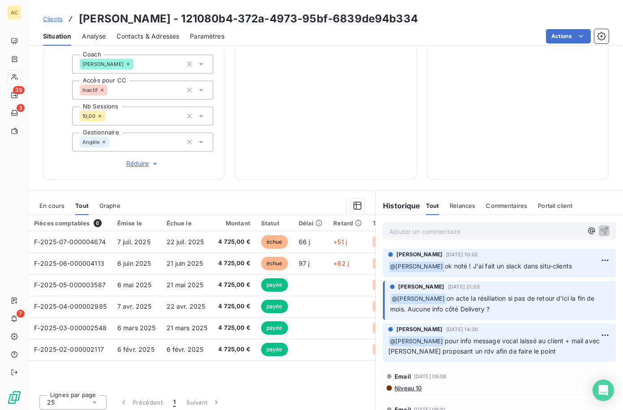
click at [54, 20] on span "Clients" at bounding box center [53, 18] width 20 height 7
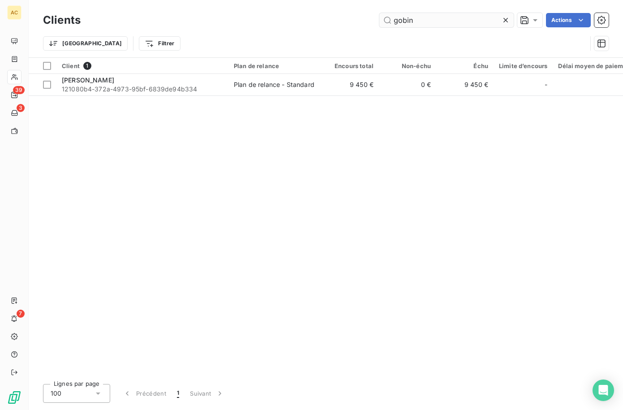
drag, startPoint x: 436, startPoint y: 26, endPoint x: 390, endPoint y: 22, distance: 46.3
click at [390, 22] on input "gobin" at bounding box center [446, 20] width 134 height 14
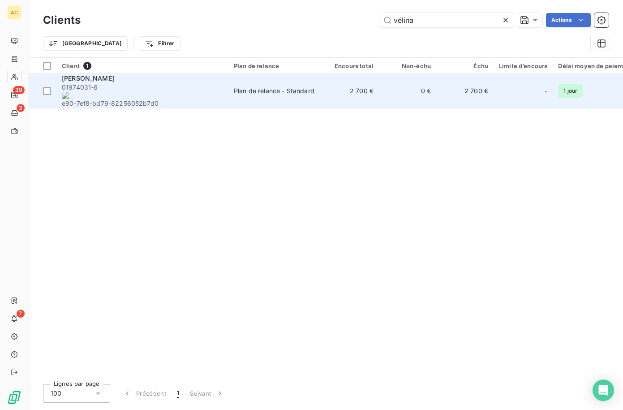
type input "vélina"
click at [258, 86] on div "Plan de relance - Standard" at bounding box center [274, 90] width 81 height 9
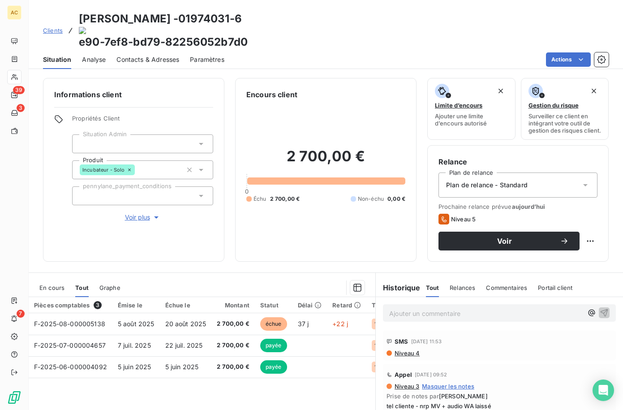
click at [157, 55] on span "Contacts & Adresses" at bounding box center [147, 59] width 63 height 9
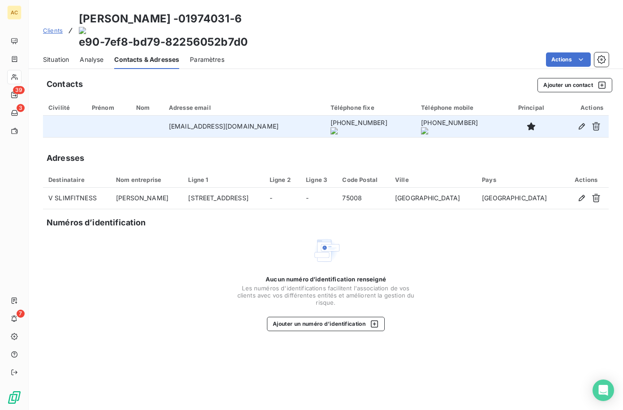
drag, startPoint x: 280, startPoint y: 101, endPoint x: 337, endPoint y: 104, distance: 57.4
click at [337, 119] on onoff-telecom-ce-phone-number-wrapper "+590 690 96 68 50" at bounding box center [358, 123] width 57 height 8
copy onoff-telecom-ce-phone-number-wrapper "+590 690 96 68 50"
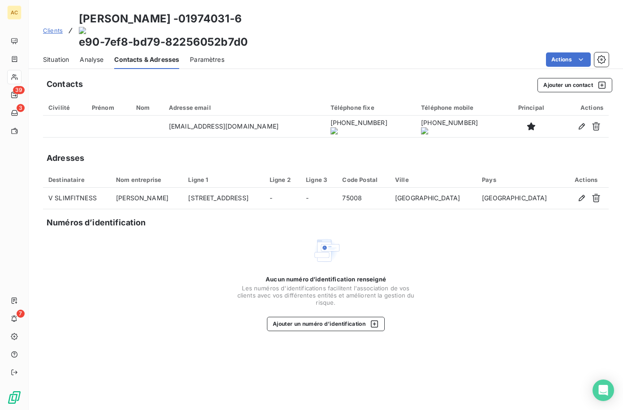
click at [57, 55] on span "Situation" at bounding box center [56, 59] width 26 height 9
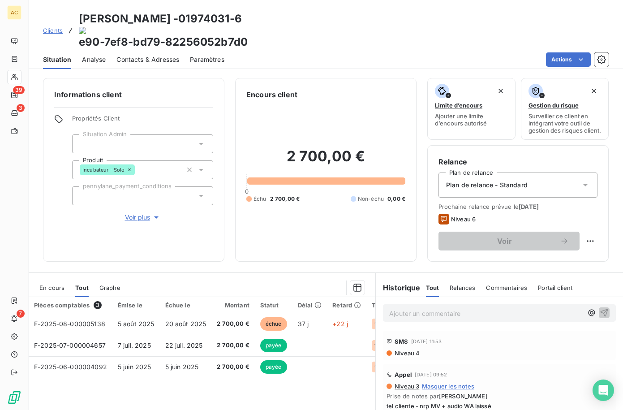
click at [402, 349] on span "Niveau 4" at bounding box center [406, 352] width 26 height 7
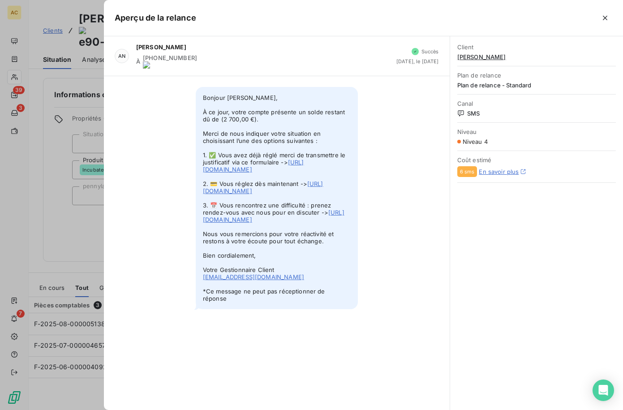
drag, startPoint x: 205, startPoint y: 91, endPoint x: 267, endPoint y: 196, distance: 122.4
click at [286, 213] on span "Bonjour Vélina ALEXIS, À ce jour, votre compte présente un solde restant dû de …" at bounding box center [277, 198] width 162 height 222
drag, startPoint x: 204, startPoint y: 91, endPoint x: 342, endPoint y: 308, distance: 257.4
click at [342, 308] on span "Bonjour Vélina ALEXIS, À ce jour, votre compte présente un solde restant dû de …" at bounding box center [277, 198] width 162 height 222
copy span "Bonjour Vélina ALEXIS, À ce jour, votre compte présente un solde restant dû de …"
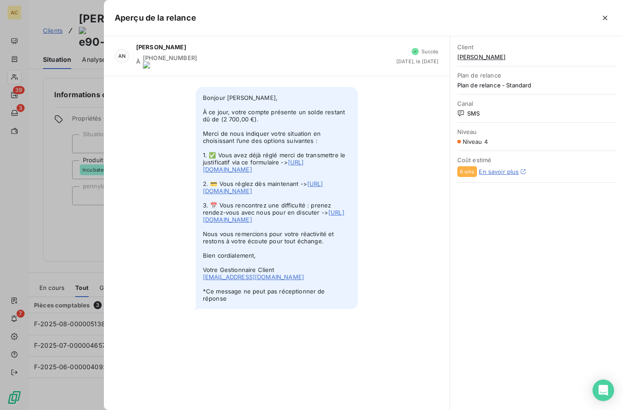
click at [63, 28] on div at bounding box center [311, 205] width 623 height 410
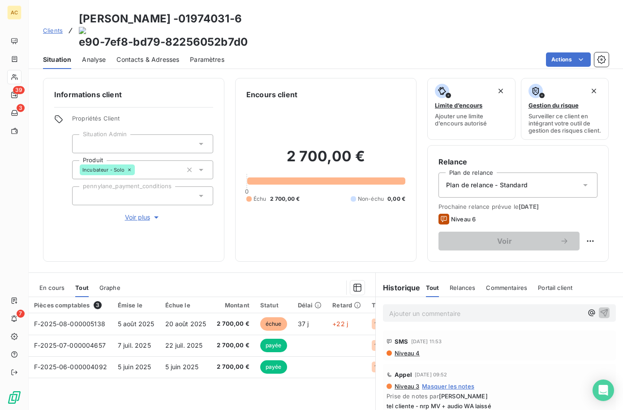
click at [133, 187] on div "Propriétés Client Situation Admin Produit Incubateur - Solo pennylane_payment_c…" at bounding box center [142, 168] width 141 height 107
click at [133, 213] on span "Voir plus" at bounding box center [143, 217] width 36 height 9
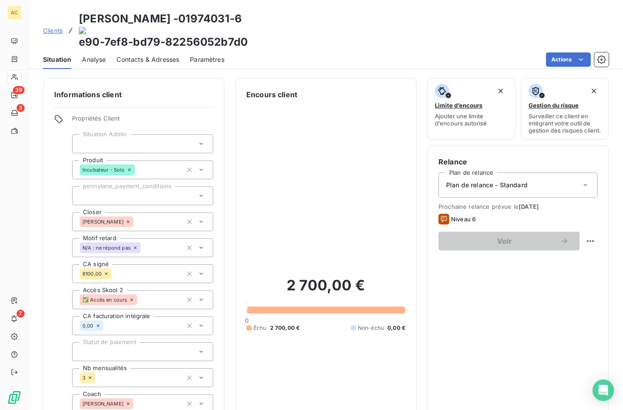
click at [58, 27] on span "Clients" at bounding box center [53, 30] width 20 height 7
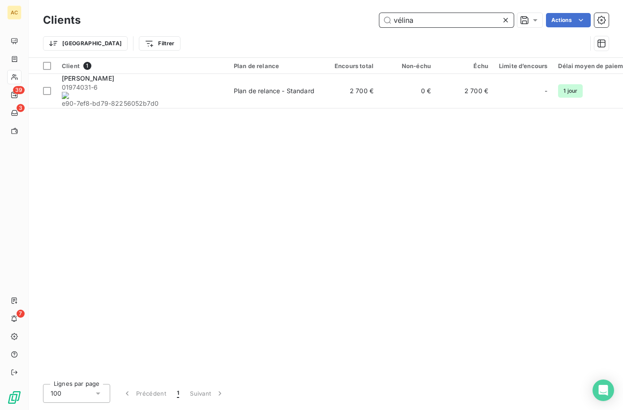
drag, startPoint x: 417, startPoint y: 18, endPoint x: 380, endPoint y: 19, distance: 37.2
click at [380, 19] on input "vélina" at bounding box center [446, 20] width 134 height 14
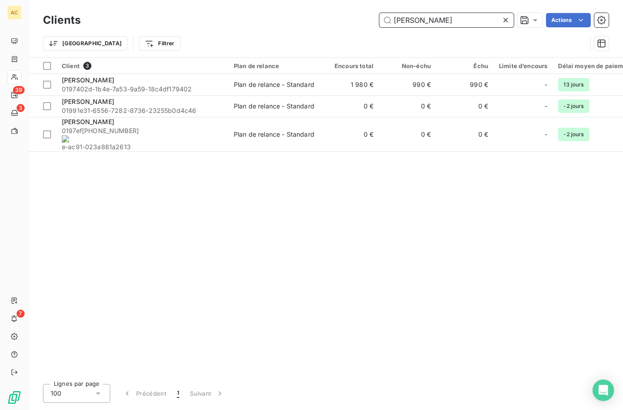
type input "dubois"
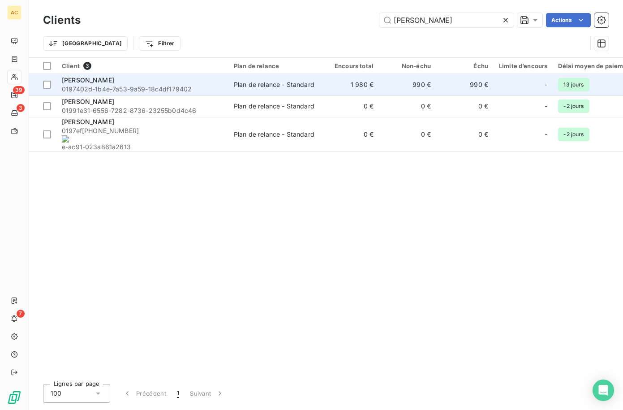
click at [150, 85] on span "0197402d-1b4e-7a53-9a59-18c4df179402" at bounding box center [142, 89] width 161 height 9
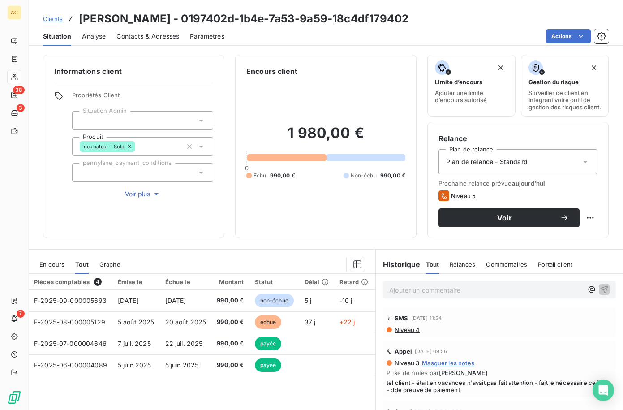
click at [137, 194] on span "Voir plus" at bounding box center [143, 193] width 36 height 9
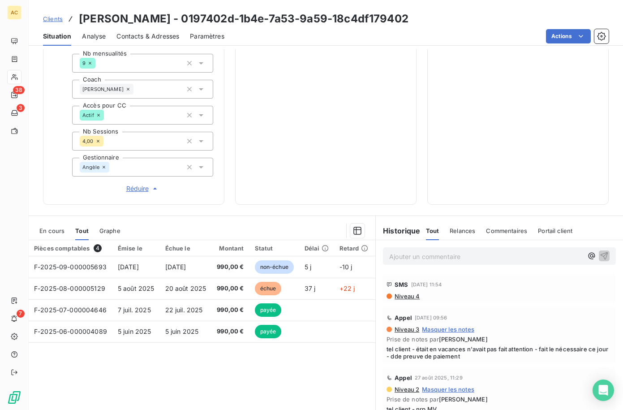
scroll to position [320, 0]
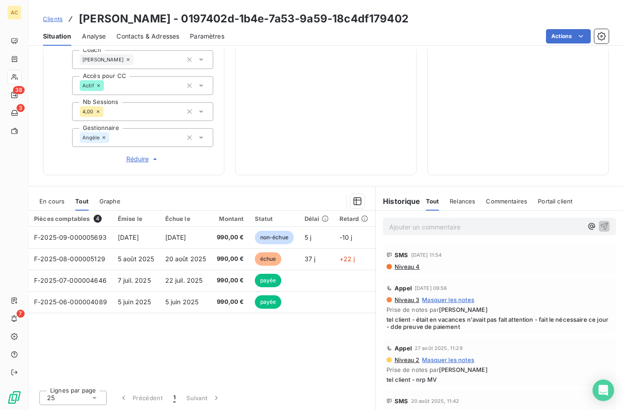
click at [51, 20] on span "Clients" at bounding box center [53, 18] width 20 height 7
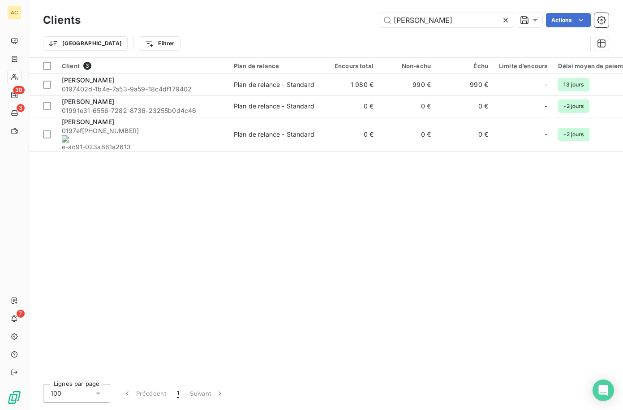
drag, startPoint x: 419, startPoint y: 22, endPoint x: 355, endPoint y: 17, distance: 63.7
click at [353, 16] on div "dubois Actions" at bounding box center [349, 20] width 517 height 14
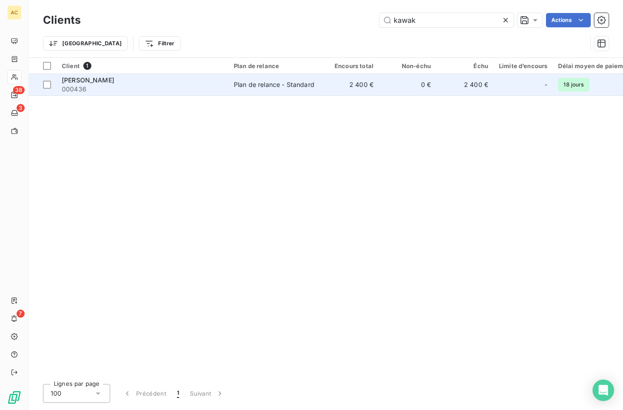
type input "kawak"
click at [184, 86] on span "000436" at bounding box center [142, 89] width 161 height 9
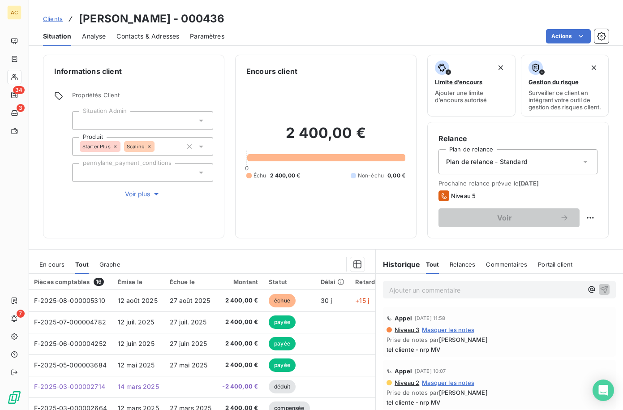
click at [59, 22] on span "Clients" at bounding box center [53, 18] width 20 height 7
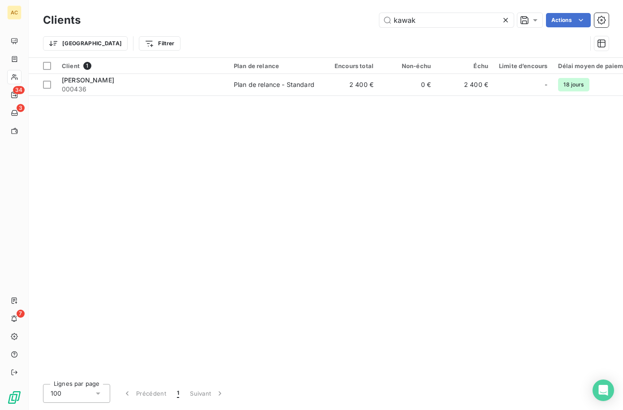
drag, startPoint x: 440, startPoint y: 20, endPoint x: 373, endPoint y: 24, distance: 66.8
click at [371, 23] on div "kawak Actions" at bounding box center [349, 20] width 517 height 14
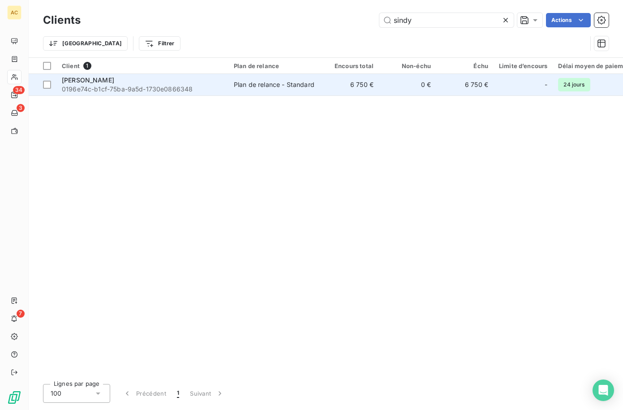
type input "sindy"
click at [169, 85] on span "0196e74c-b1cf-75ba-9a5d-1730e0866348" at bounding box center [142, 89] width 161 height 9
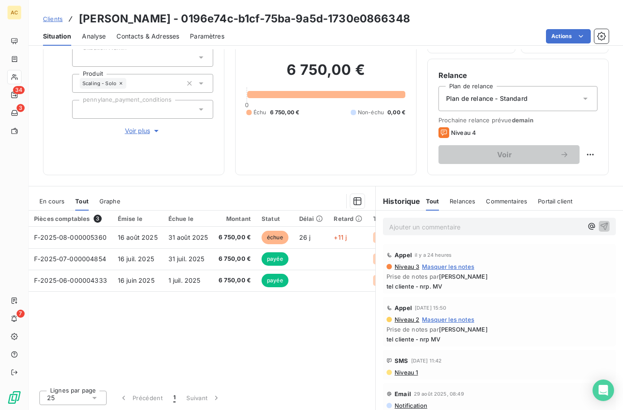
click at [171, 323] on div "Pièces comptables 3 Émise le Échue le Montant Statut Délai Retard Types de dépe…" at bounding box center [202, 296] width 346 height 172
click at [55, 20] on span "Clients" at bounding box center [53, 18] width 20 height 7
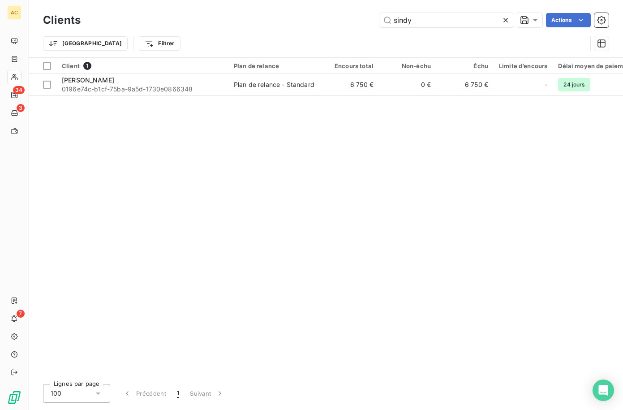
drag, startPoint x: 414, startPoint y: 23, endPoint x: 374, endPoint y: 23, distance: 40.3
click at [374, 23] on div "sindy Actions" at bounding box center [349, 20] width 517 height 14
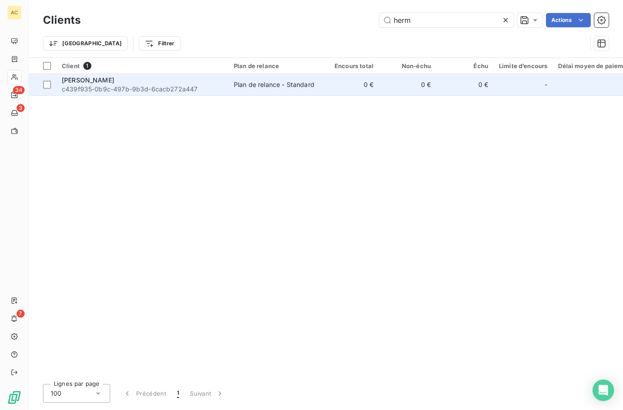
type input "herm"
click at [212, 85] on span "c439f935-0b9c-497b-9b3d-6cacb272a447" at bounding box center [142, 89] width 161 height 9
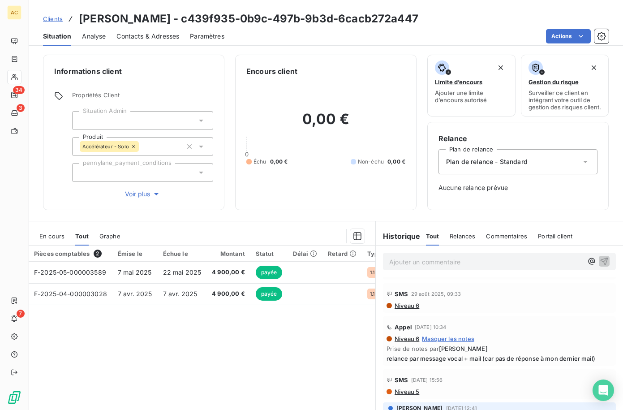
scroll to position [148, 0]
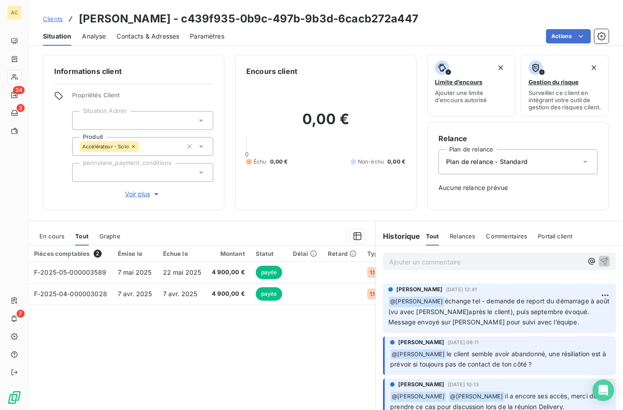
click at [50, 21] on span "Clients" at bounding box center [53, 18] width 20 height 7
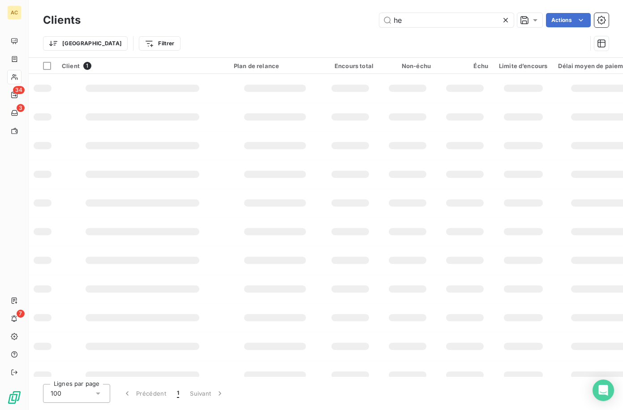
type input "h"
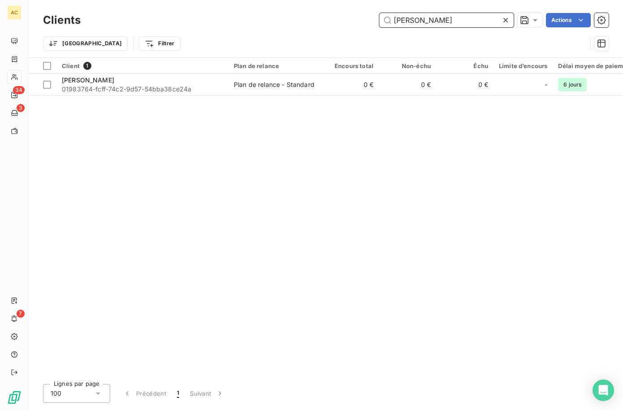
drag, startPoint x: 447, startPoint y: 21, endPoint x: 372, endPoint y: 15, distance: 75.0
click at [372, 15] on div "monique Actions" at bounding box center [349, 20] width 517 height 14
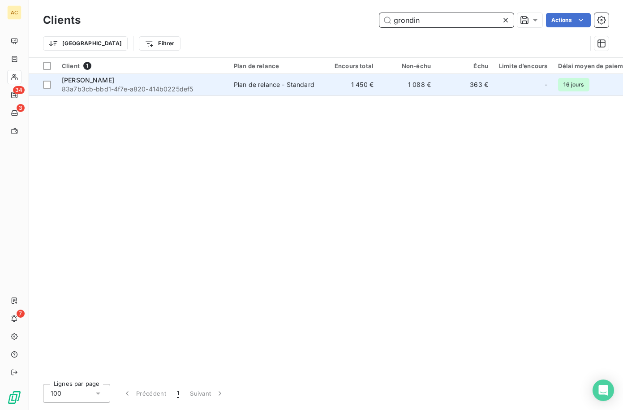
type input "grondin"
click at [141, 91] on span "83a7b3cb-bbd1-4f7e-a820-414b0225def5" at bounding box center [142, 89] width 161 height 9
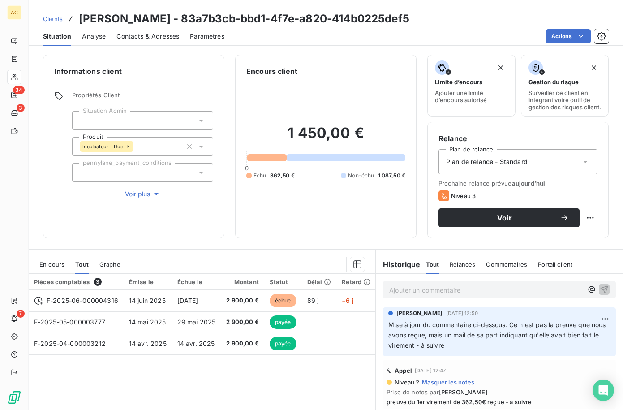
click at [160, 39] on span "Contacts & Adresses" at bounding box center [147, 36] width 63 height 9
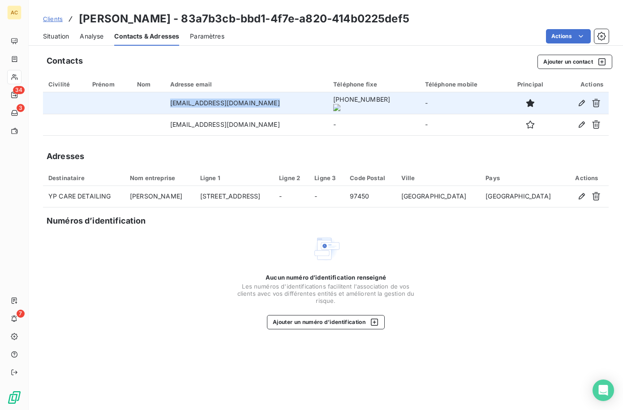
drag, startPoint x: 168, startPoint y: 102, endPoint x: 301, endPoint y: 99, distance: 133.4
click at [301, 99] on td "ypcaredetailing974@gmail.com" at bounding box center [246, 102] width 163 height 21
copy td "ypcaredetailing974@gmail.com"
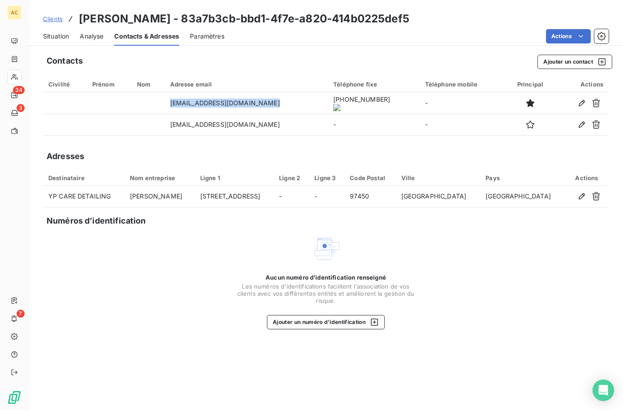
click at [54, 21] on span "Clients" at bounding box center [53, 18] width 20 height 7
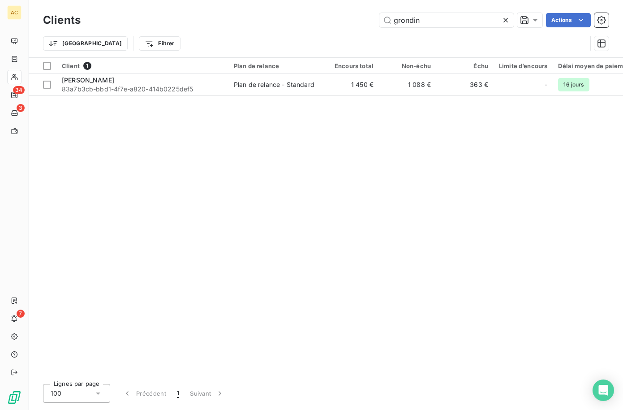
drag, startPoint x: 389, startPoint y: 18, endPoint x: 378, endPoint y: 18, distance: 11.6
click at [378, 18] on div "grondin Actions" at bounding box center [349, 20] width 517 height 14
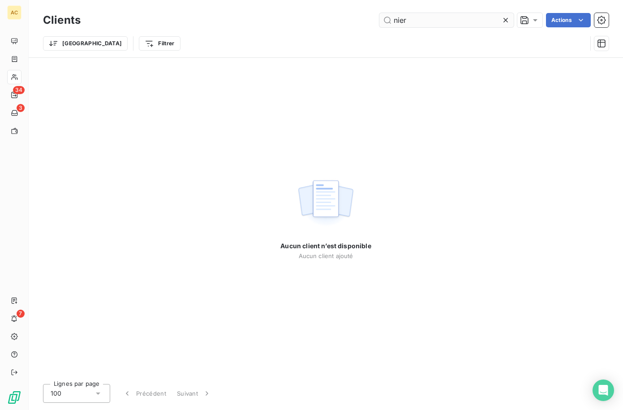
drag, startPoint x: 408, startPoint y: 16, endPoint x: 396, endPoint y: 18, distance: 12.3
click at [396, 18] on input "nier" at bounding box center [446, 20] width 134 height 14
type input "n"
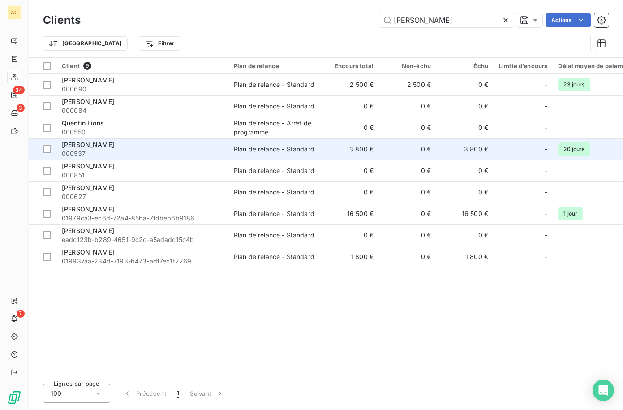
type input "quentin"
click at [119, 145] on div "Quentin Nier" at bounding box center [142, 144] width 161 height 9
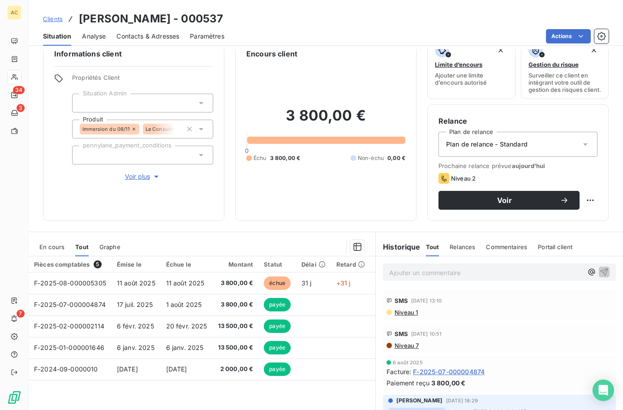
scroll to position [70, 0]
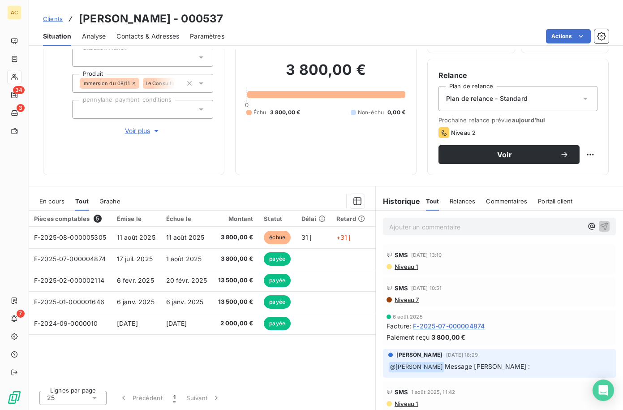
click at [150, 37] on span "Contacts & Adresses" at bounding box center [147, 36] width 63 height 9
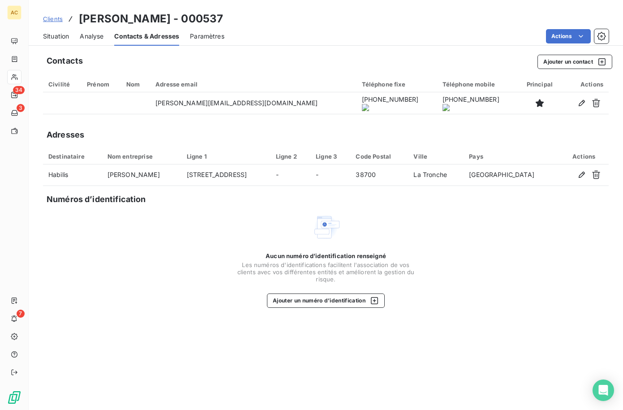
click at [60, 37] on span "Situation" at bounding box center [56, 36] width 26 height 9
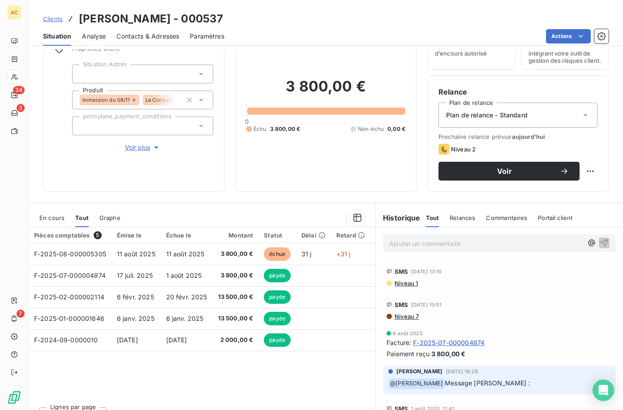
scroll to position [53, 0]
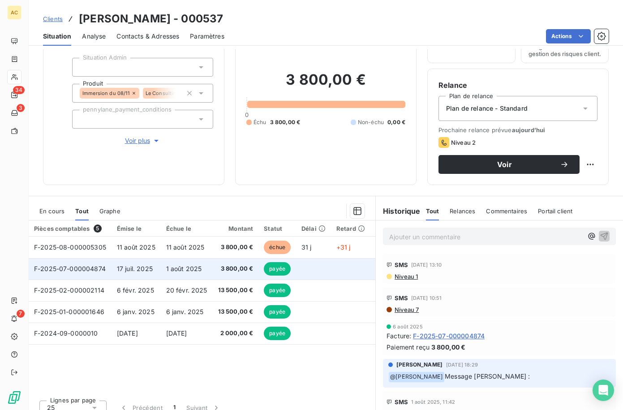
click at [202, 272] on span "1 août 2025" at bounding box center [184, 269] width 36 height 8
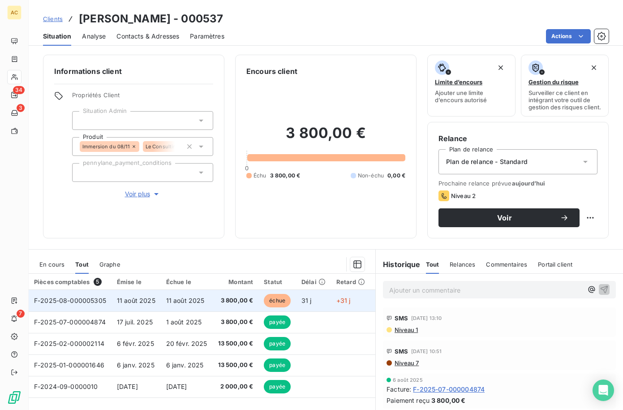
click at [146, 304] on span "11 août 2025" at bounding box center [136, 300] width 38 height 8
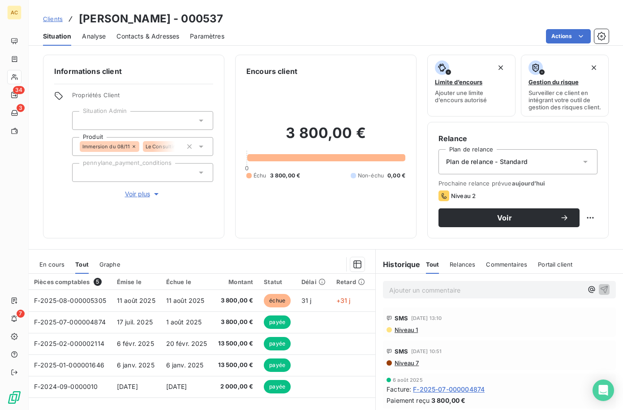
click at [161, 39] on span "Contacts & Adresses" at bounding box center [147, 36] width 63 height 9
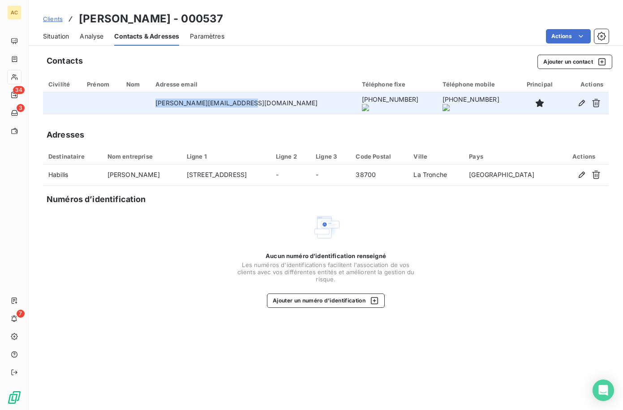
drag, startPoint x: 227, startPoint y: 102, endPoint x: 265, endPoint y: 102, distance: 38.0
click at [265, 102] on td "quentin@groupe-habilis.com" at bounding box center [253, 102] width 206 height 21
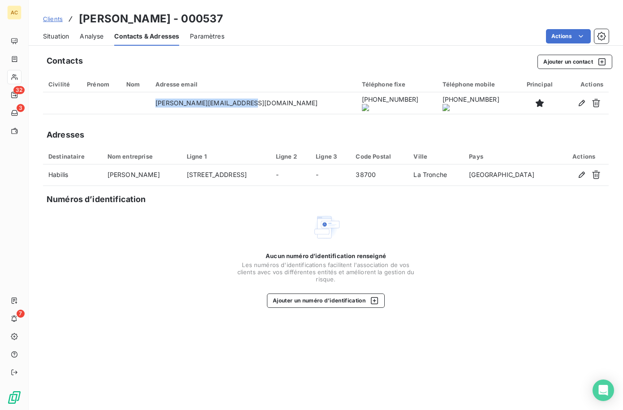
click at [53, 21] on span "Clients" at bounding box center [53, 18] width 20 height 7
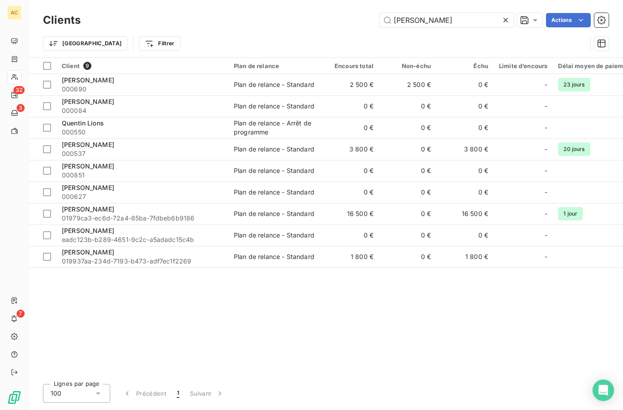
drag, startPoint x: 426, startPoint y: 23, endPoint x: 366, endPoint y: 18, distance: 60.1
click at [366, 18] on div "quentin Actions" at bounding box center [349, 20] width 517 height 14
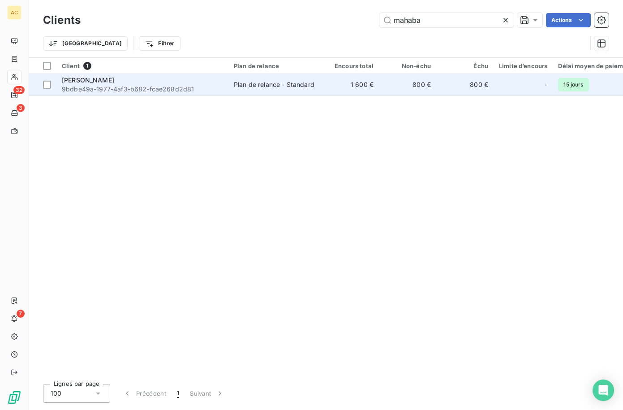
type input "mahaba"
click at [176, 86] on span "9bdbe49a-1977-4af3-b682-fcae268d2d81" at bounding box center [142, 89] width 161 height 9
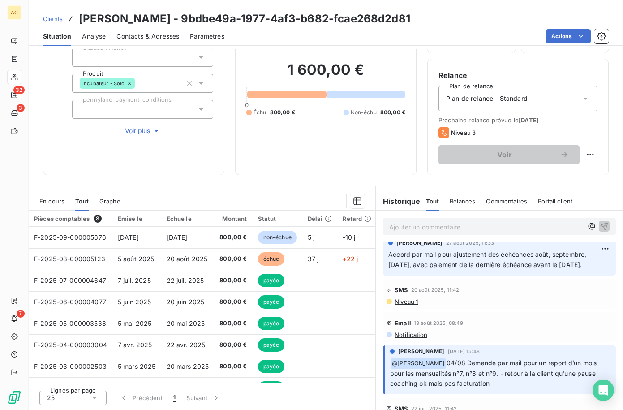
scroll to position [68, 0]
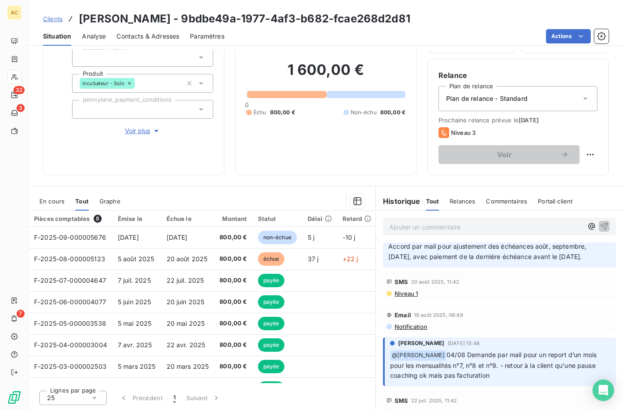
click at [159, 33] on span "Contacts & Adresses" at bounding box center [147, 36] width 63 height 9
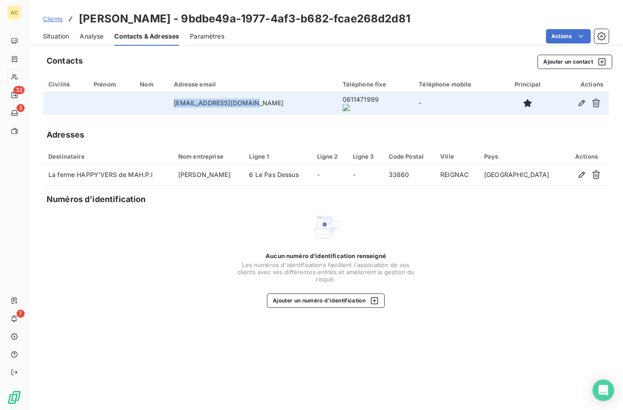
drag, startPoint x: 183, startPoint y: 104, endPoint x: 302, endPoint y: 103, distance: 118.6
click at [302, 103] on td "contact@happy-vers.com" at bounding box center [252, 102] width 168 height 21
copy td "contact@happy-vers.com"
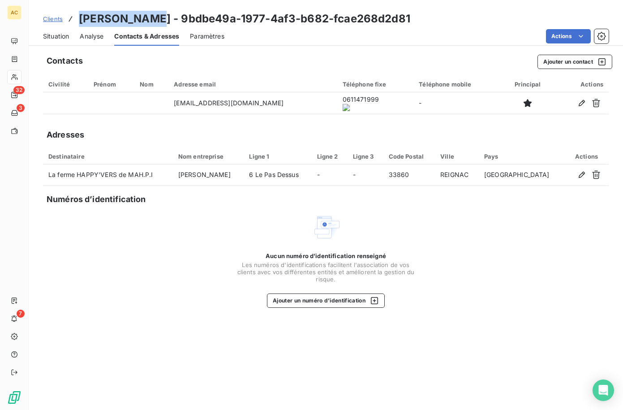
drag, startPoint x: 87, startPoint y: 17, endPoint x: 157, endPoint y: 17, distance: 70.3
click at [157, 17] on h3 "Mahaba SYLLA - 9bdbe49a-1977-4af3-b682-fcae268d2d81" at bounding box center [244, 19] width 331 height 16
copy h3 "Mahaba SYLLA"
click at [55, 20] on span "Clients" at bounding box center [53, 18] width 20 height 7
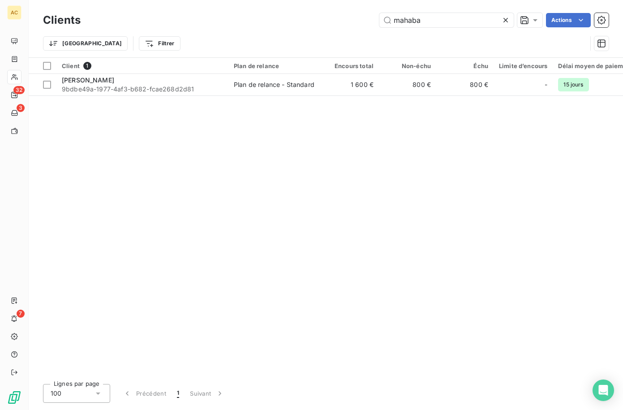
drag, startPoint x: 422, startPoint y: 20, endPoint x: 367, endPoint y: 21, distance: 54.6
click at [367, 21] on div "mahaba Actions" at bounding box center [349, 20] width 517 height 14
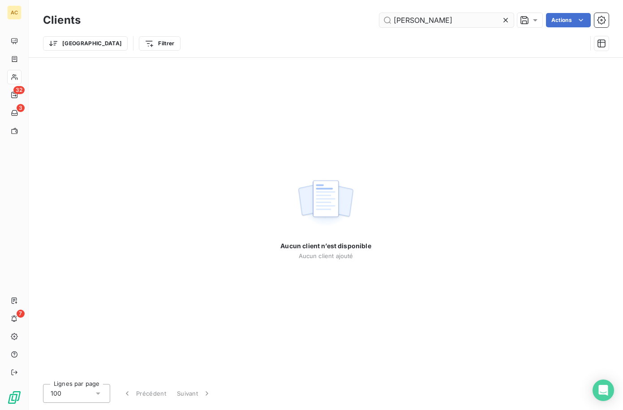
click at [403, 21] on input "grodin" at bounding box center [446, 20] width 134 height 14
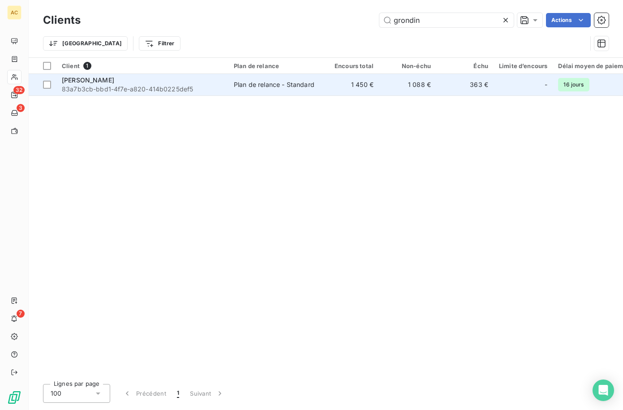
type input "grondin"
click at [134, 87] on span "83a7b3cb-bbd1-4f7e-a820-414b0225def5" at bounding box center [142, 89] width 161 height 9
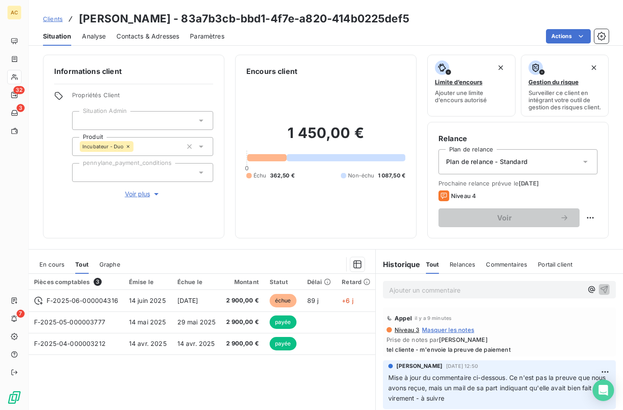
click at [395, 295] on p "Ajouter un commentaire ﻿" at bounding box center [485, 289] width 193 height 11
click at [393, 293] on span "prev de débit dans docs associés" at bounding box center [439, 289] width 101 height 8
click at [402, 293] on span "preuv de débit dans docs associés" at bounding box center [441, 289] width 105 height 8
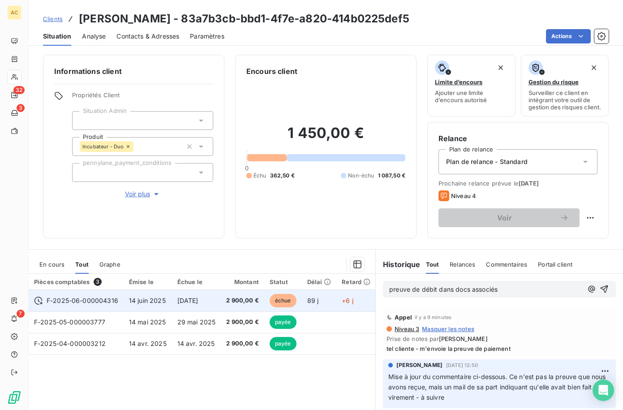
click at [169, 307] on td "14 juin 2025" at bounding box center [148, 300] width 48 height 21
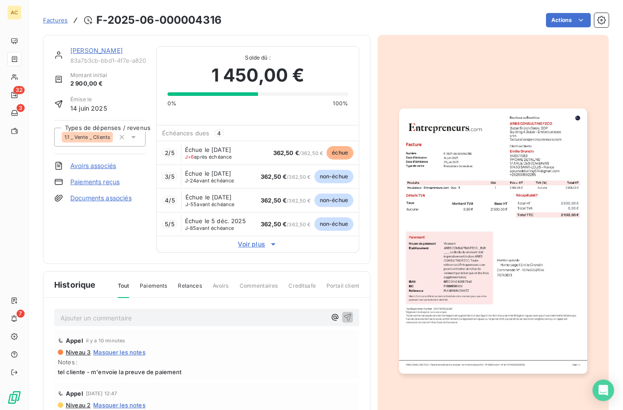
click at [98, 182] on link "Paiements reçus" at bounding box center [94, 181] width 49 height 9
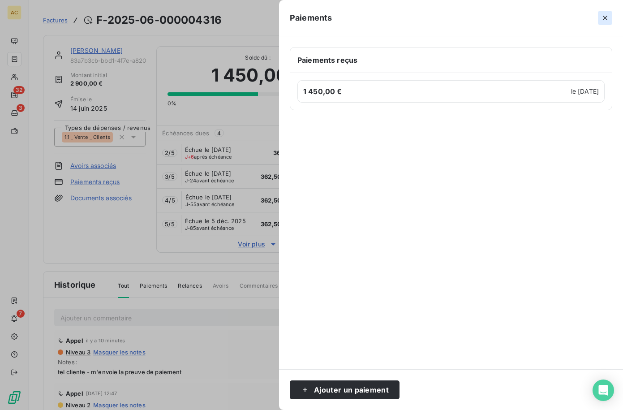
click at [604, 19] on icon "button" at bounding box center [604, 17] width 9 height 9
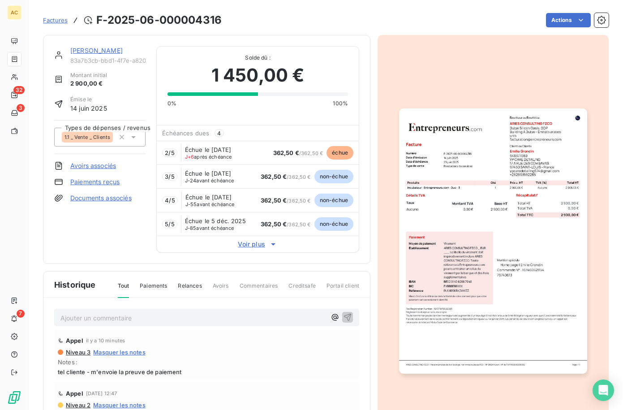
click at [93, 196] on link "Documents associés" at bounding box center [100, 197] width 61 height 9
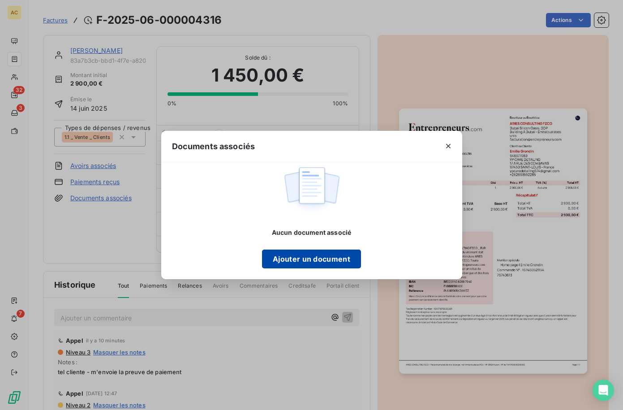
click at [321, 265] on button "Ajouter un document" at bounding box center [311, 258] width 99 height 19
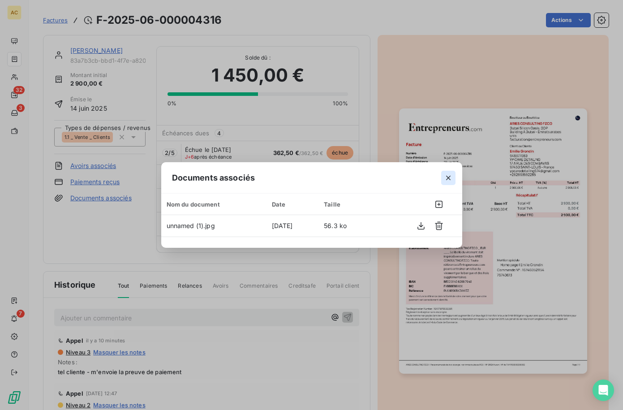
click at [452, 177] on icon "button" at bounding box center [448, 177] width 9 height 9
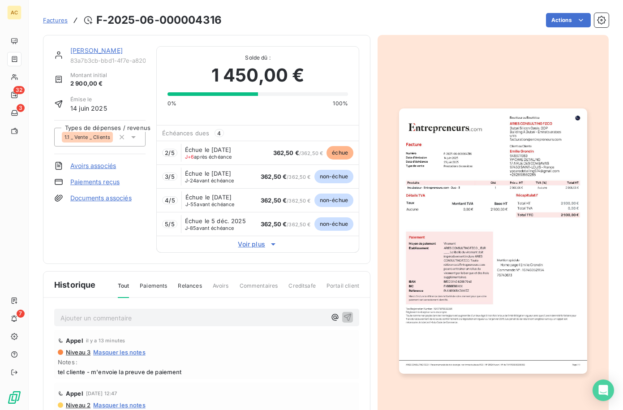
click at [82, 49] on link "Emilie Grondin" at bounding box center [96, 51] width 52 height 8
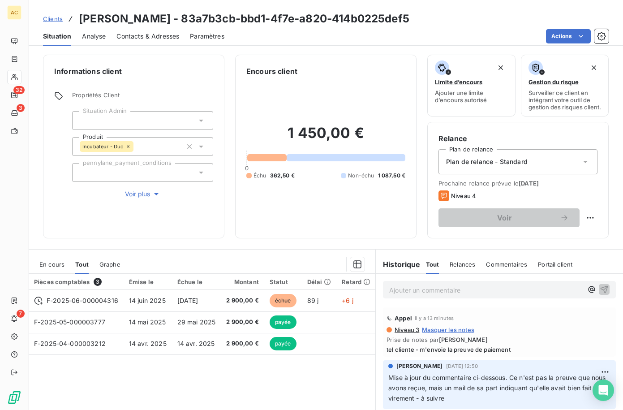
click at [49, 17] on span "Clients" at bounding box center [53, 18] width 20 height 7
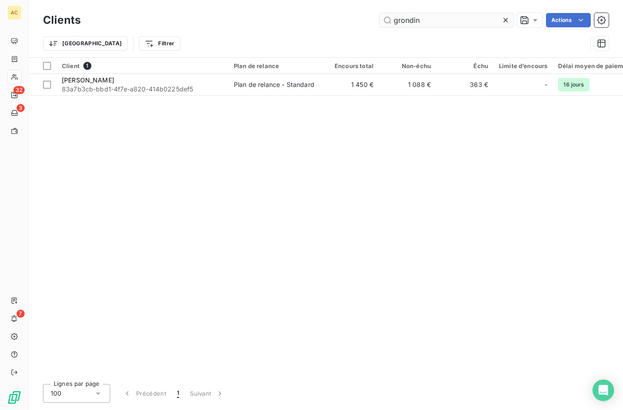
drag, startPoint x: 427, startPoint y: 21, endPoint x: 388, endPoint y: 20, distance: 39.8
click at [388, 20] on input "grondin" at bounding box center [446, 20] width 134 height 14
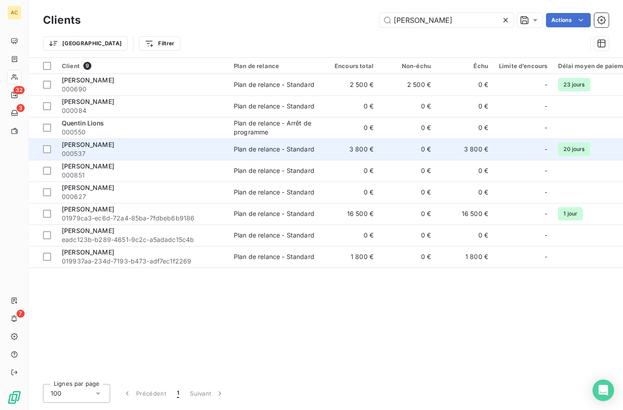
type input "quentin"
click at [138, 151] on span "000537" at bounding box center [142, 153] width 161 height 9
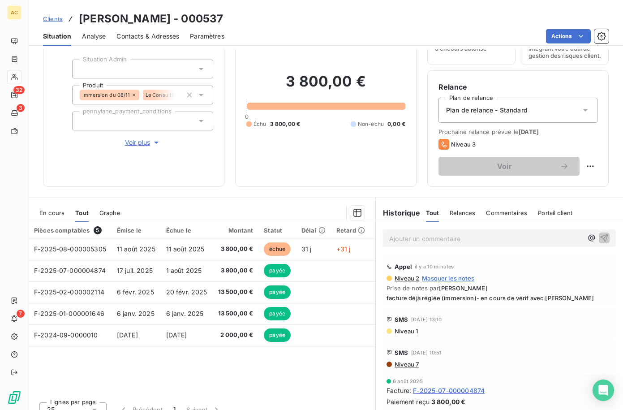
scroll to position [70, 0]
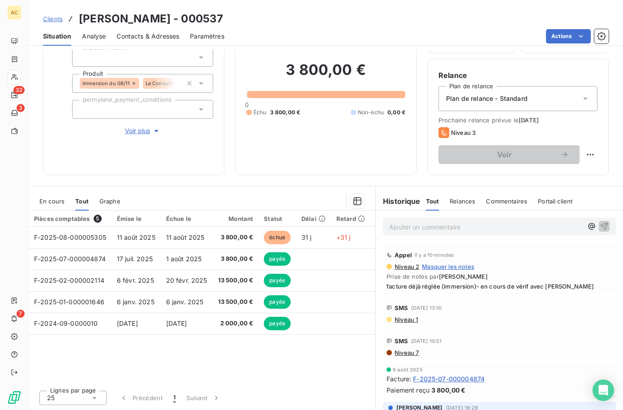
click at [57, 21] on span "Clients" at bounding box center [53, 18] width 20 height 7
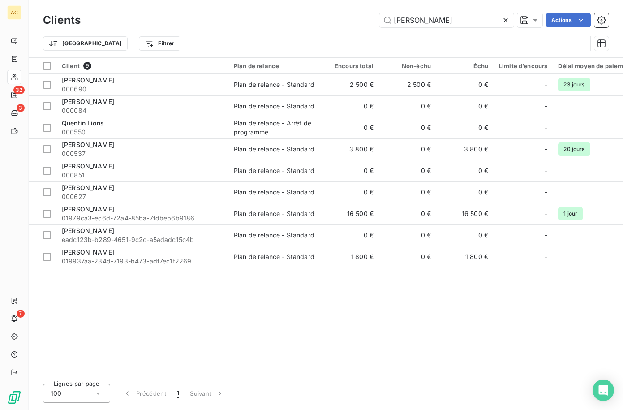
drag, startPoint x: 425, startPoint y: 21, endPoint x: 373, endPoint y: 24, distance: 52.5
click at [373, 24] on div "quentin Actions" at bounding box center [349, 20] width 517 height 14
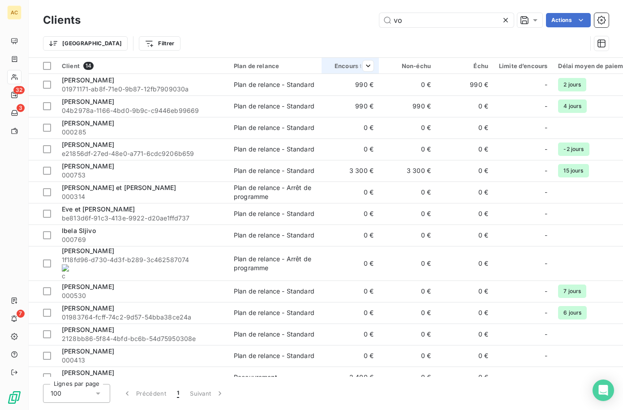
type input "v"
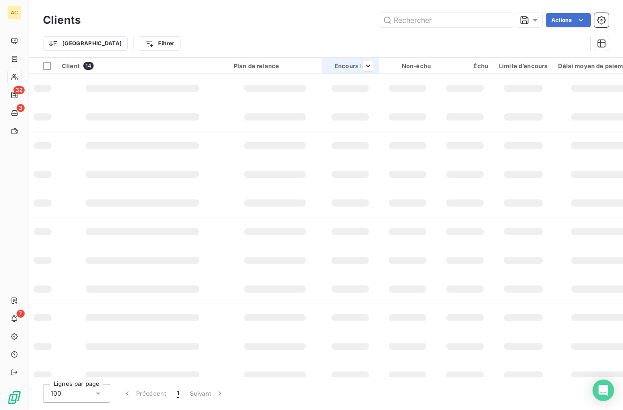
type input "m"
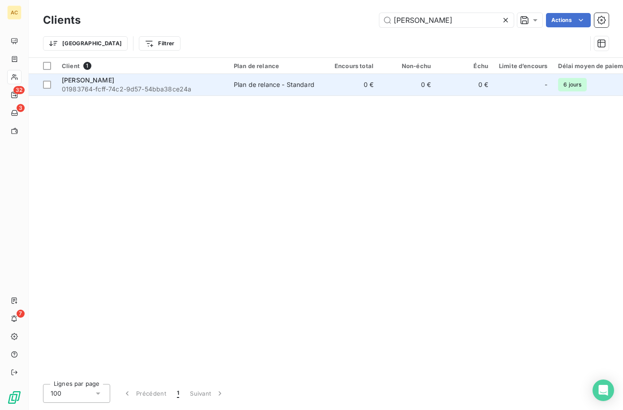
type input "monique"
click at [171, 85] on span "01983764-fcff-74c2-9d57-54bba38ce24a" at bounding box center [142, 89] width 161 height 9
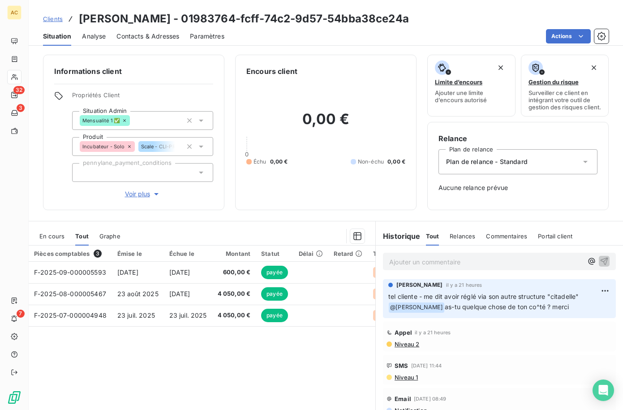
click at [138, 42] on div "Contacts & Adresses" at bounding box center [147, 36] width 63 height 19
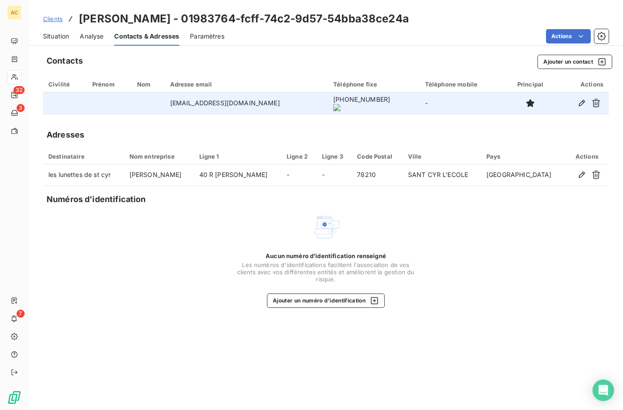
click at [367, 90] on onoff-telecom-ce-actions-wrapper at bounding box center [367, 90] width 0 height 0
click at [367, 90] on onoff-telecom-ce-actions-button at bounding box center [367, 90] width 0 height 0
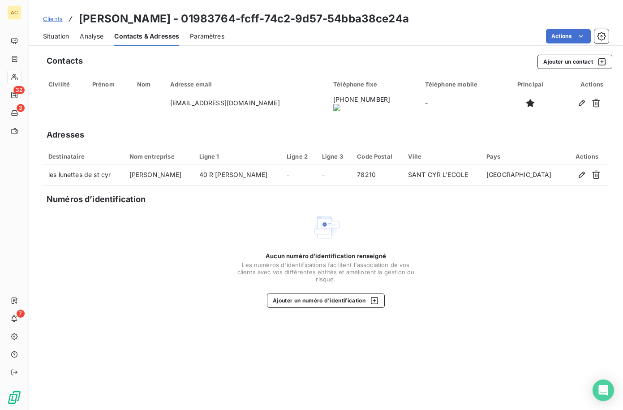
click at [61, 39] on span "Situation" at bounding box center [56, 36] width 26 height 9
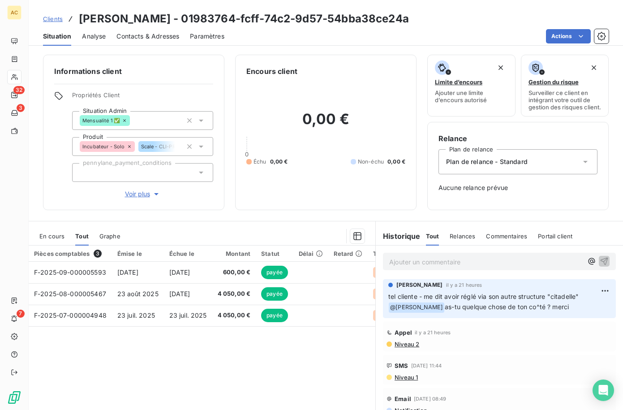
click at [147, 36] on span "Contacts & Adresses" at bounding box center [147, 36] width 63 height 9
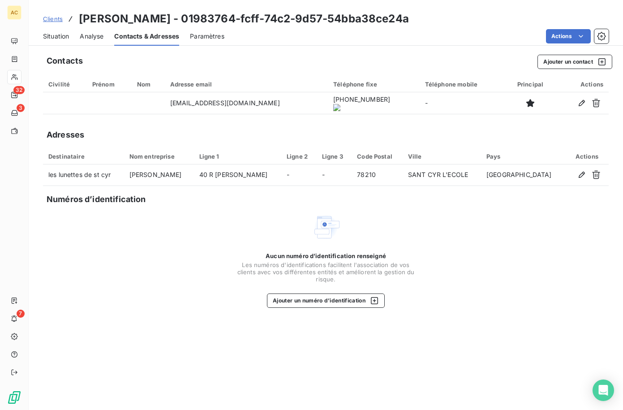
click at [62, 36] on span "Situation" at bounding box center [56, 36] width 26 height 9
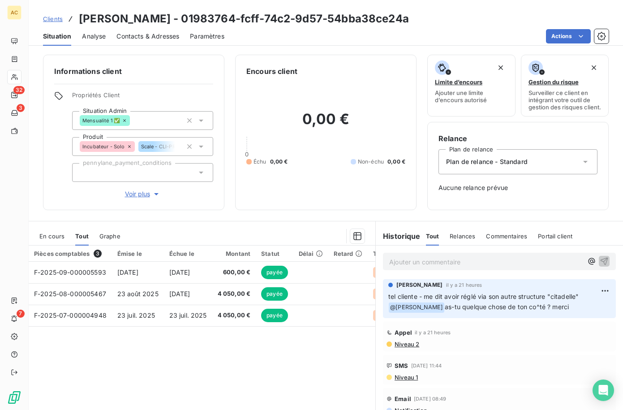
click at [158, 33] on span "Contacts & Adresses" at bounding box center [147, 36] width 63 height 9
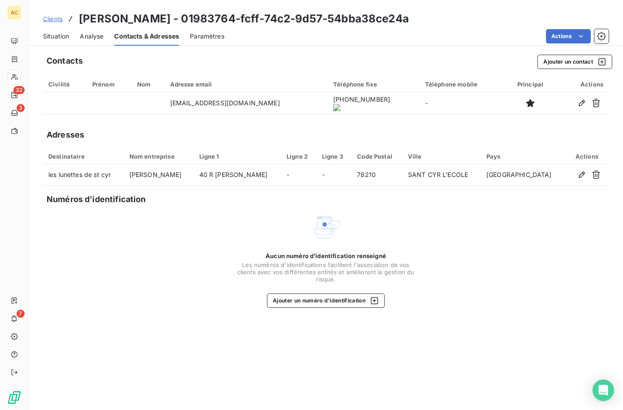
click at [55, 20] on span "Clients" at bounding box center [53, 18] width 20 height 7
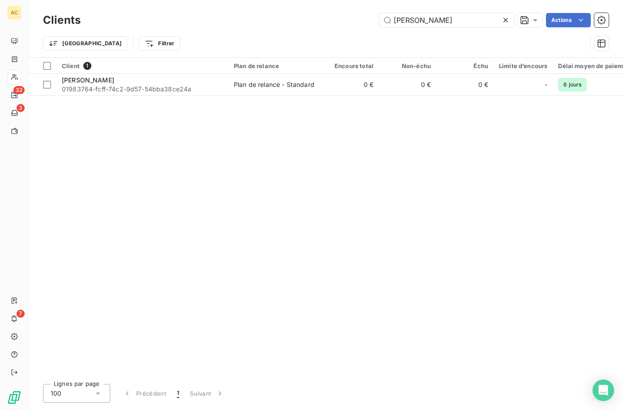
drag, startPoint x: 431, startPoint y: 21, endPoint x: 346, endPoint y: 10, distance: 86.2
click at [346, 11] on div "Clients monique Actions" at bounding box center [325, 20] width 565 height 19
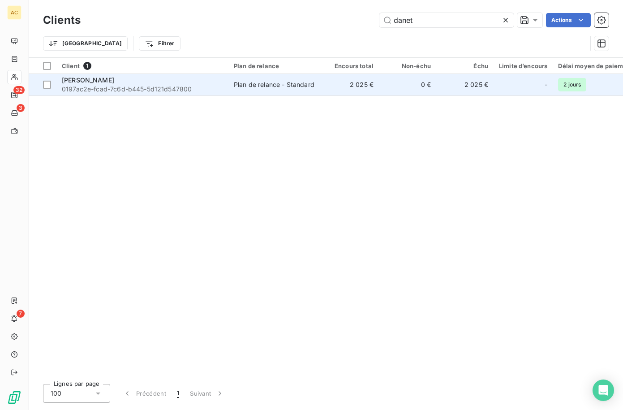
type input "danet"
click at [164, 81] on div "Régine Danet" at bounding box center [142, 80] width 161 height 9
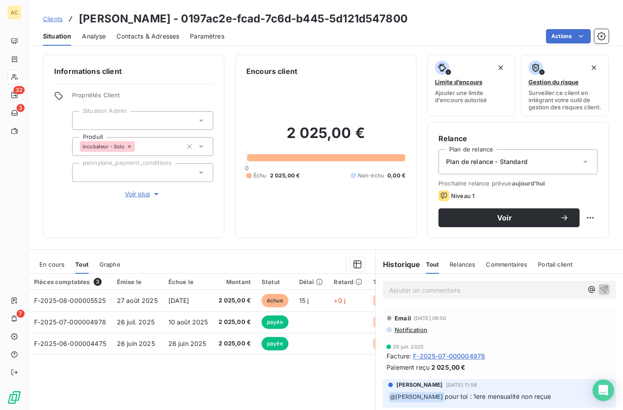
click at [135, 195] on span "Voir plus" at bounding box center [143, 193] width 36 height 9
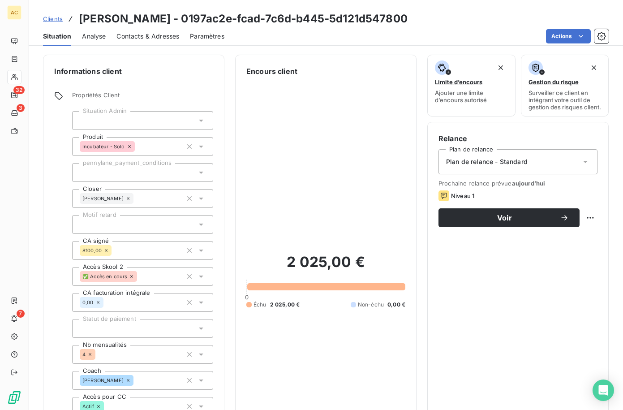
scroll to position [320, 0]
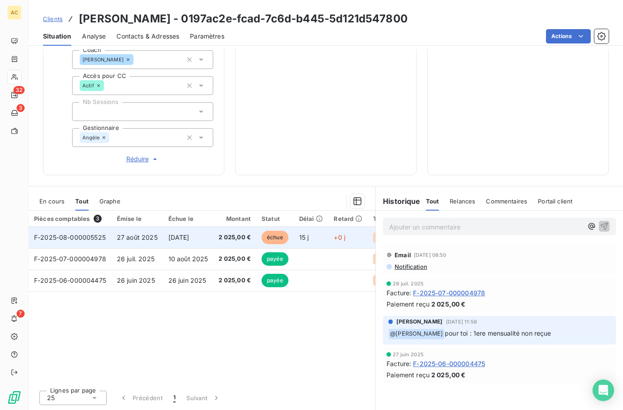
click at [177, 242] on td "11 sept. 2025" at bounding box center [188, 236] width 51 height 21
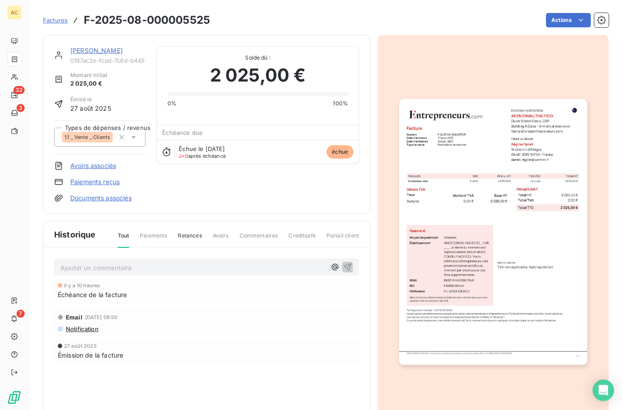
click at [500, 245] on img "button" at bounding box center [493, 231] width 188 height 265
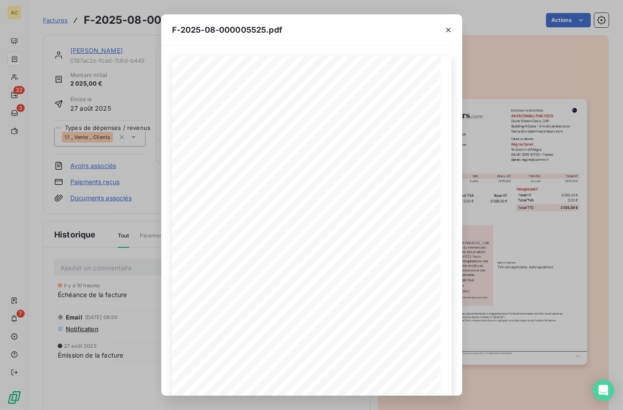
click at [111, 218] on div "F-2025-08-000005525.pdf 2 025,00 € 0,00 € 2 025,00 € 0198eba1- 626b- 762c- 89fa…" at bounding box center [311, 205] width 623 height 410
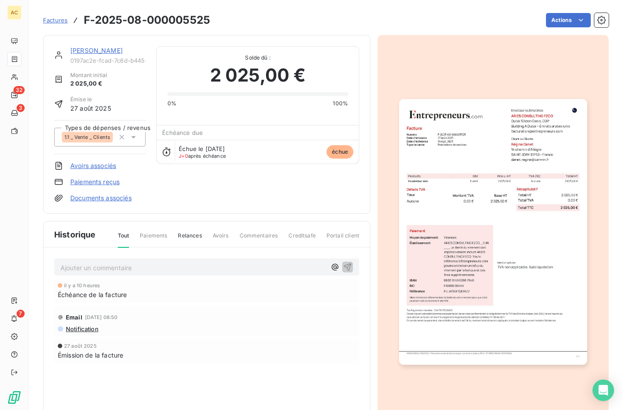
click at [80, 48] on link "Régine Danet" at bounding box center [96, 51] width 52 height 8
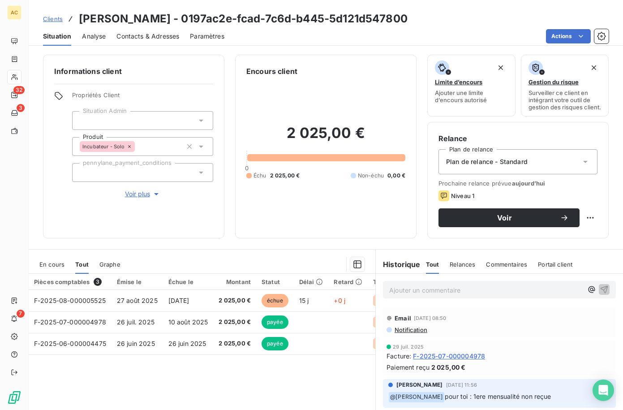
click at [145, 37] on span "Contacts & Adresses" at bounding box center [147, 36] width 63 height 9
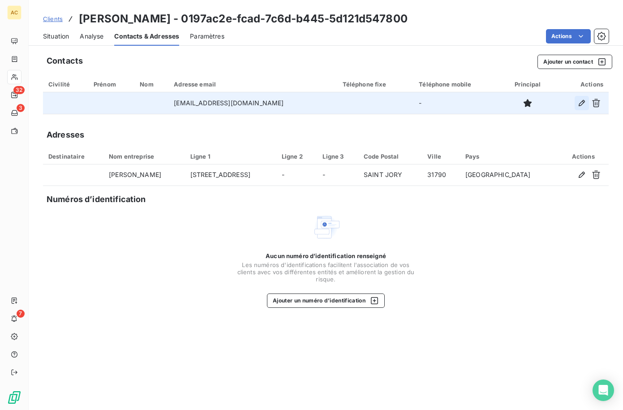
click at [584, 103] on icon "button" at bounding box center [581, 102] width 9 height 9
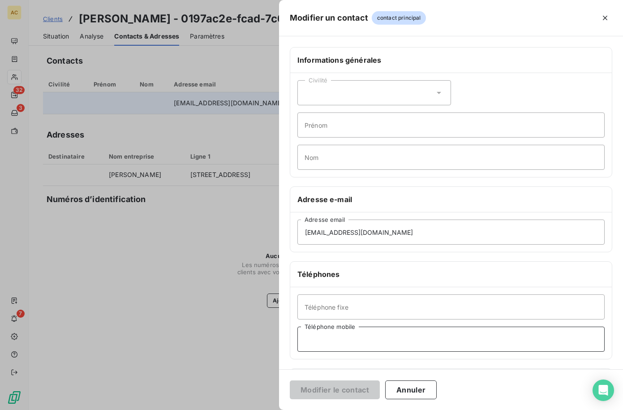
click at [324, 344] on input "Téléphone mobile" at bounding box center [450, 338] width 307 height 25
paste input "33662085696"
type input "33662085696"
click at [329, 381] on button "Modifier le contact" at bounding box center [335, 389] width 90 height 19
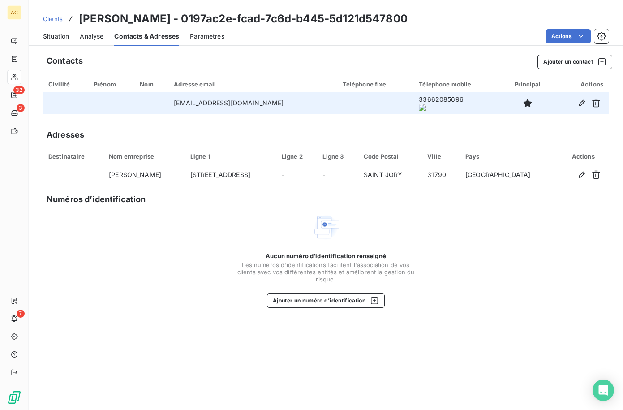
click at [53, 20] on span "Clients" at bounding box center [53, 18] width 20 height 7
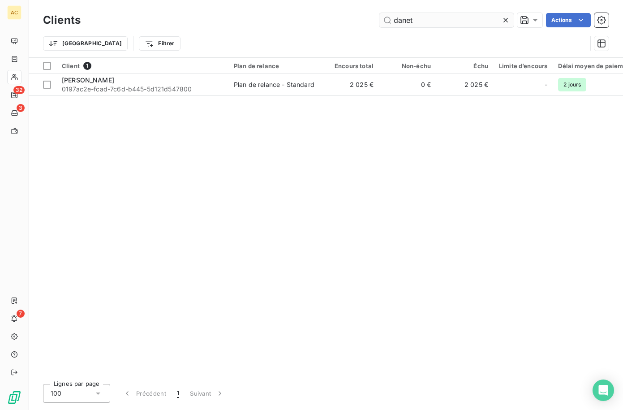
drag, startPoint x: 411, startPoint y: 21, endPoint x: 389, endPoint y: 20, distance: 22.4
click at [389, 20] on input "danet" at bounding box center [446, 20] width 134 height 14
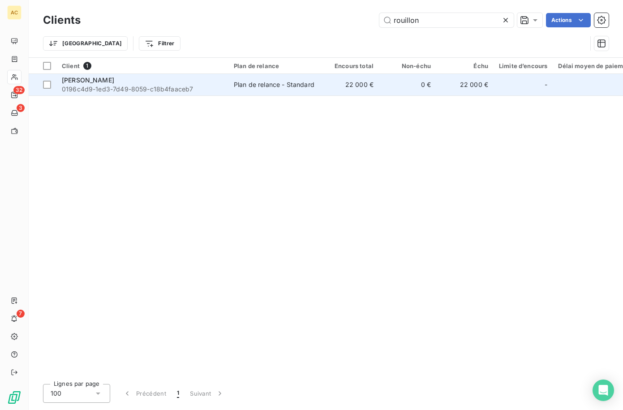
type input "rouillon"
click at [133, 83] on div "Alexandre ROUILLON" at bounding box center [142, 80] width 161 height 9
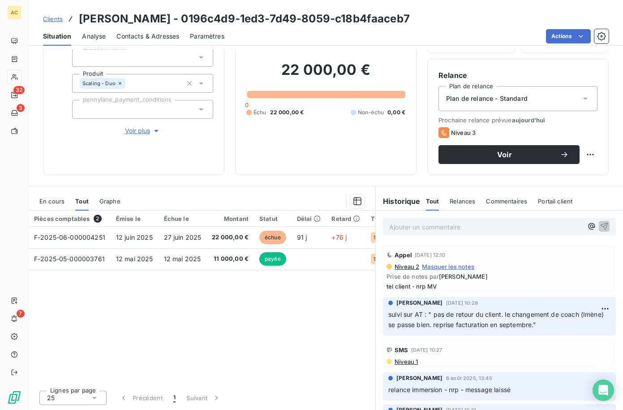
scroll to position [70, 0]
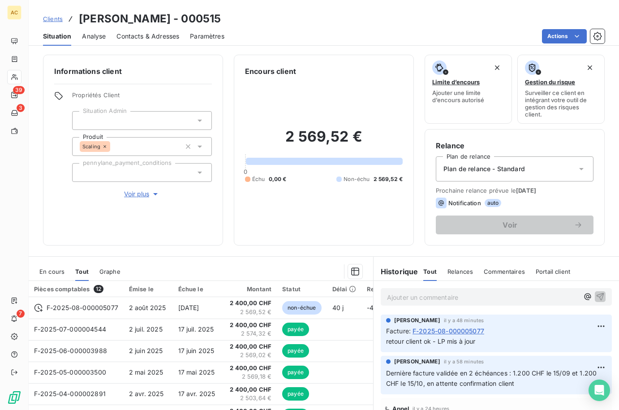
scroll to position [70, 0]
